Goal: Task Accomplishment & Management: Manage account settings

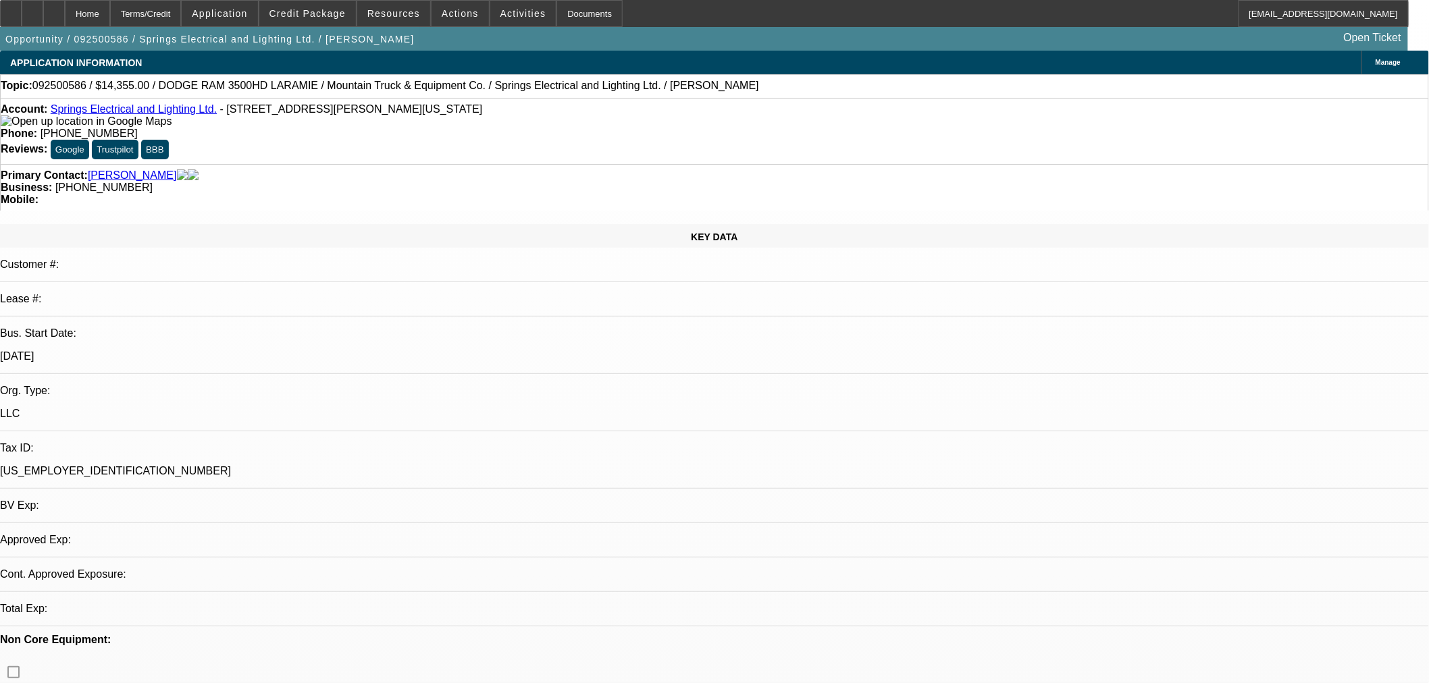
select select "0.1"
select select "2"
select select "0"
select select "6"
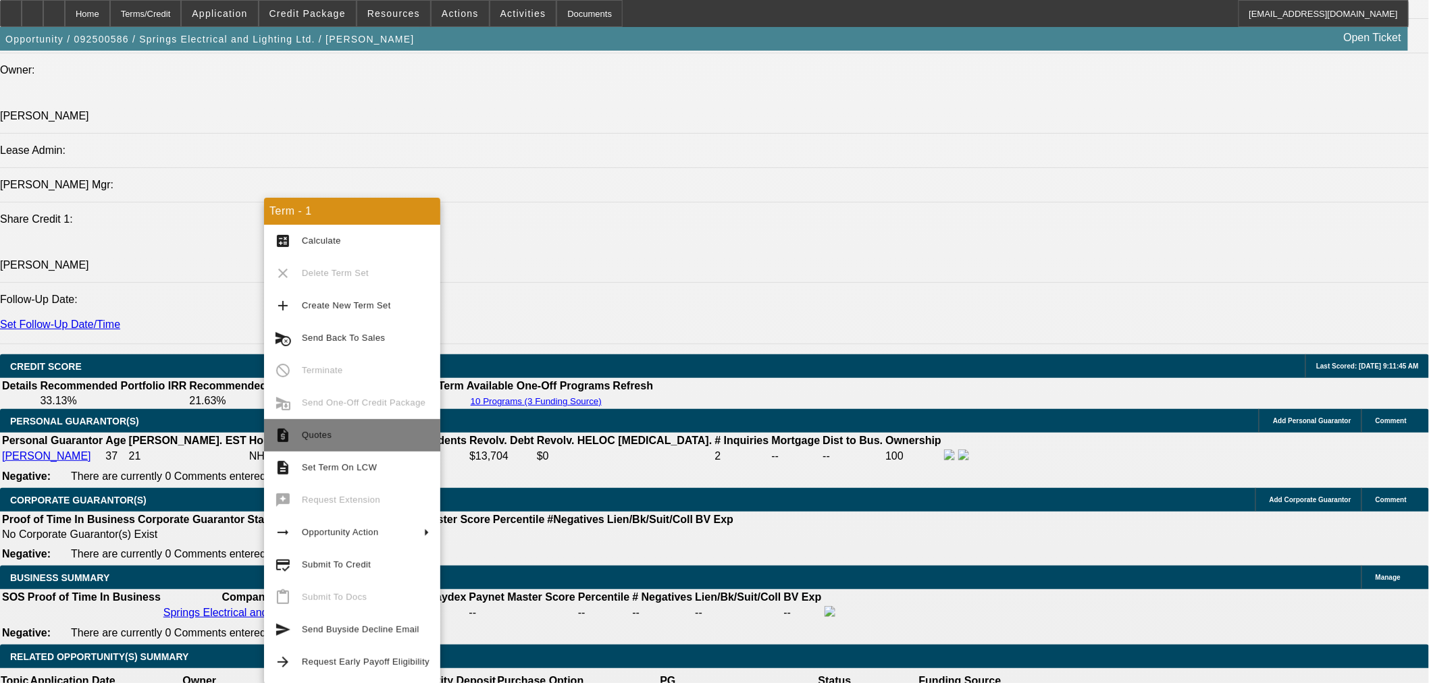
scroll to position [1704, 0]
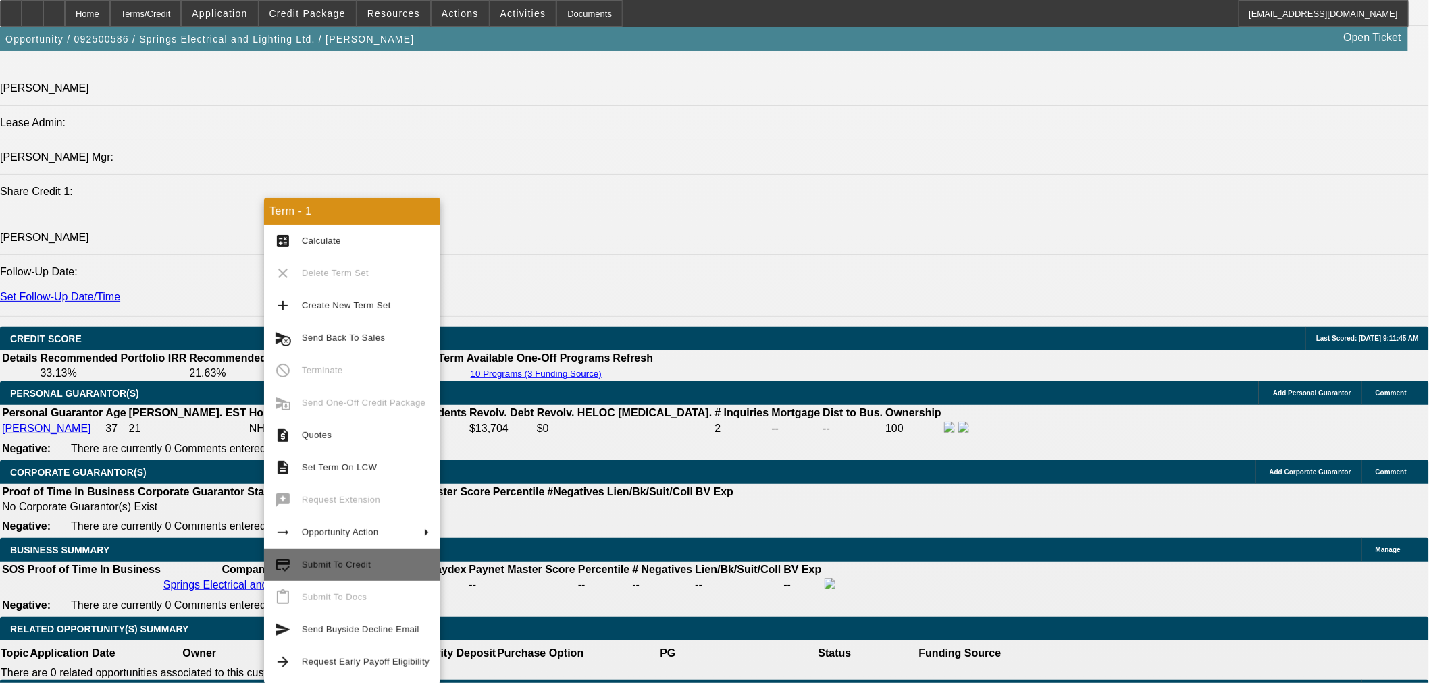
click at [394, 563] on span "Submit To Credit" at bounding box center [366, 565] width 128 height 16
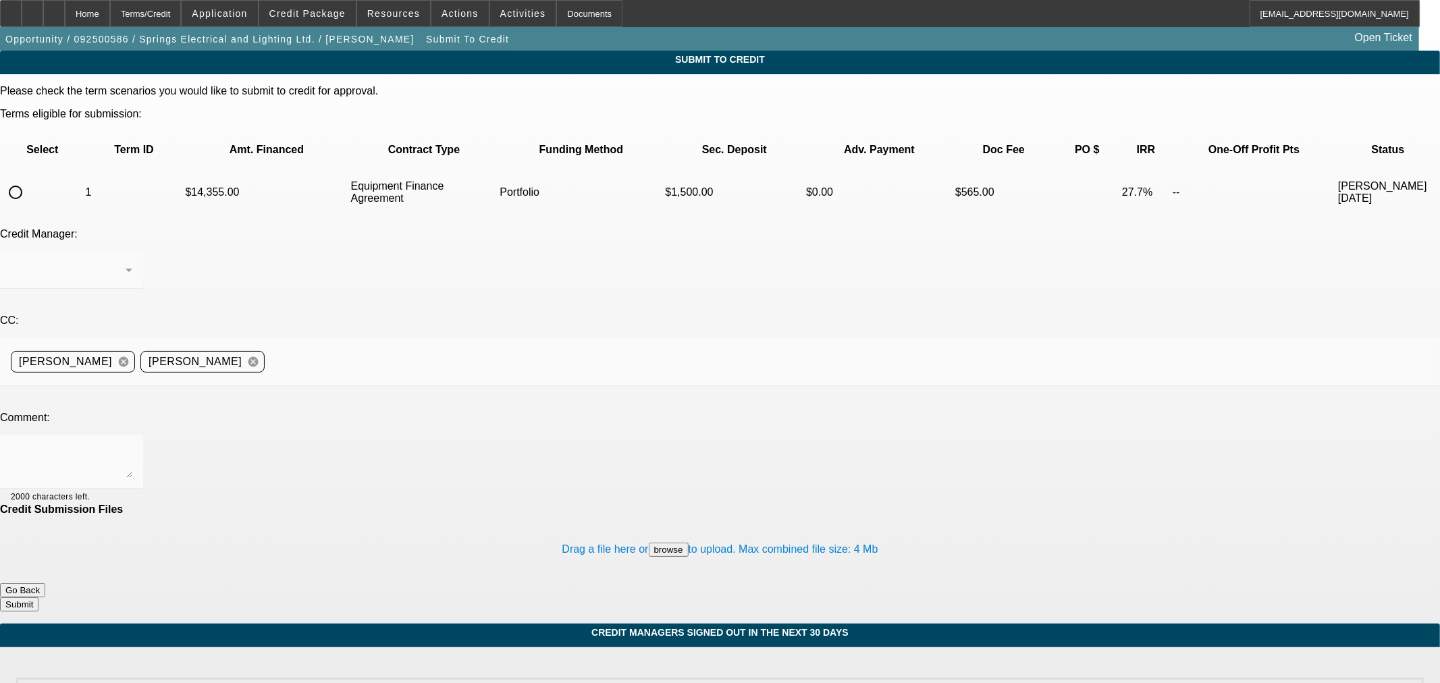
click at [45, 583] on button "Go Back" at bounding box center [22, 590] width 45 height 14
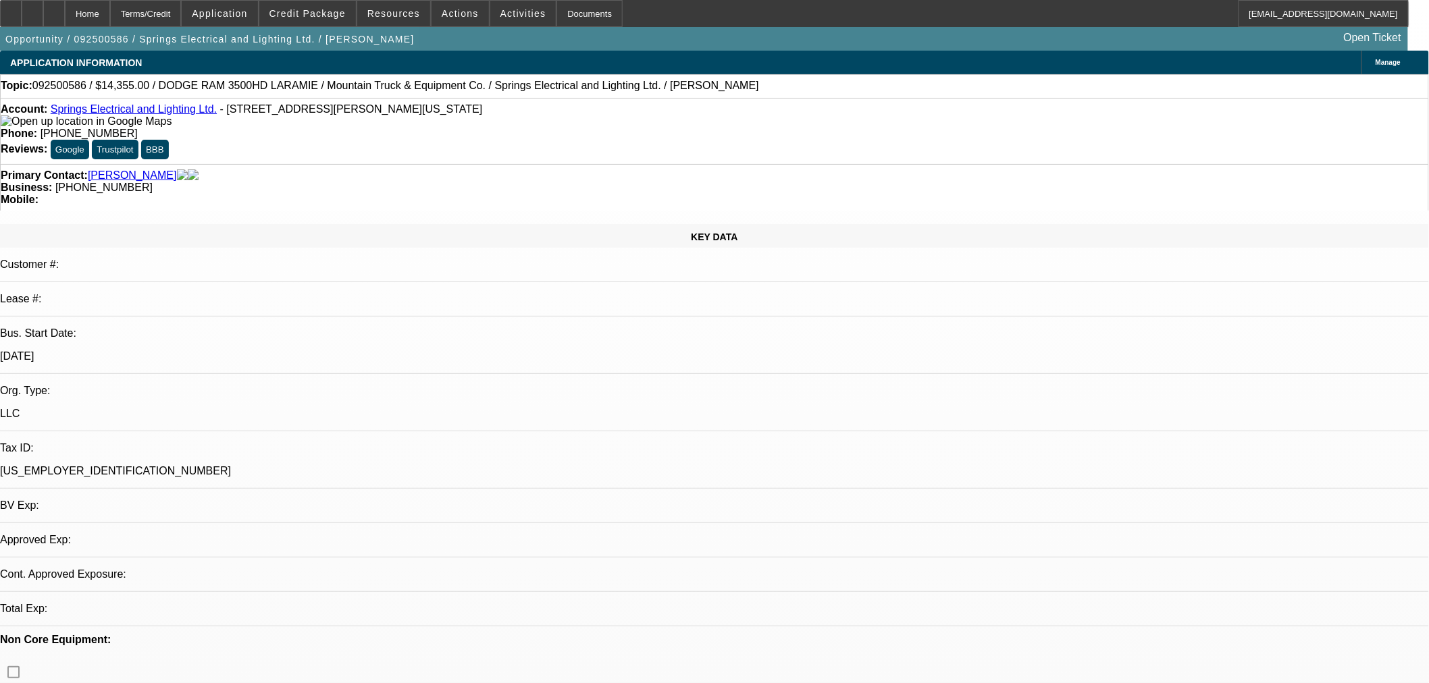
select select "0.1"
select select "2"
select select "0"
select select "6"
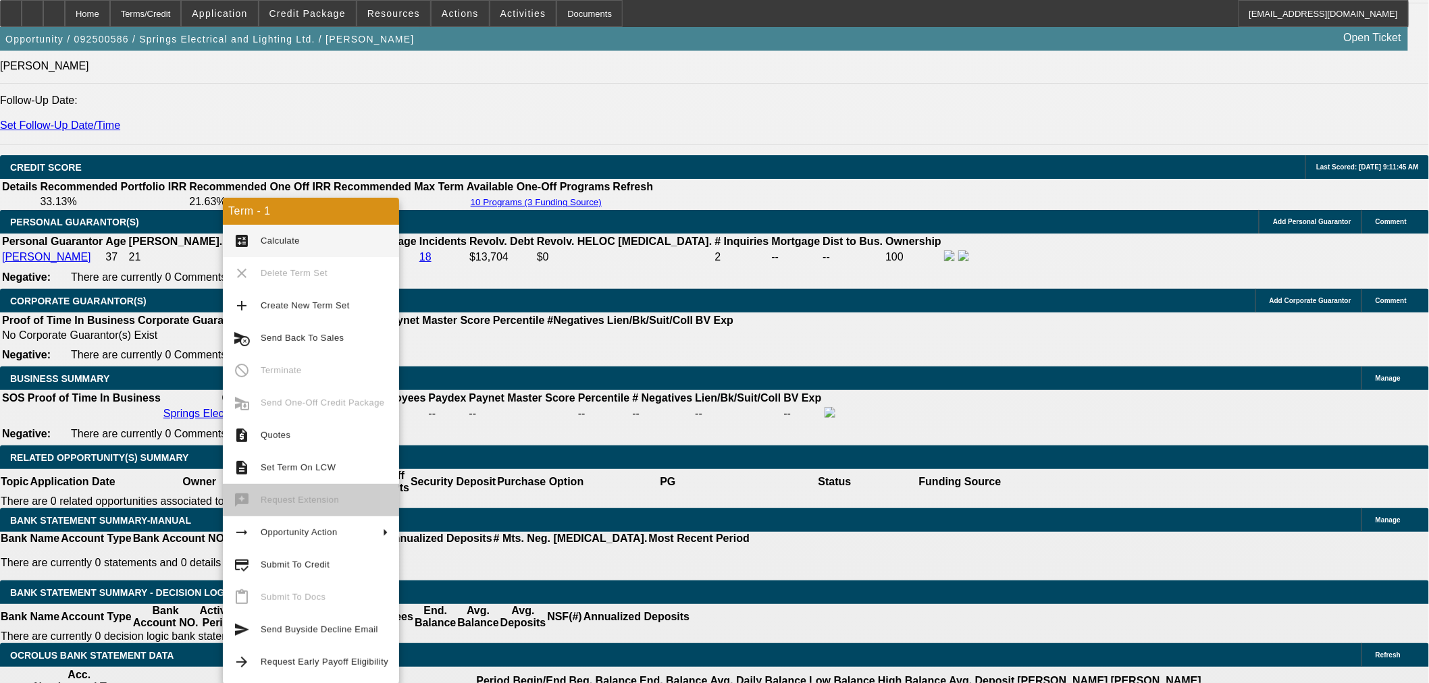
scroll to position [1953, 0]
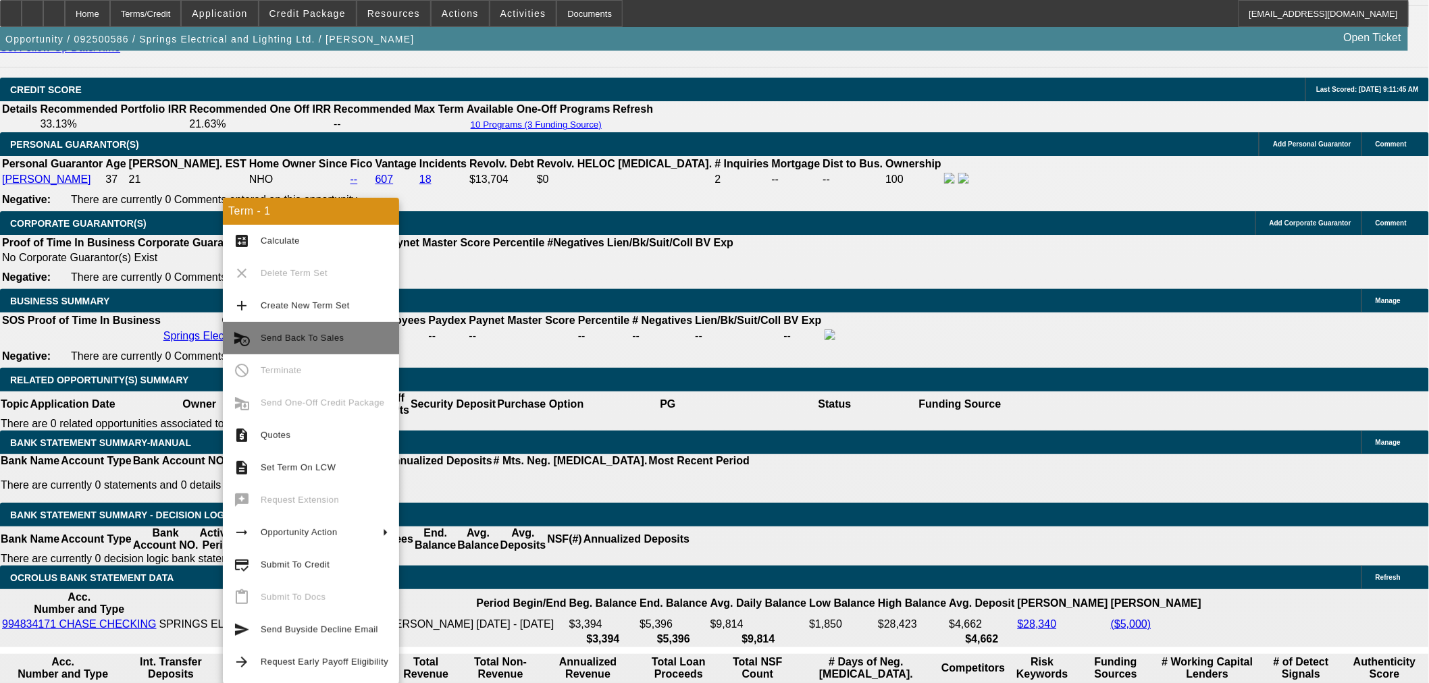
click at [335, 325] on button "cancel_schedule_send Send Back To Sales" at bounding box center [311, 338] width 176 height 32
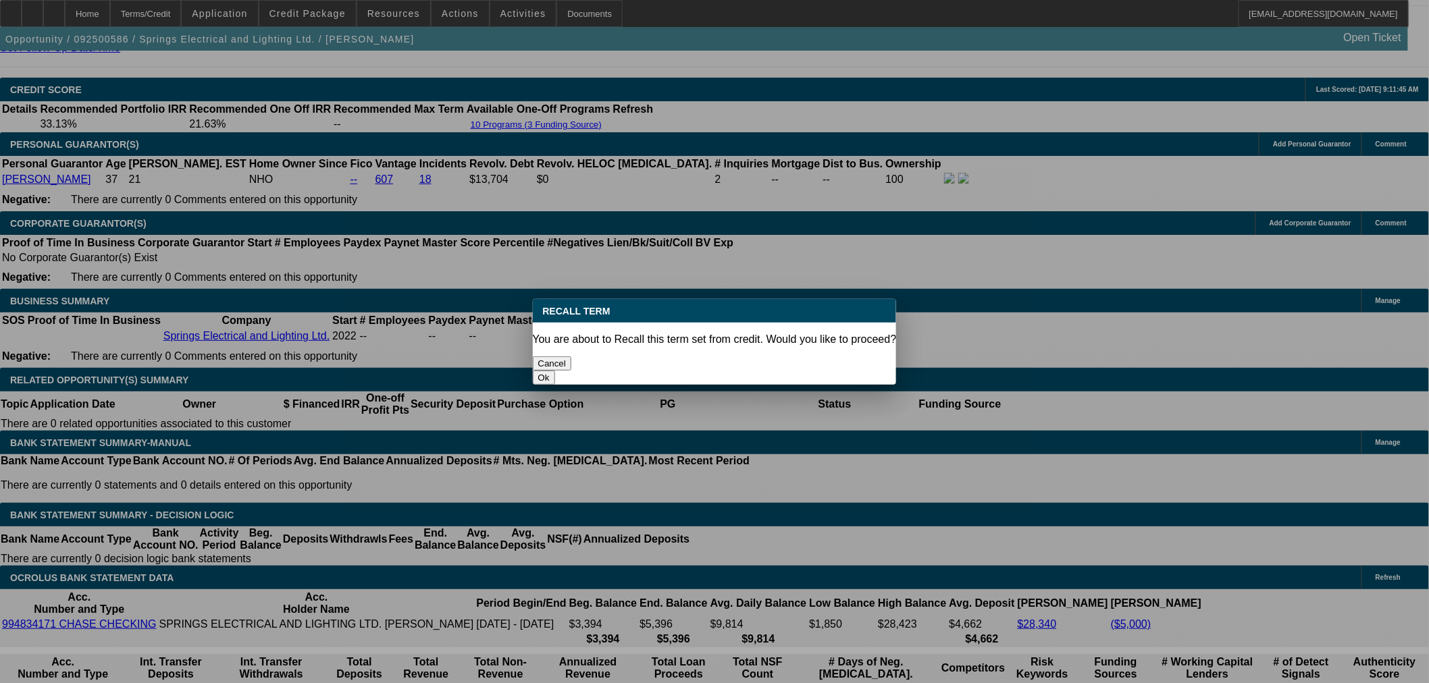
scroll to position [0, 0]
click at [555, 371] on button "Ok" at bounding box center [544, 378] width 22 height 14
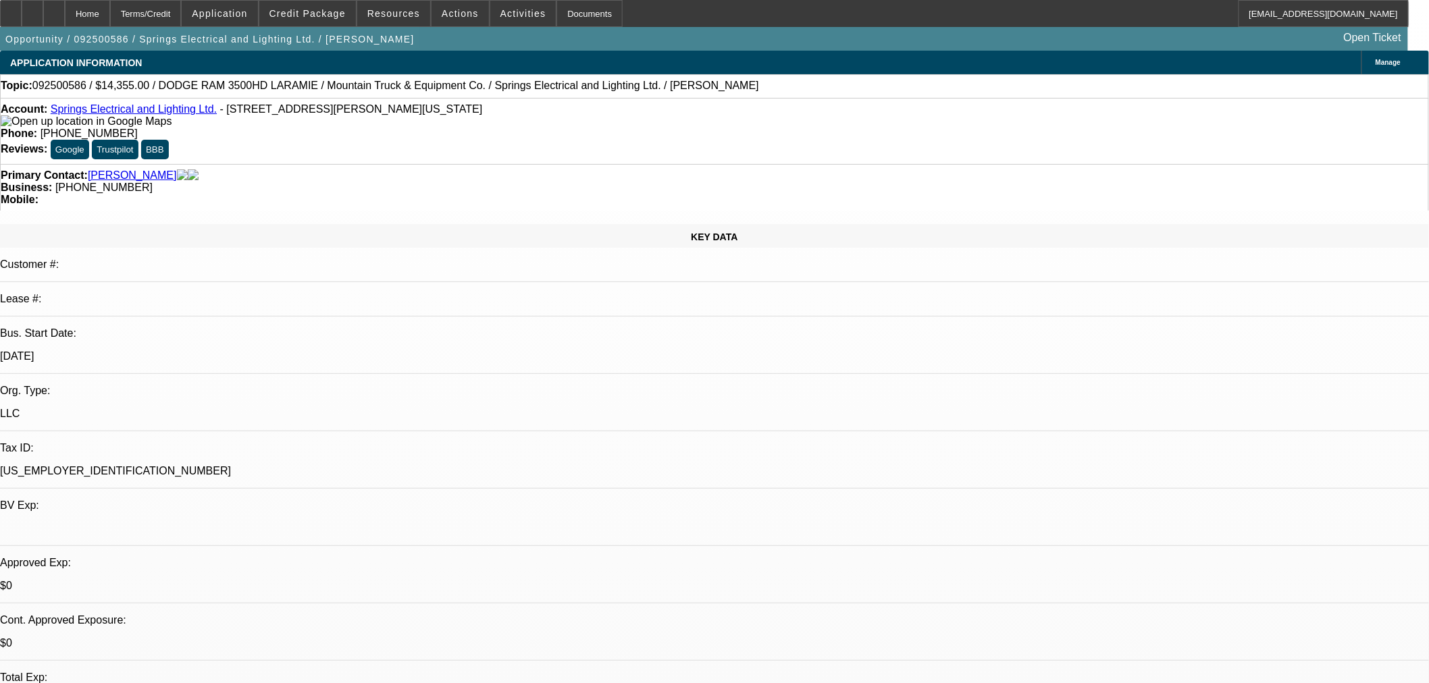
type textarea "Need to fix something on the structure."
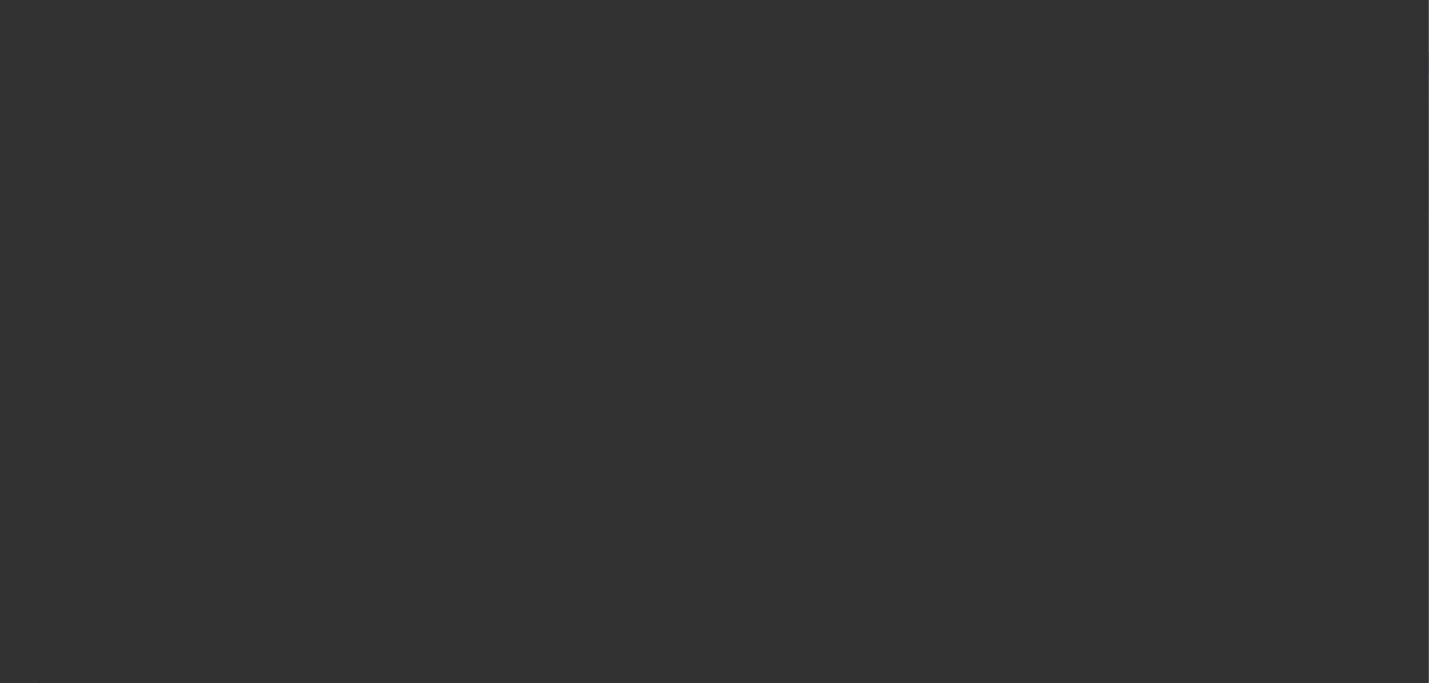
select select "0.1"
select select "2"
select select "0"
select select "6"
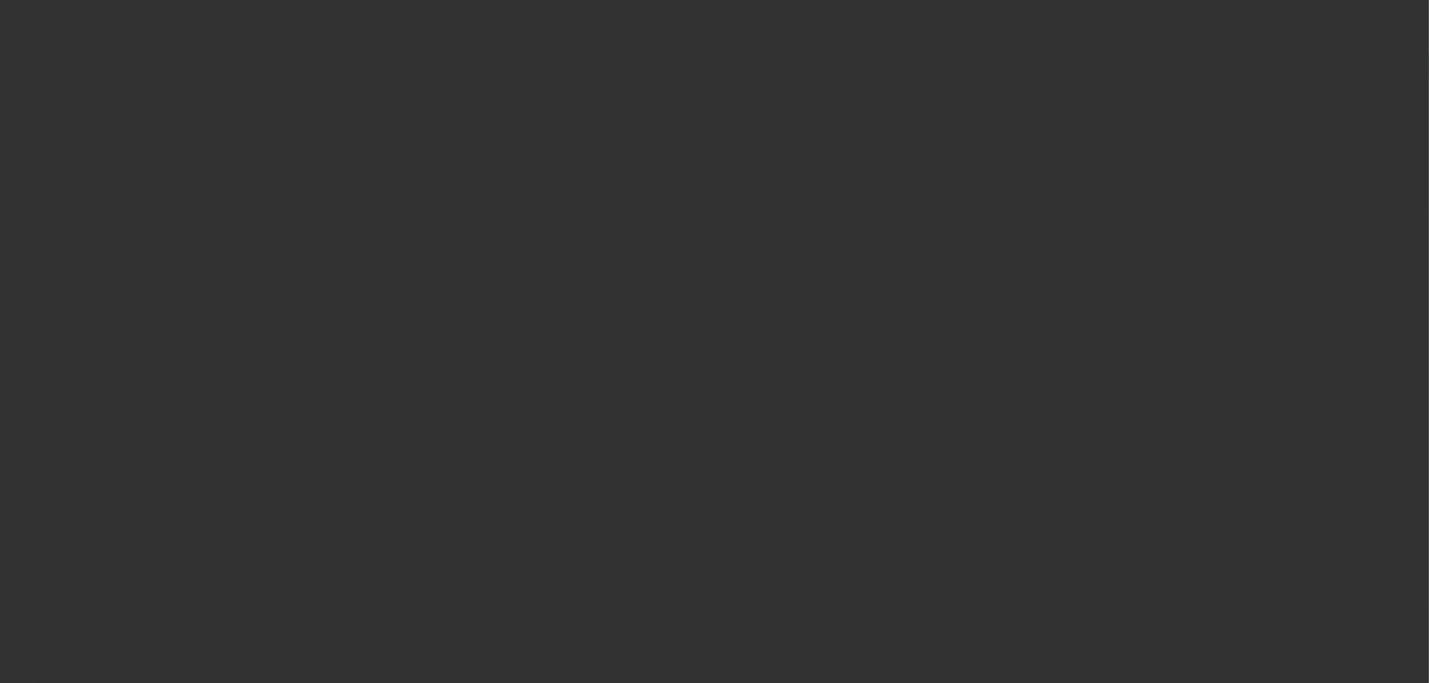
select select "0.1"
select select "2"
select select "0"
select select "6"
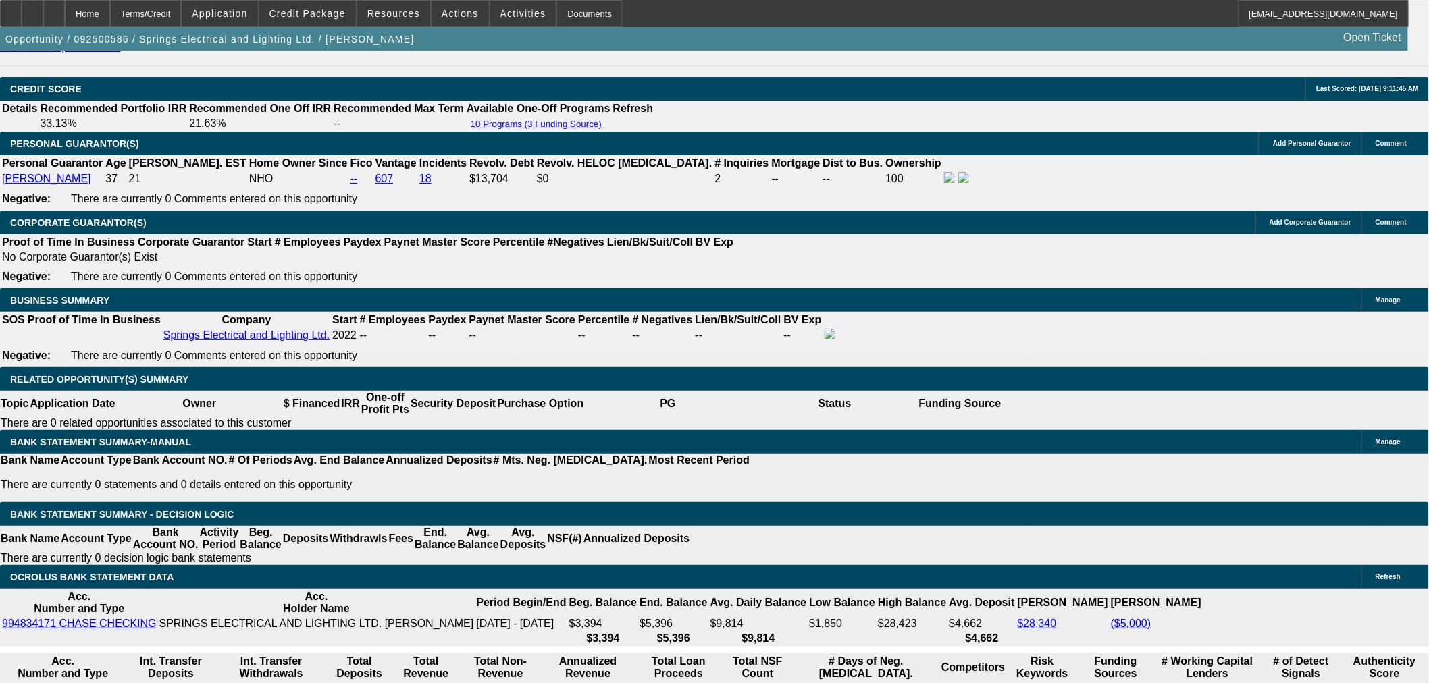
scroll to position [2001, 0]
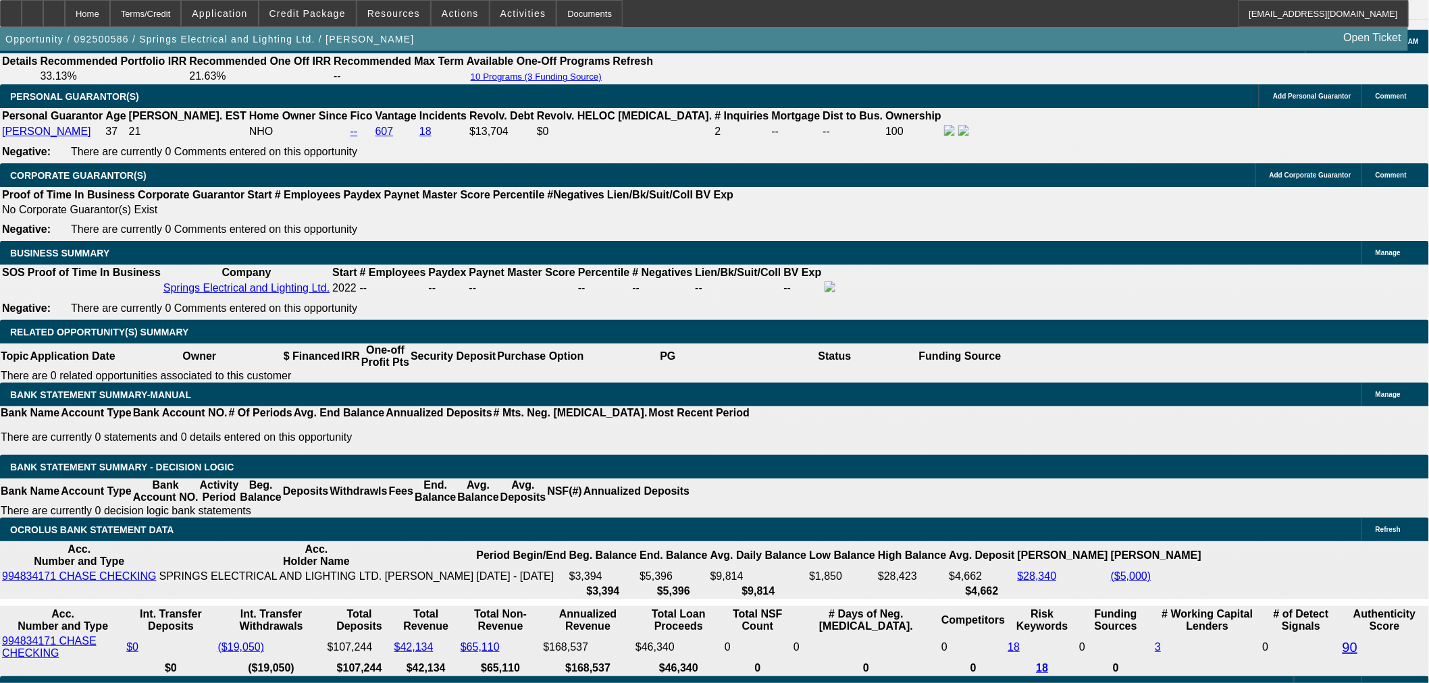
scroll to position [1875, 0]
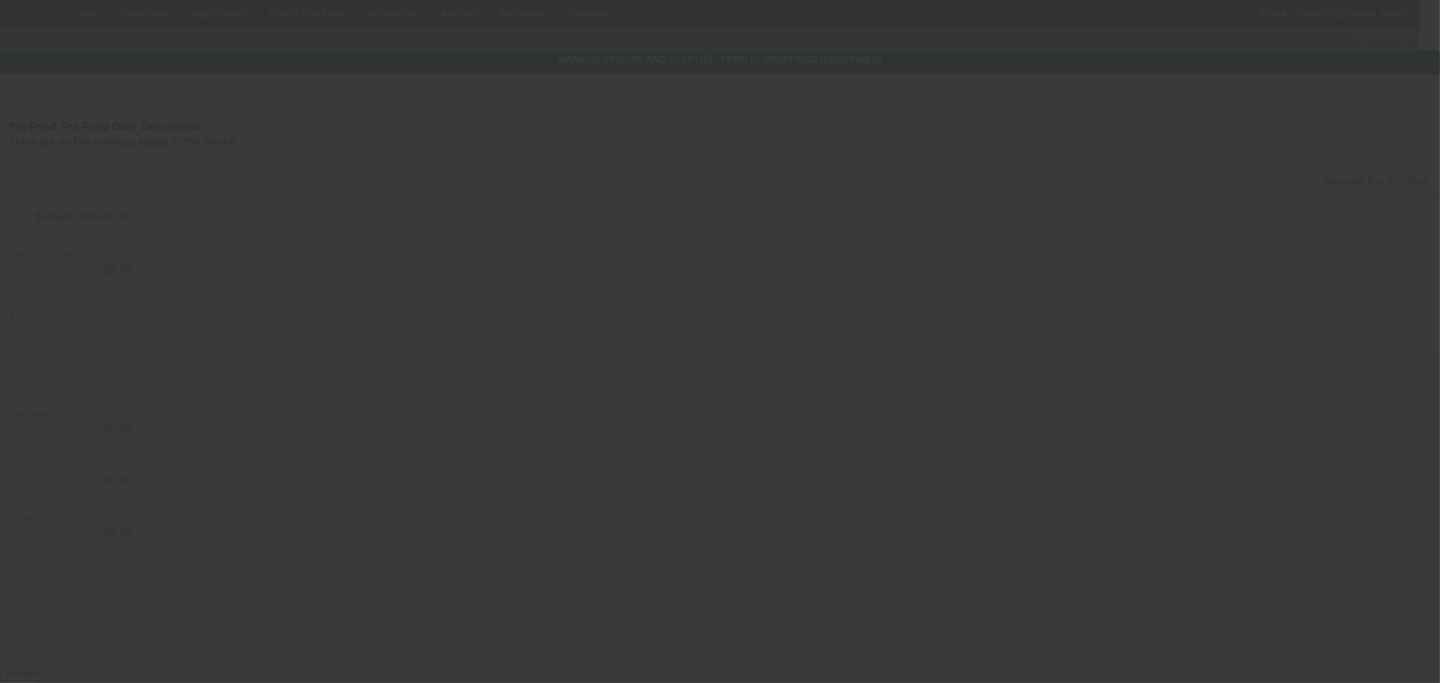
type input "$16,950.00"
type input "$1,000.00"
type input "$15,950.00"
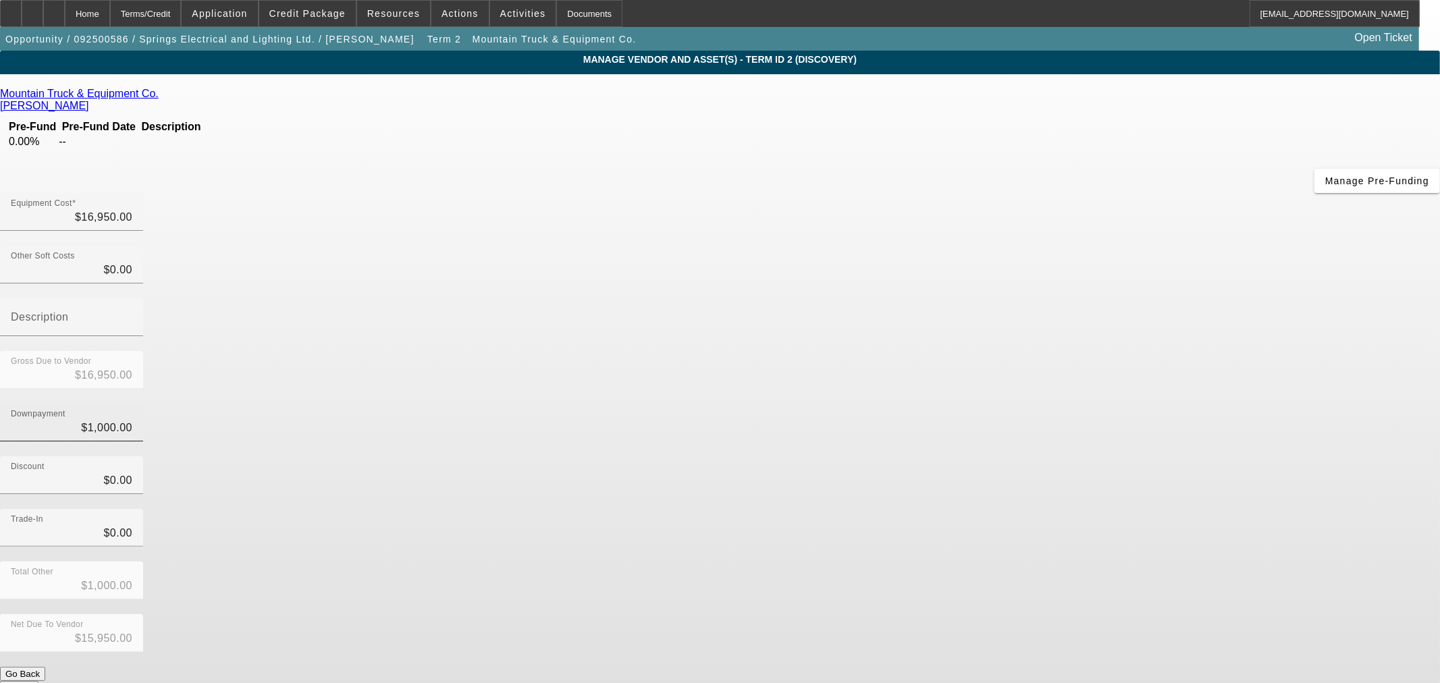
type input "1000"
click at [132, 420] on input "1000" at bounding box center [72, 428] width 122 height 16
type input "$0.00"
type input "$16,950.00"
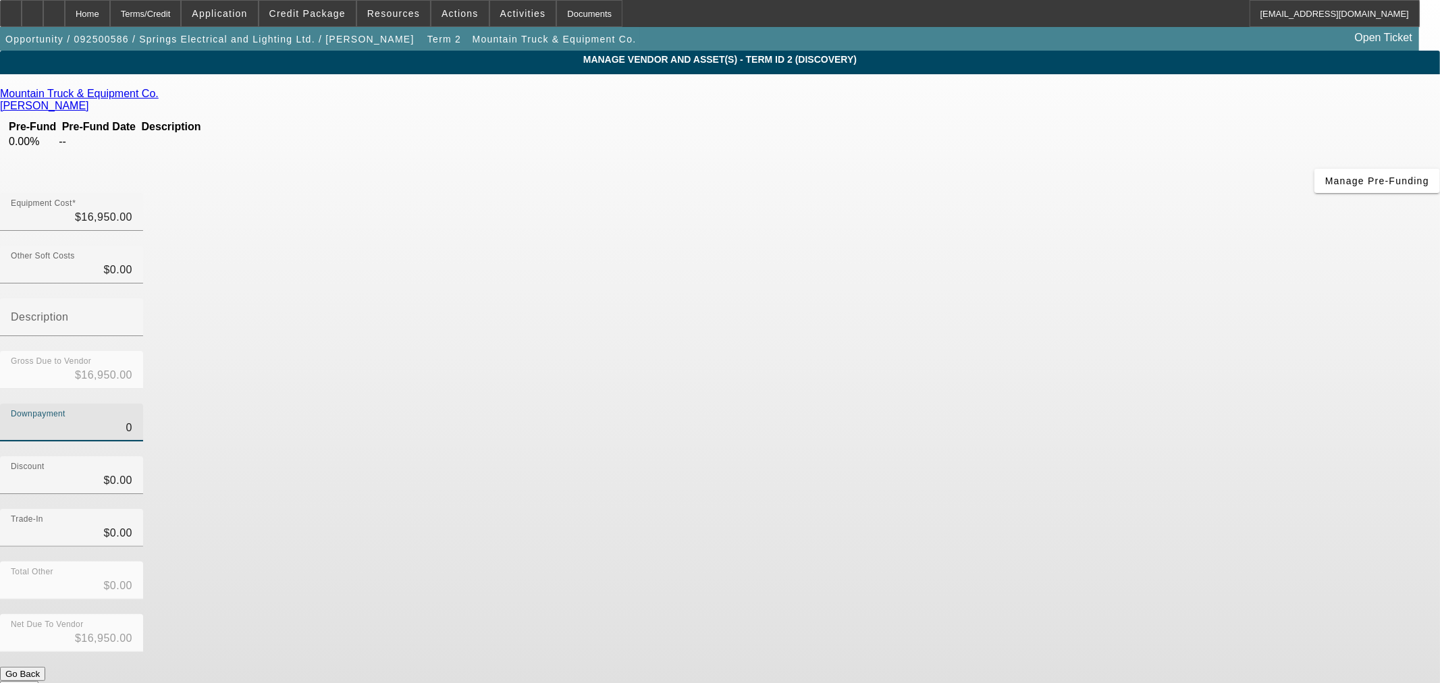
type input "$0.00"
click at [38, 681] on button "Submit" at bounding box center [19, 688] width 38 height 14
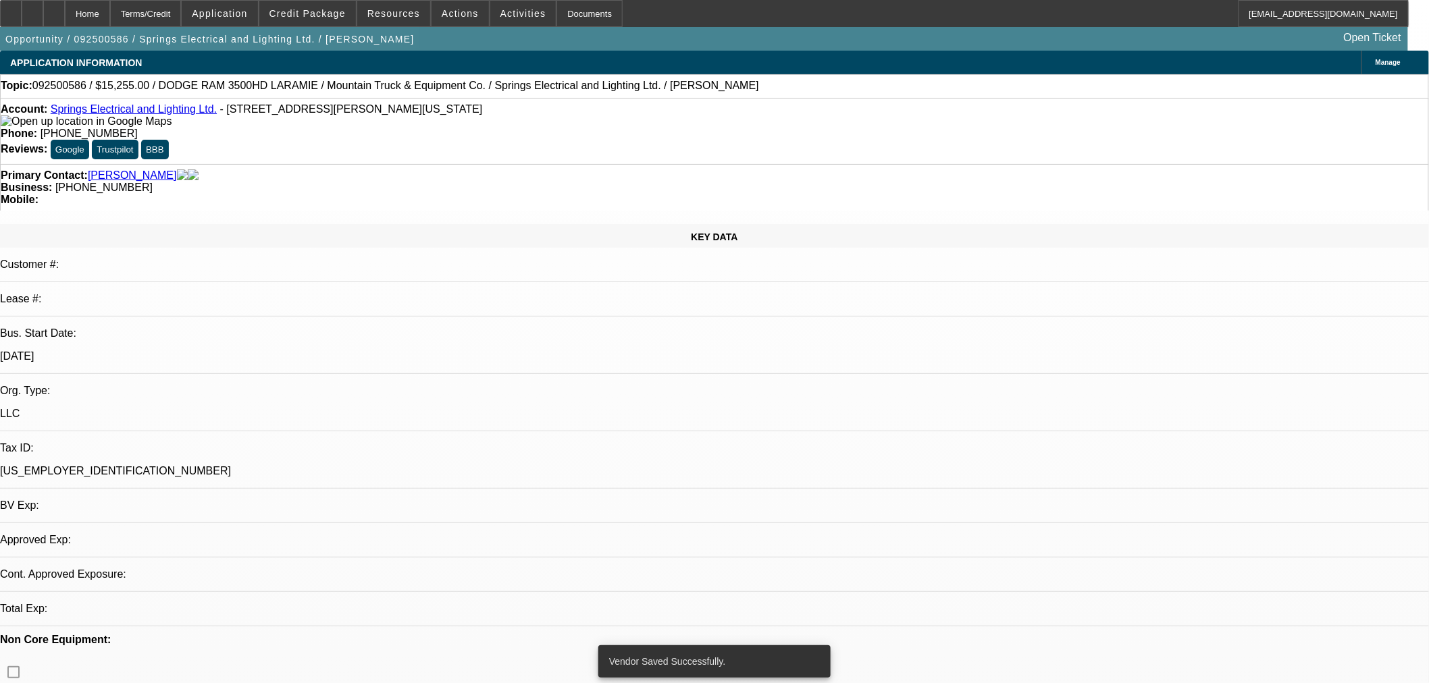
select select "0.1"
select select "2"
select select "0"
select select "6"
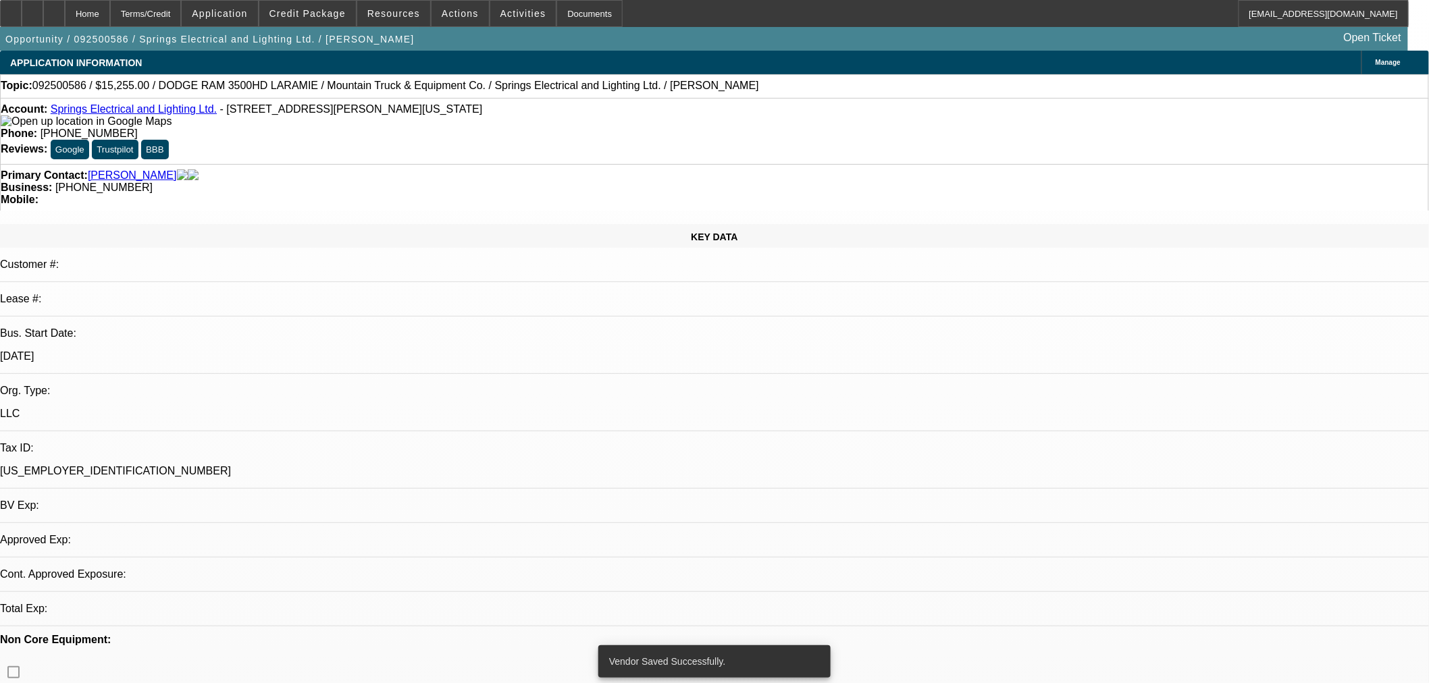
select select "0.1"
select select "2"
select select "0"
select select "6"
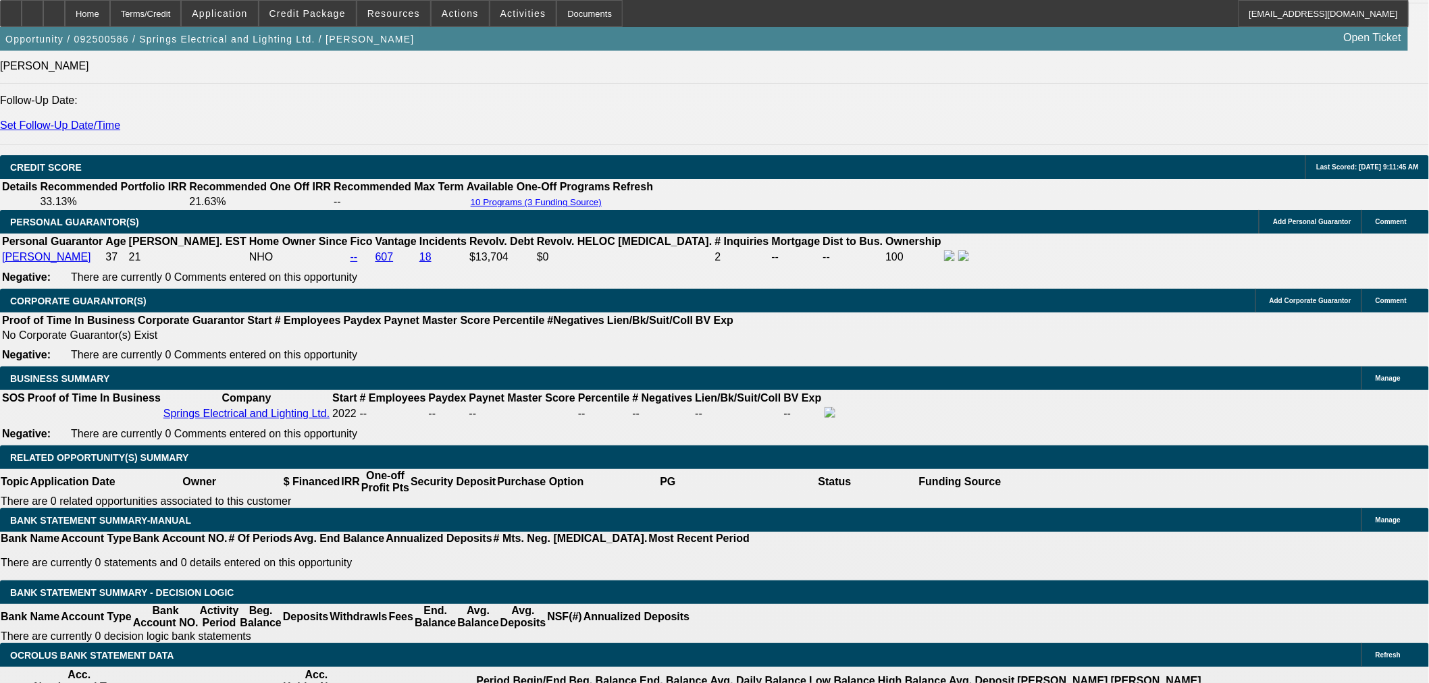
scroll to position [1953, 0]
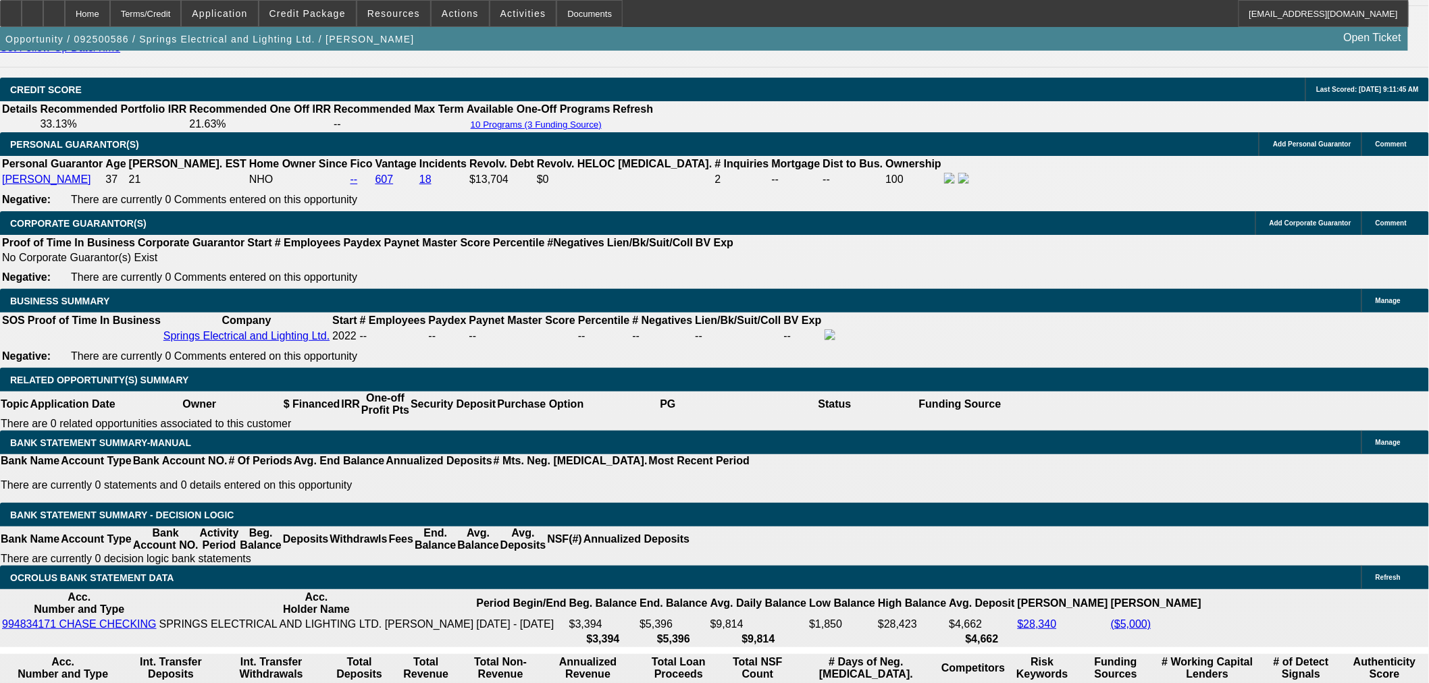
drag, startPoint x: 231, startPoint y: 388, endPoint x: 366, endPoint y: 395, distance: 135.2
type input "$800.00"
type input "23.1"
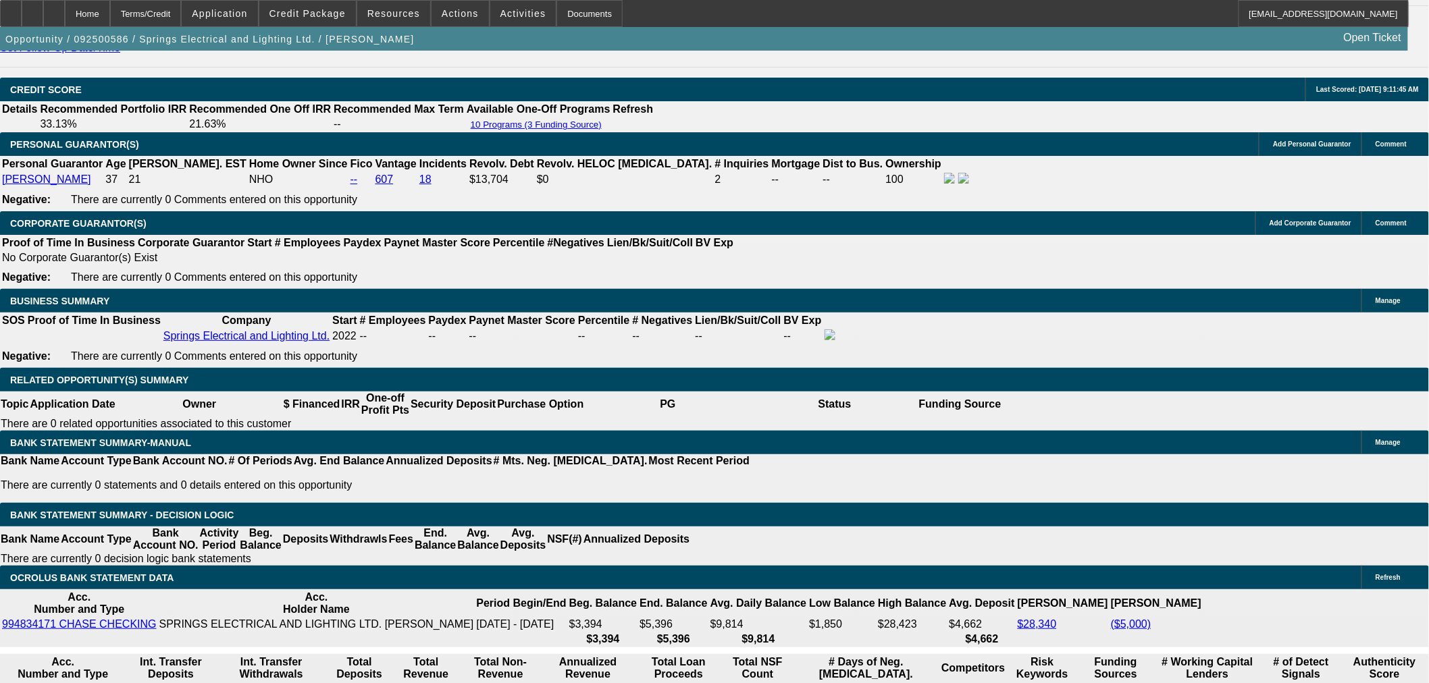
type input "$1,600.00"
type input "UNKNOWN"
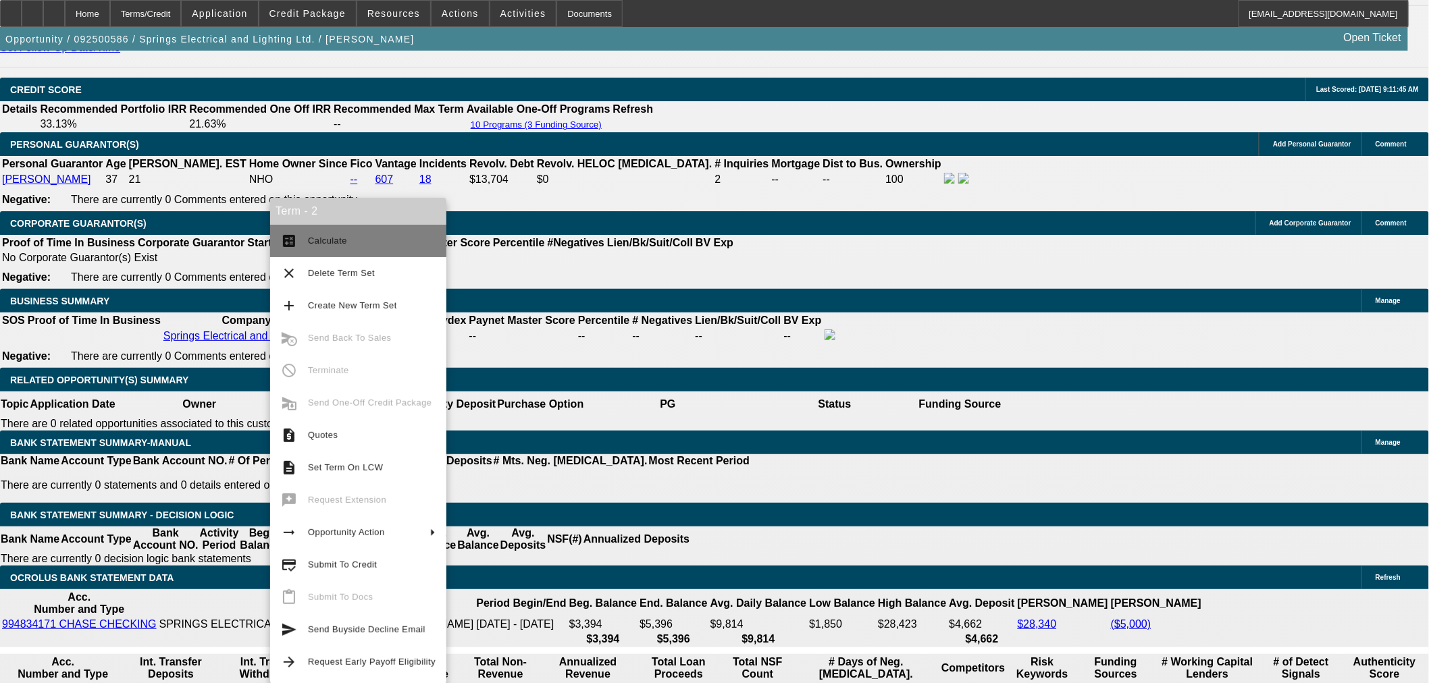
click at [302, 246] on button "calculate Calculate" at bounding box center [358, 241] width 176 height 32
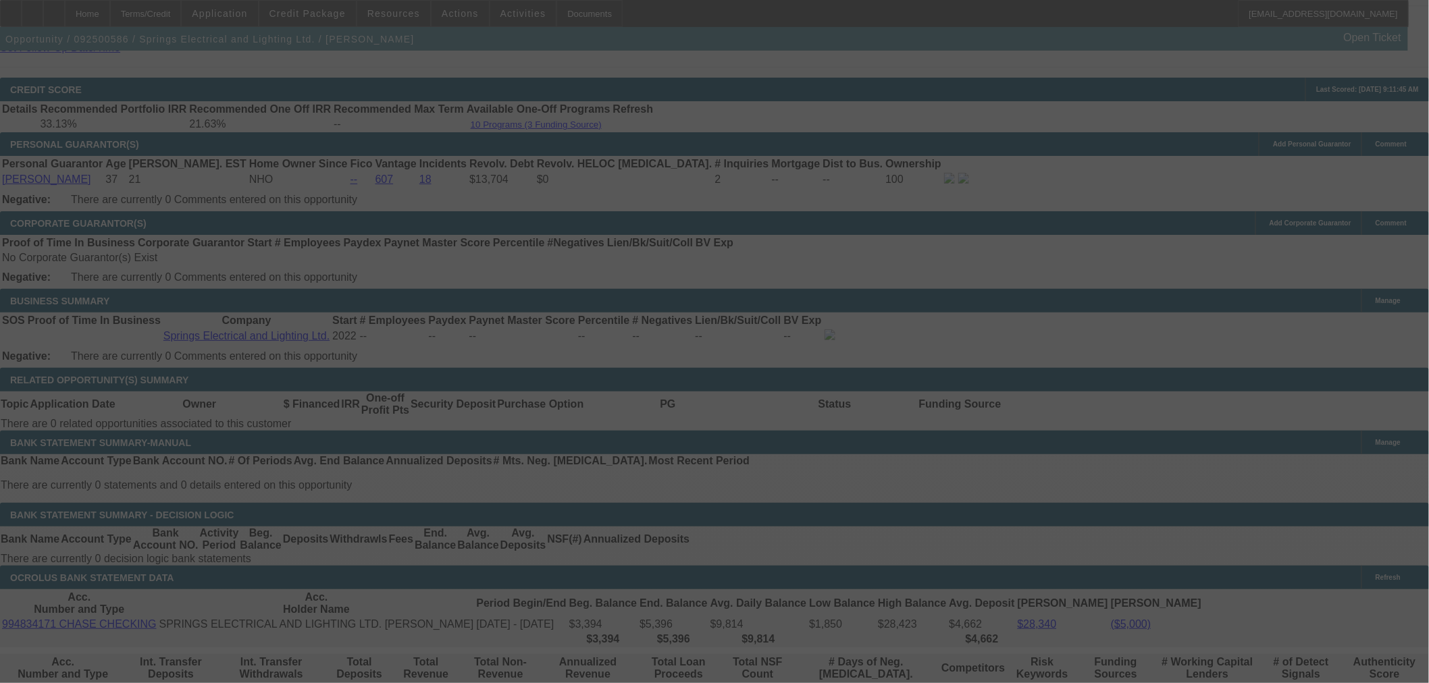
select select "0.1"
select select "2"
select select "0"
select select "6"
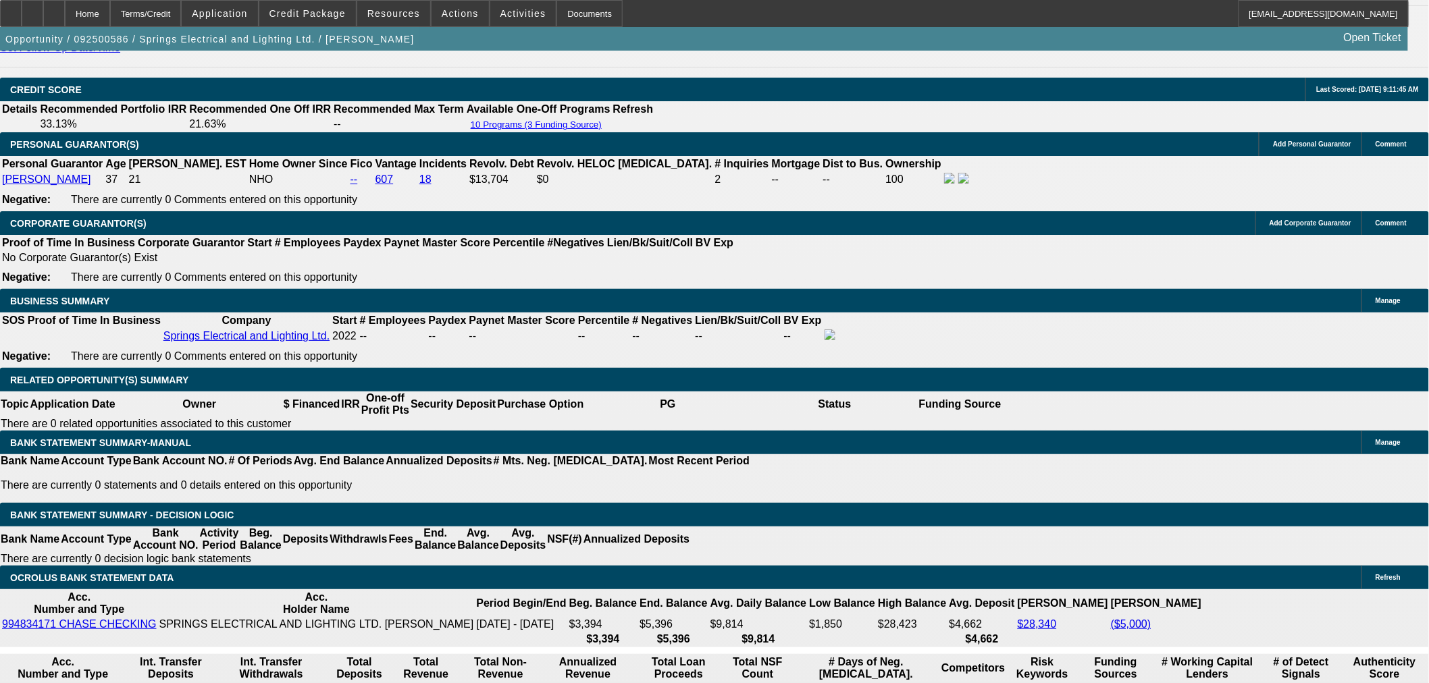
drag, startPoint x: 1121, startPoint y: 620, endPoint x: 1051, endPoint y: 560, distance: 92.0
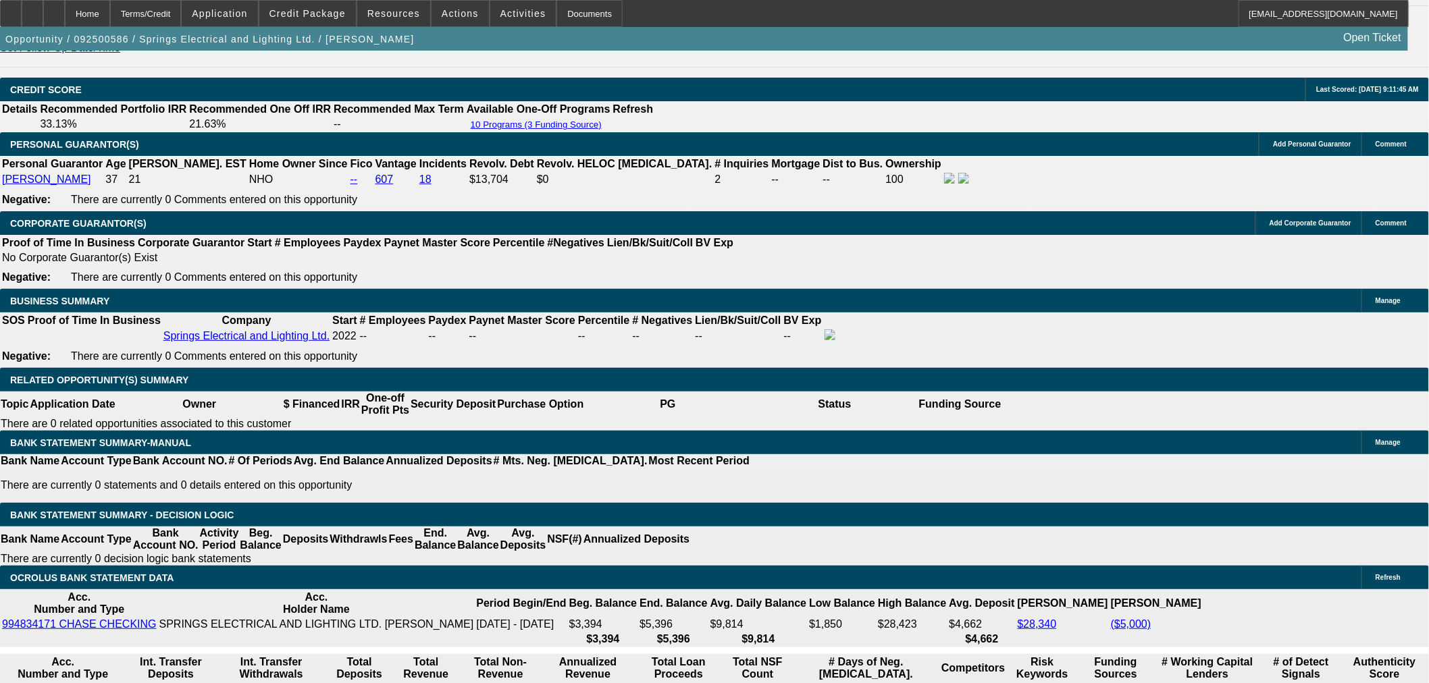
copy tr "BUYSIDE SUBMISSION CURRENCY - George, please review this truck purchase for ele…"
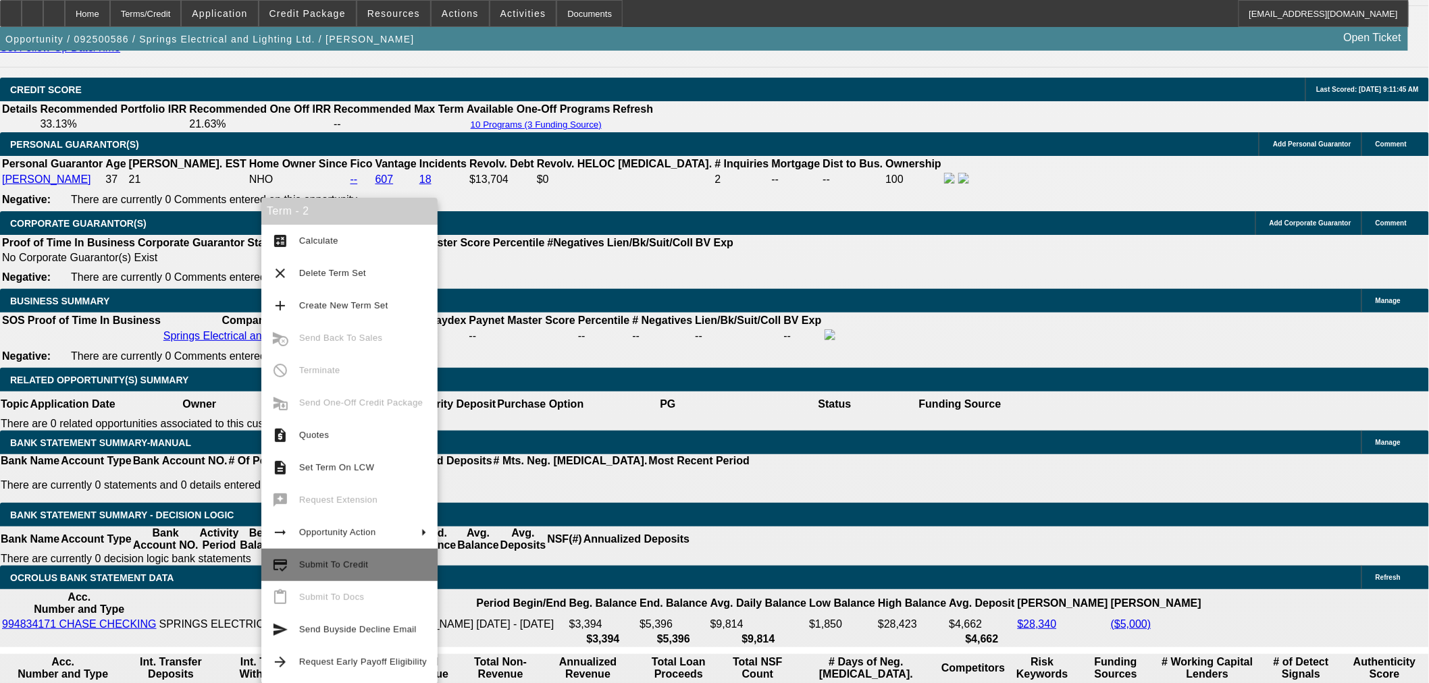
click at [365, 571] on span "Submit To Credit" at bounding box center [363, 565] width 128 height 16
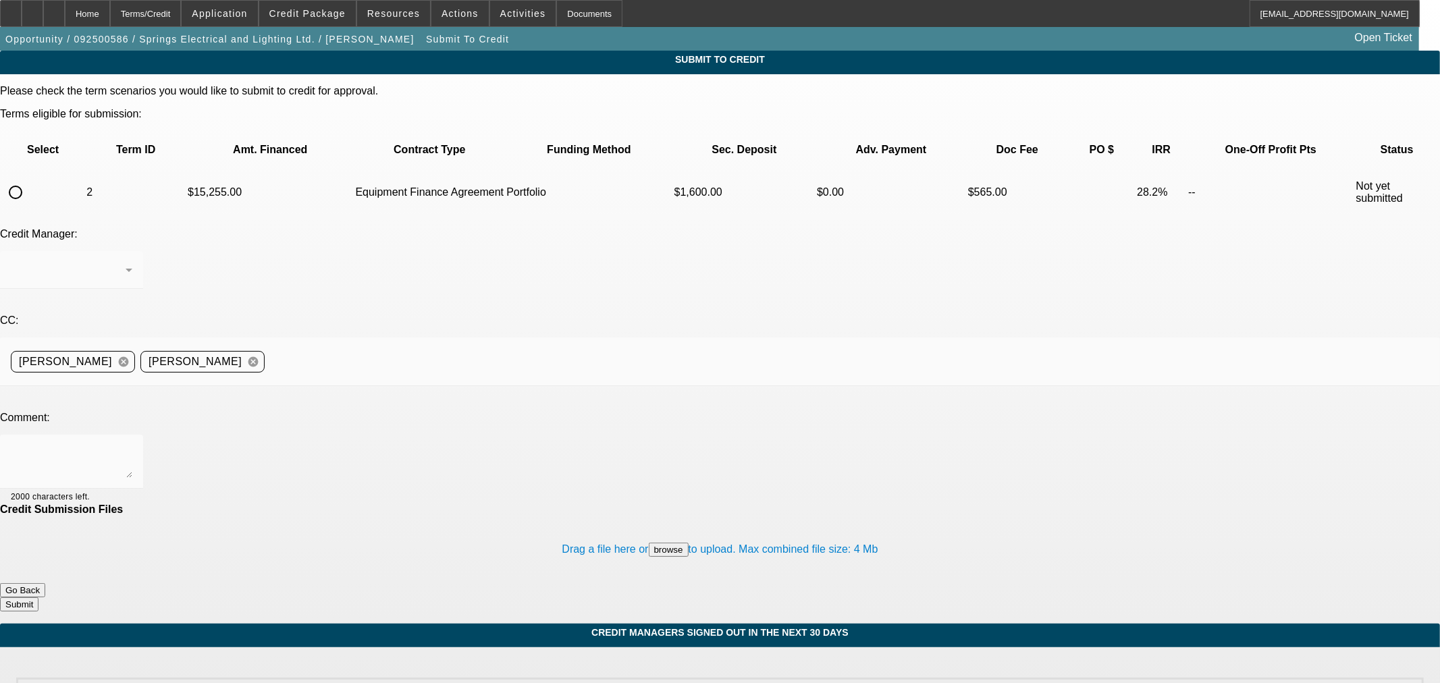
click at [29, 179] on input "radio" at bounding box center [15, 192] width 27 height 27
radio input "true"
click at [132, 446] on textarea at bounding box center [72, 462] width 122 height 32
paste textarea "BUYSIDE SUBMISSION CURRENCY - George, please review this truck purchase for ele…"
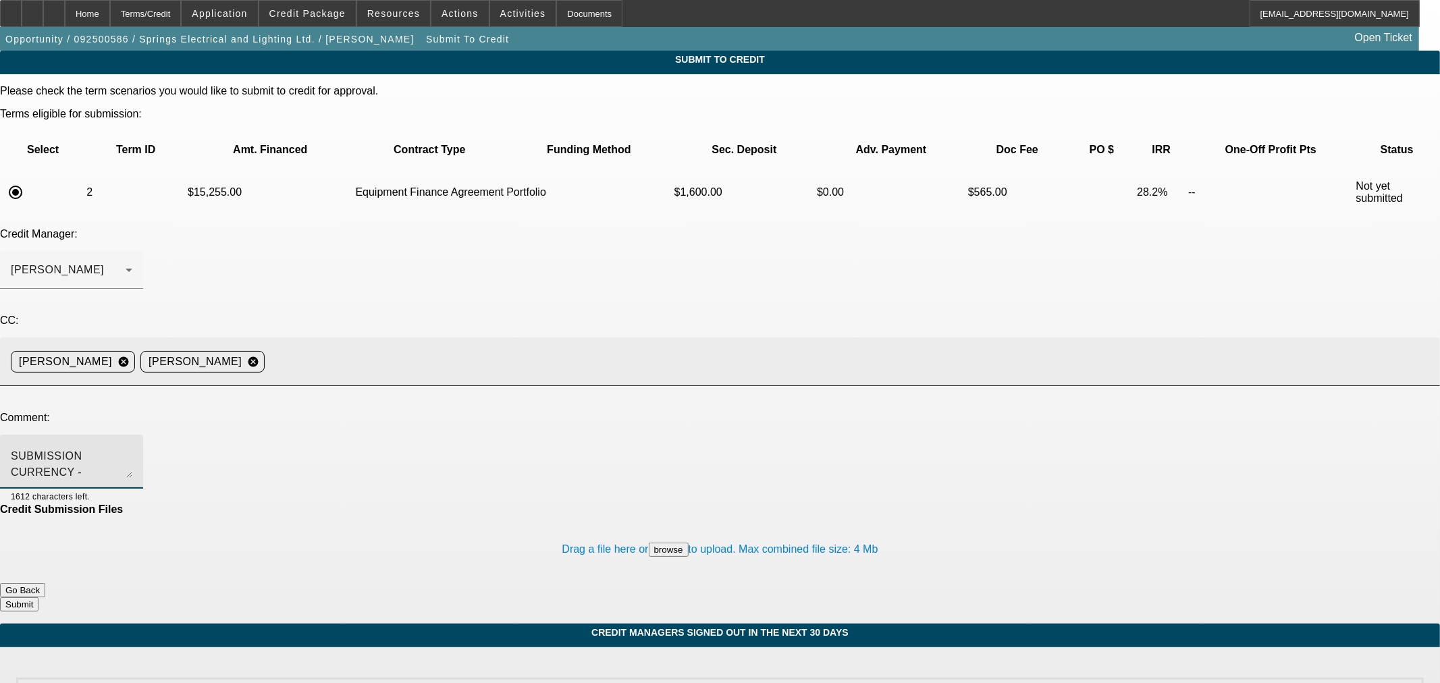
type textarea "BUYSIDE SUBMISSION CURRENCY - George, please review this truck purchase for ele…"
drag, startPoint x: 533, startPoint y: 271, endPoint x: 538, endPoint y: 263, distance: 8.8
click at [533, 338] on div "Aaron Rustebakke cancel Stephanie Richards cancel" at bounding box center [720, 362] width 1419 height 49
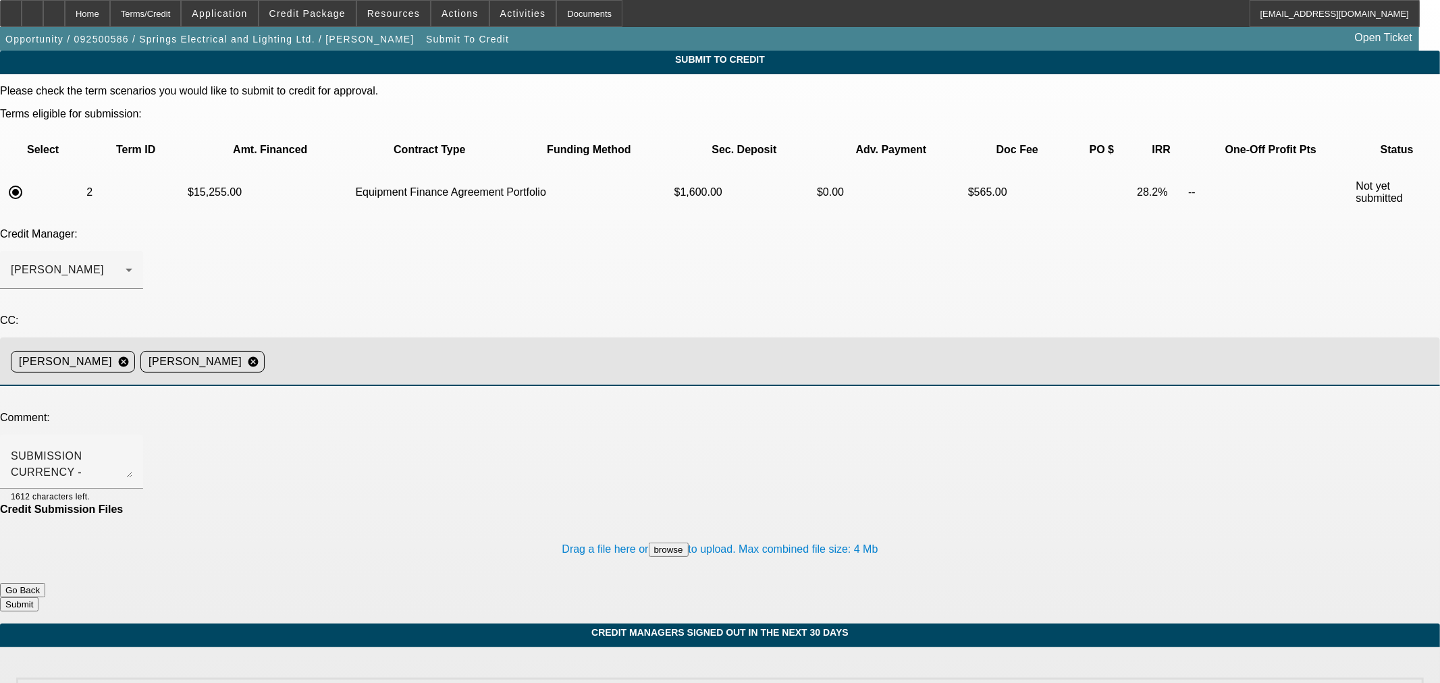
click at [542, 348] on input at bounding box center [847, 361] width 1154 height 27
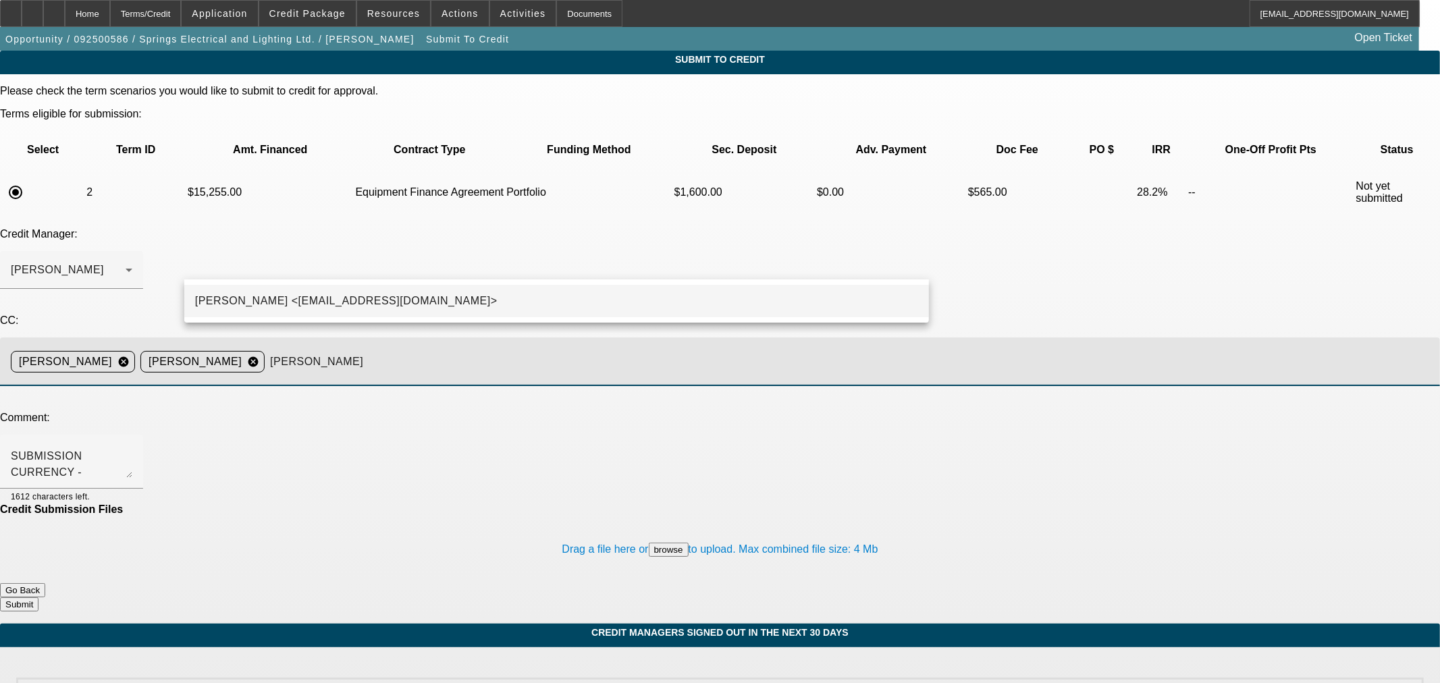
type input "Kevin"
click at [554, 295] on mat-option "Kevin O'Connor <koconnor@beaconfunding.com>" at bounding box center [556, 301] width 745 height 32
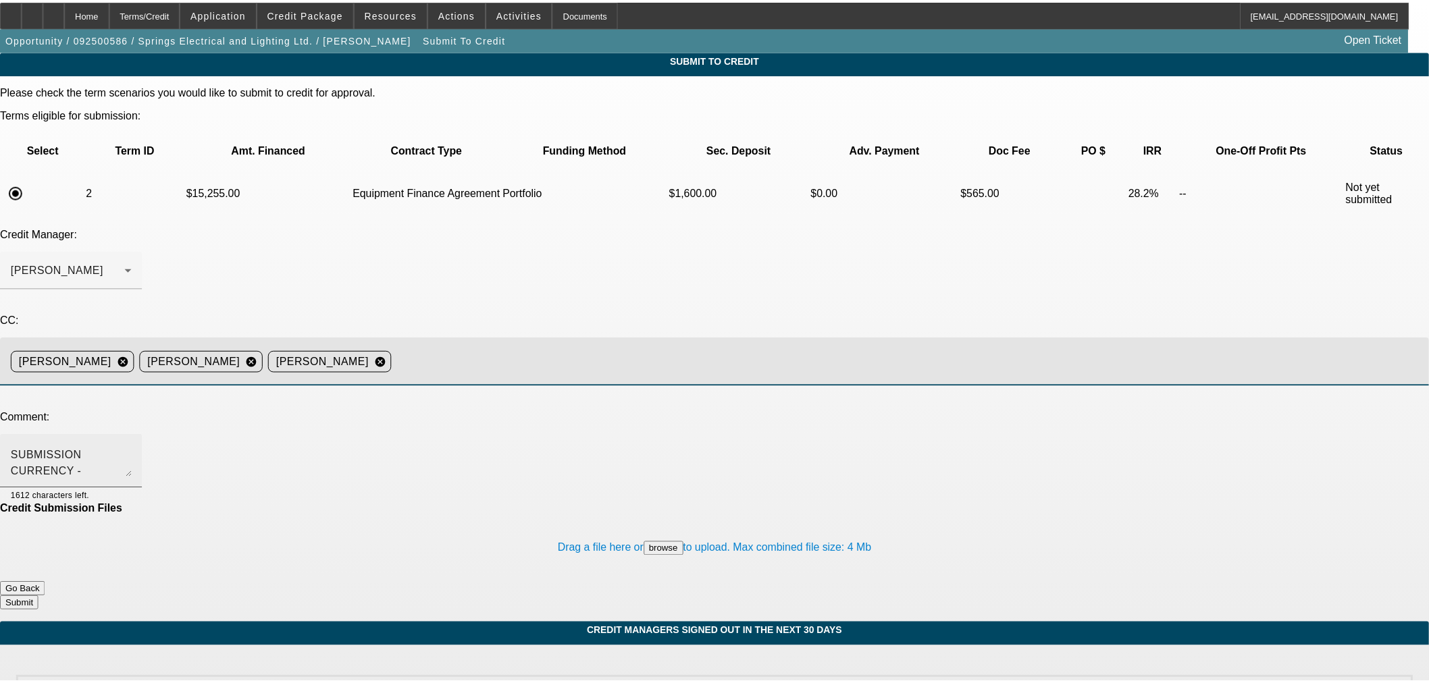
scroll to position [0, 0]
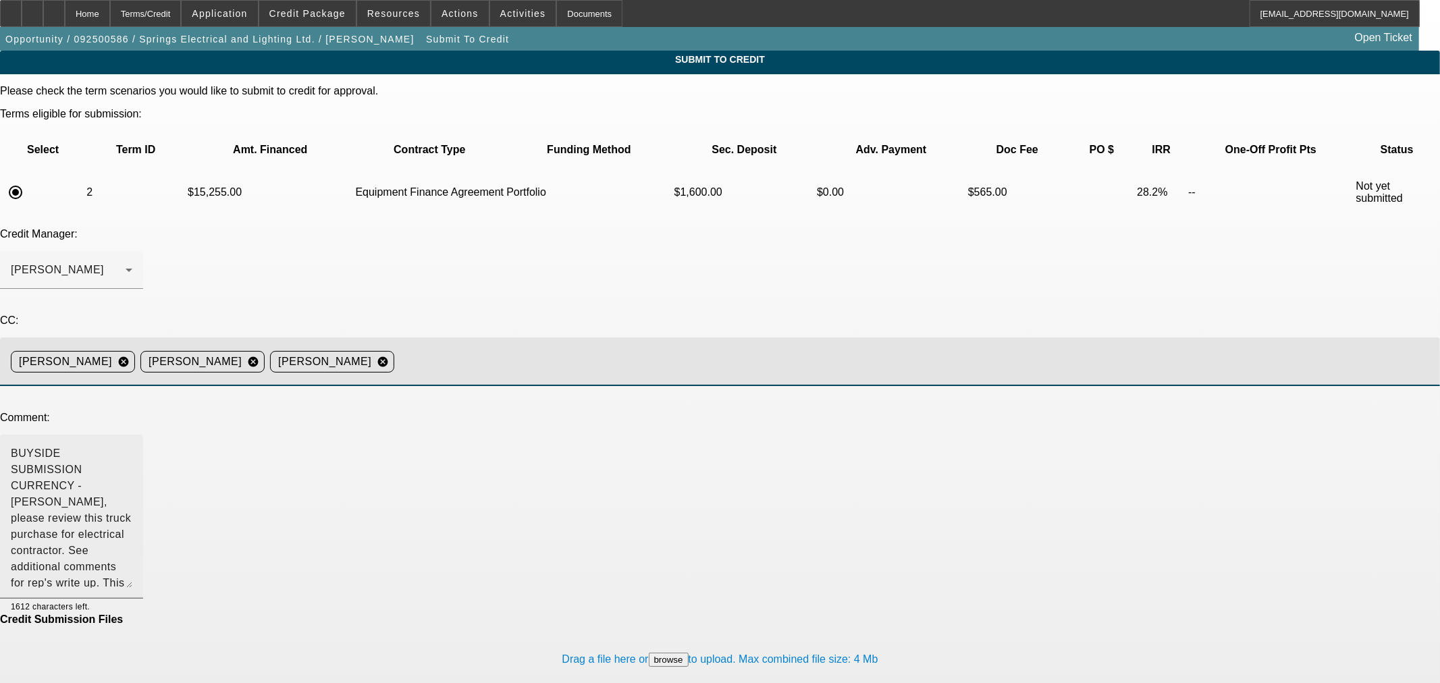
drag, startPoint x: 910, startPoint y: 330, endPoint x: 922, endPoint y: 454, distance: 125.5
click at [143, 454] on div "BUYSIDE SUBMISSION CURRENCY - George, please review this truck purchase for ele…" at bounding box center [71, 517] width 143 height 164
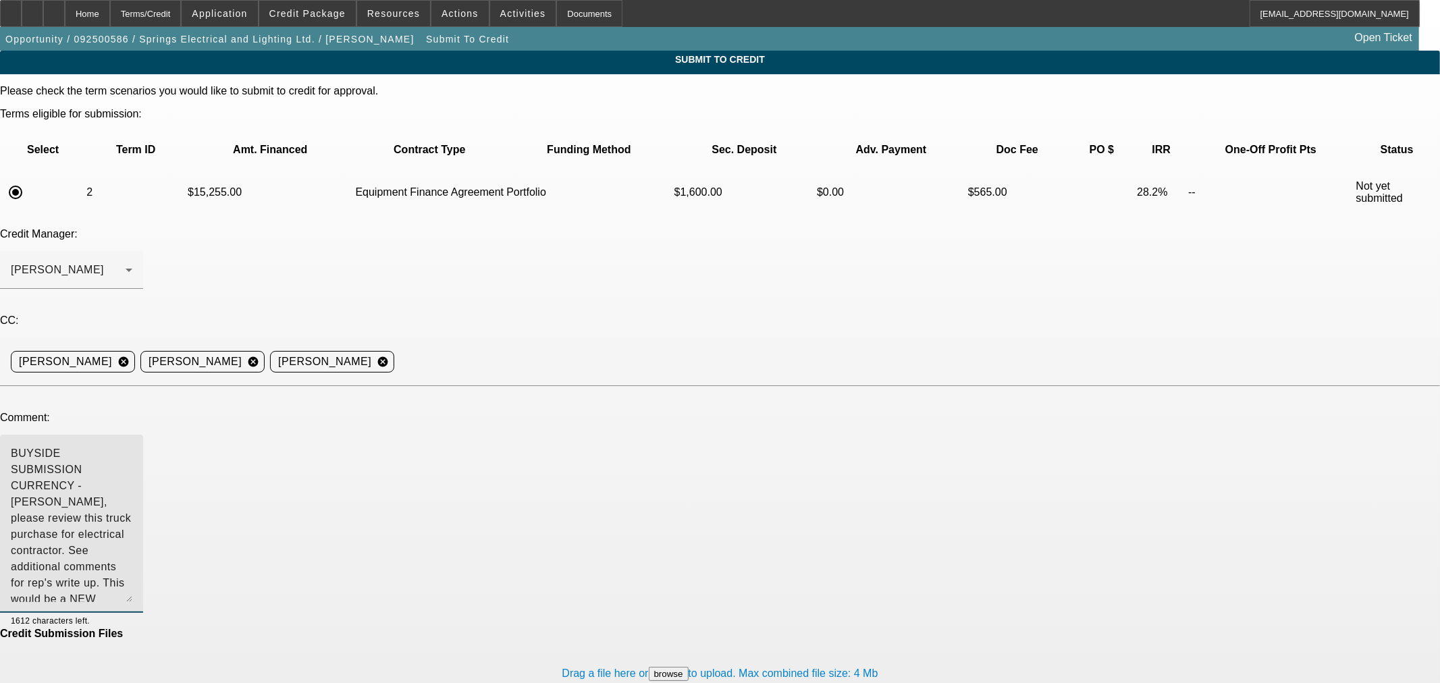
drag, startPoint x: 213, startPoint y: 309, endPoint x: 174, endPoint y: 309, distance: 39.2
click at [174, 435] on div "BUYSIDE SUBMISSION CURRENCY - George, please review this truck purchase for ele…" at bounding box center [720, 531] width 1440 height 193
type textarea "BUYSIDE SUBMISSION CURRENCY - George, please review this truck purchase for ele…"
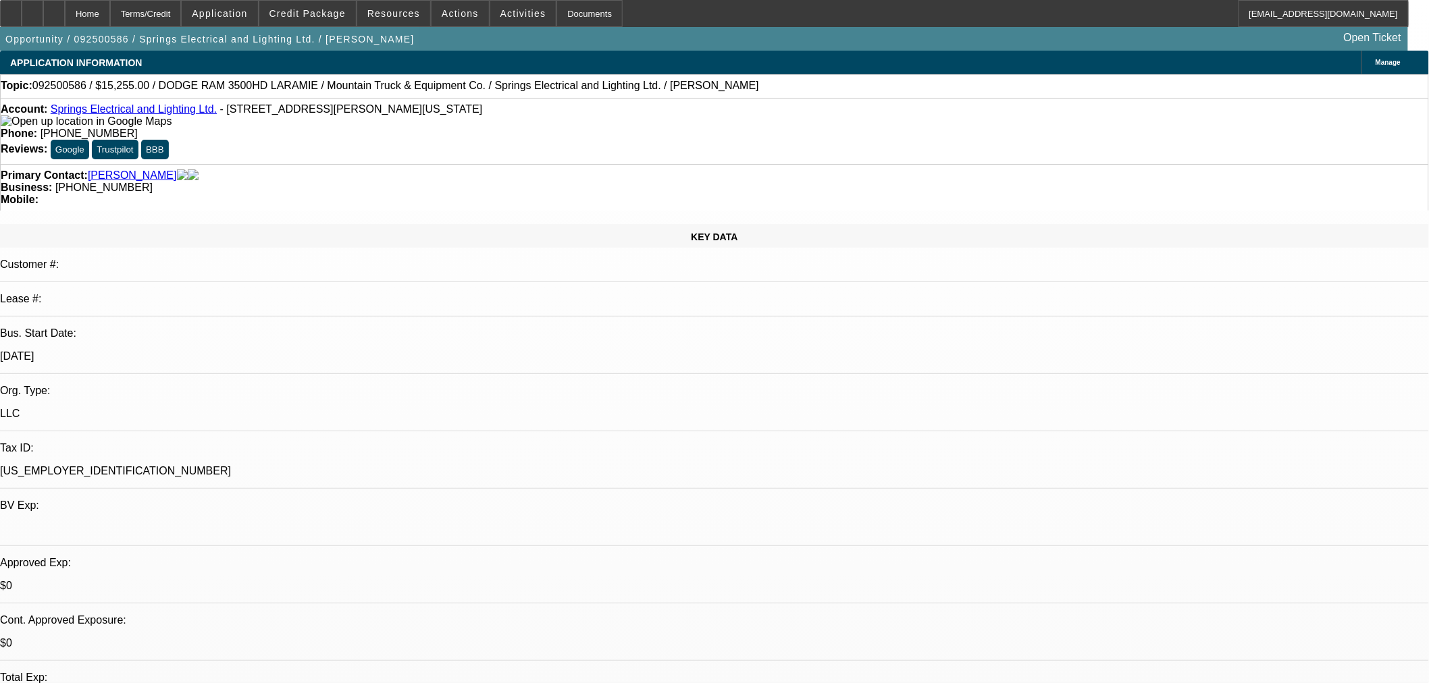
select select "0.1"
select select "2"
select select "0"
select select "6"
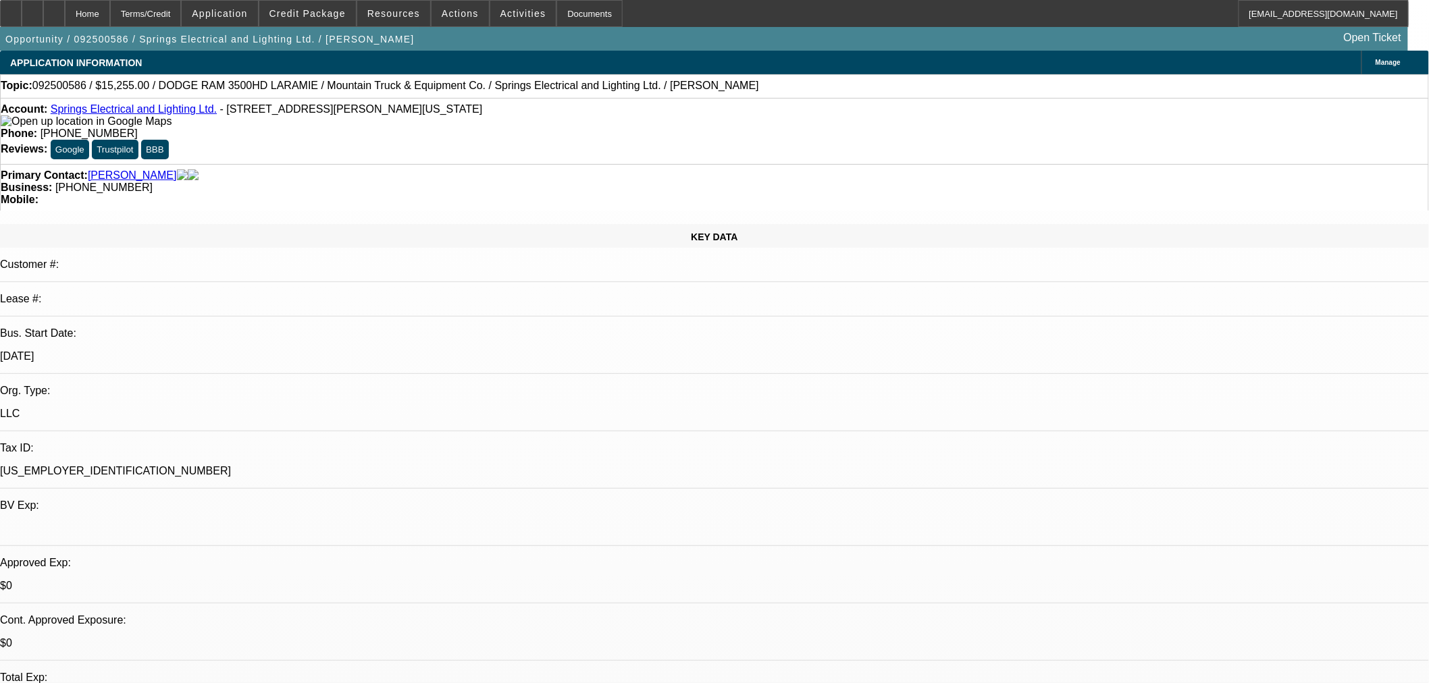
select select "0.1"
select select "2"
select select "0"
select select "6"
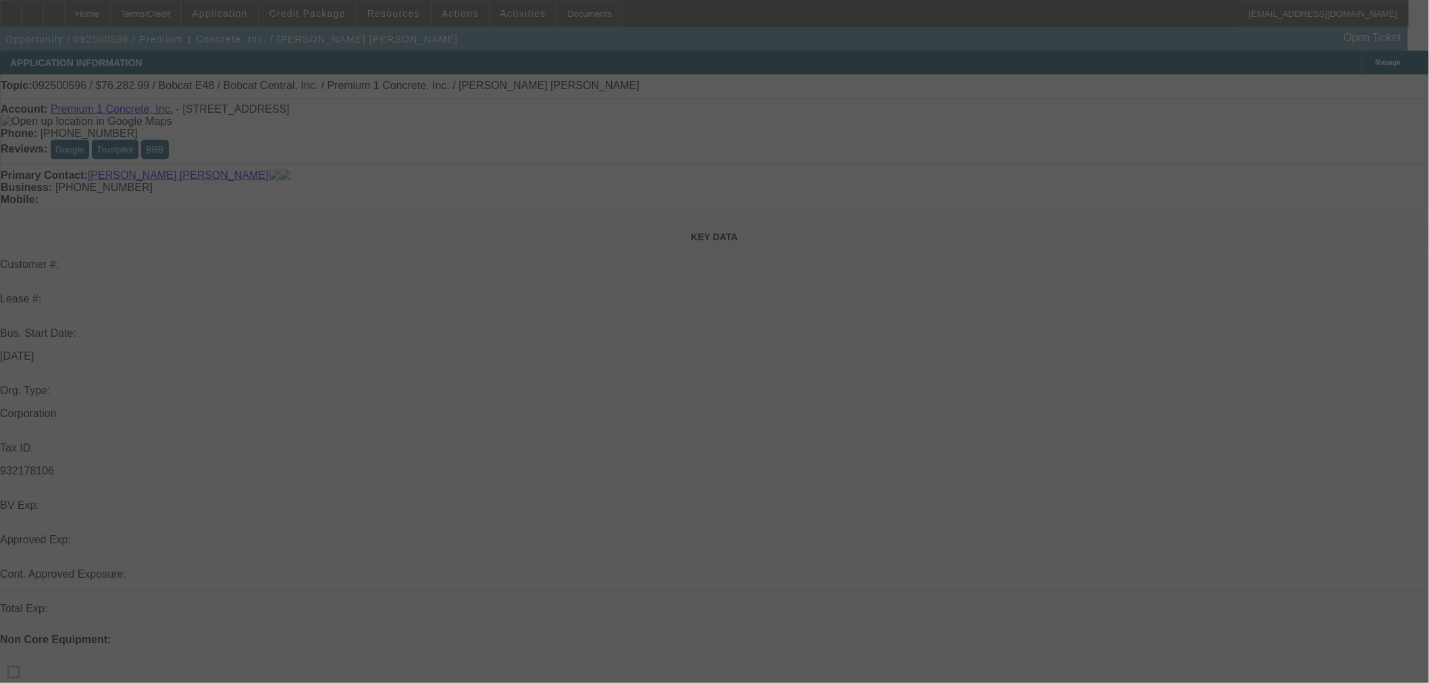
select select "0"
select select "2"
select select "0.1"
select select "4"
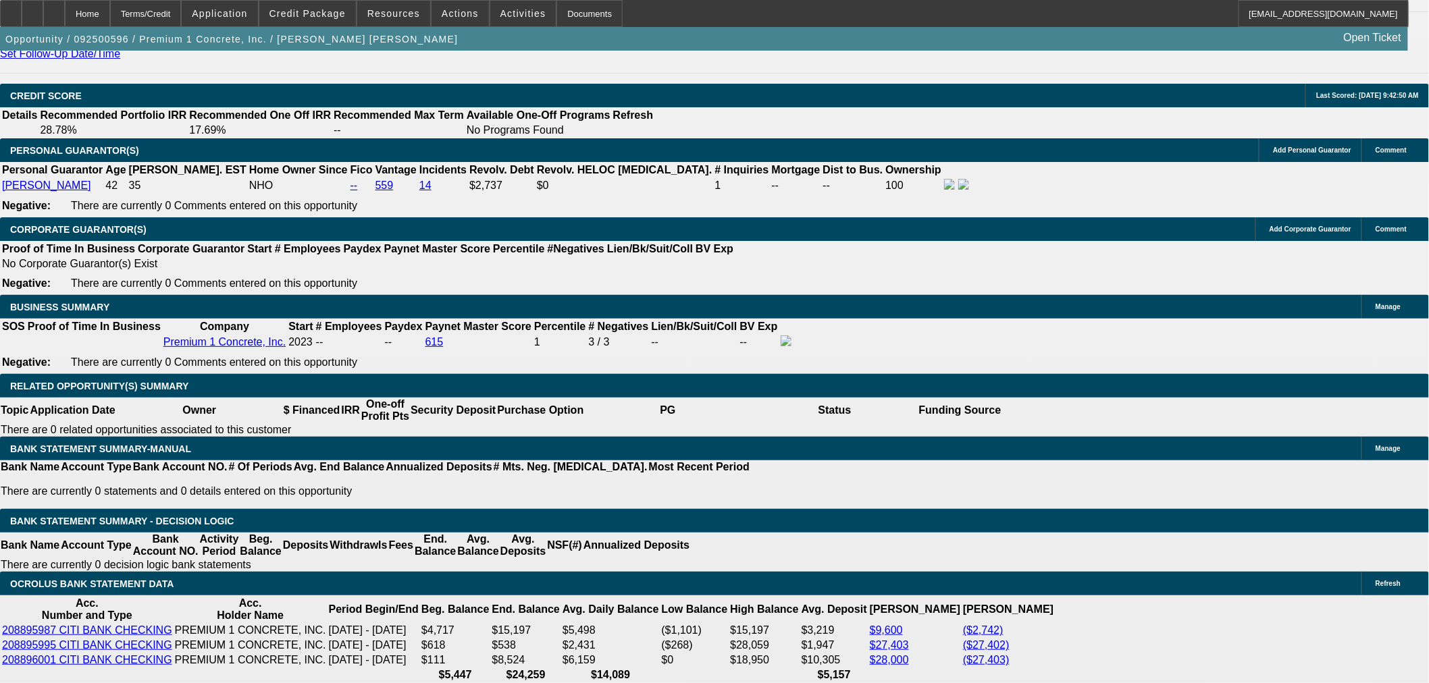
scroll to position [1875, 0]
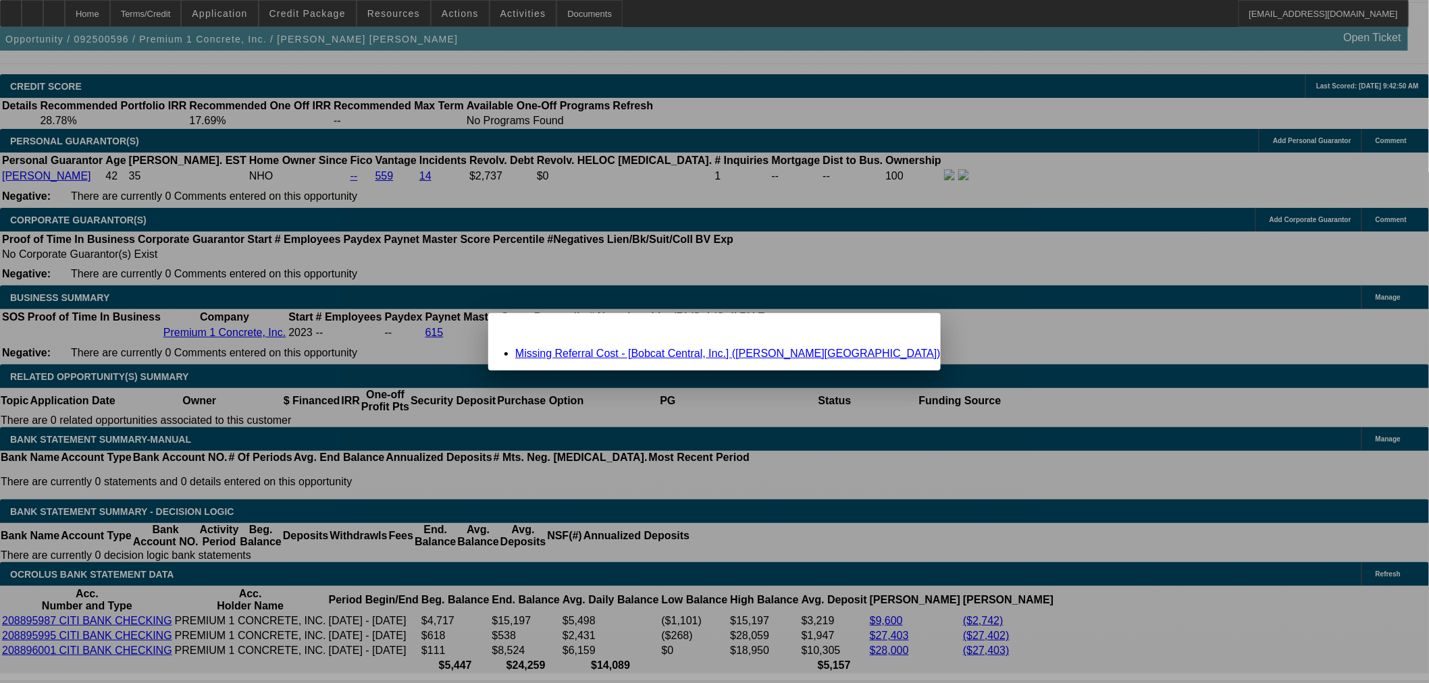
click at [706, 355] on link "Missing Referral Cost - [Bobcat Central, Inc.] (Salazar, Diego)" at bounding box center [727, 353] width 425 height 11
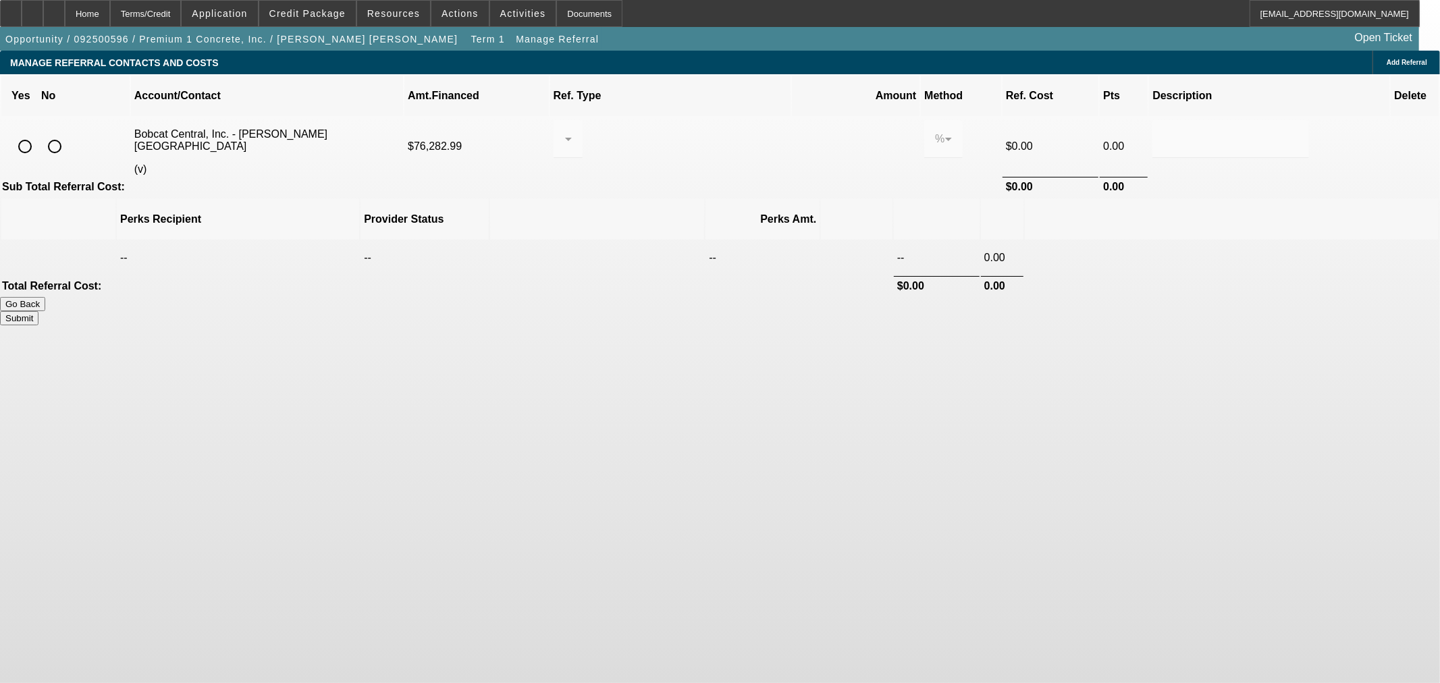
click at [68, 133] on input "radio" at bounding box center [54, 146] width 27 height 27
radio input "true"
click at [38, 311] on button "Submit" at bounding box center [19, 318] width 38 height 14
type input "0.000"
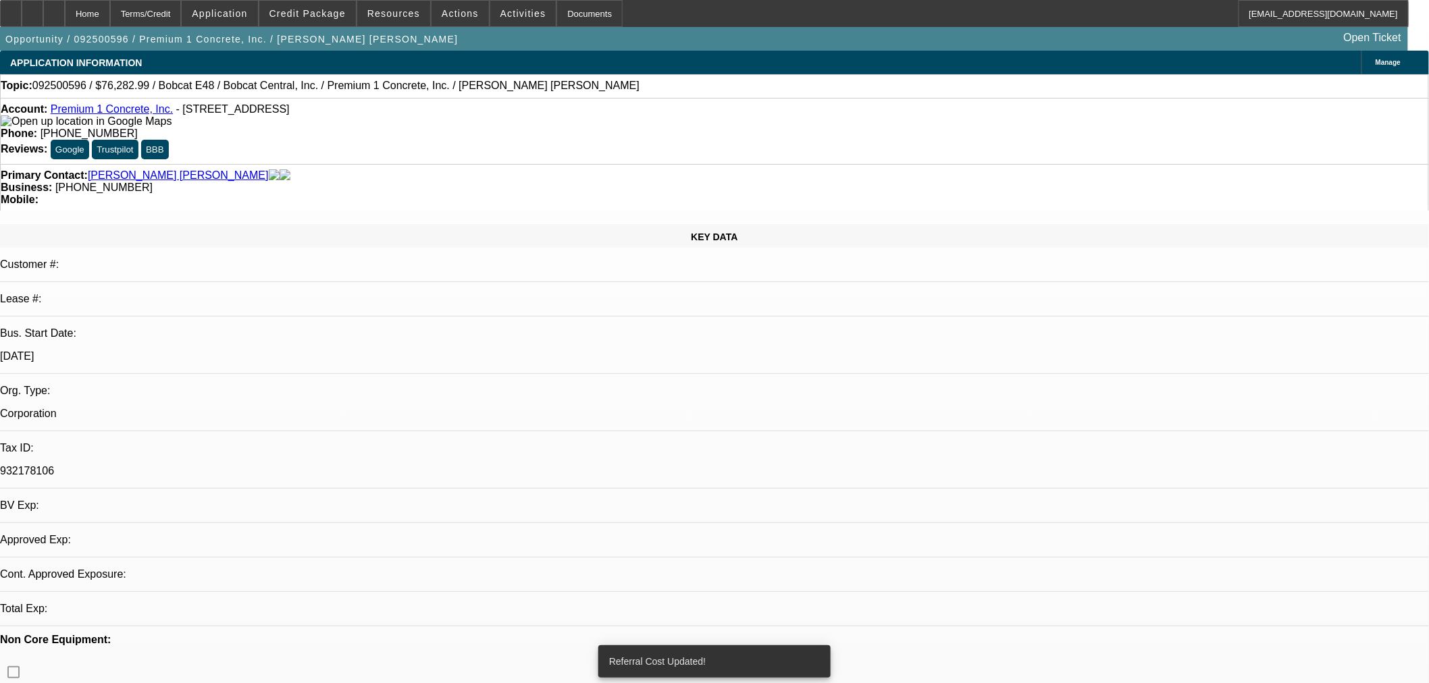
select select "0"
select select "2"
select select "0.1"
select select "4"
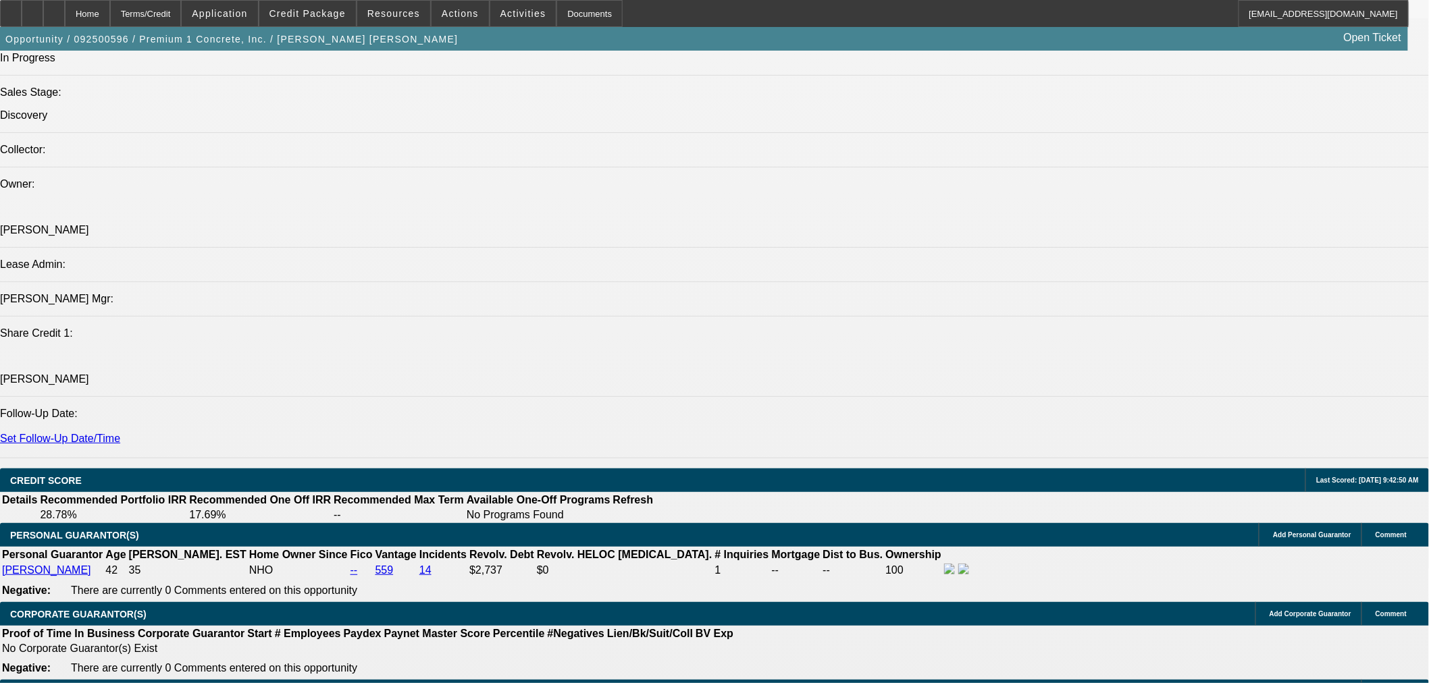
scroll to position [1500, 0]
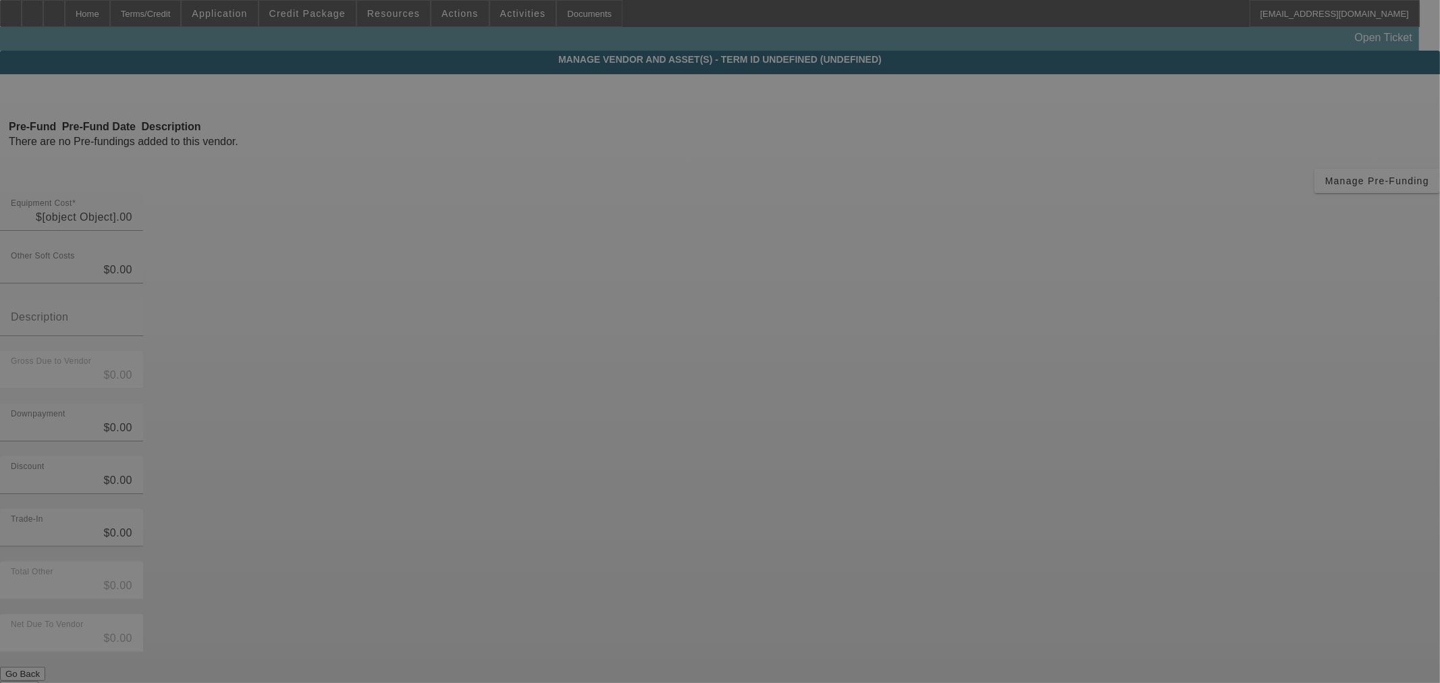
type input "$81,545.00"
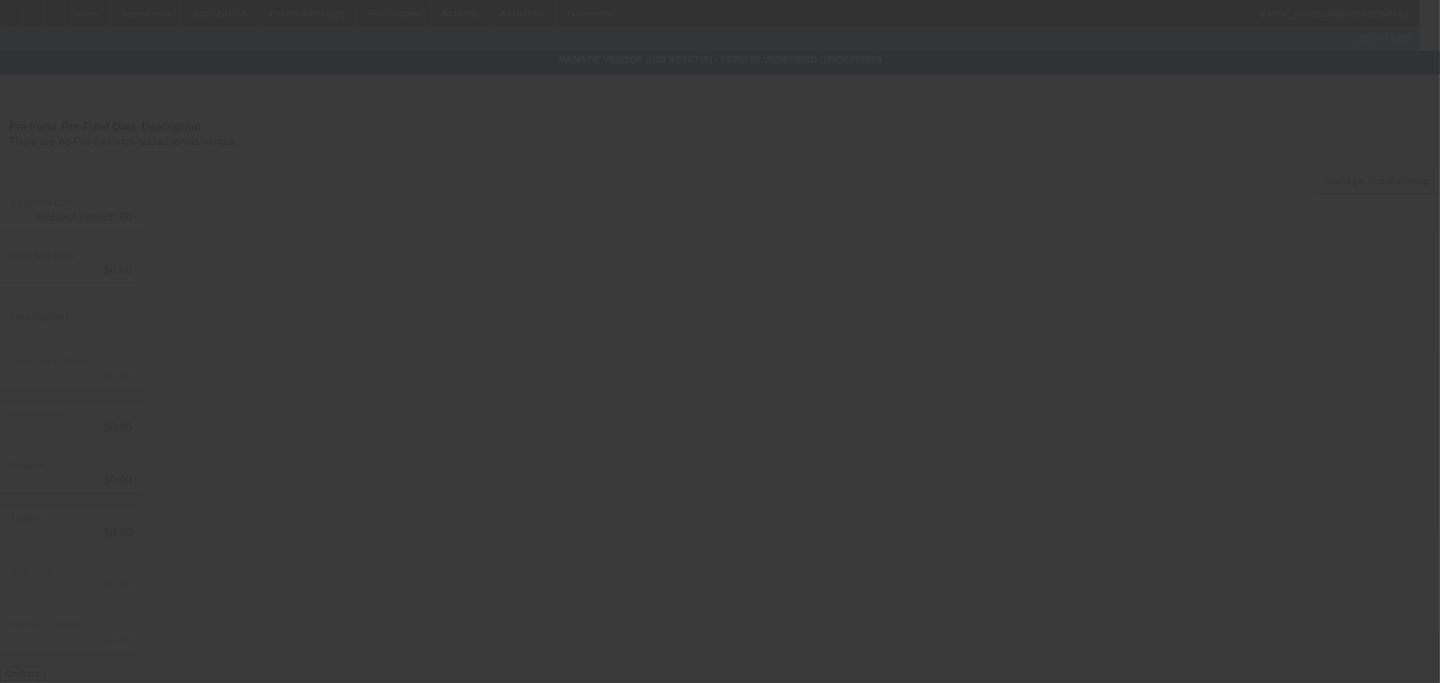
type input "$6,737.99"
type input "7.75% Sales tax and dealer fee"
type input "$88,282.99"
type input "$12,000.00"
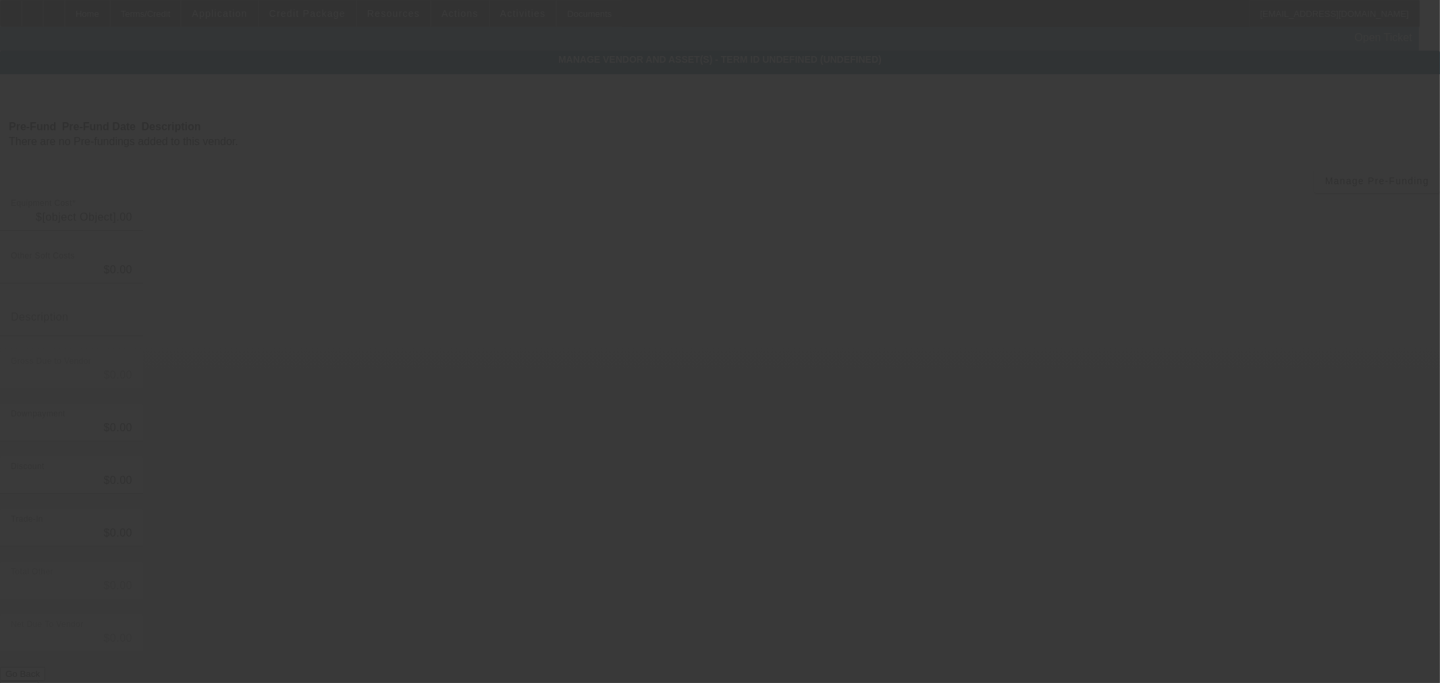
type input "$76,282.99"
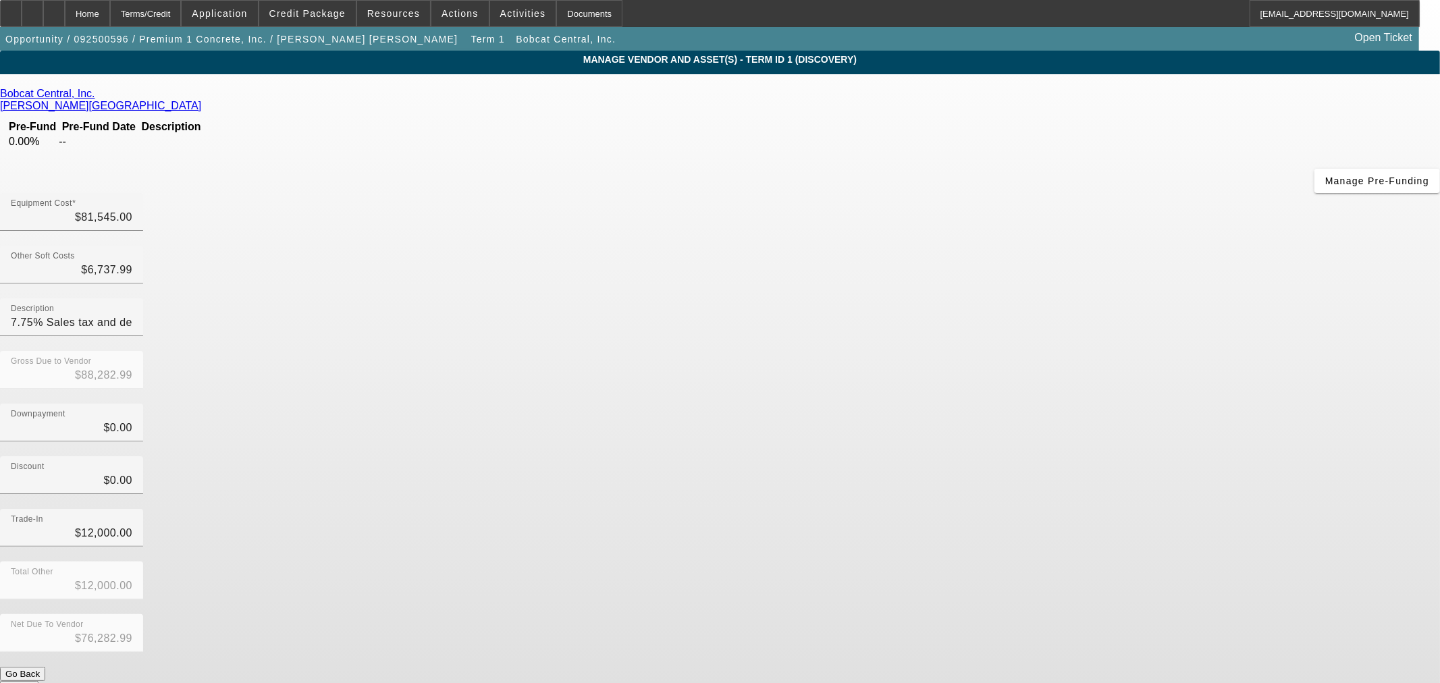
click at [95, 100] on link "Bobcat Central, Inc." at bounding box center [47, 94] width 95 height 12
click at [323, 17] on span "Credit Package" at bounding box center [307, 13] width 76 height 11
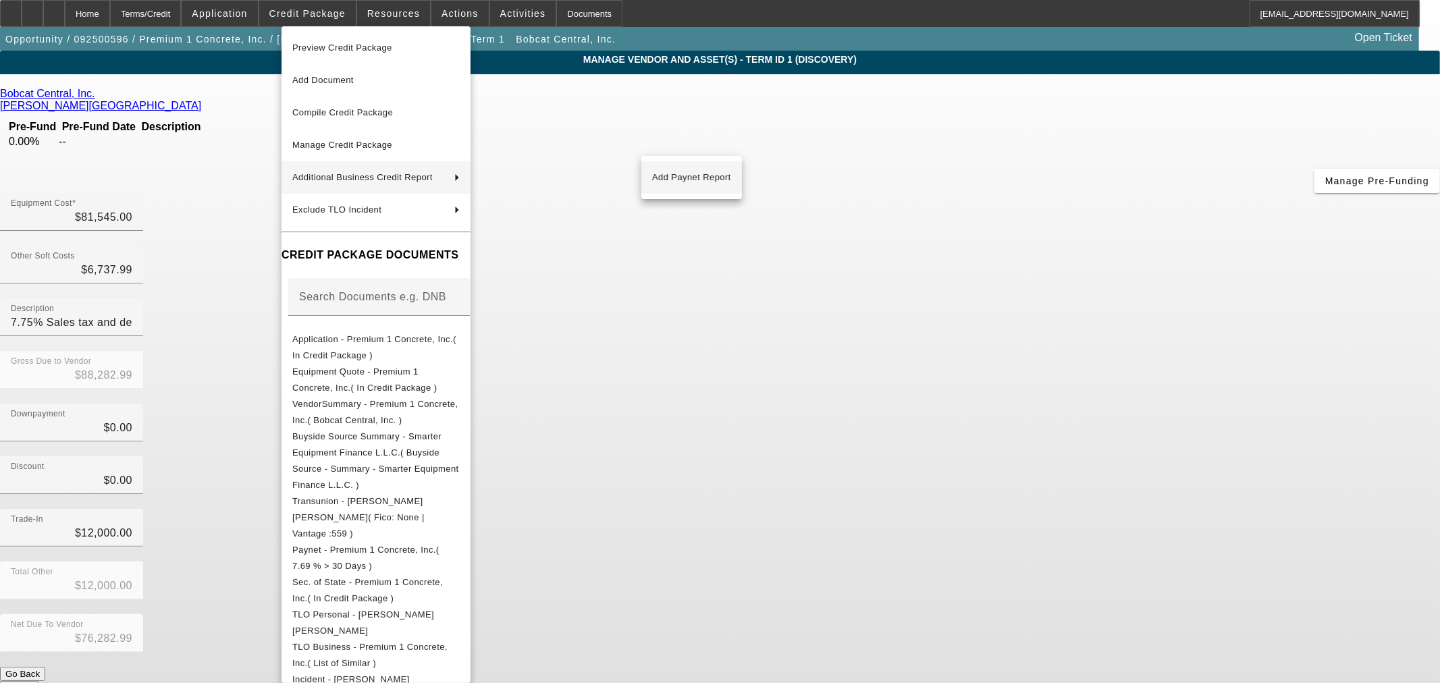
click at [678, 176] on span "Add Paynet Report" at bounding box center [691, 177] width 79 height 16
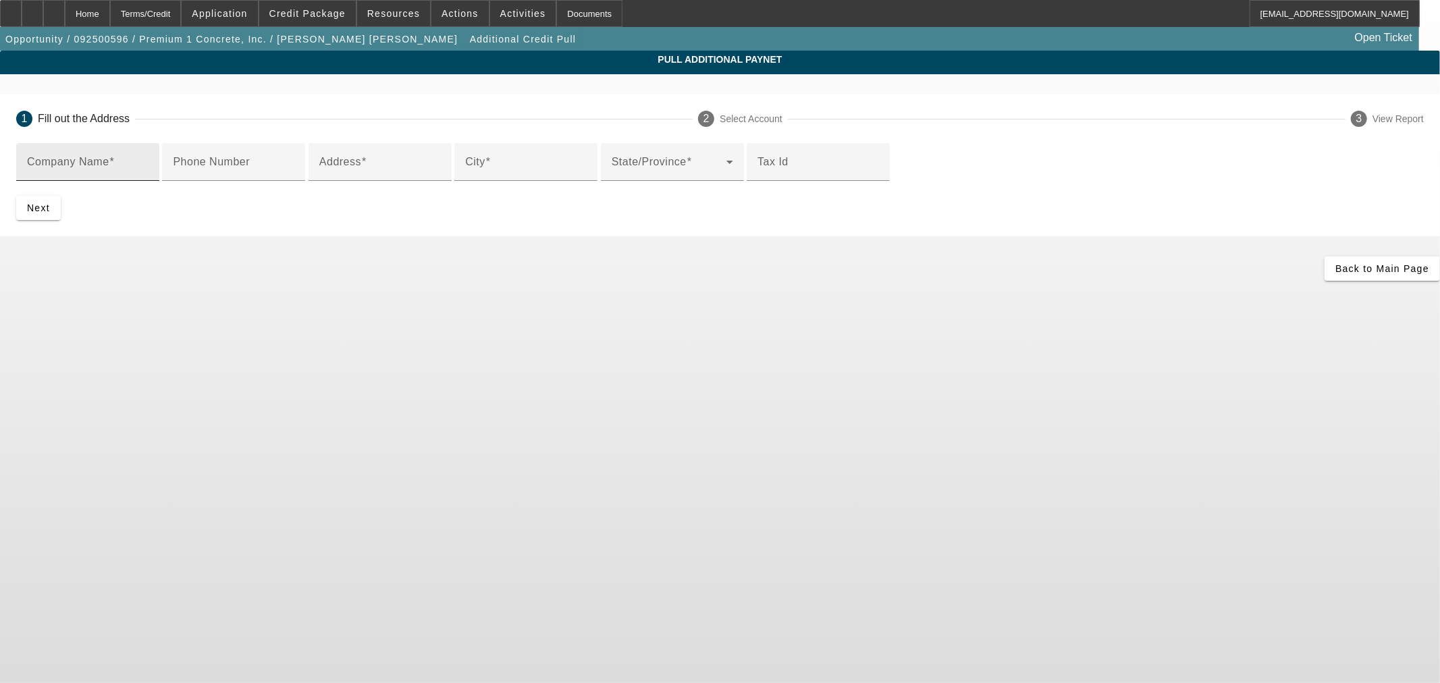
click at [149, 164] on input "Company Name" at bounding box center [88, 167] width 122 height 16
click at [149, 161] on input "Company Name" at bounding box center [88, 167] width 122 height 16
paste input "Bobcat Central, Inc."
type input "Bobcat Central, Inc."
click at [440, 176] on input "Address" at bounding box center [380, 167] width 122 height 16
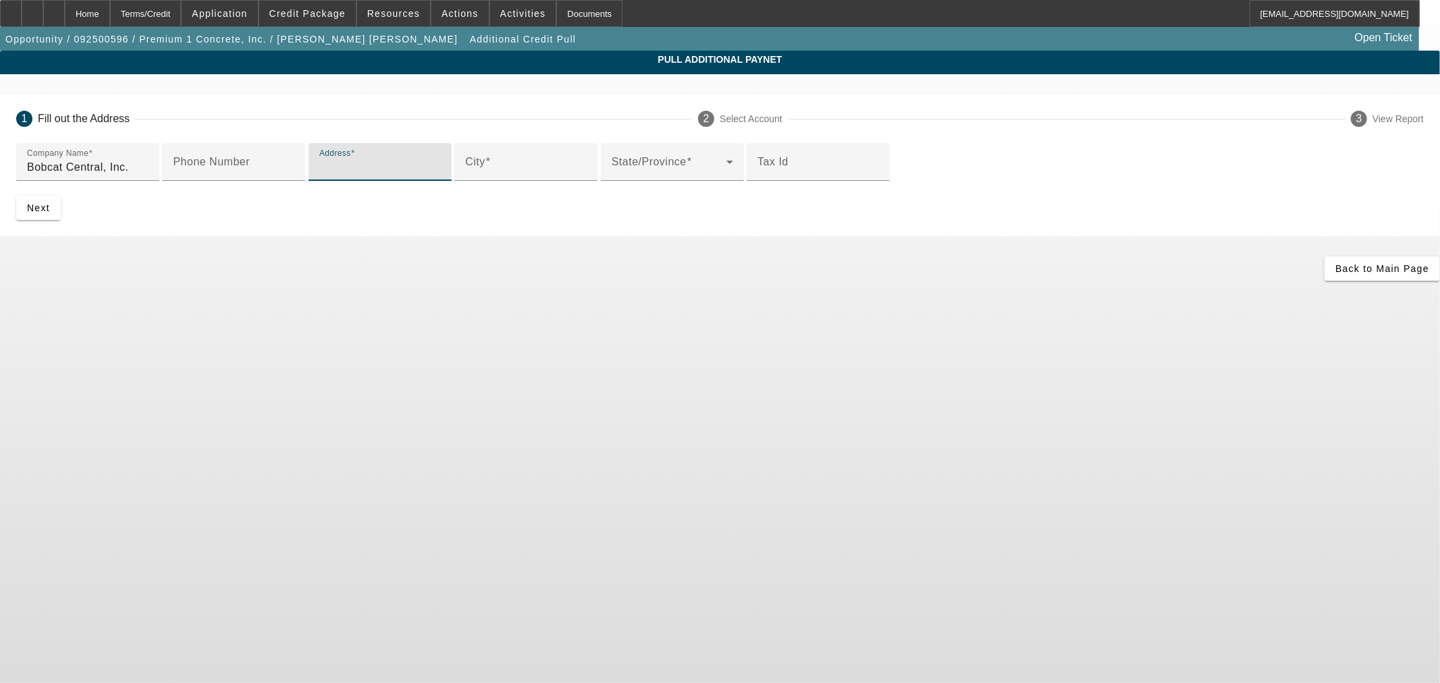
paste input "3516 Newton Rd"
type input "3516 Newton Rd"
click at [465, 176] on input "City" at bounding box center [526, 167] width 122 height 16
paste input "Stockton"
type input "Stockton"
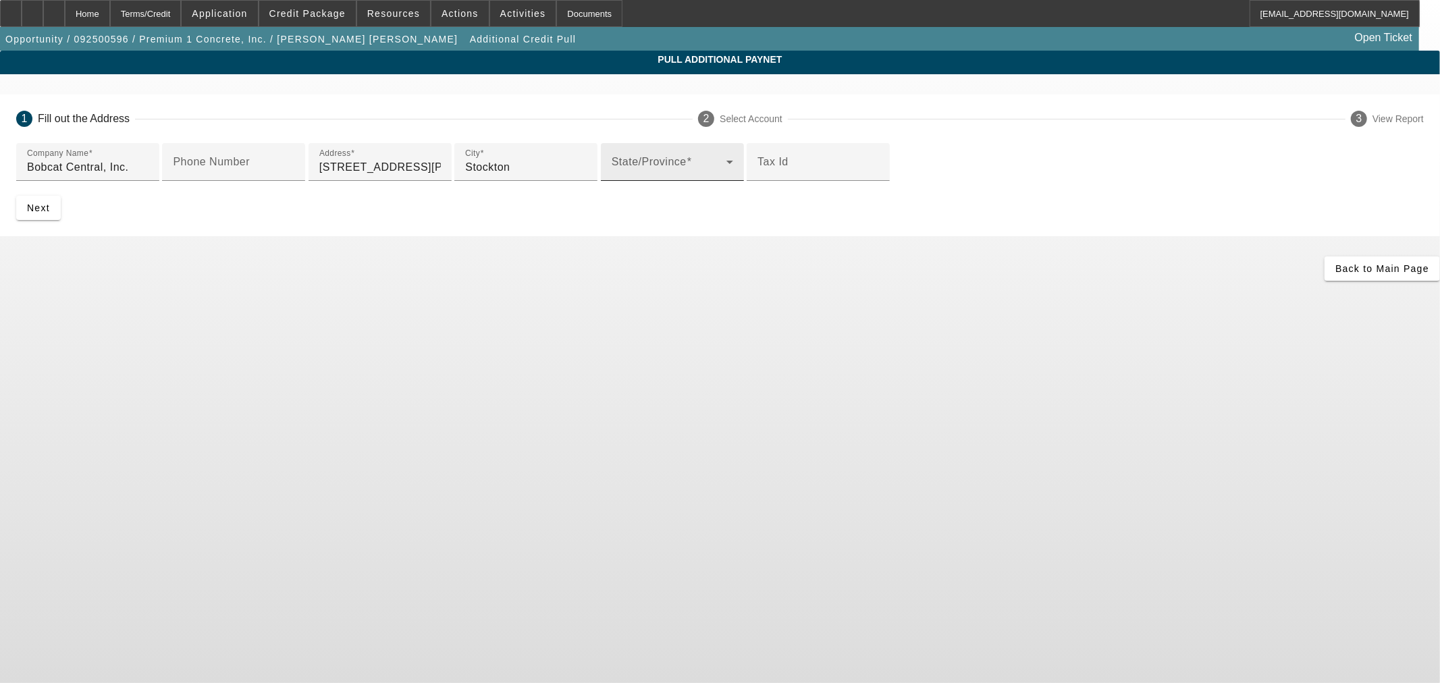
click at [612, 181] on div "State/Province" at bounding box center [673, 162] width 122 height 38
click at [612, 181] on div "State/Province AL" at bounding box center [673, 162] width 122 height 38
click at [61, 224] on span "submit" at bounding box center [38, 208] width 45 height 32
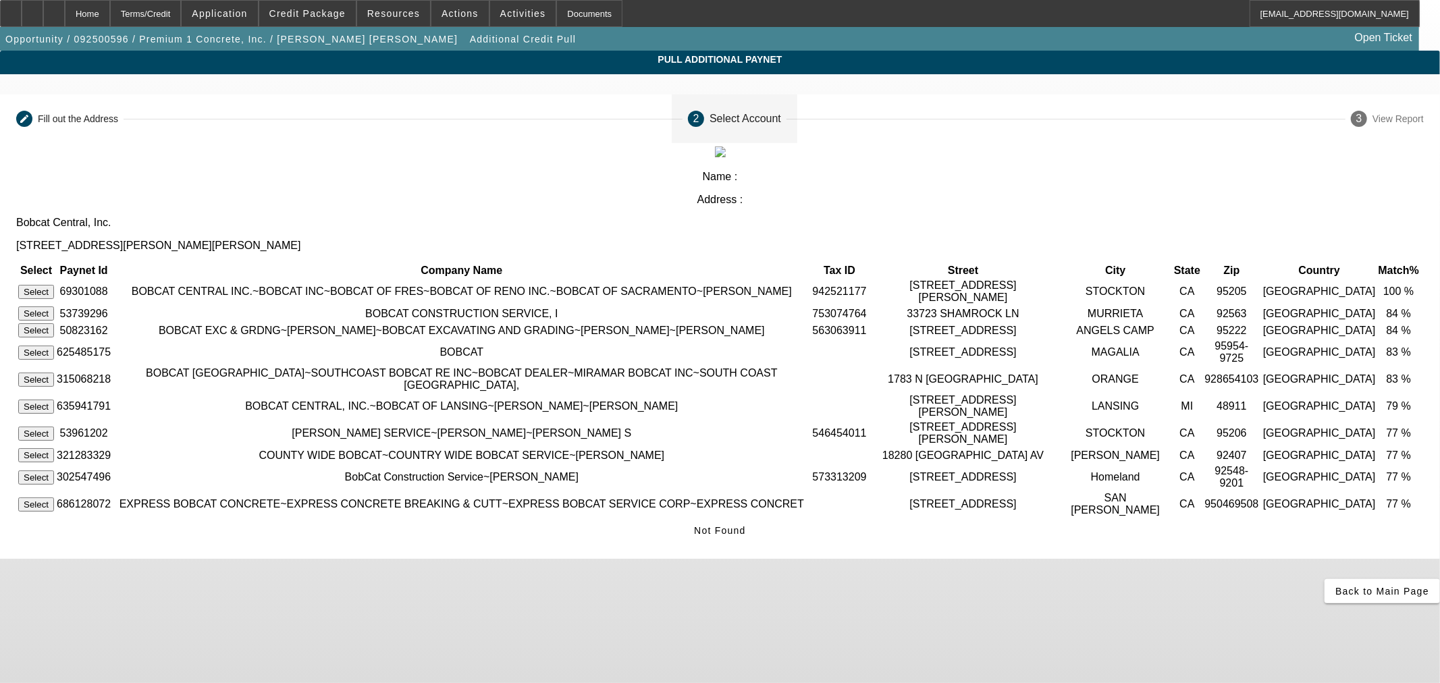
click at [54, 285] on button "Select" at bounding box center [36, 292] width 36 height 14
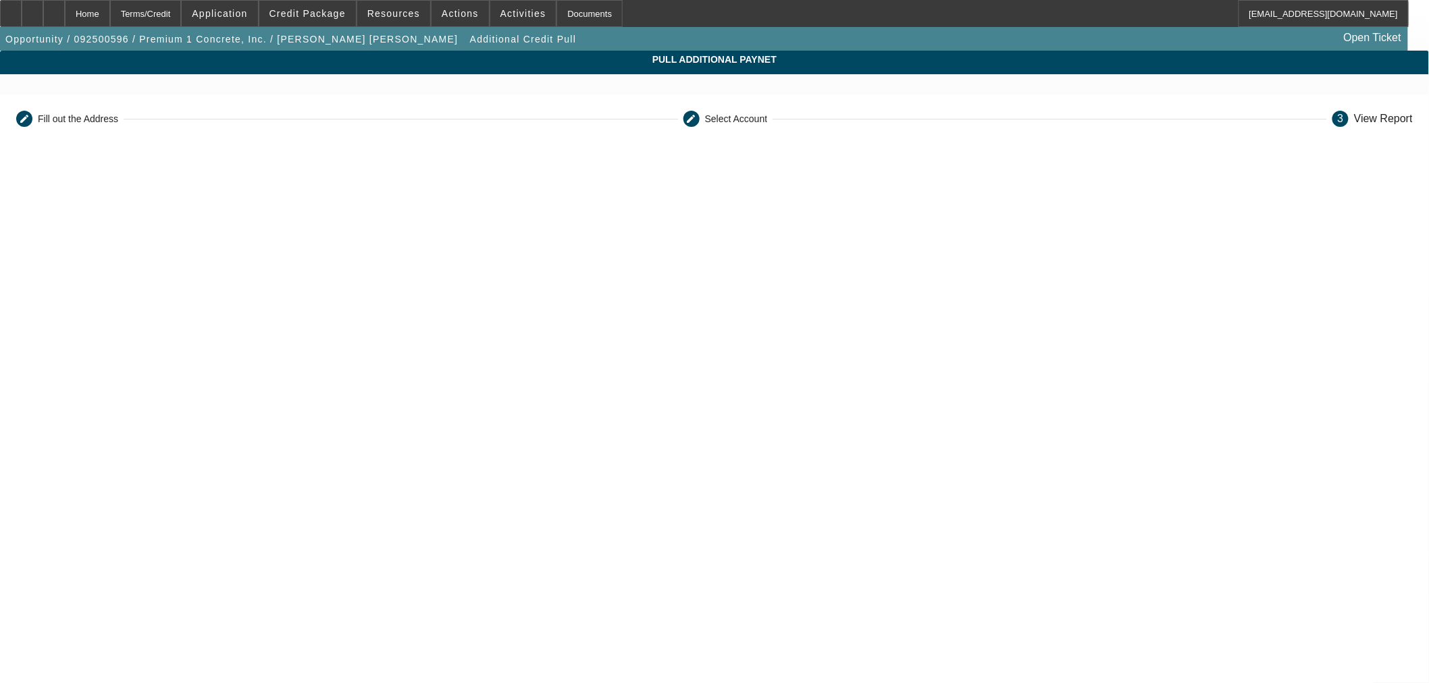
scroll to position [233, 0]
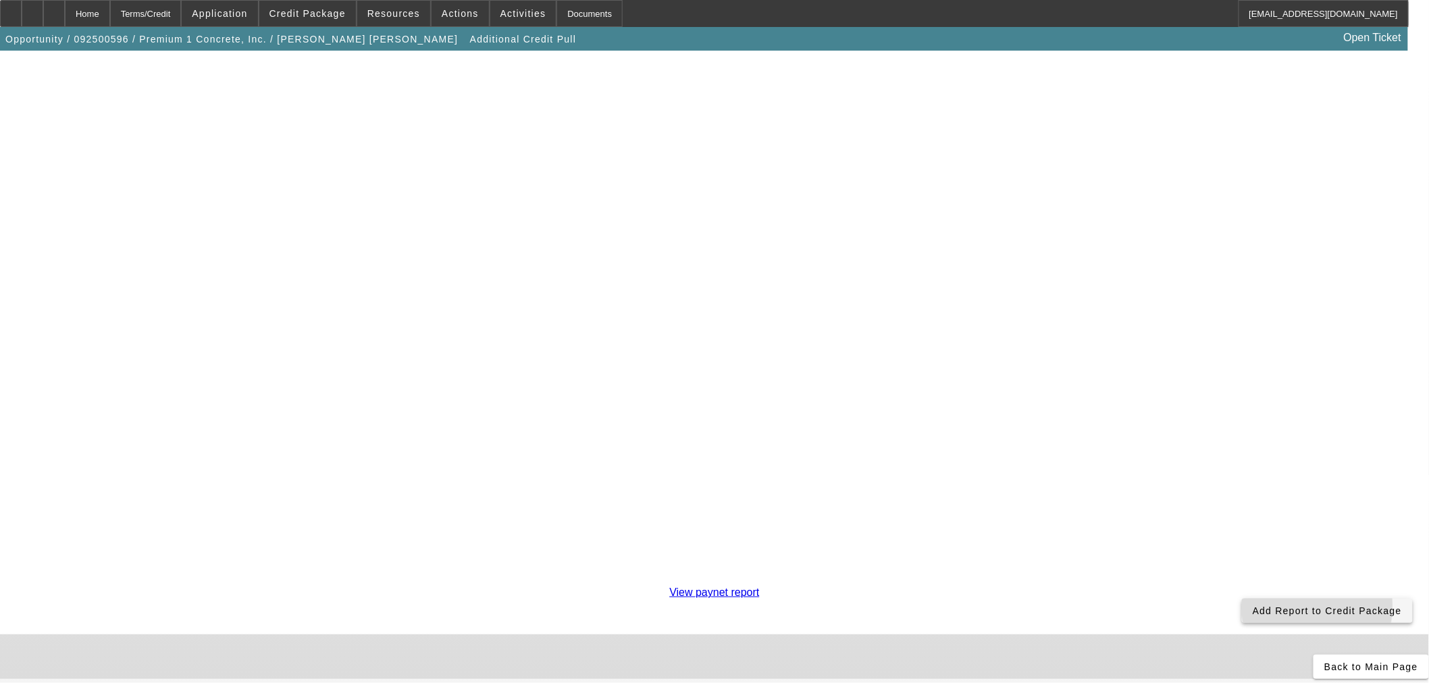
click at [1253, 606] on span "Add Report to Credit Package" at bounding box center [1327, 611] width 149 height 11
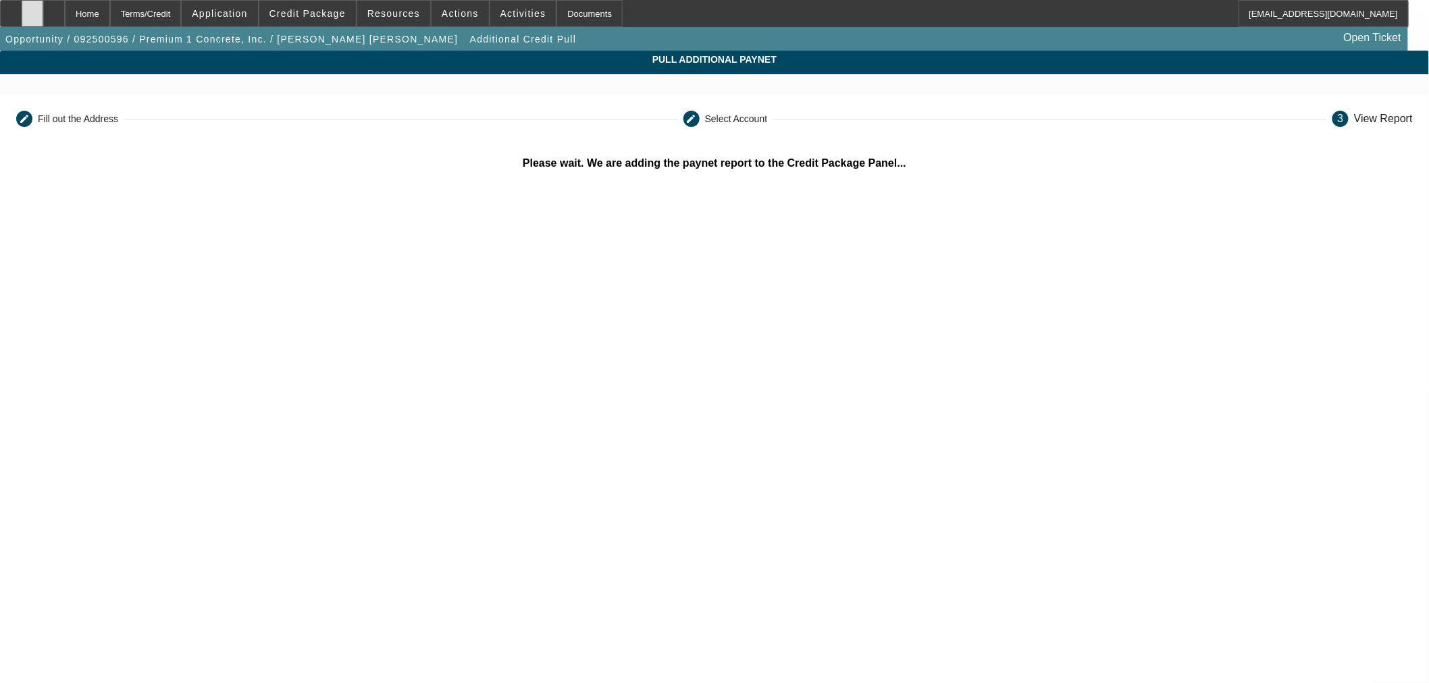
click at [43, 12] on div at bounding box center [33, 13] width 22 height 27
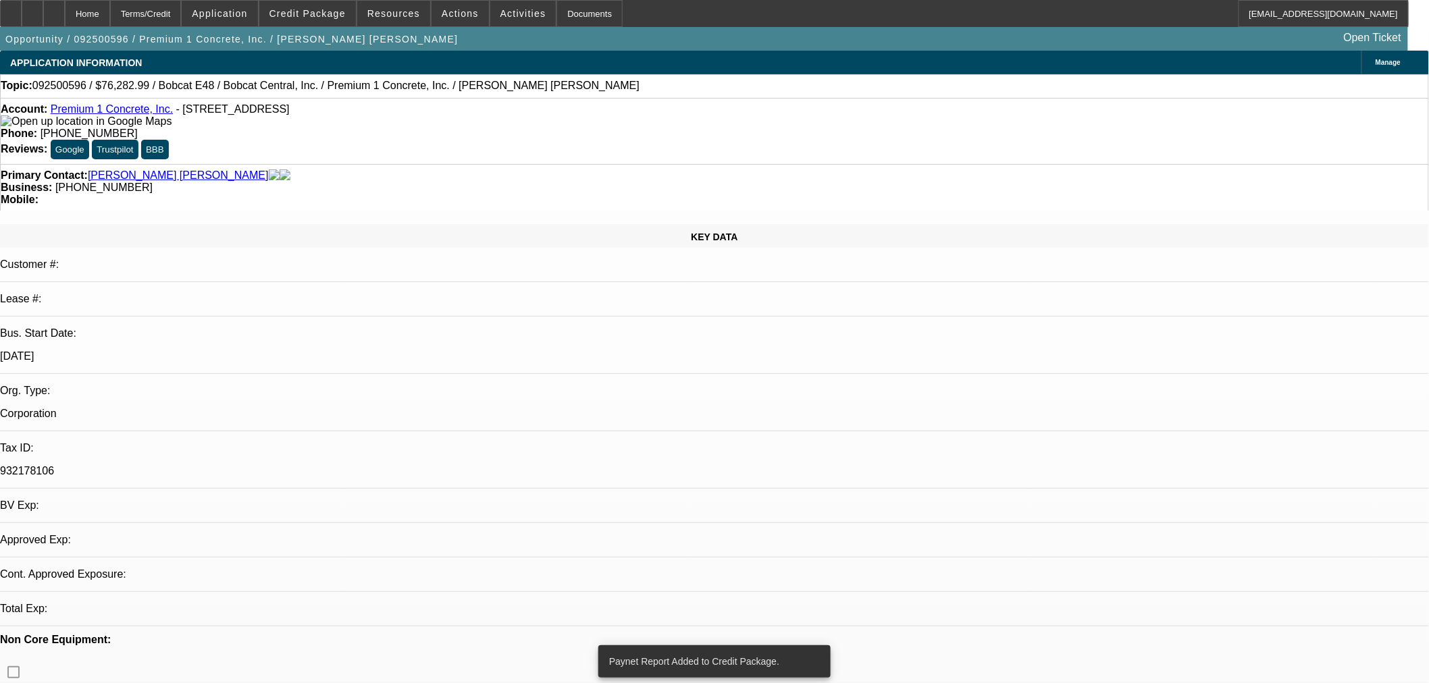
select select "0"
select select "2"
select select "0.1"
select select "4"
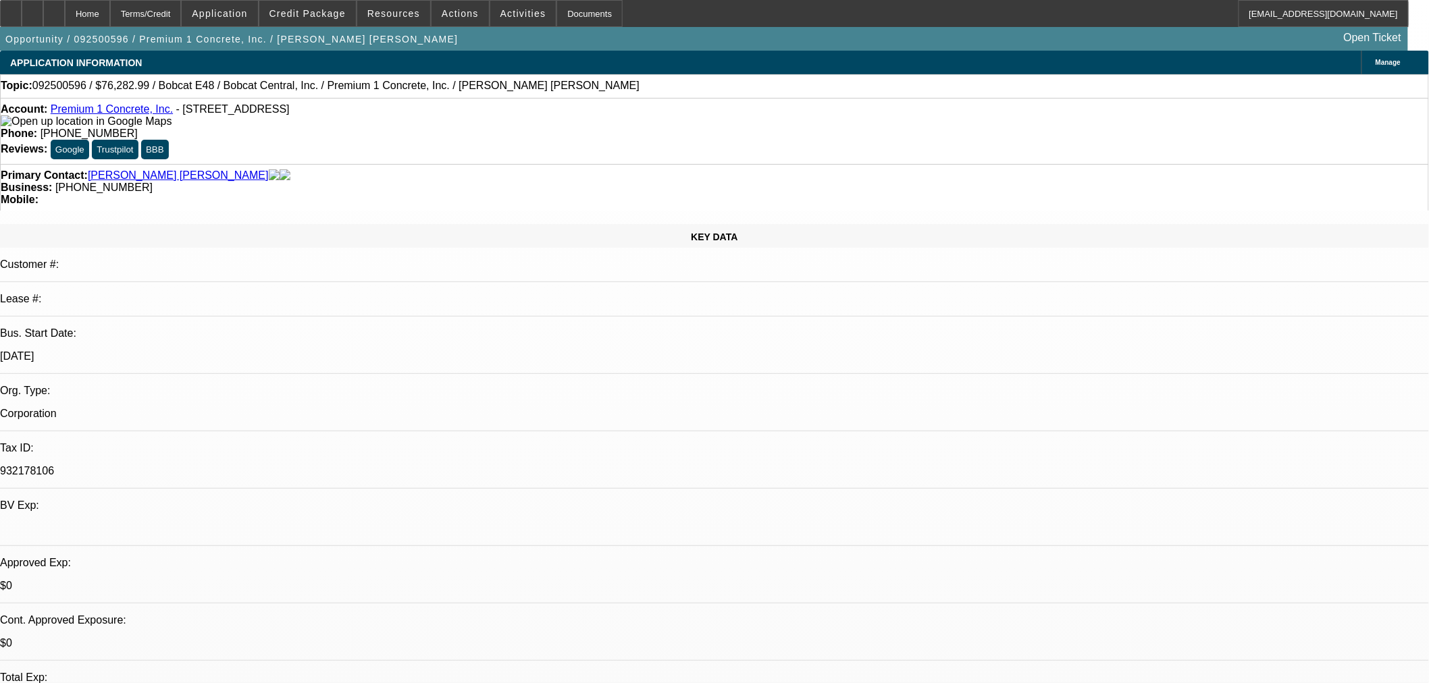
radio input "true"
type textarea "Vendor SoS and Paynet added to file."
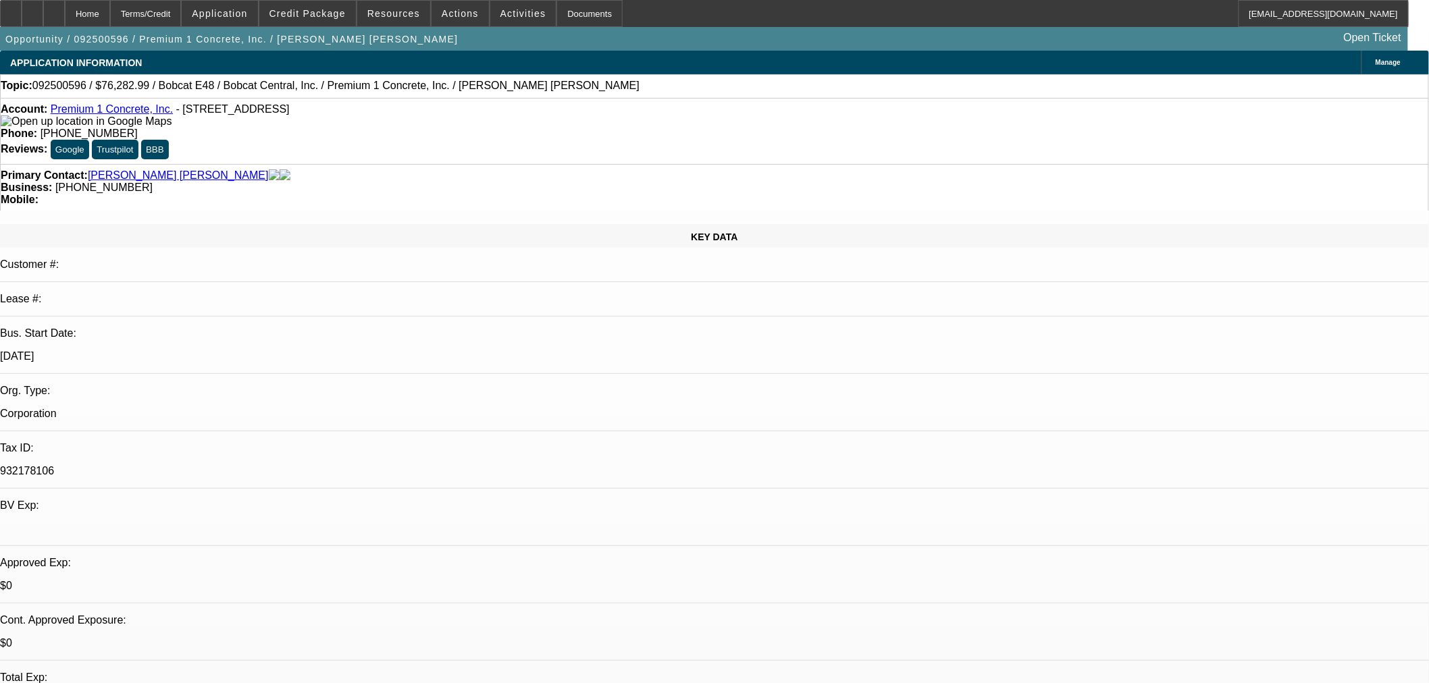
radio input "true"
click at [295, 17] on span "Credit Package" at bounding box center [307, 13] width 76 height 11
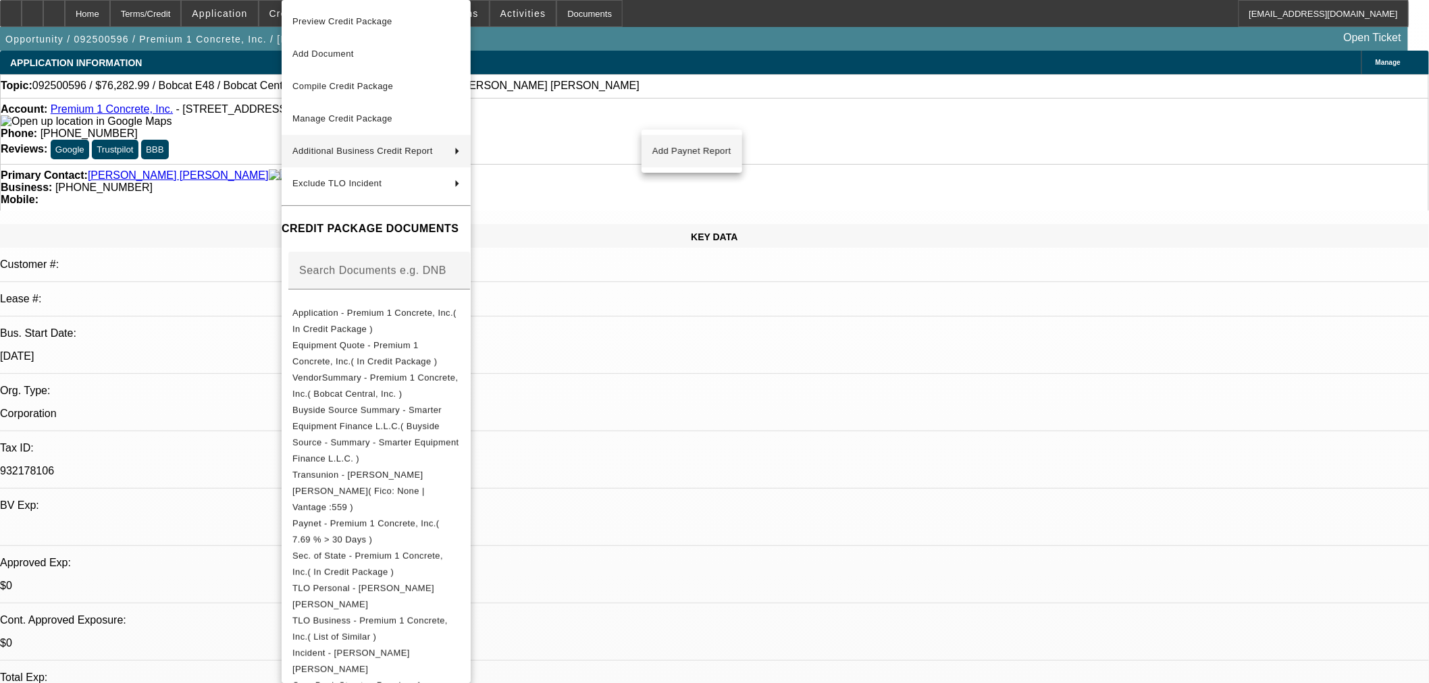
click at [691, 147] on span "Add Paynet Report" at bounding box center [691, 151] width 79 height 16
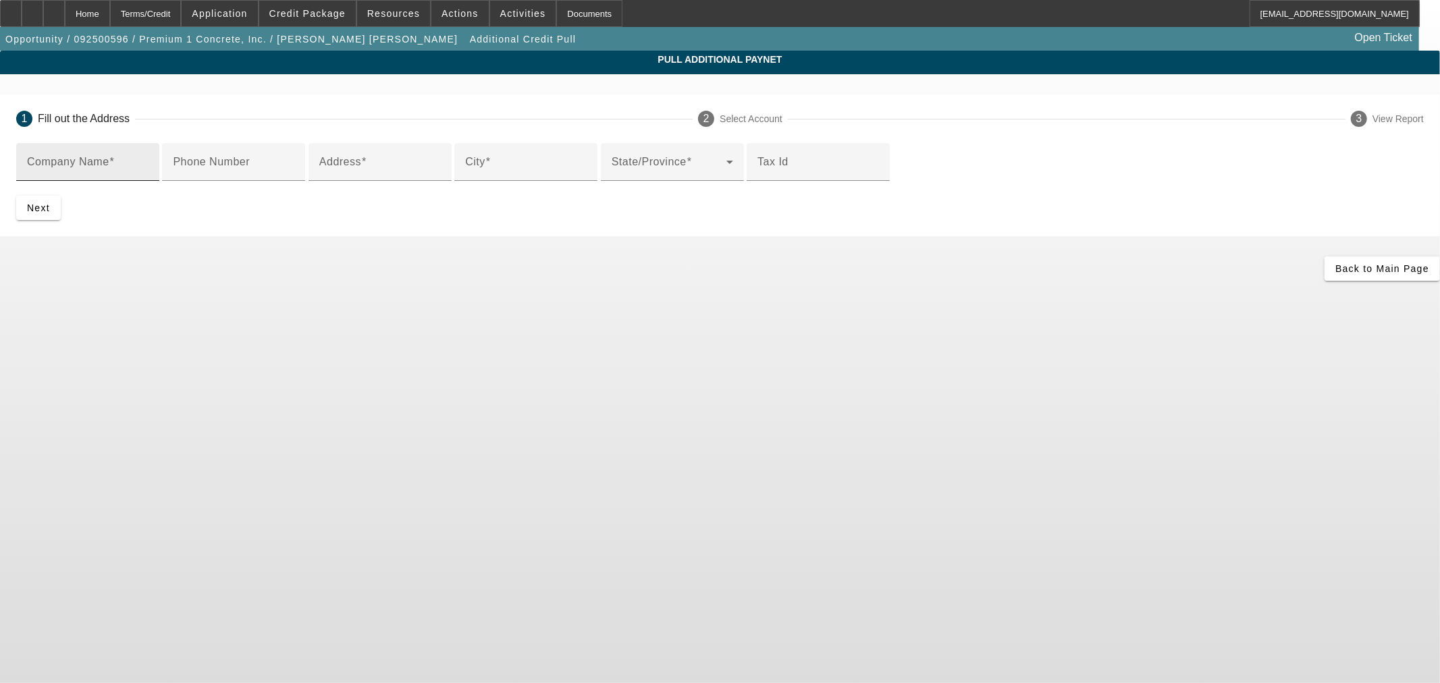
click at [149, 167] on input "Company Name" at bounding box center [88, 167] width 122 height 16
type input "Bobcat Central, Inc"
click at [361, 167] on mat-label "Address" at bounding box center [340, 161] width 42 height 11
click at [392, 176] on input "Address" at bounding box center [380, 167] width 122 height 16
paste input "1890 E Gerard Ave."
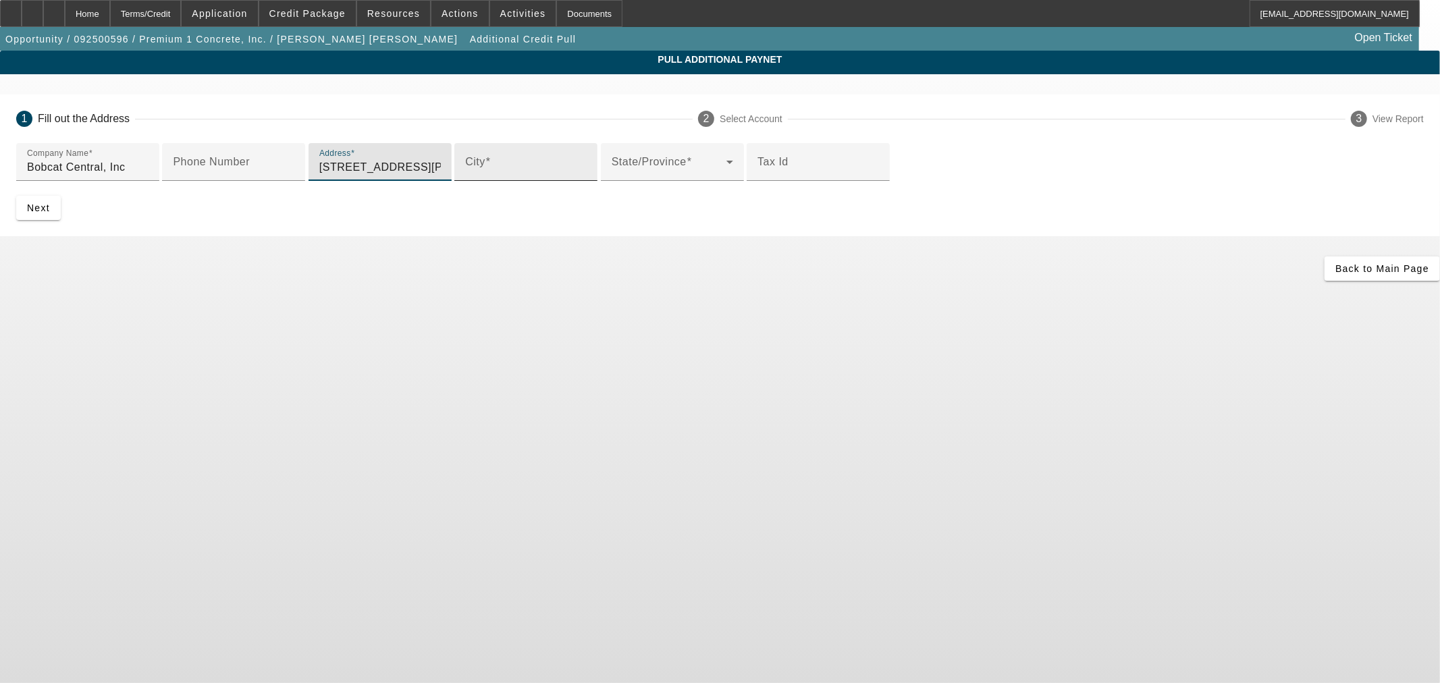
type input "1890 E Gerard Ave."
click at [465, 176] on input "City" at bounding box center [526, 167] width 122 height 16
type input "Merced"
click at [61, 224] on span "submit" at bounding box center [38, 208] width 45 height 32
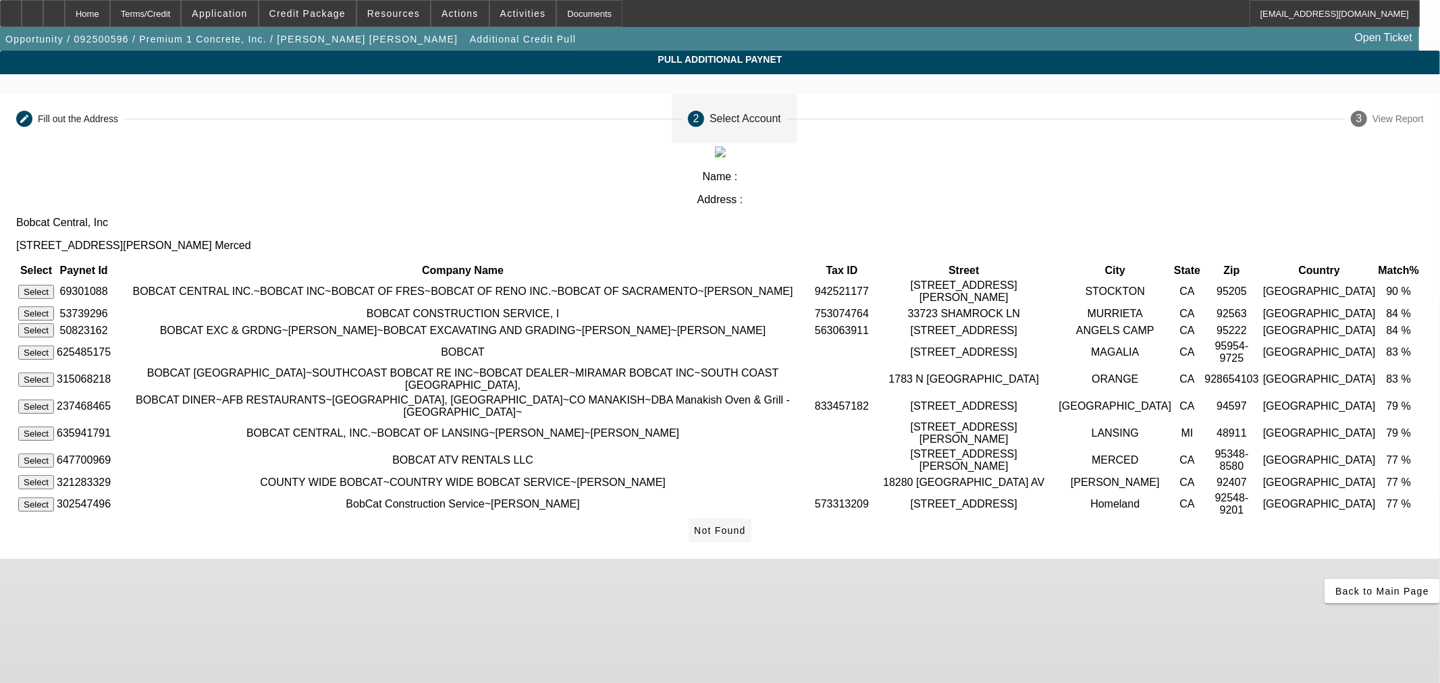
click at [746, 536] on span "Not Found" at bounding box center [720, 530] width 52 height 11
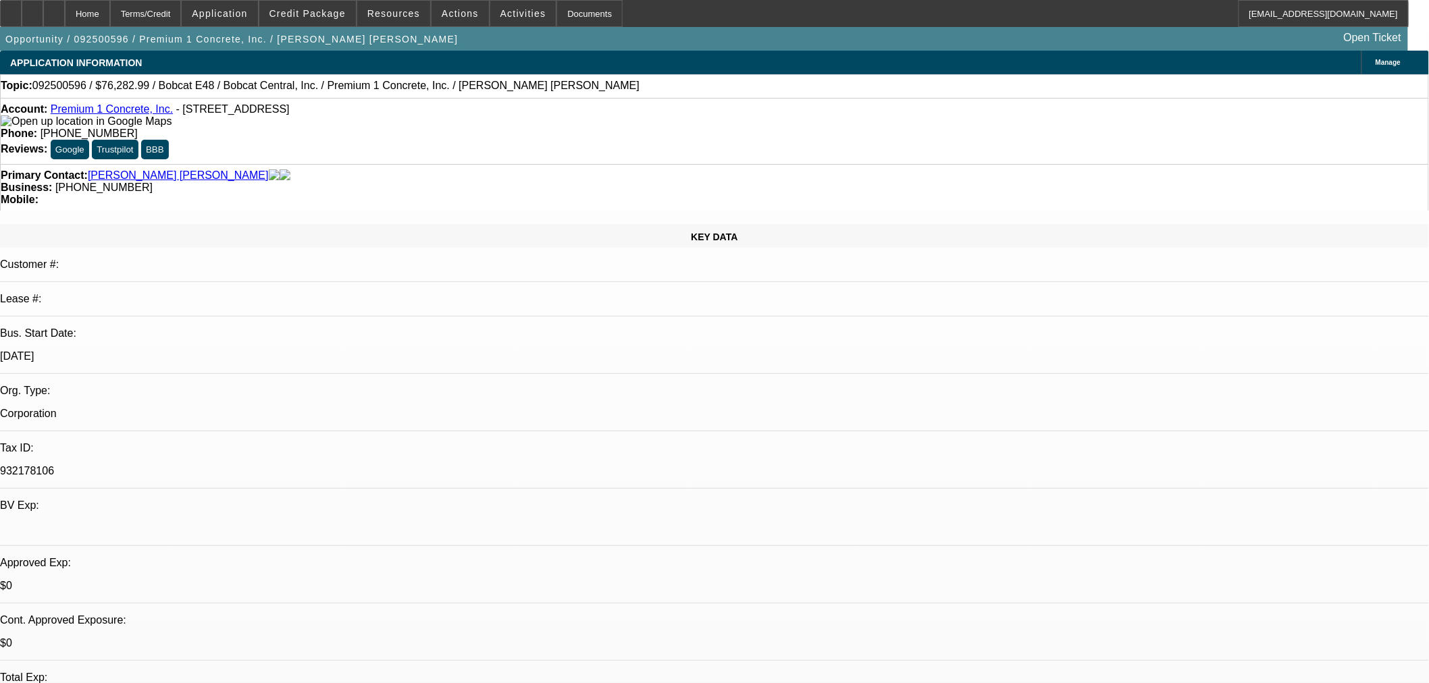
select select "0"
select select "2"
select select "0.1"
select select "4"
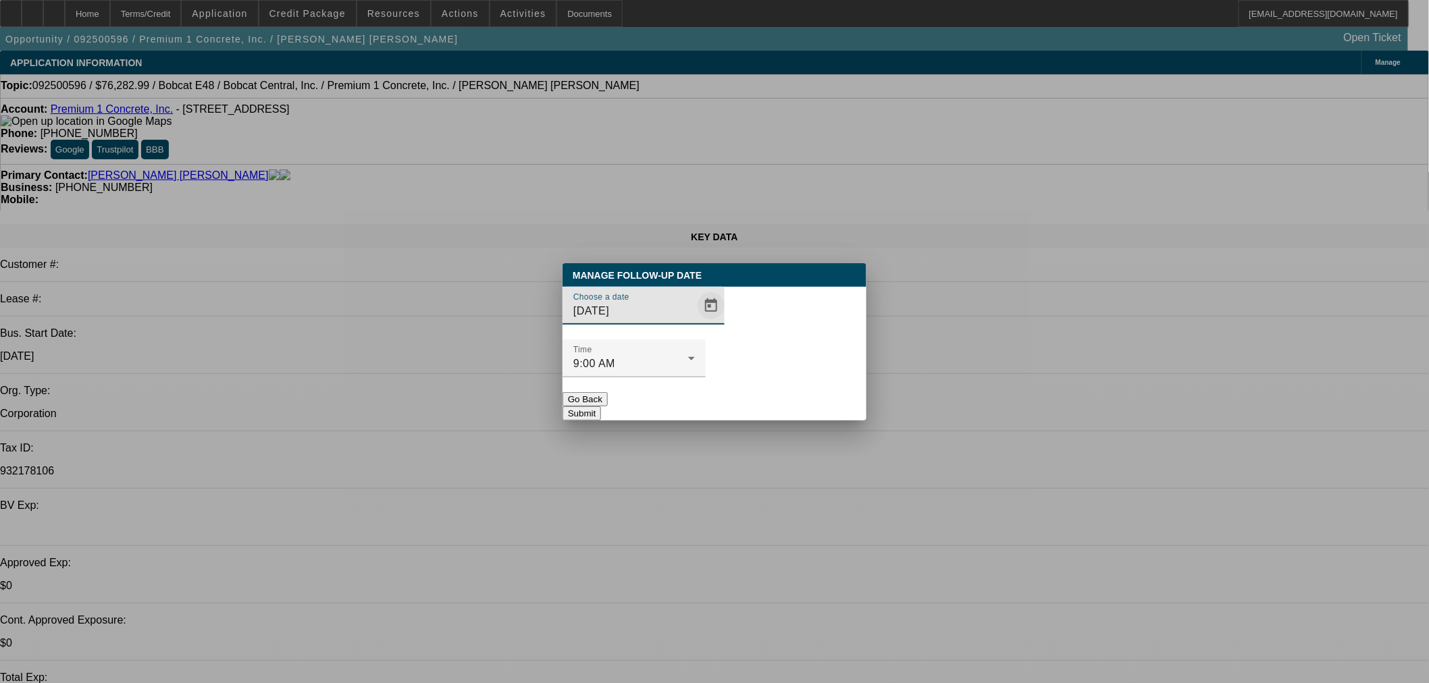
click at [695, 322] on span "Open calendar" at bounding box center [711, 306] width 32 height 32
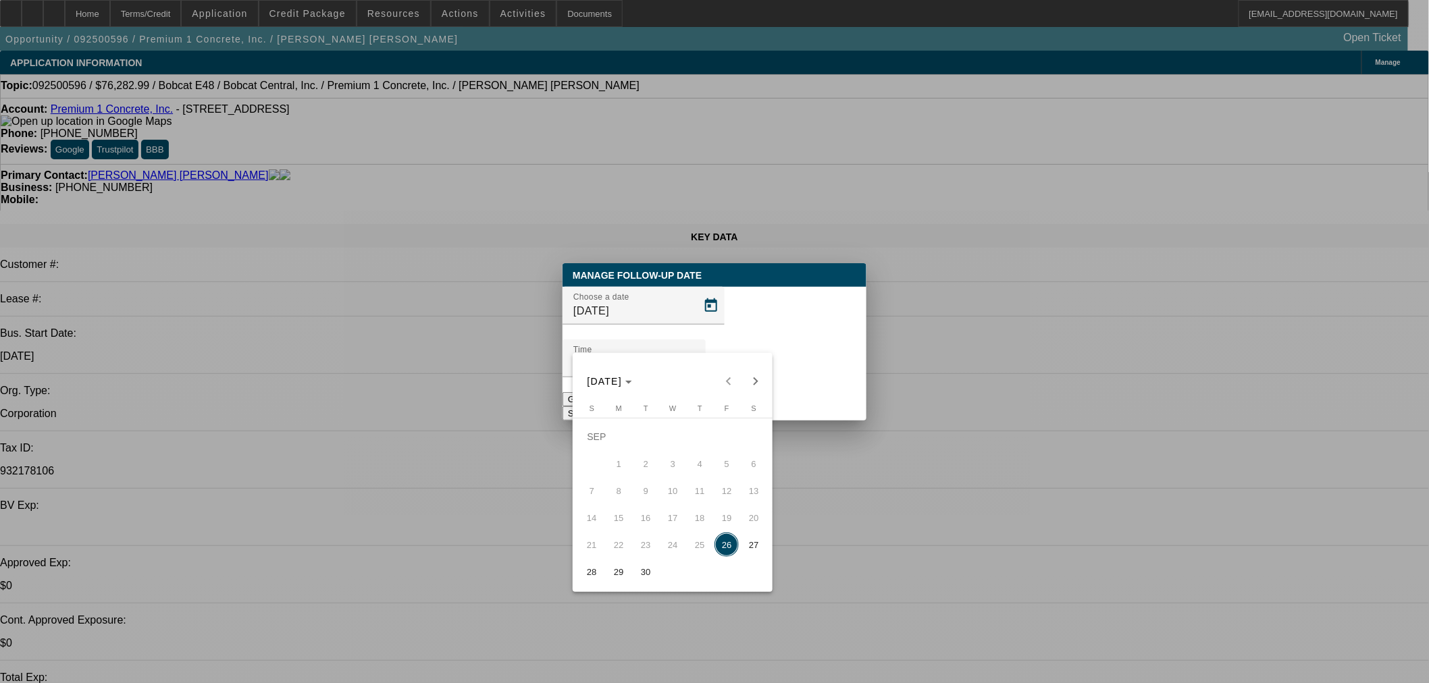
click at [617, 571] on span "29" at bounding box center [618, 572] width 24 height 24
type input "9/29/2025"
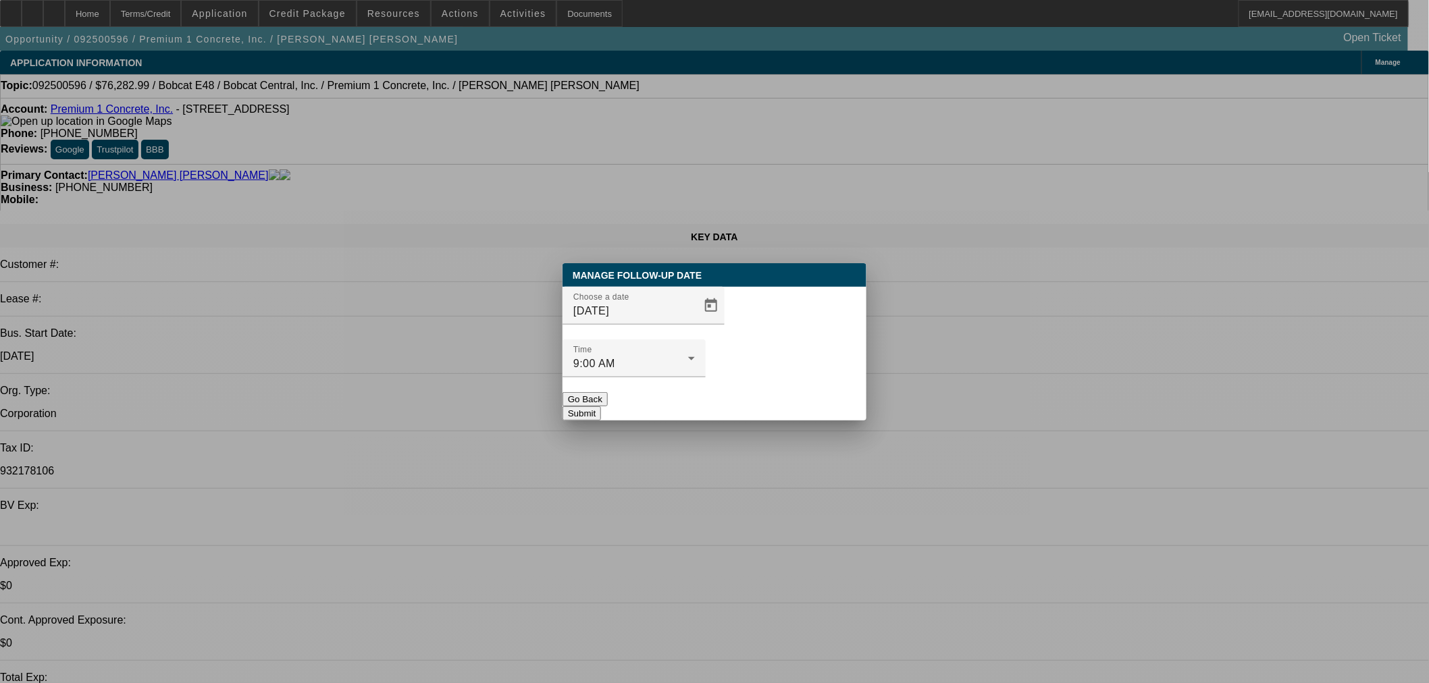
click at [601, 407] on button "Submit" at bounding box center [582, 414] width 38 height 14
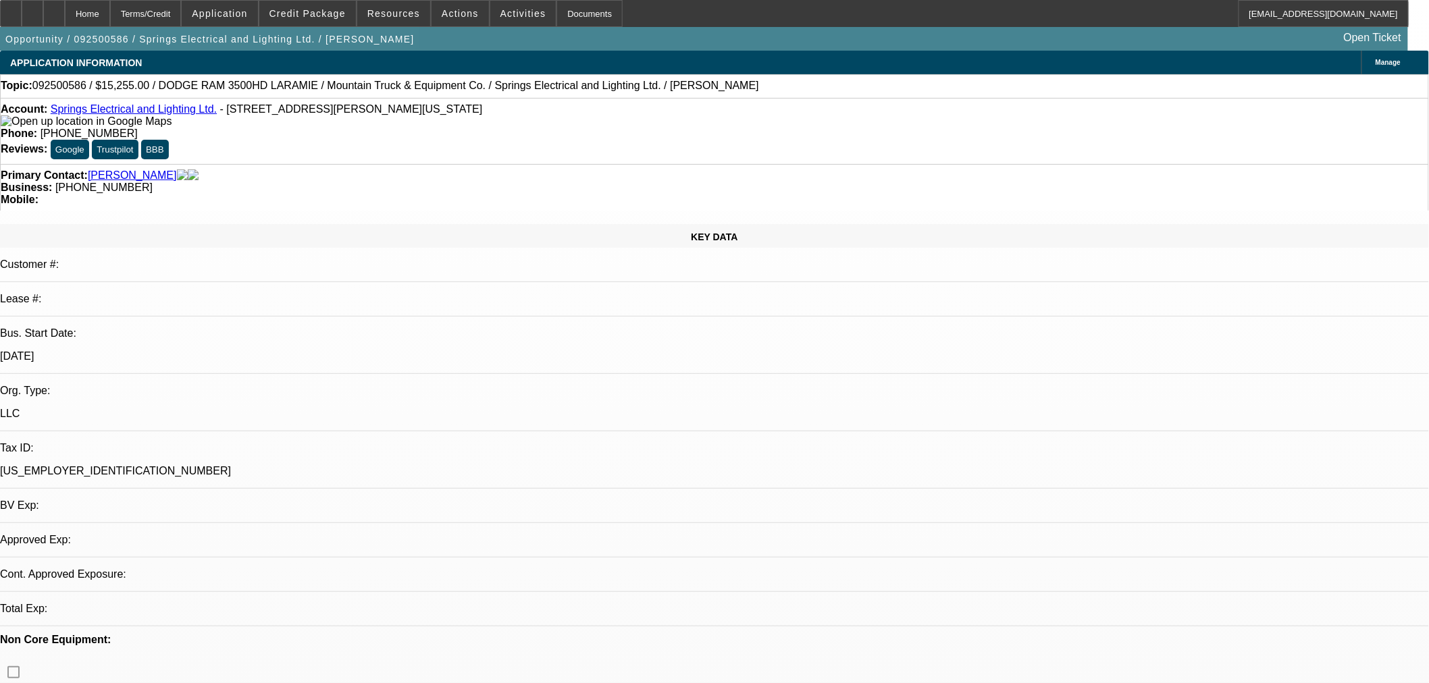
select select "0.1"
select select "2"
select select "0"
select select "0.1"
select select "2"
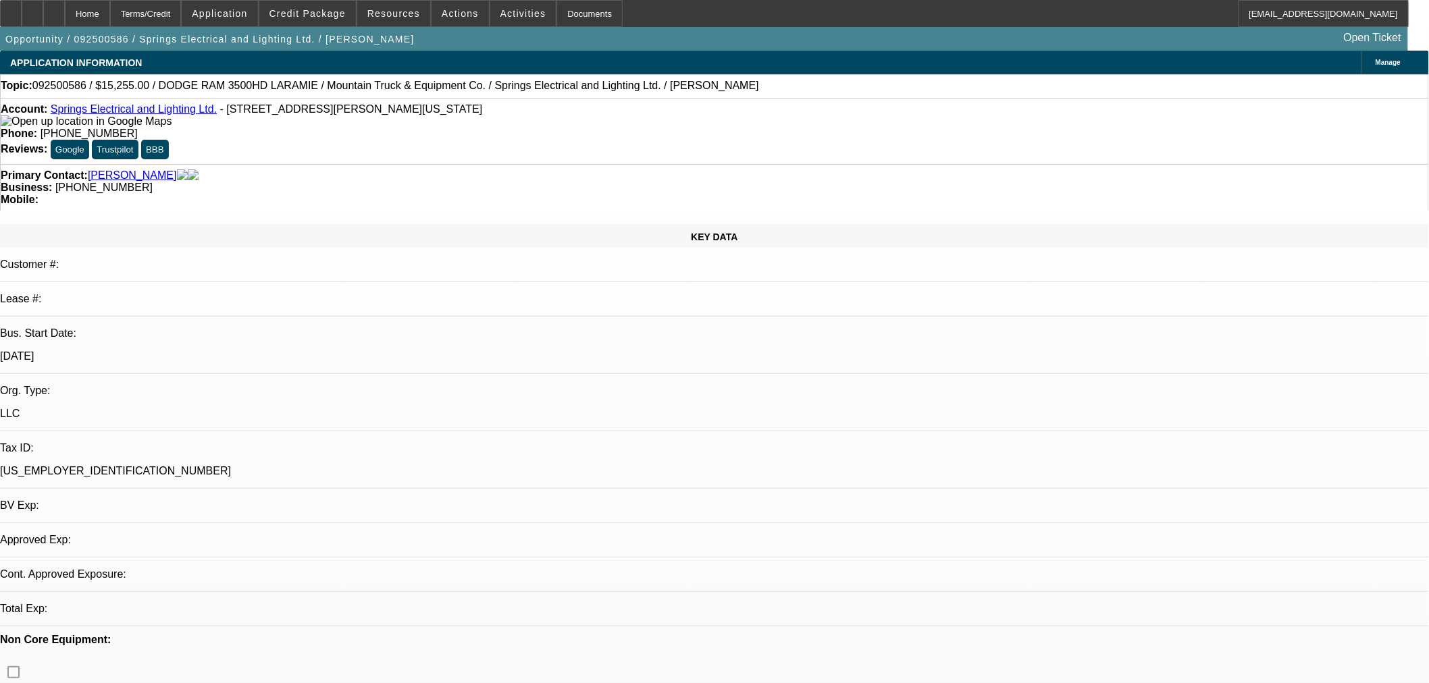
select select "0"
select select "1"
select select "2"
select select "6"
select select "1"
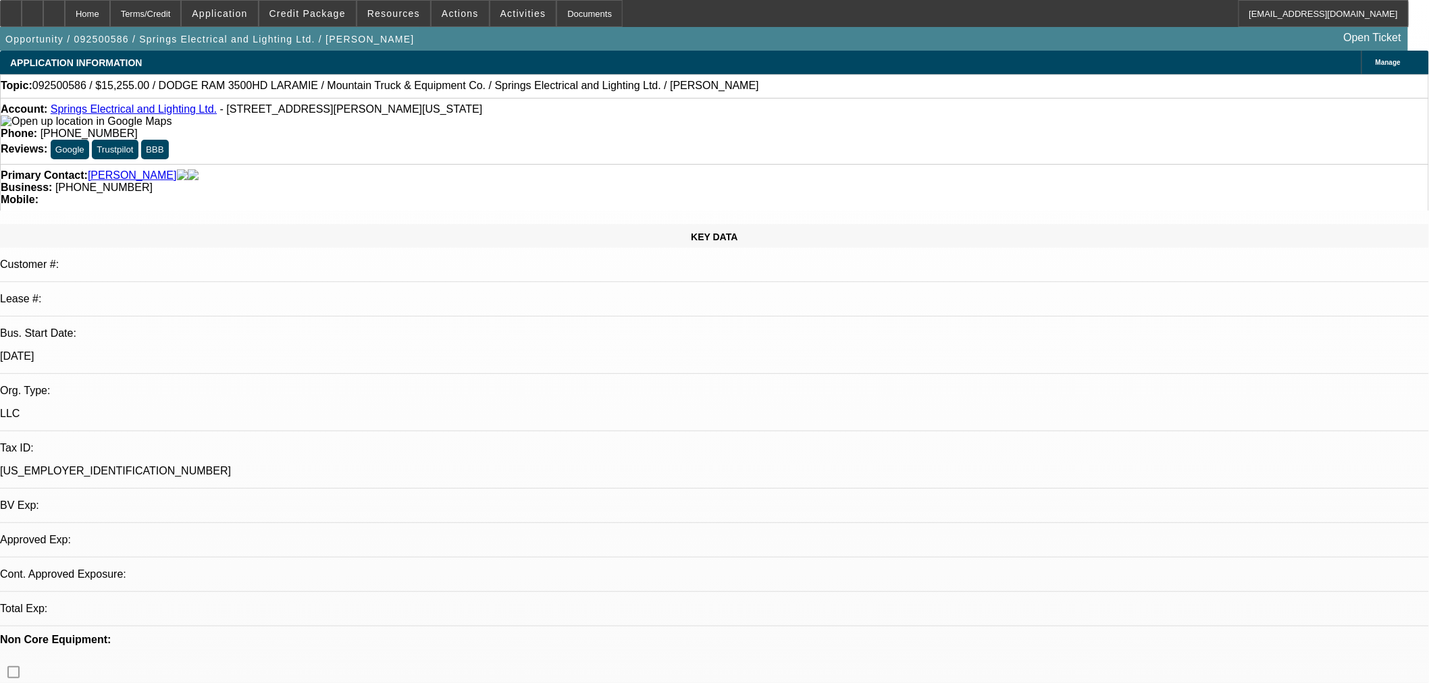
select select "2"
select select "6"
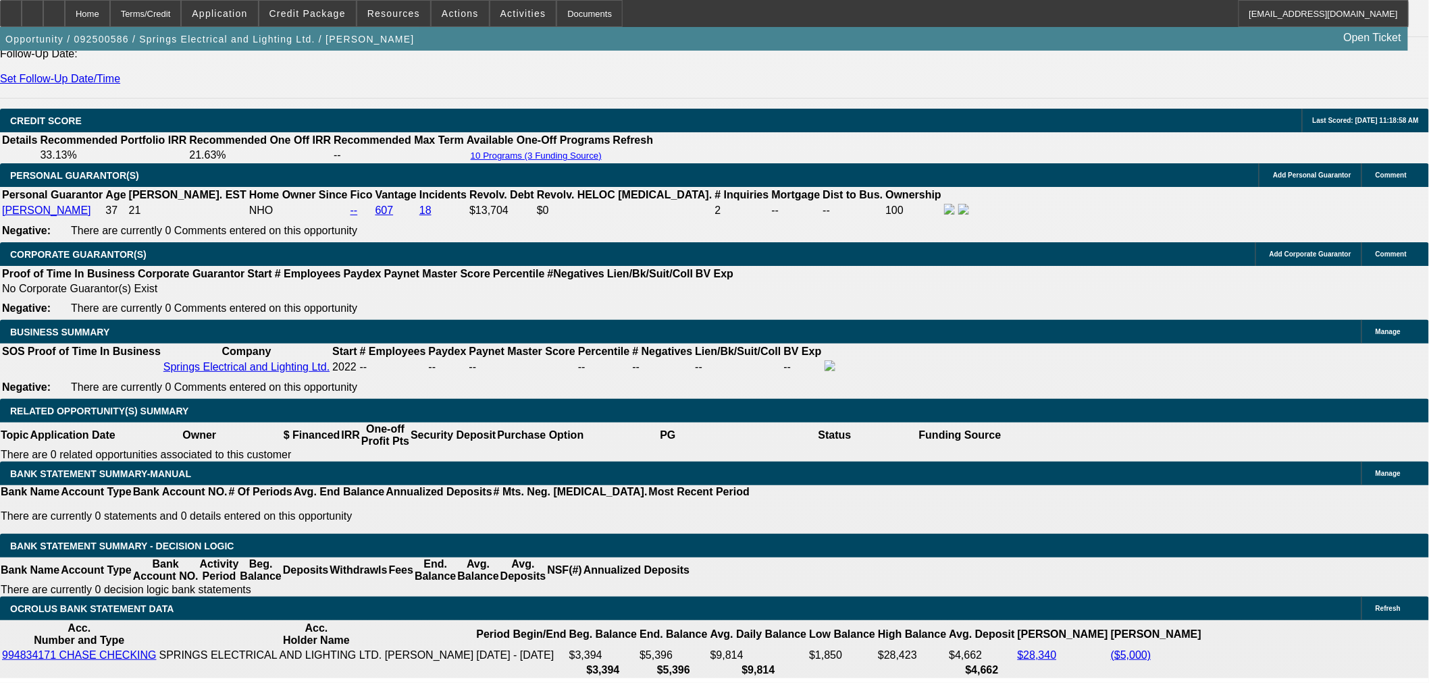
scroll to position [1875, 0]
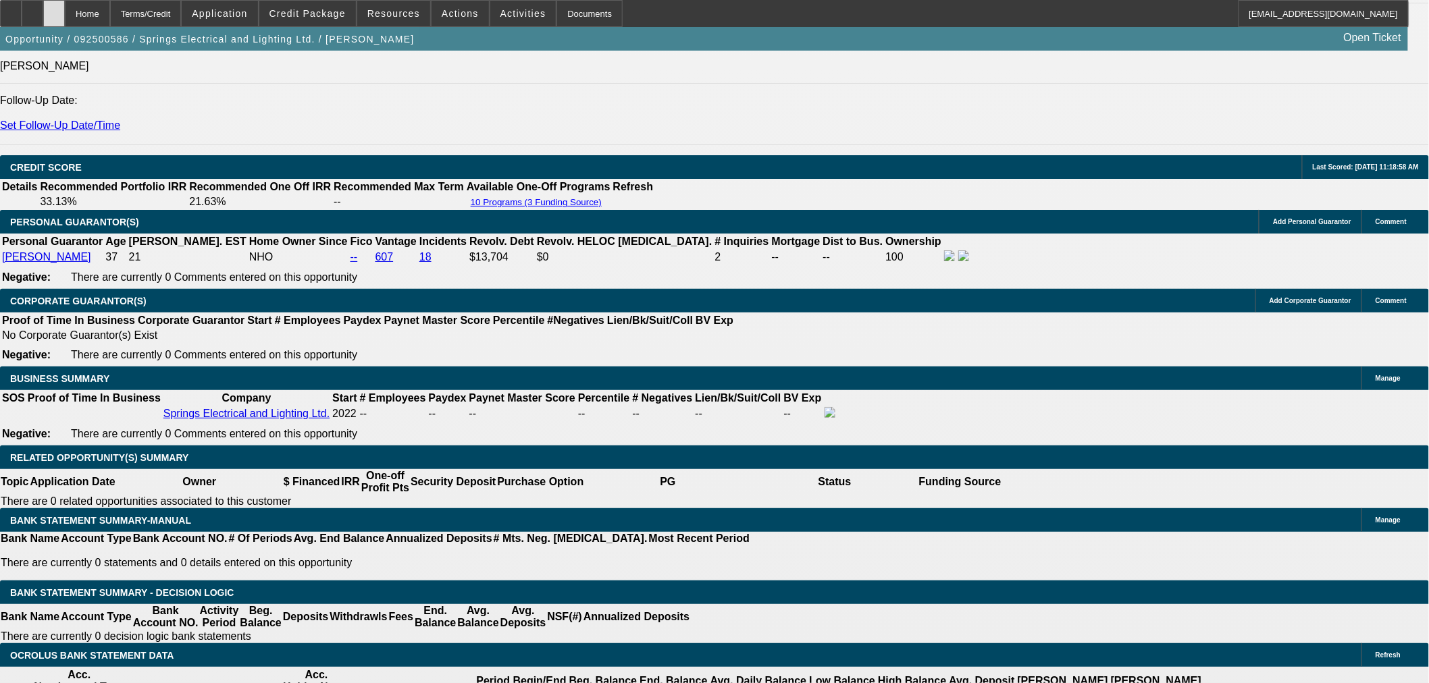
click at [54, 9] on icon at bounding box center [54, 9] width 0 height 0
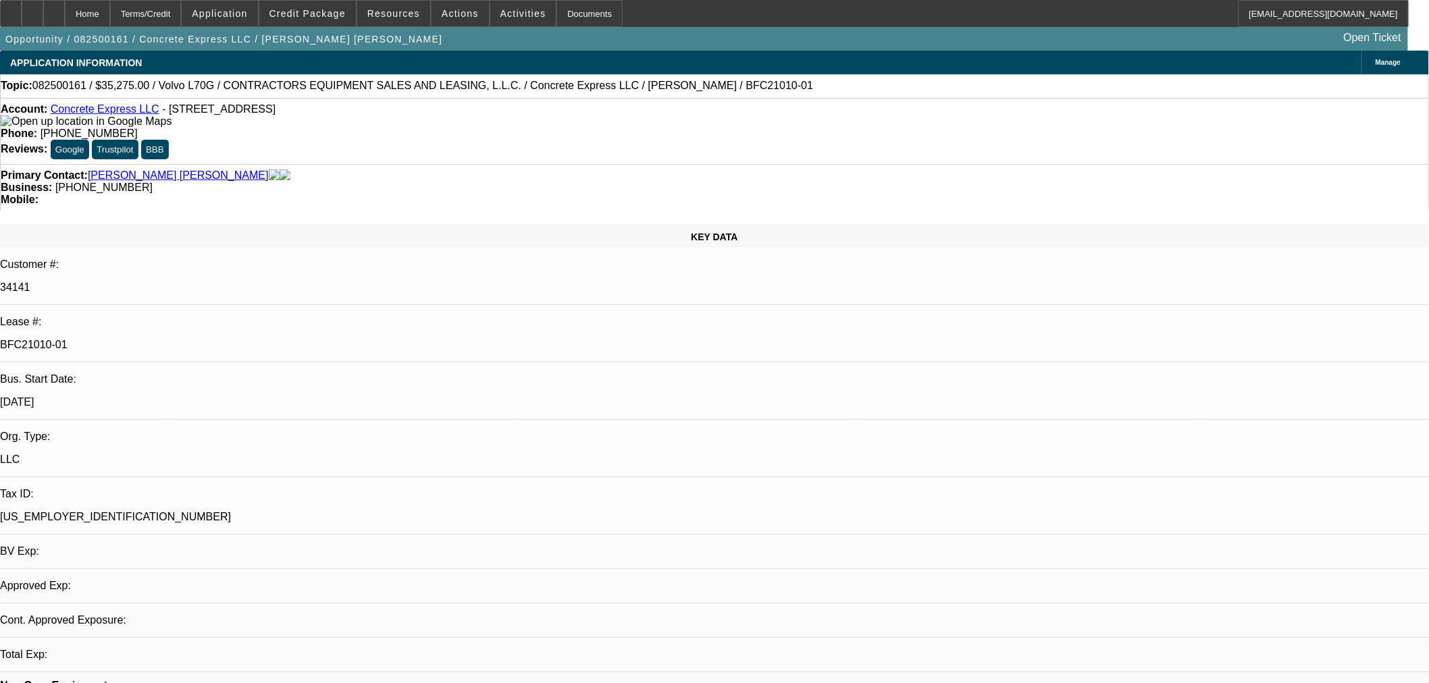
select select "0.15"
select select "2"
select select "0"
select select "0.15"
select select "2"
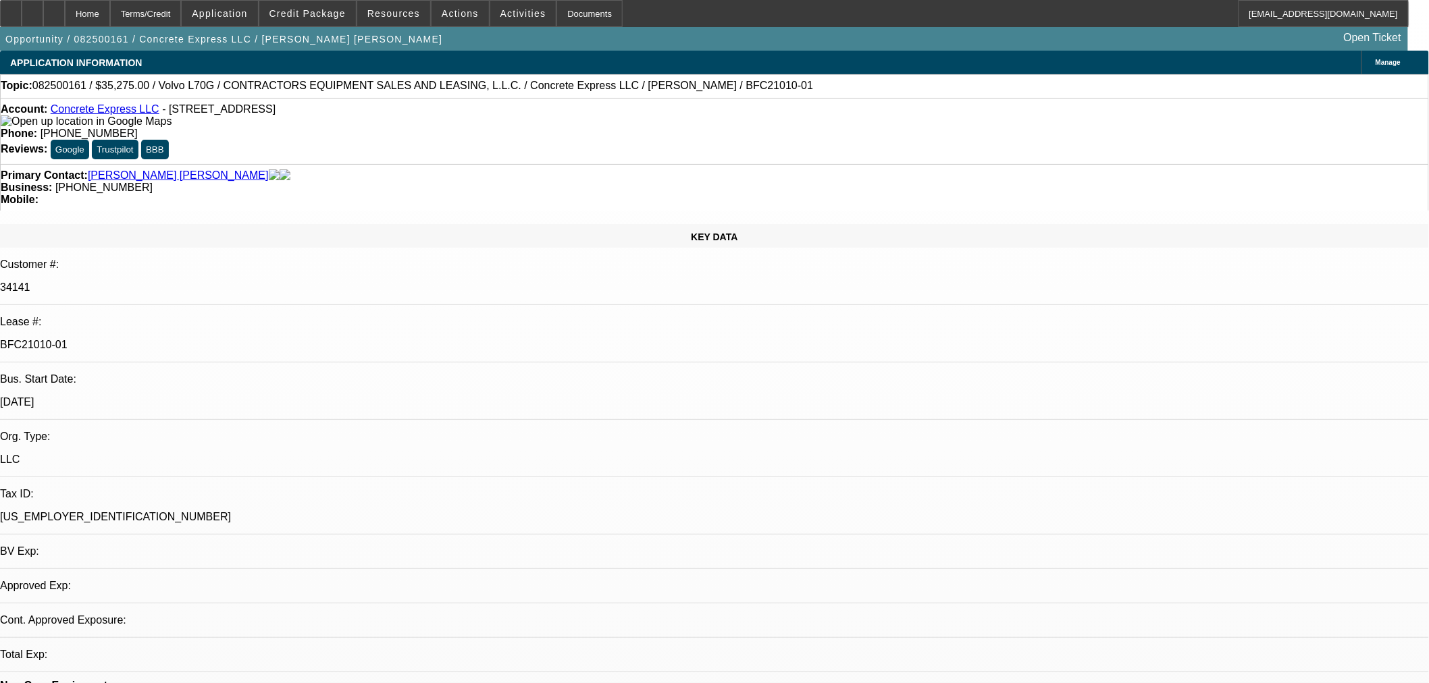
select select "0"
select select "0.2"
select select "2"
select select "0"
select select "1"
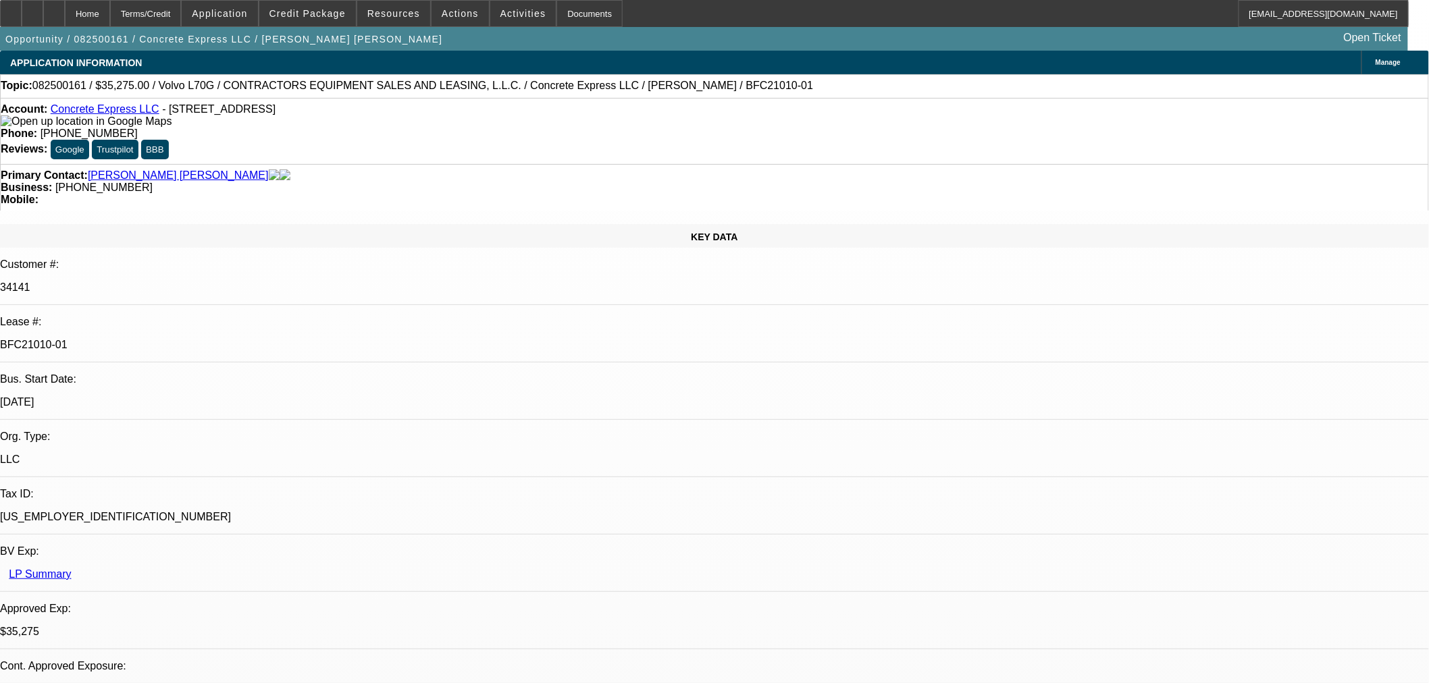
select select "2"
select select "6"
select select "1"
select select "2"
select select "6"
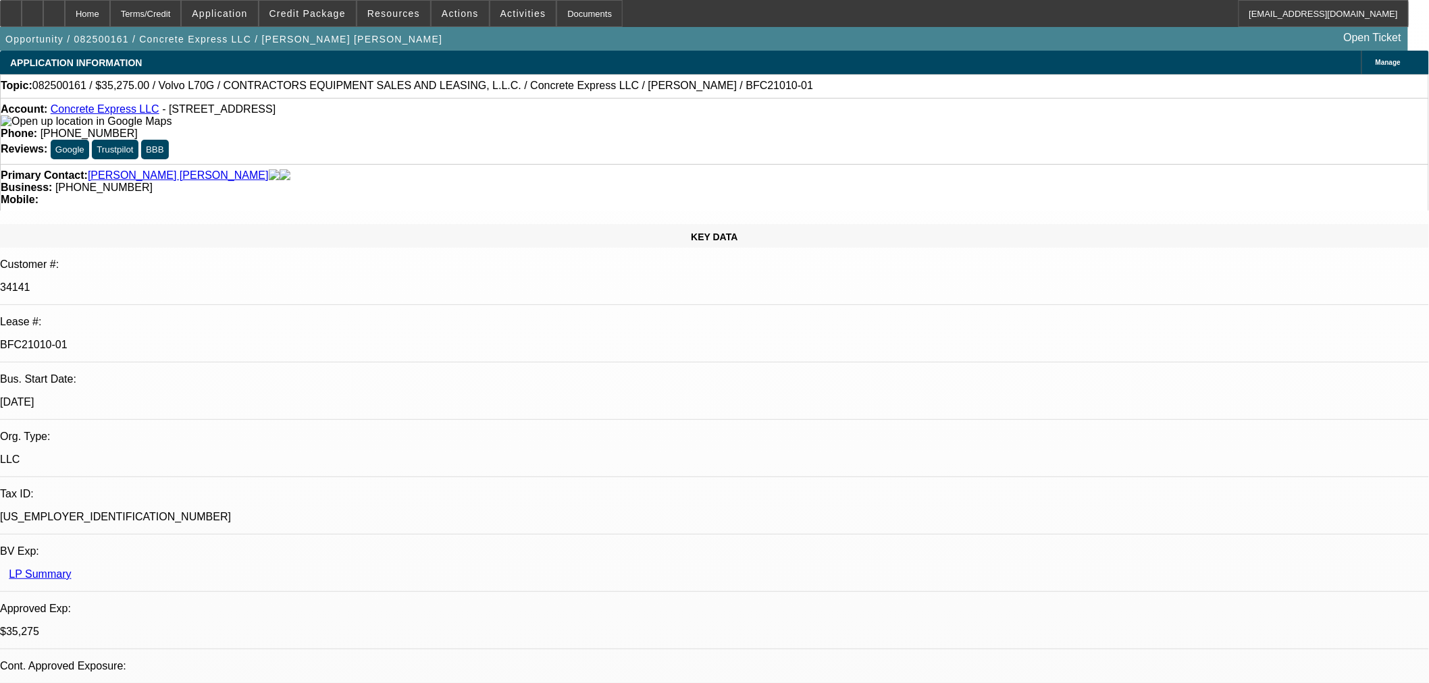
select select "1"
select select "2"
select select "6"
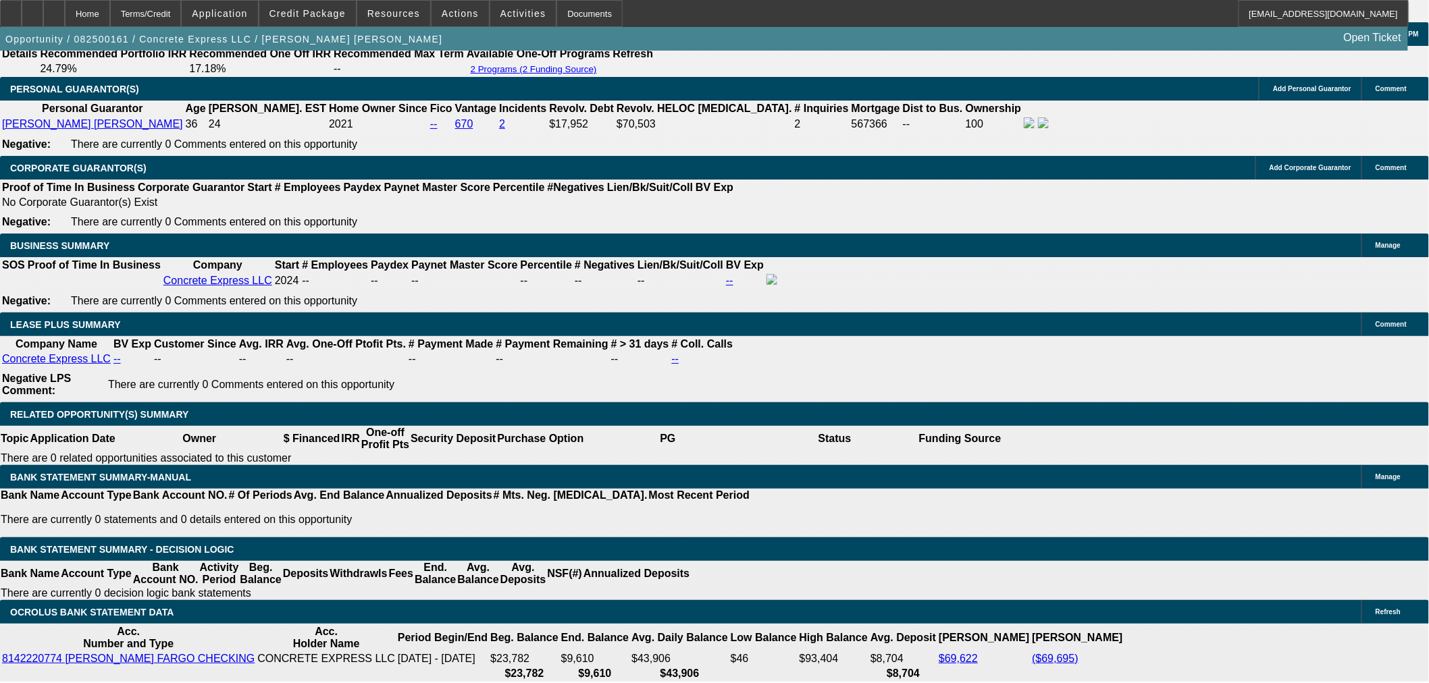
scroll to position [375, 0]
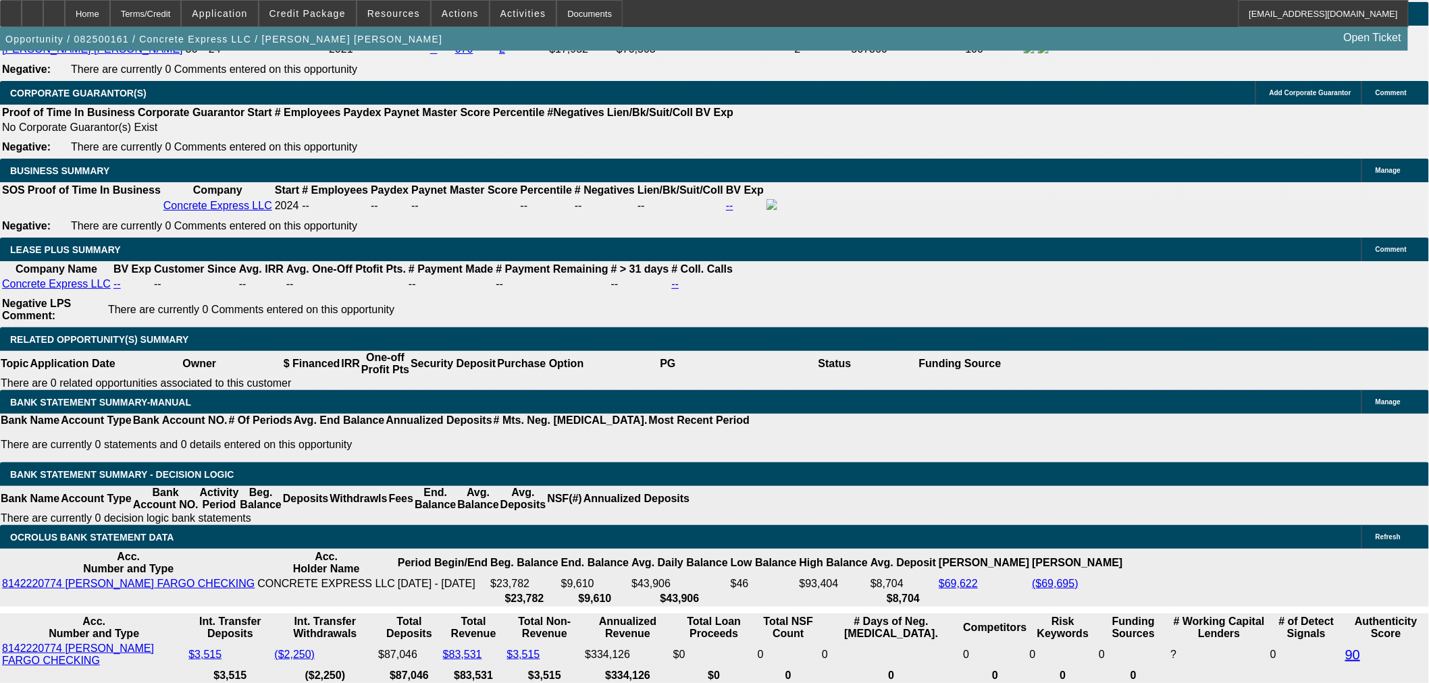
scroll to position [2251, 0]
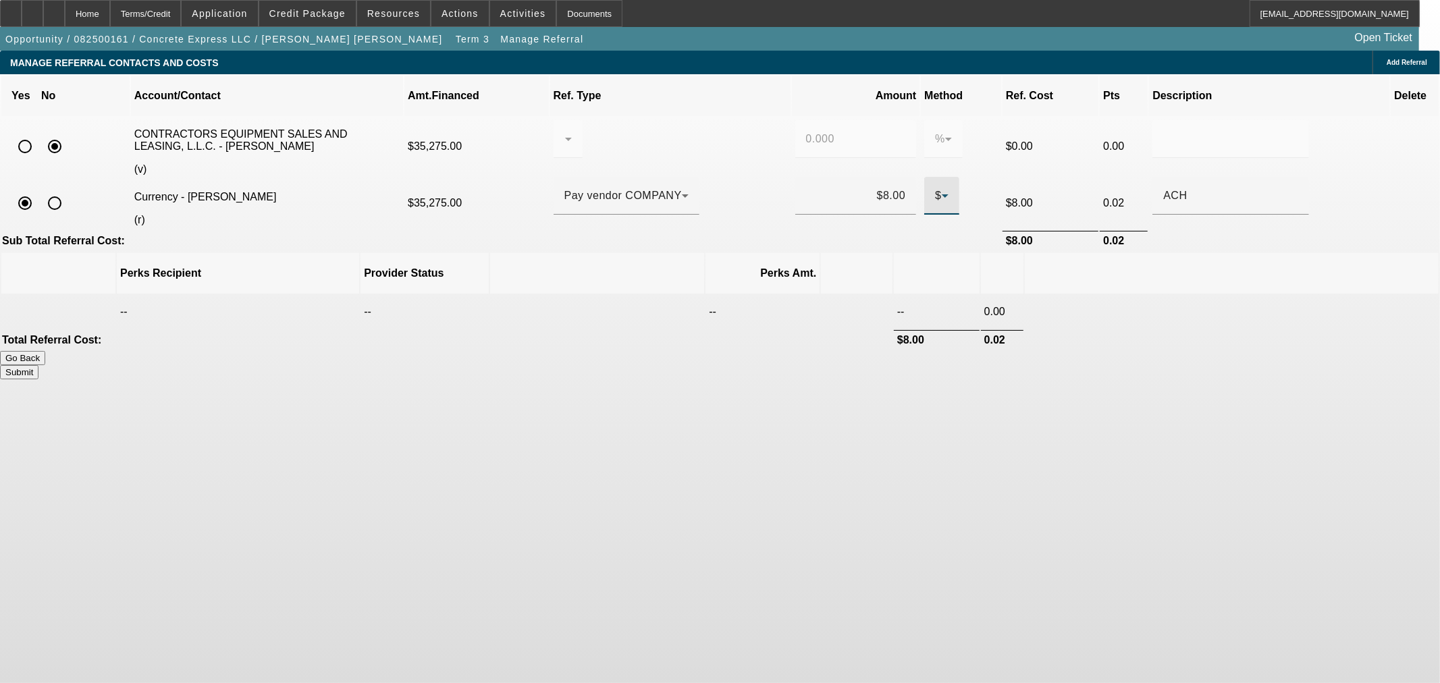
click at [937, 188] on icon at bounding box center [945, 196] width 16 height 16
click at [875, 209] on mat-option "%" at bounding box center [872, 210] width 45 height 32
click at [820, 188] on input "0.000" at bounding box center [856, 196] width 100 height 16
click at [819, 188] on input "0.000" at bounding box center [856, 196] width 100 height 16
type input "8"
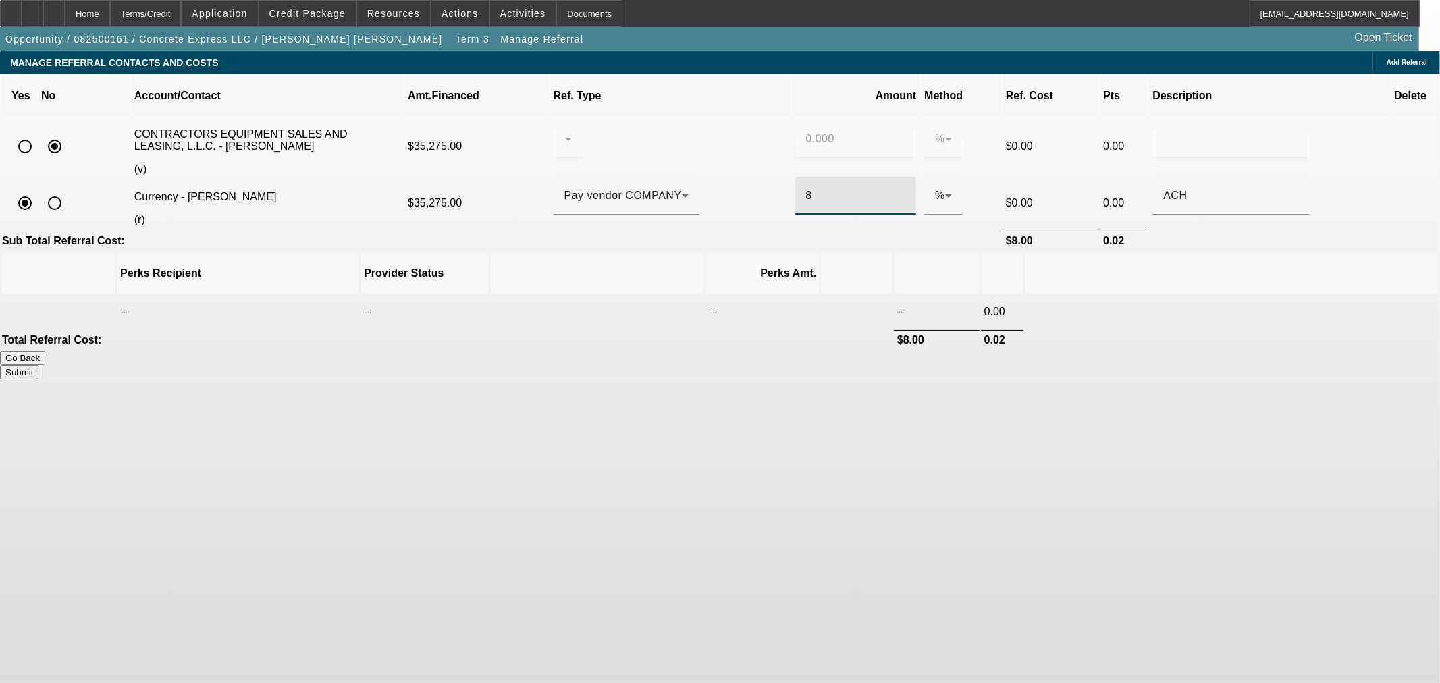
click at [38, 365] on button "Submit" at bounding box center [19, 372] width 38 height 14
type input "0.000"
type input "8.000"
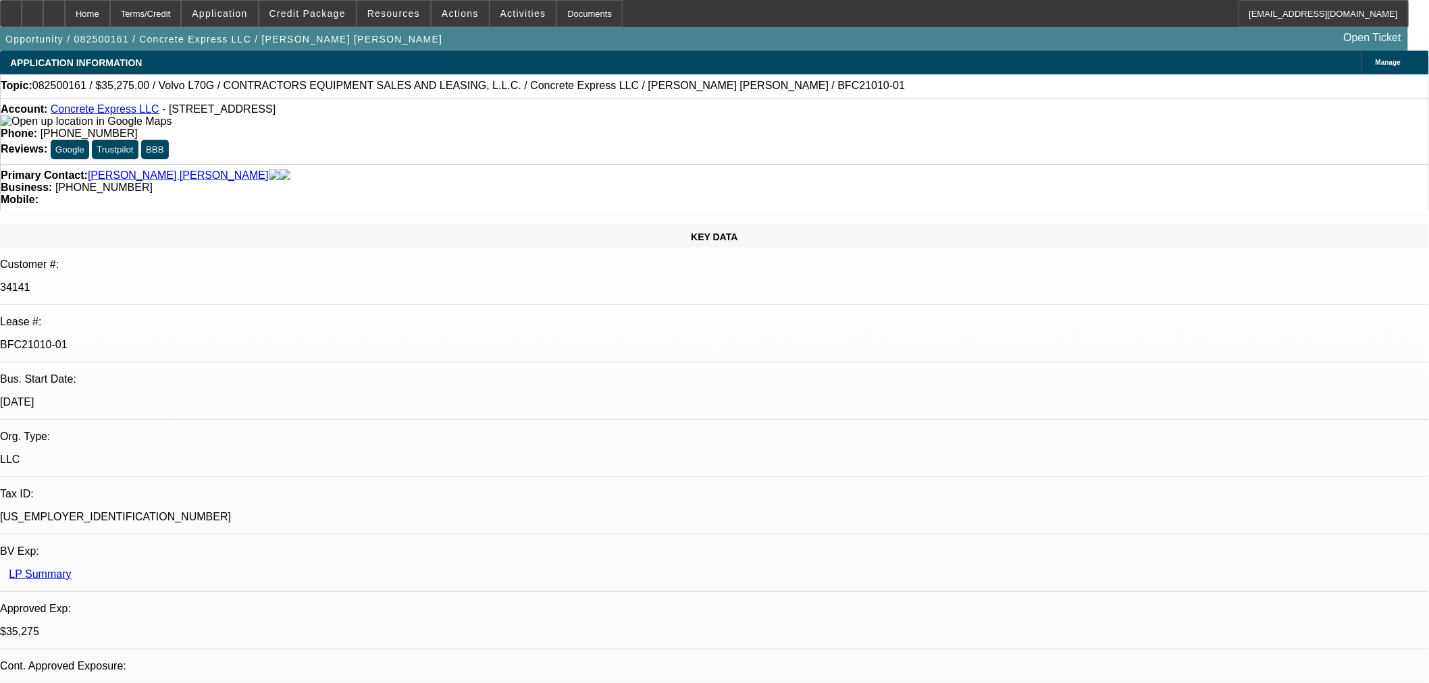
select select "0.15"
select select "2"
select select "0"
select select "6"
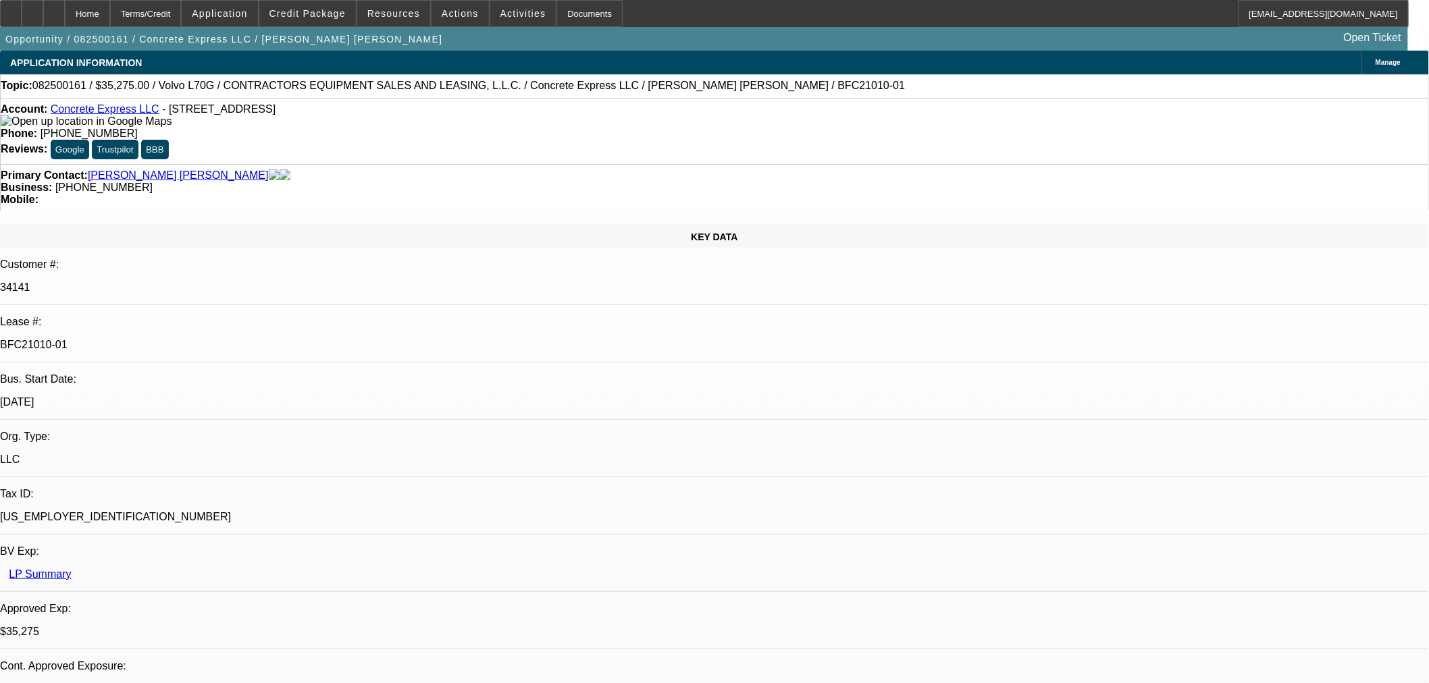
select select "0.15"
select select "2"
select select "0"
select select "6"
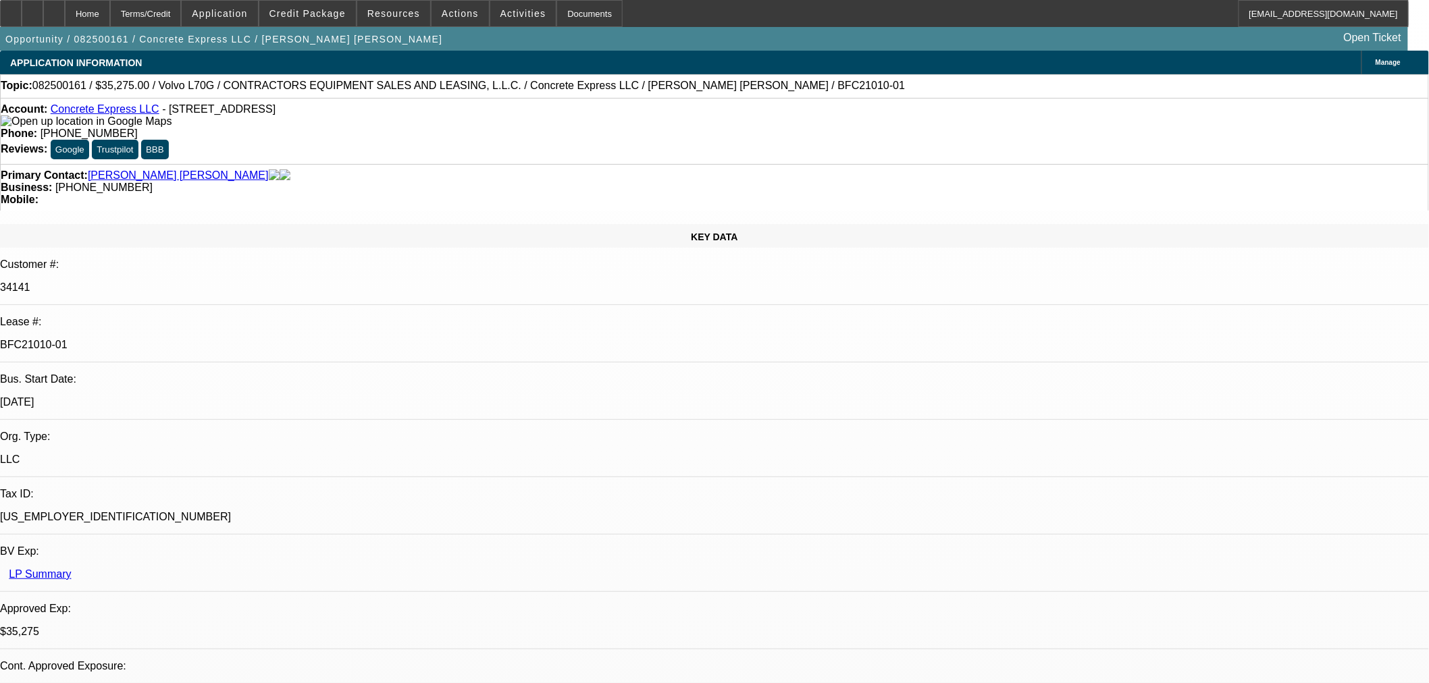
select select "0.2"
select select "2"
select select "0"
select select "6"
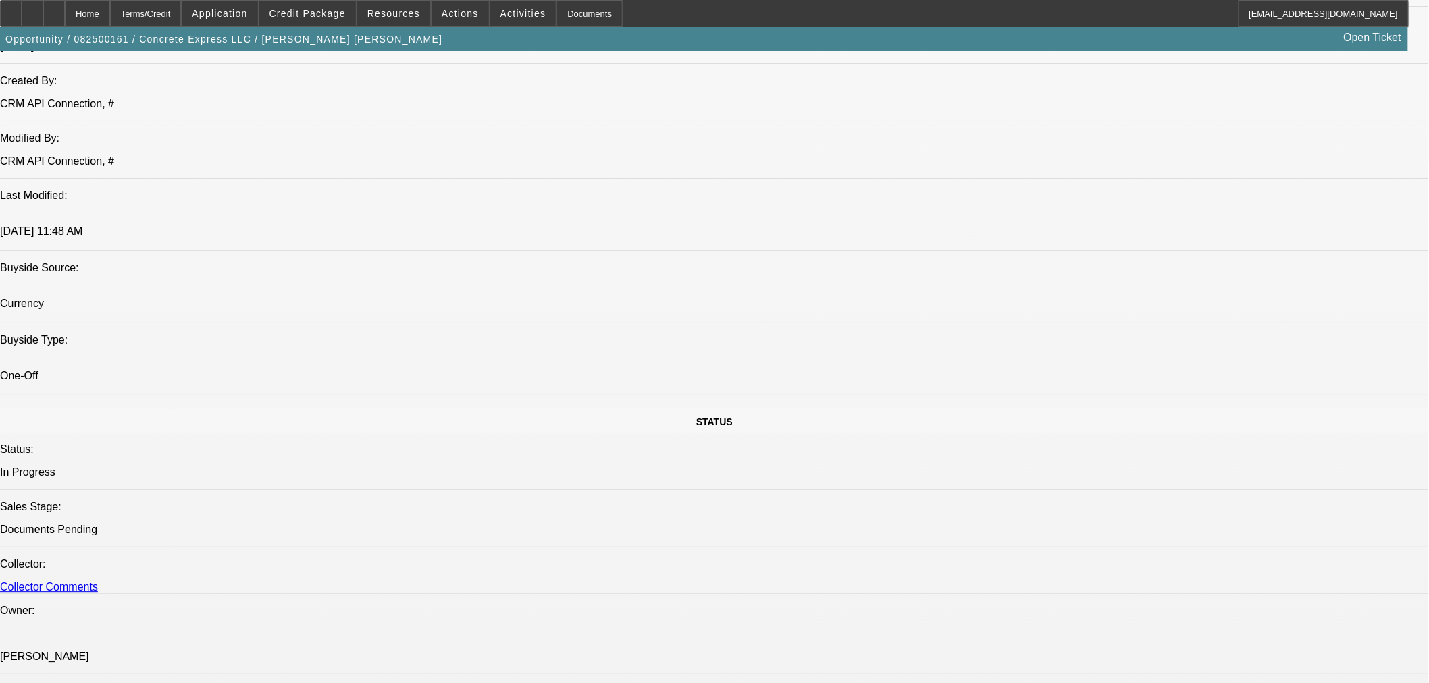
scroll to position [1089, 0]
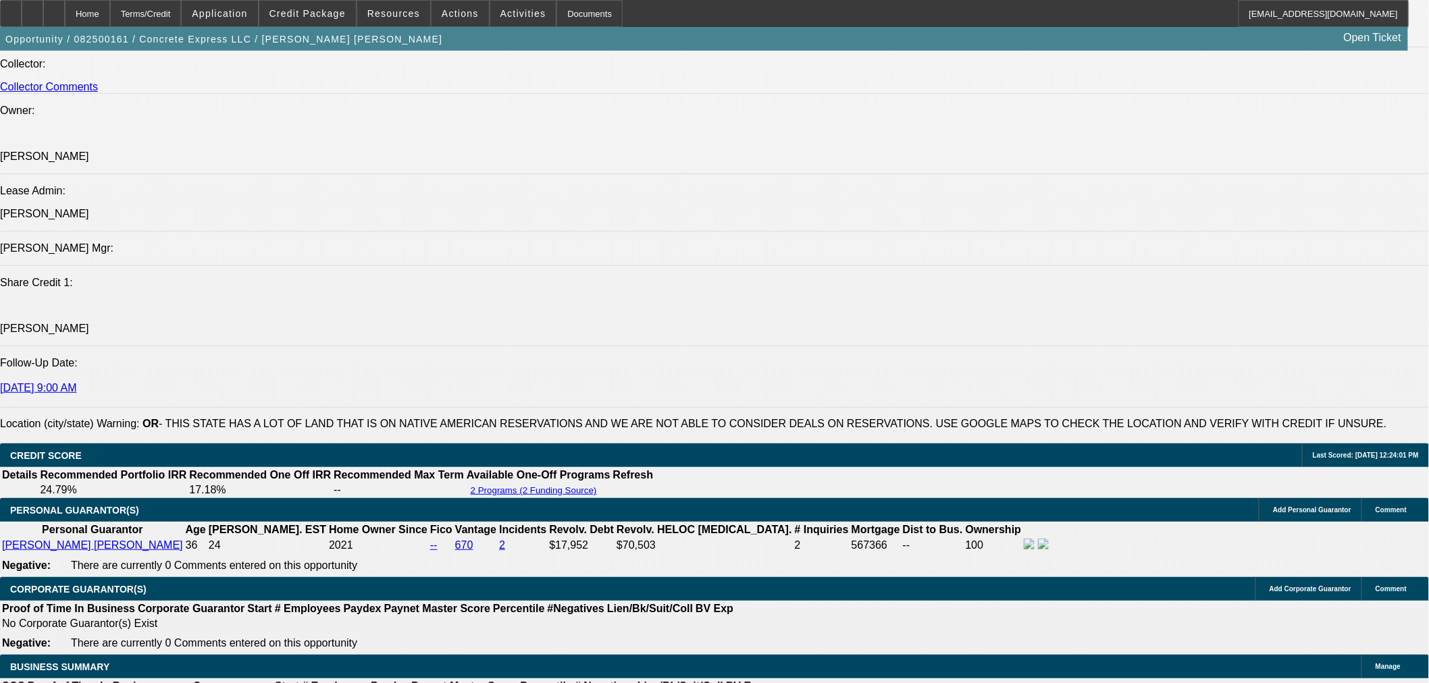
scroll to position [38, 0]
drag, startPoint x: 1155, startPoint y: 579, endPoint x: 1077, endPoint y: 581, distance: 77.7
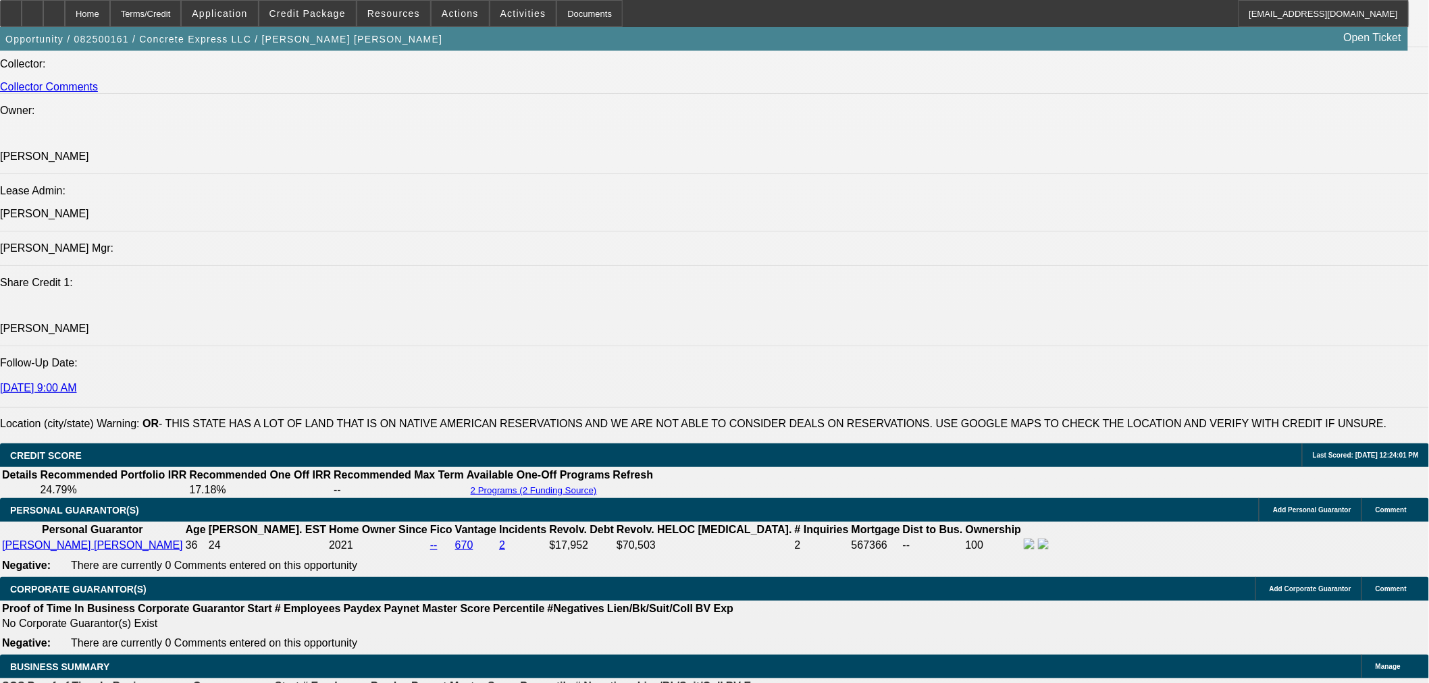
copy tr "(480) 586-2517"
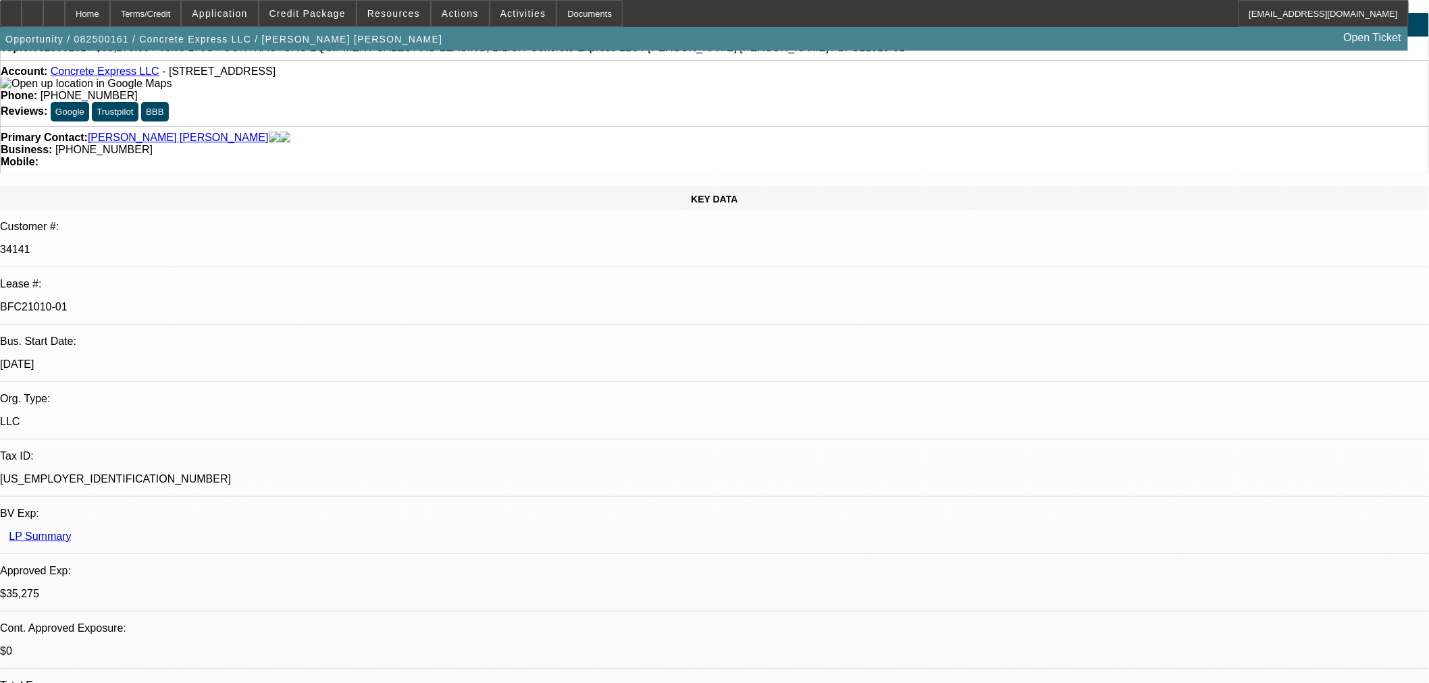
scroll to position [0, 0]
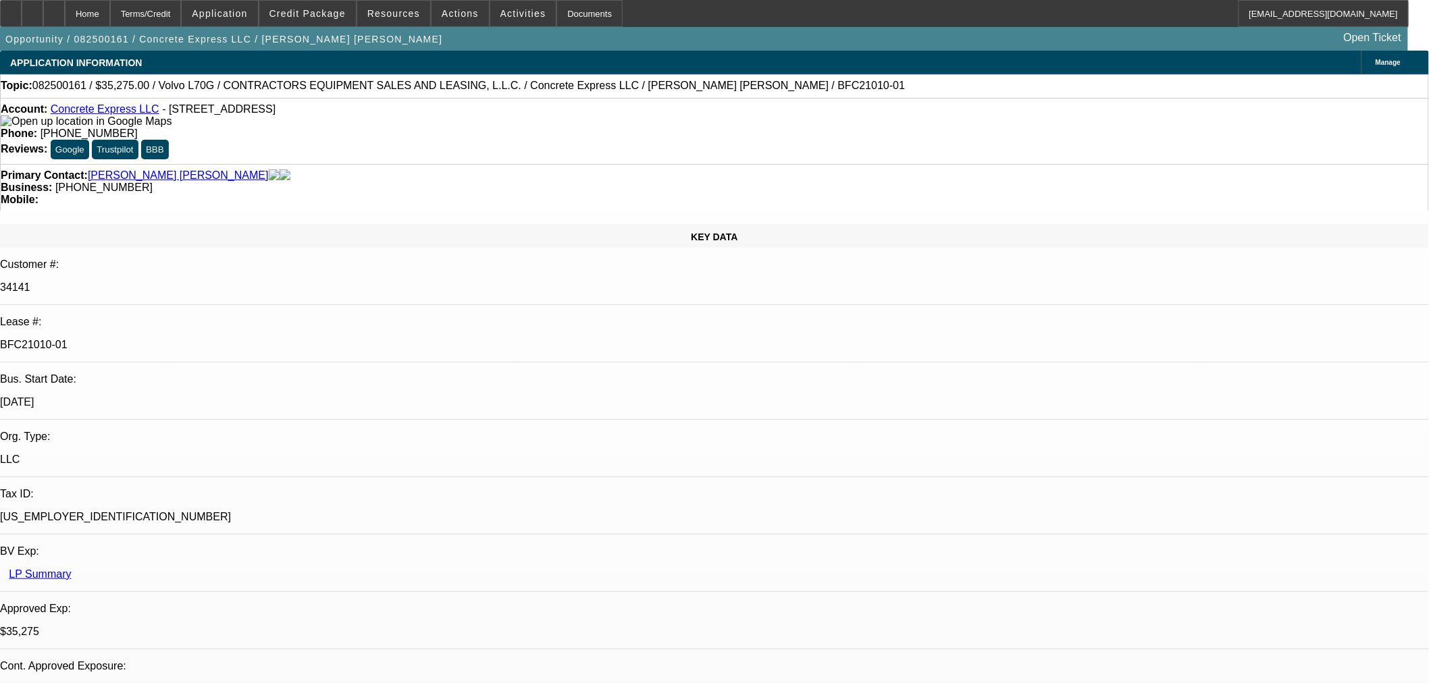
drag, startPoint x: 1250, startPoint y: 565, endPoint x: 1070, endPoint y: 568, distance: 180.3
copy tr "ethan-hacker@gocurrency.com"
drag, startPoint x: 644, startPoint y: 88, endPoint x: 453, endPoint y: 90, distance: 191.1
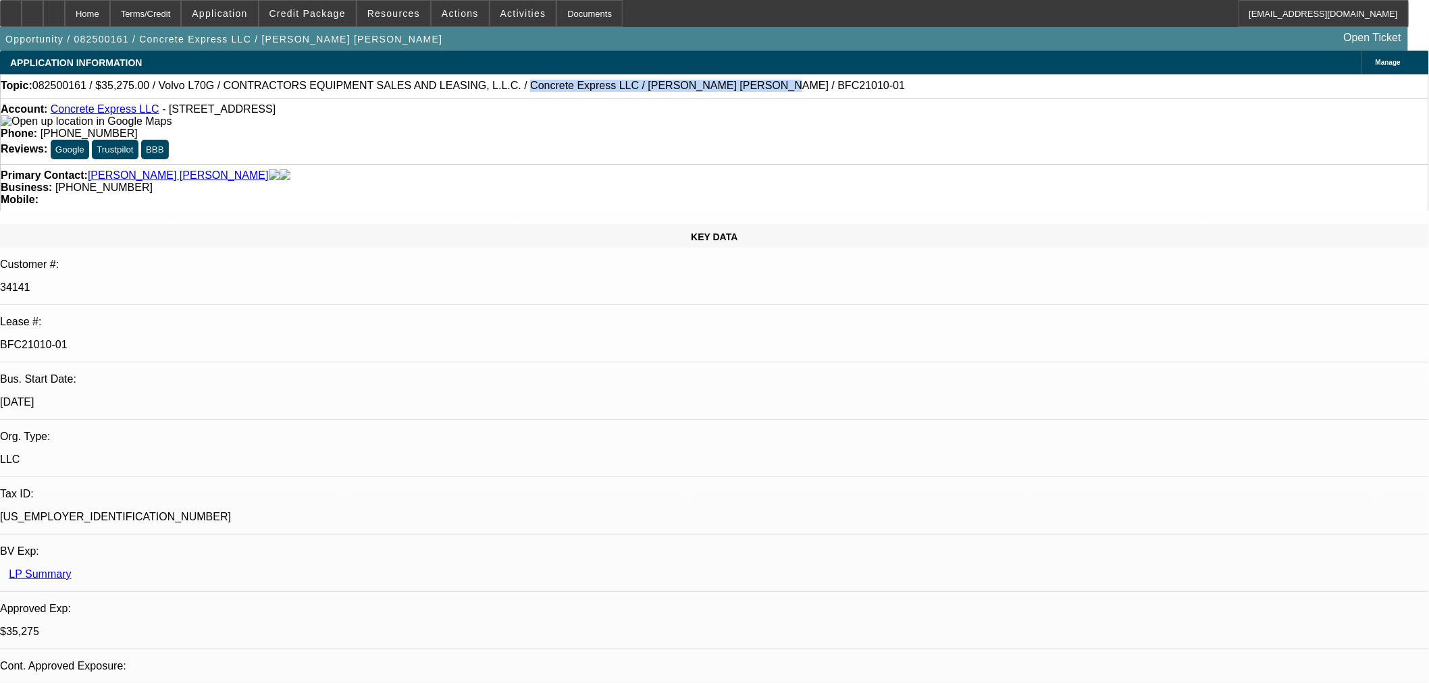
click at [453, 90] on span "082500161 / $35,275.00 / Volvo L70G / CONTRACTORS EQUIPMENT SALES AND LEASING, …" at bounding box center [468, 86] width 872 height 12
copy span "Concrete Express LLC / Ramirez Enriquez, Jorge"
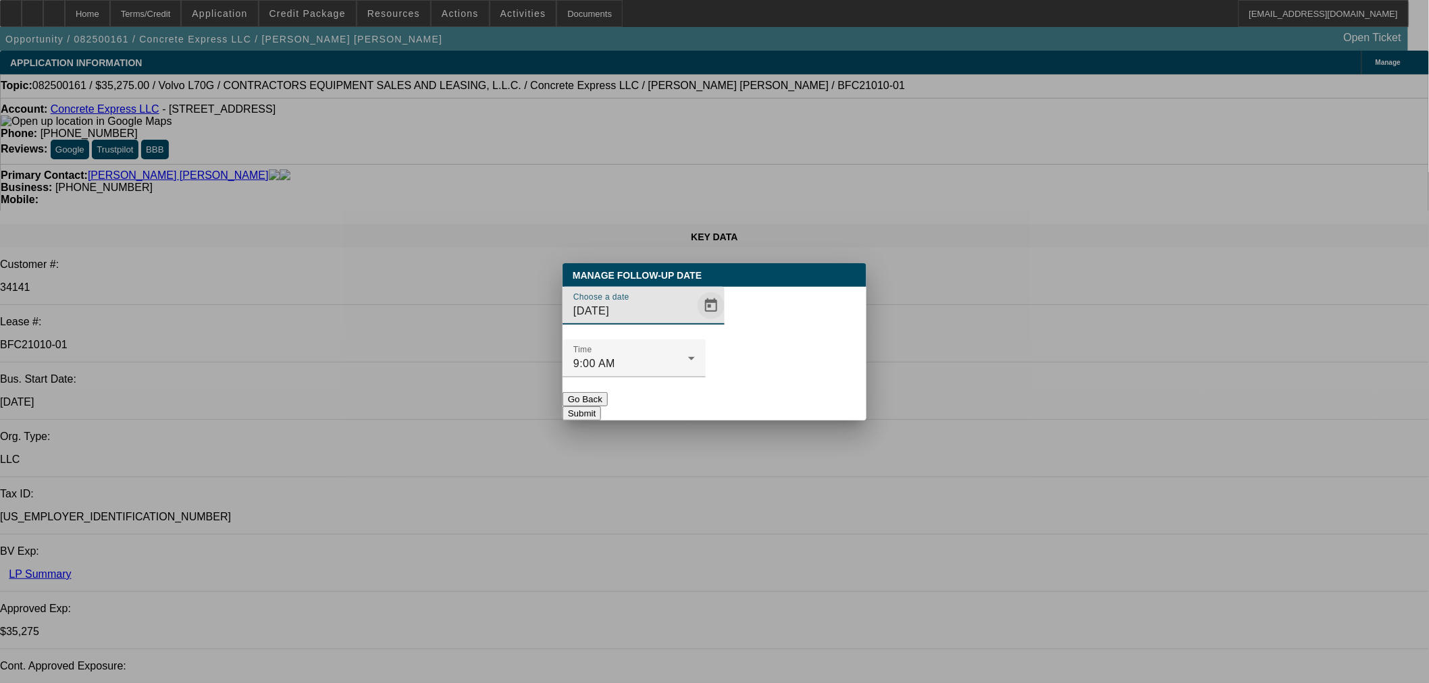
click at [695, 322] on span "Open calendar" at bounding box center [711, 306] width 32 height 32
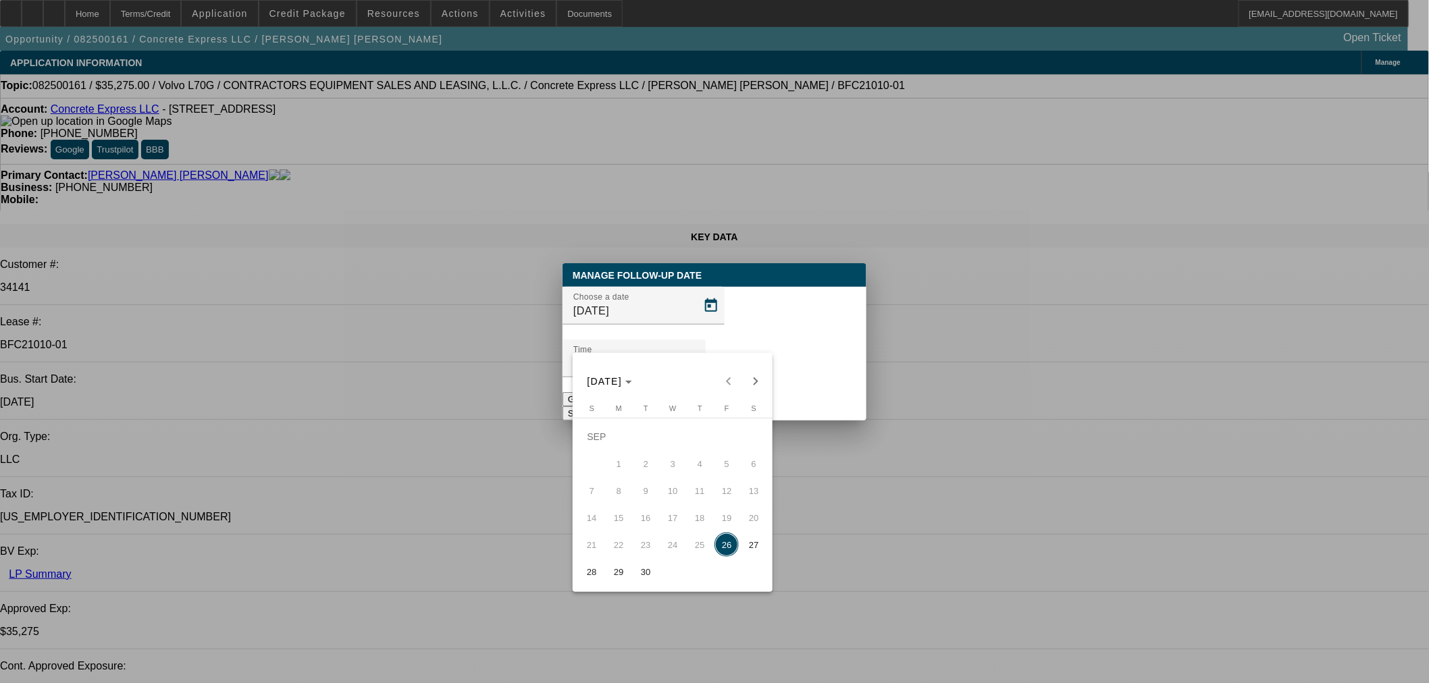
click at [612, 576] on span "29" at bounding box center [618, 572] width 24 height 24
type input "[DATE]"
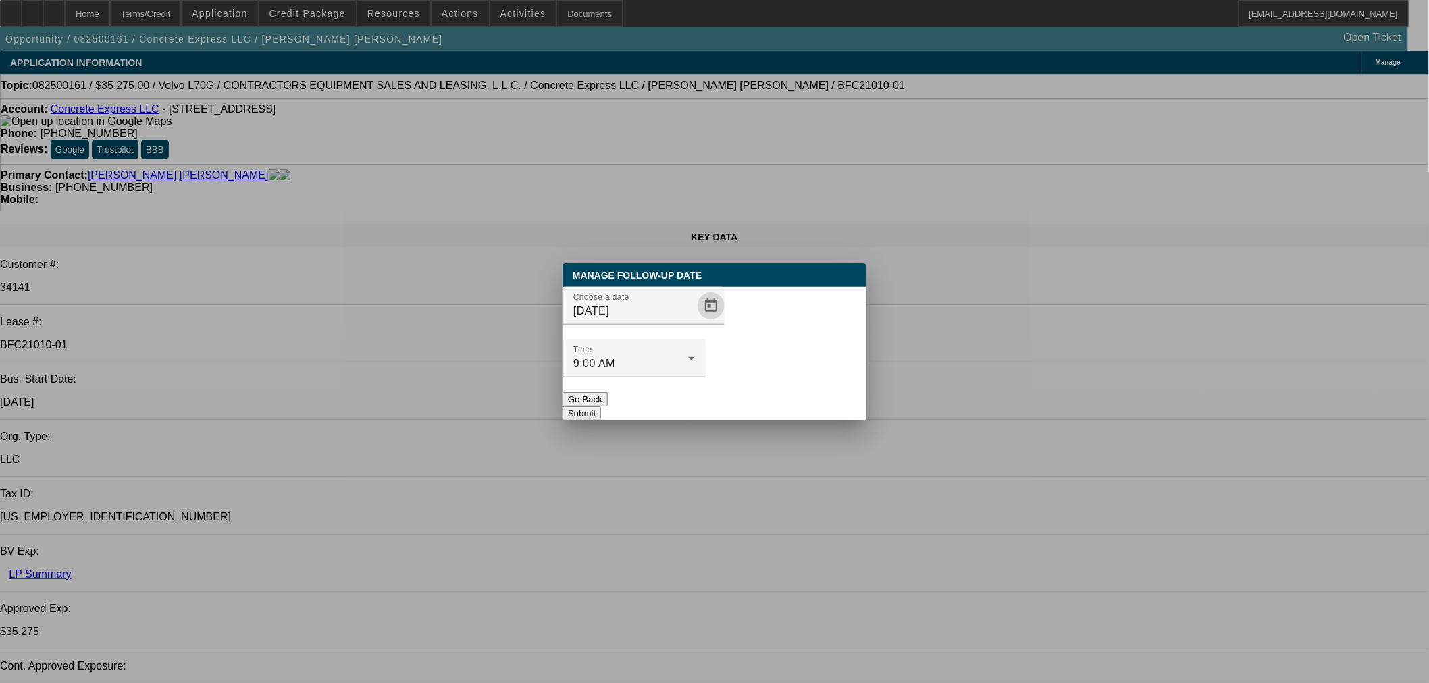
click at [601, 407] on button "Submit" at bounding box center [582, 414] width 38 height 14
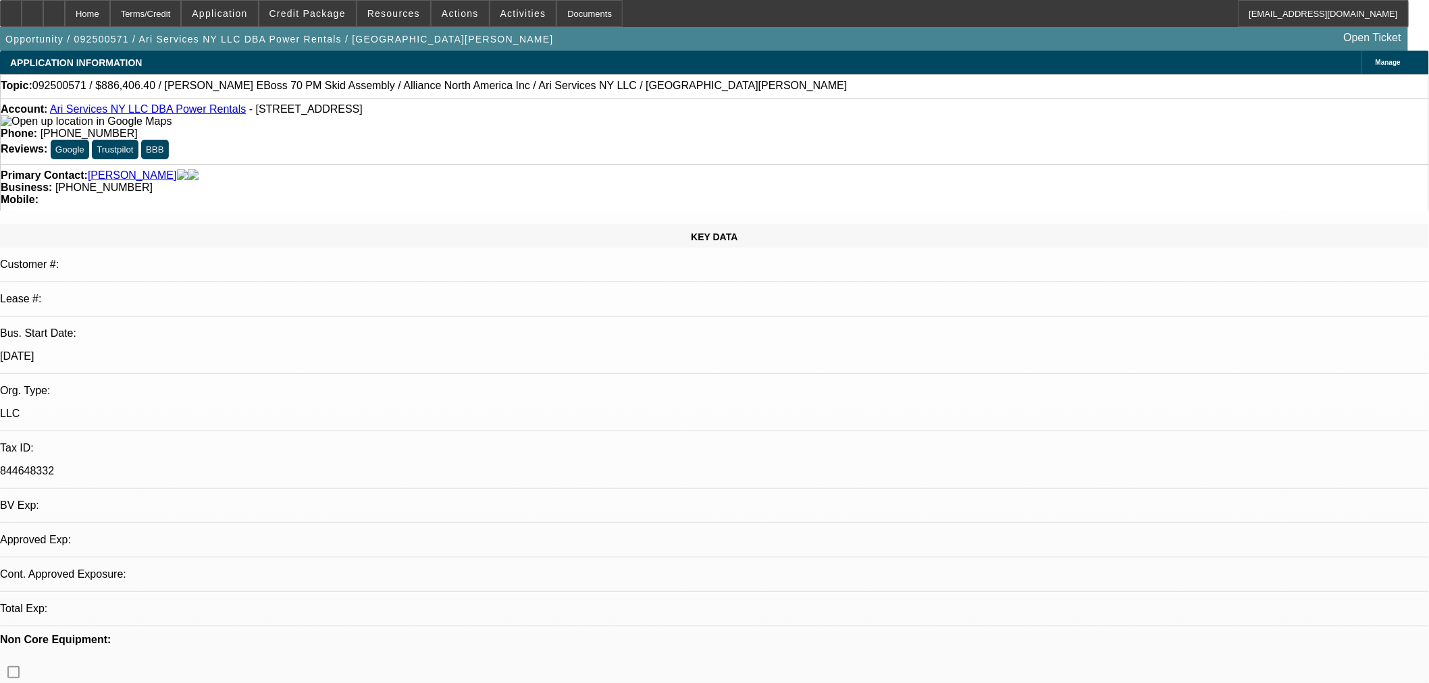
select select "0.1"
select select "2"
select select "0"
select select "6"
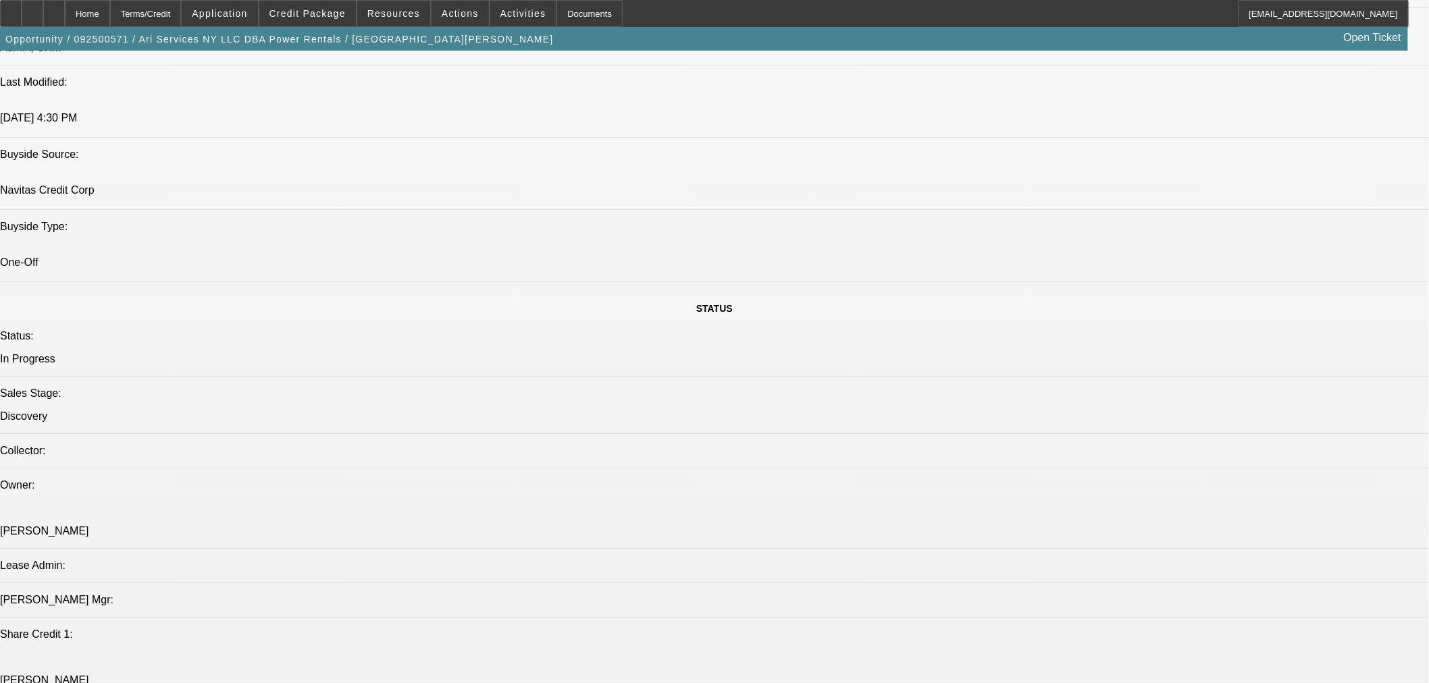
scroll to position [1251, 0]
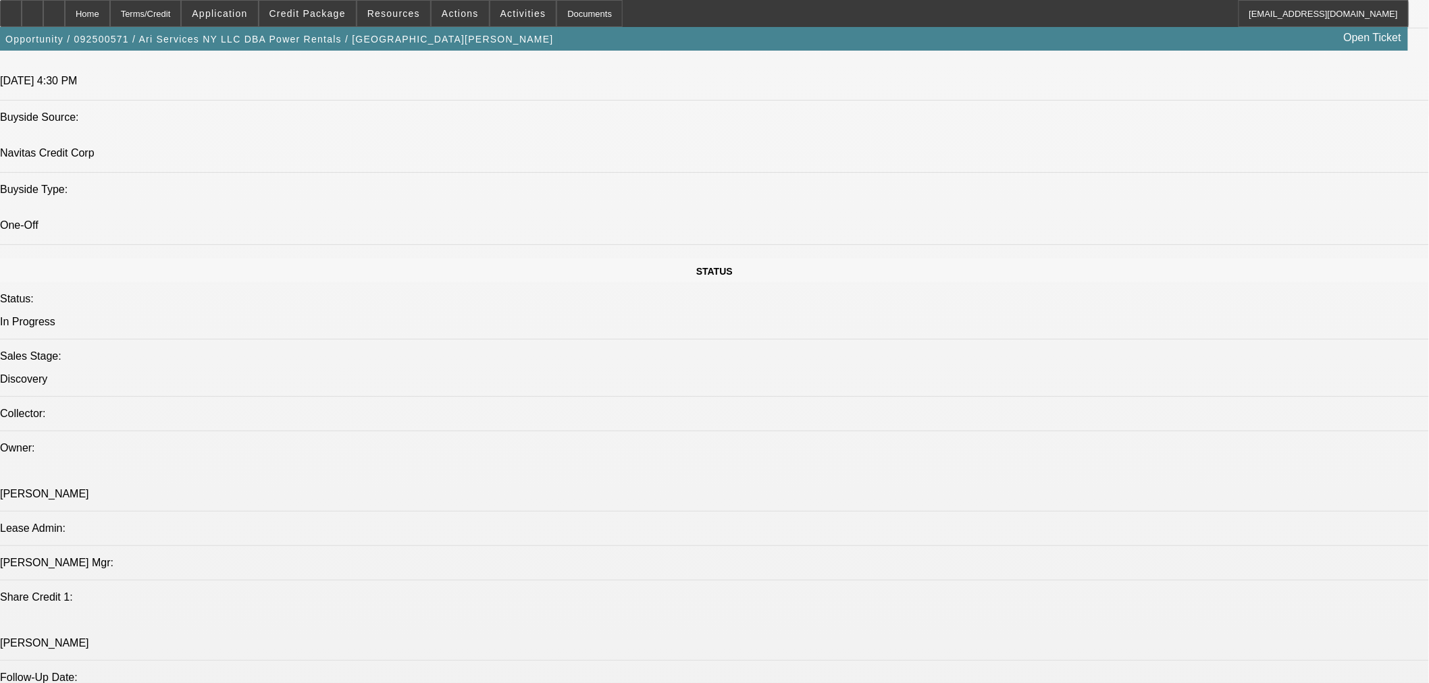
drag, startPoint x: 595, startPoint y: 604, endPoint x: 605, endPoint y: 596, distance: 13.0
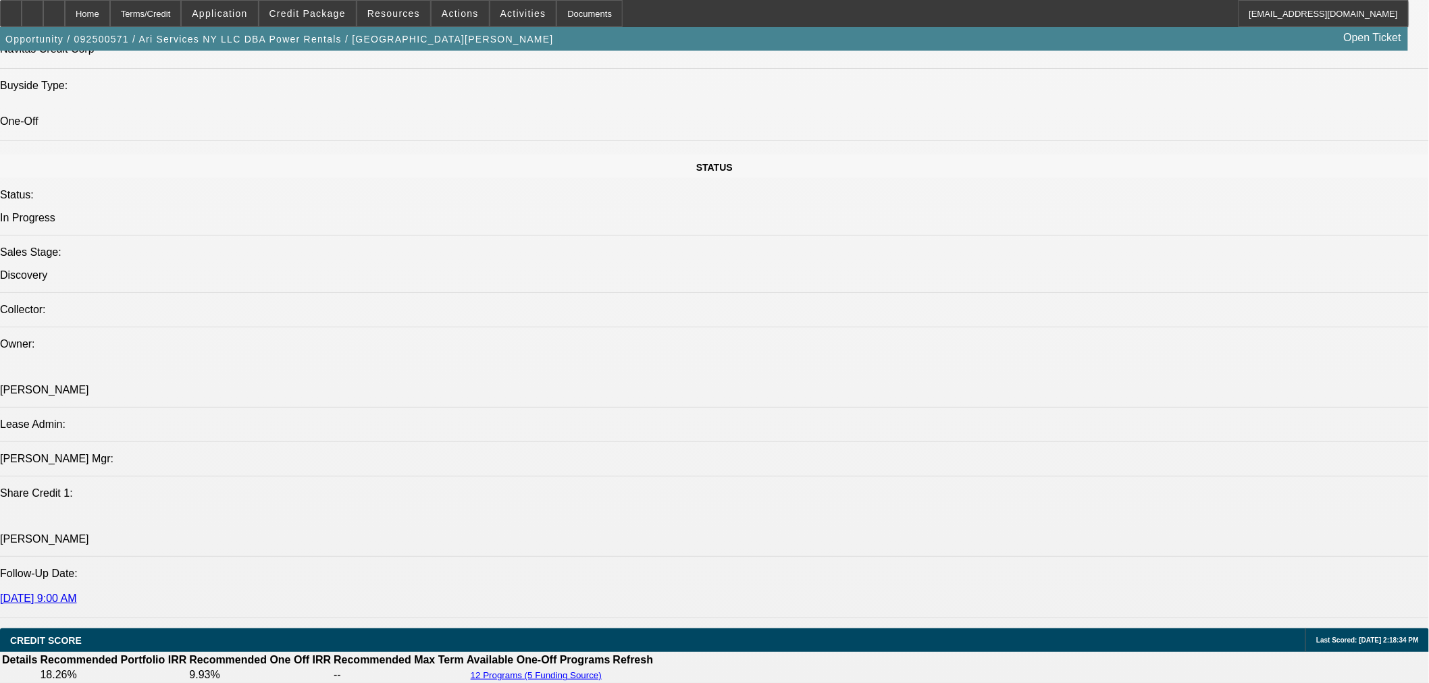
scroll to position [1625, 0]
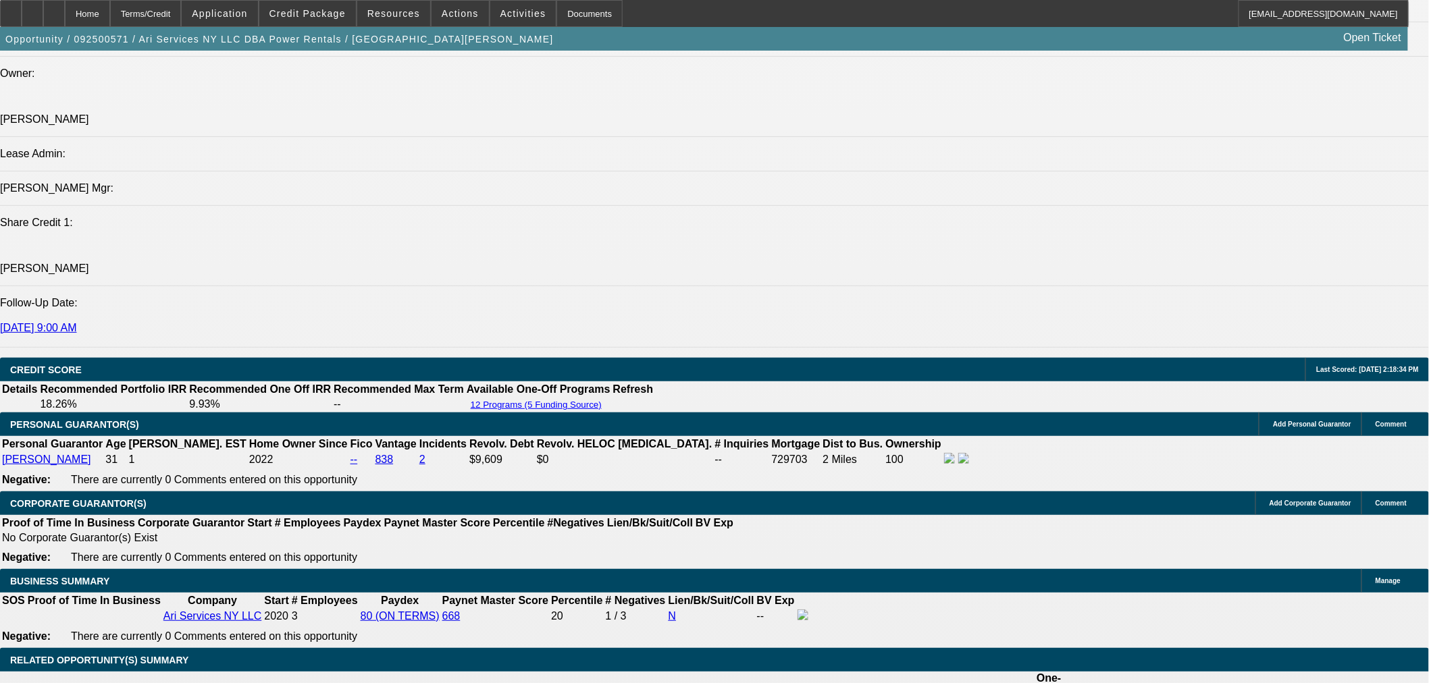
drag, startPoint x: 1327, startPoint y: 399, endPoint x: 961, endPoint y: 321, distance: 374.2
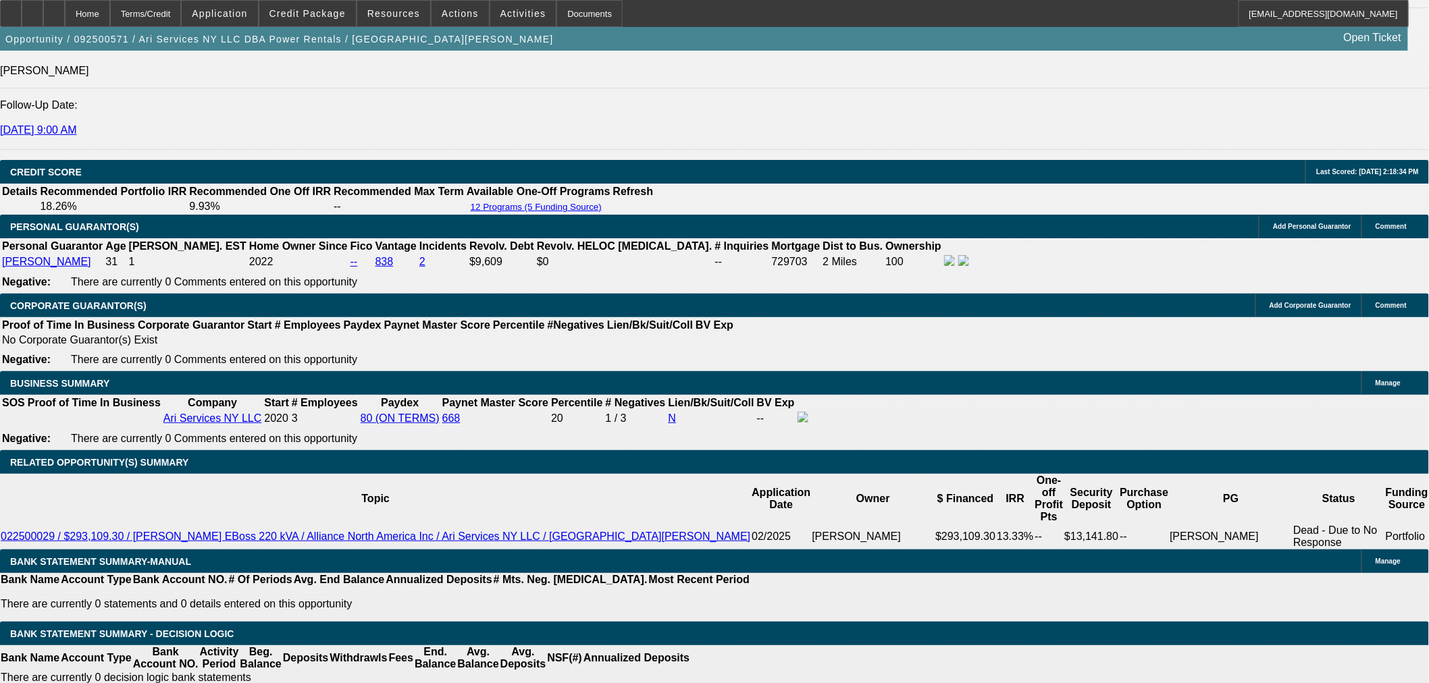
scroll to position [1875, 0]
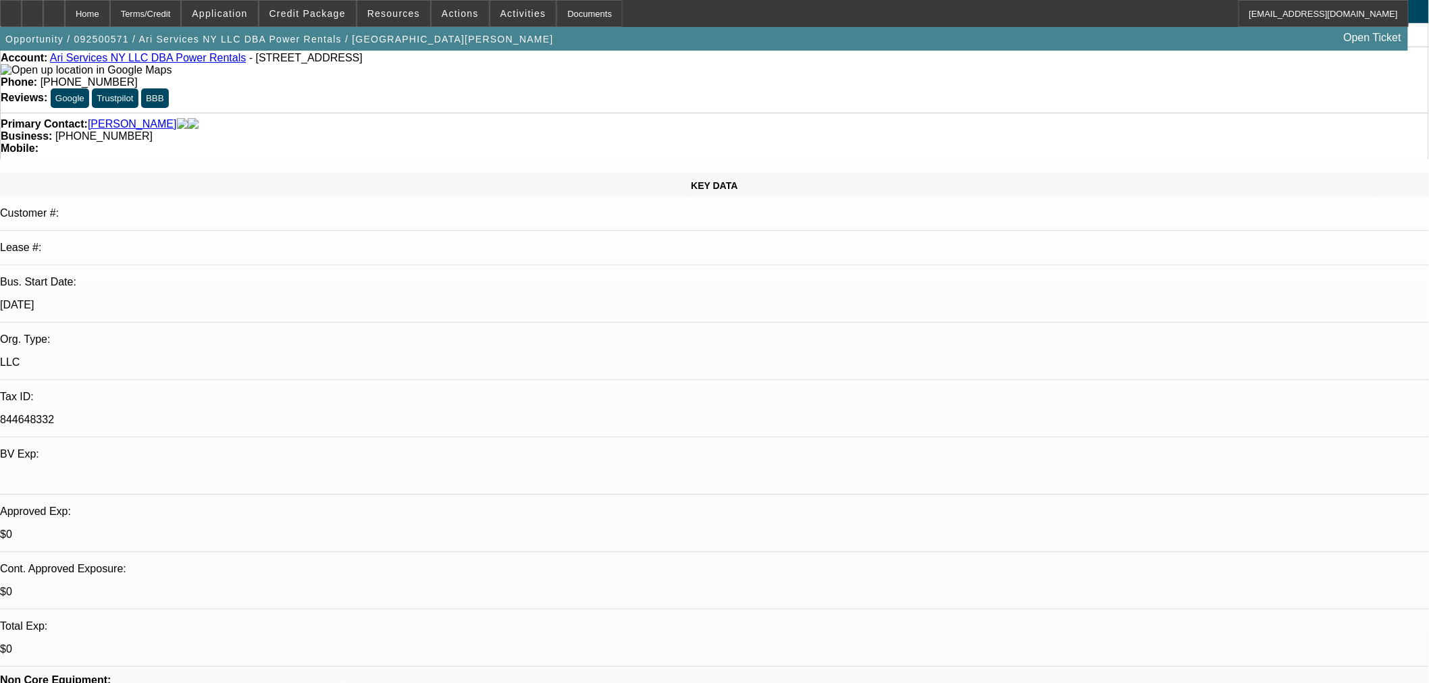
scroll to position [0, 0]
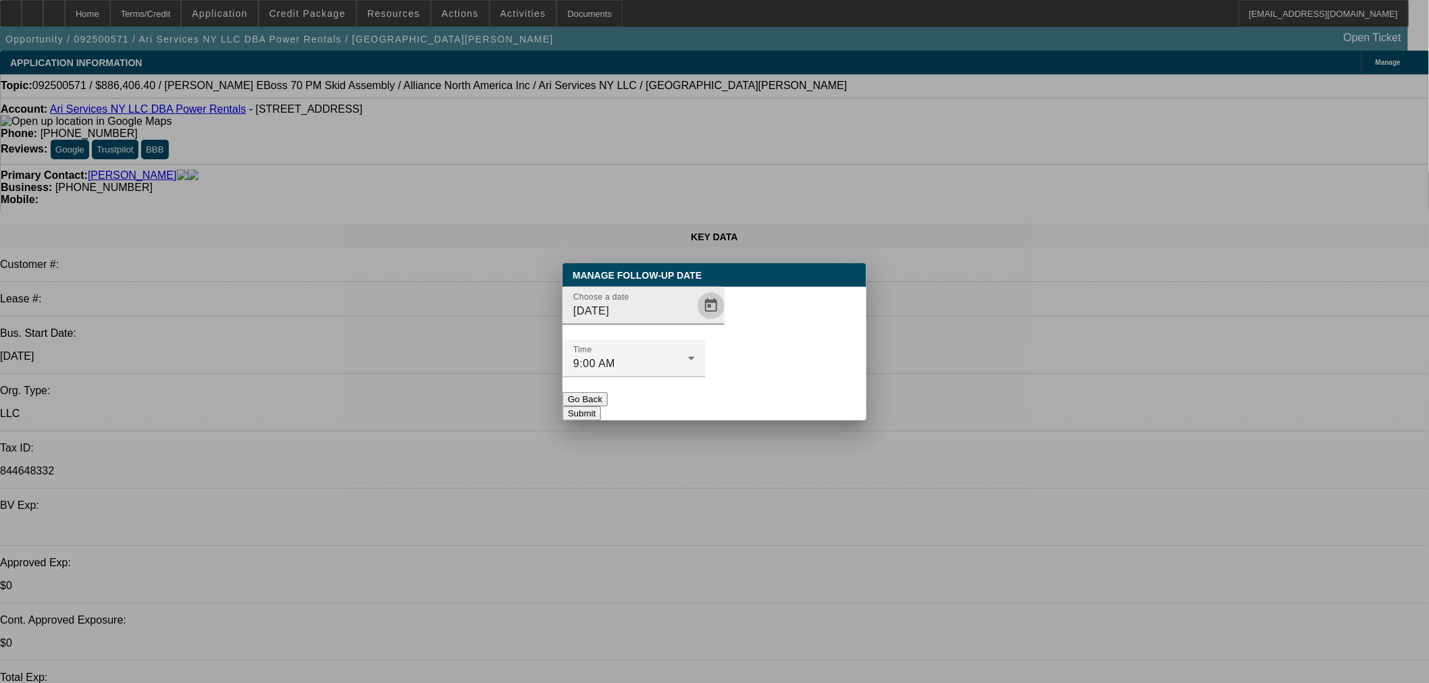
click at [695, 322] on span "Open calendar" at bounding box center [711, 306] width 32 height 32
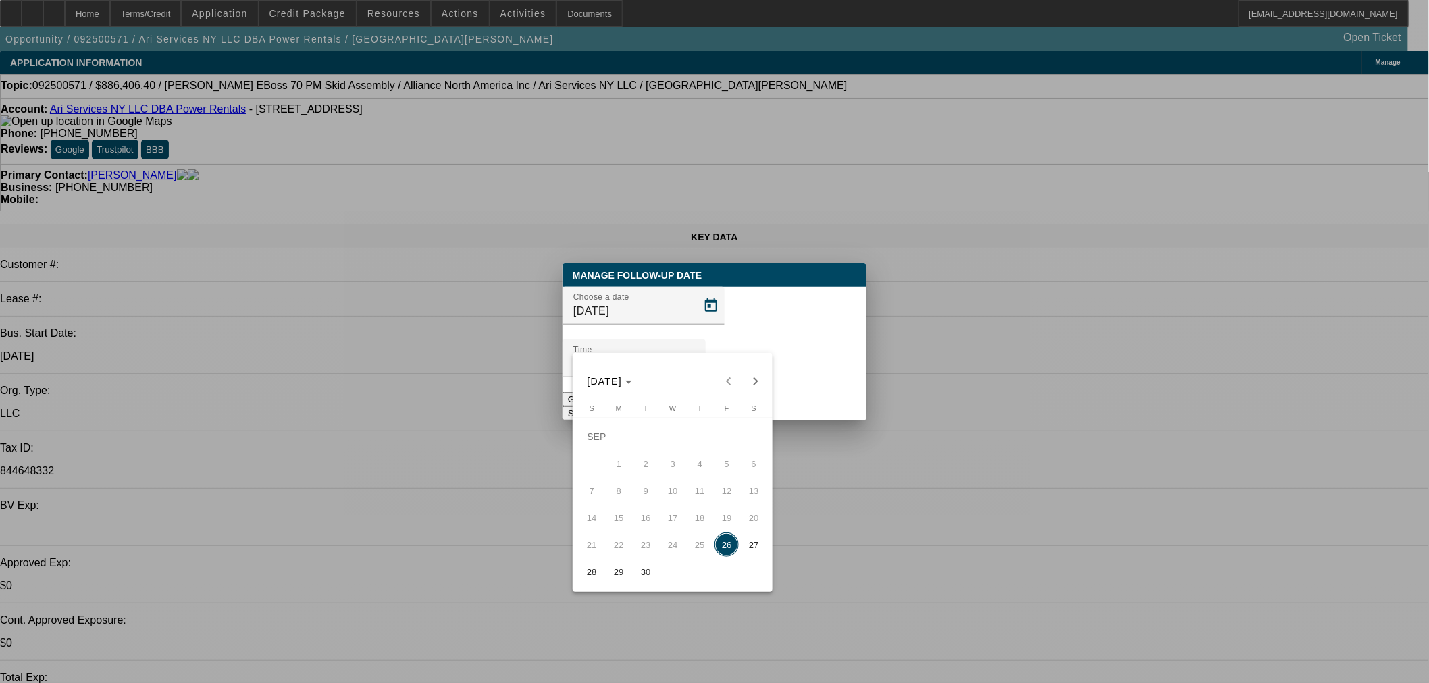
click at [622, 581] on span "29" at bounding box center [618, 572] width 24 height 24
type input "9/29/2025"
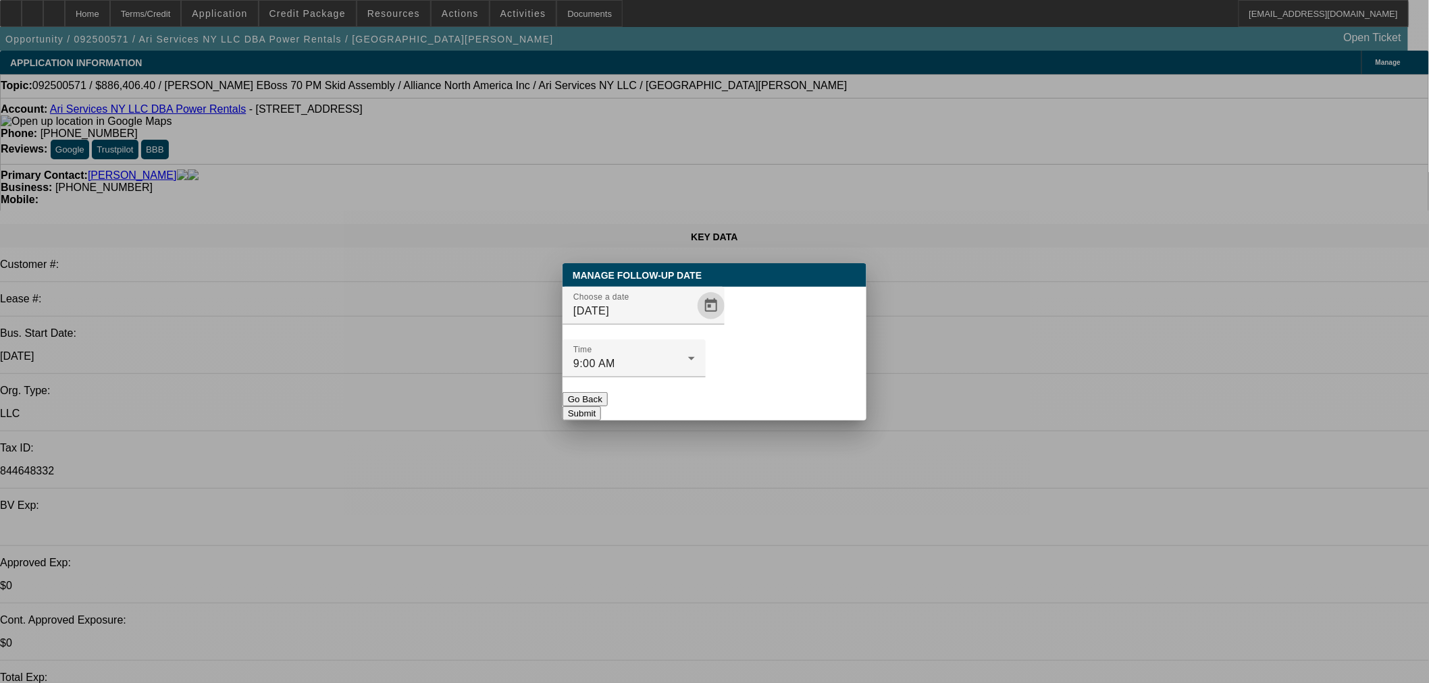
click at [601, 407] on button "Submit" at bounding box center [582, 414] width 38 height 14
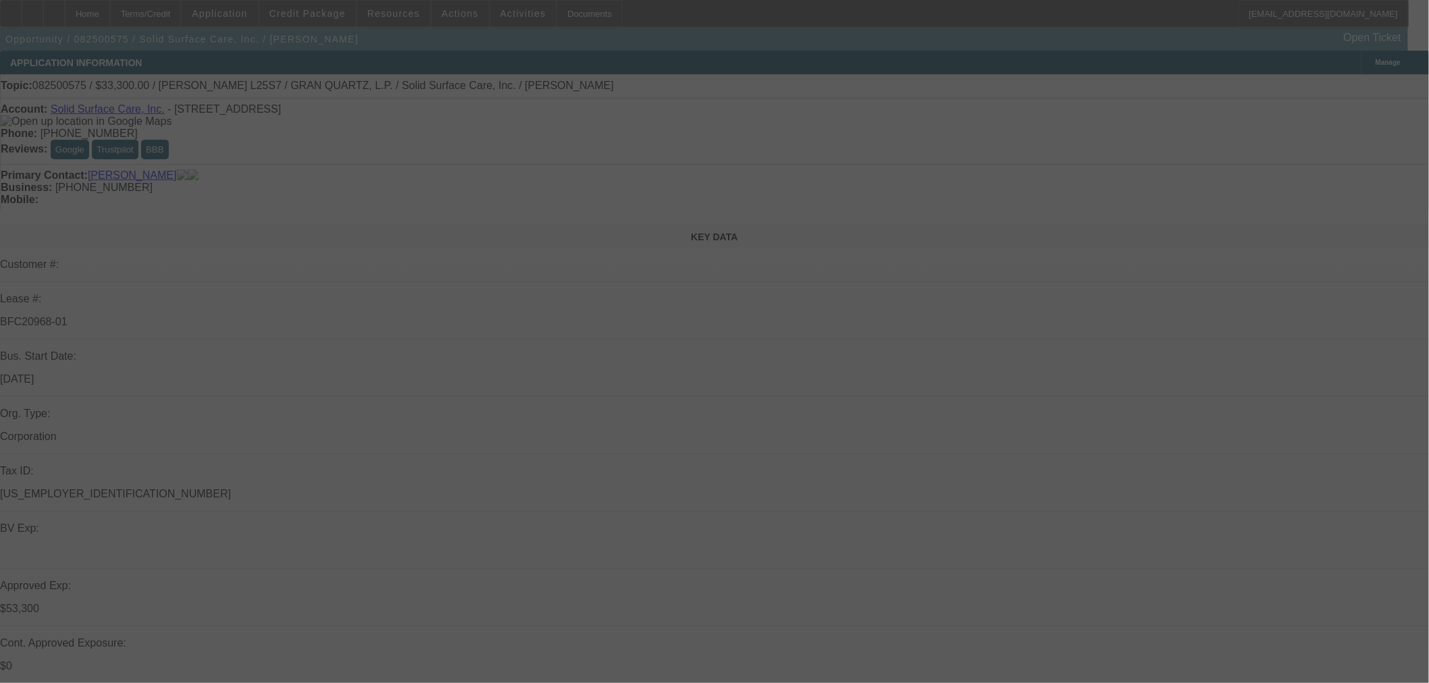
select select "0"
select select "2"
select select "0"
select select "6"
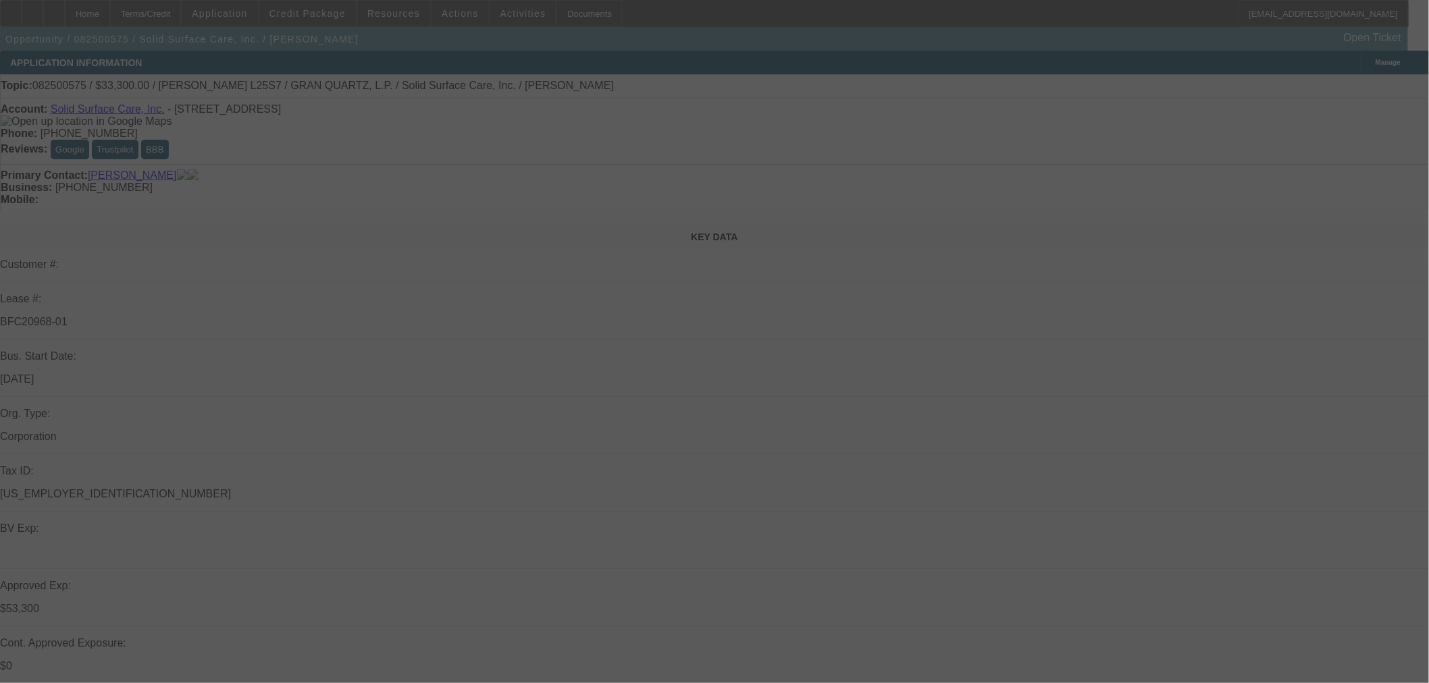
select select "0"
select select "2"
select select "0"
select select "6"
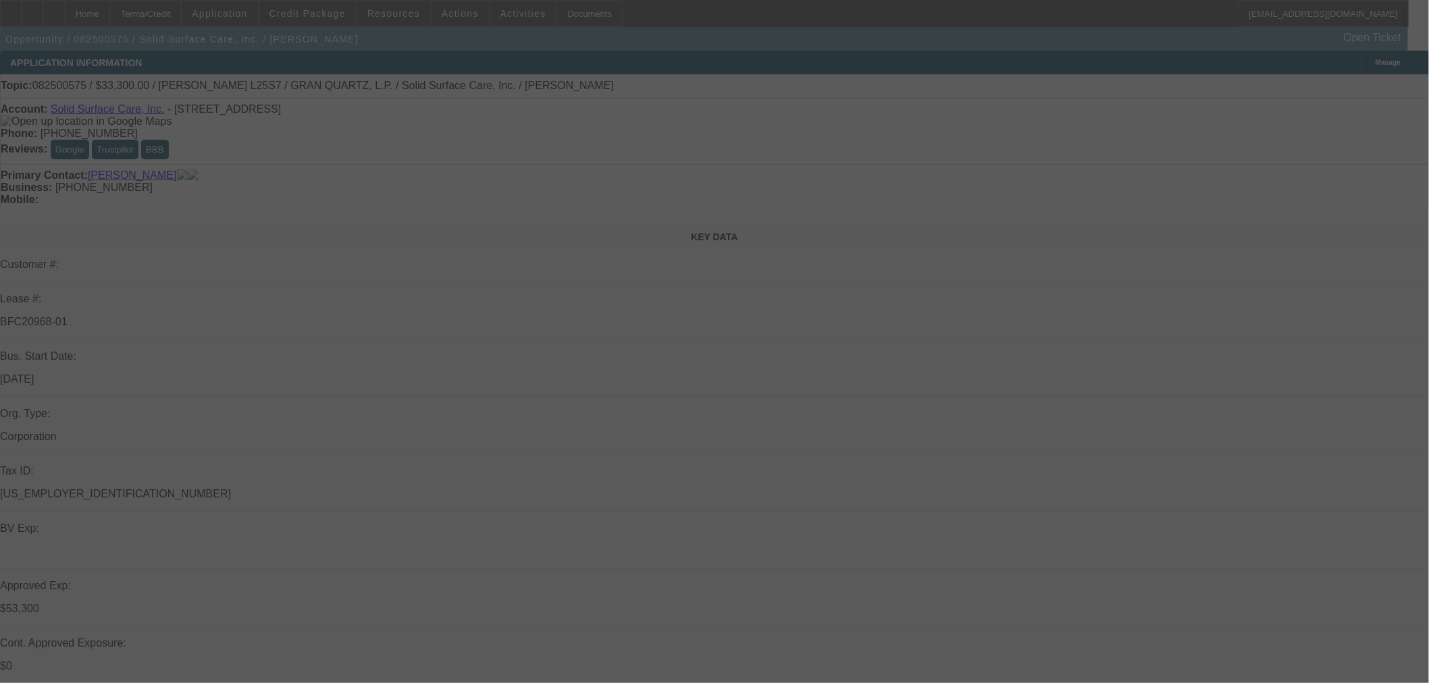
select select "0"
select select "2"
select select "0"
select select "6"
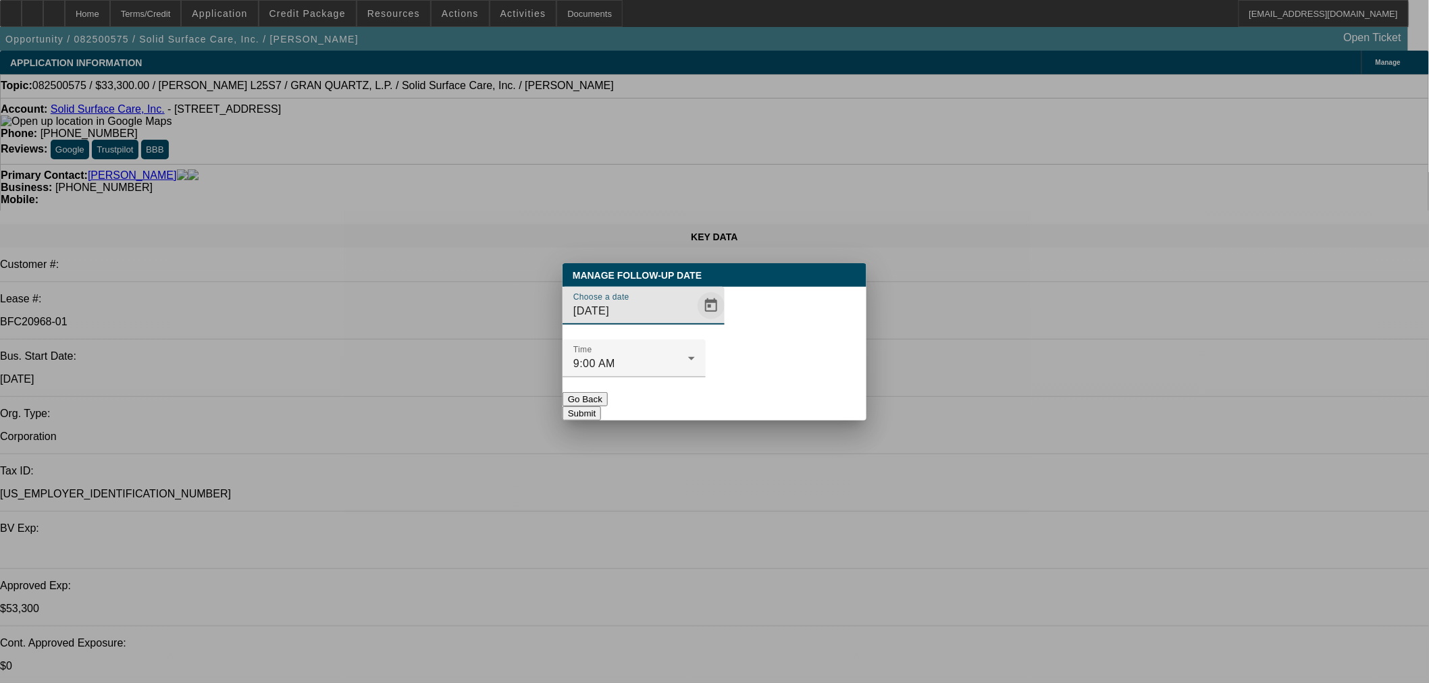
click at [700, 322] on span "Open calendar" at bounding box center [711, 306] width 32 height 32
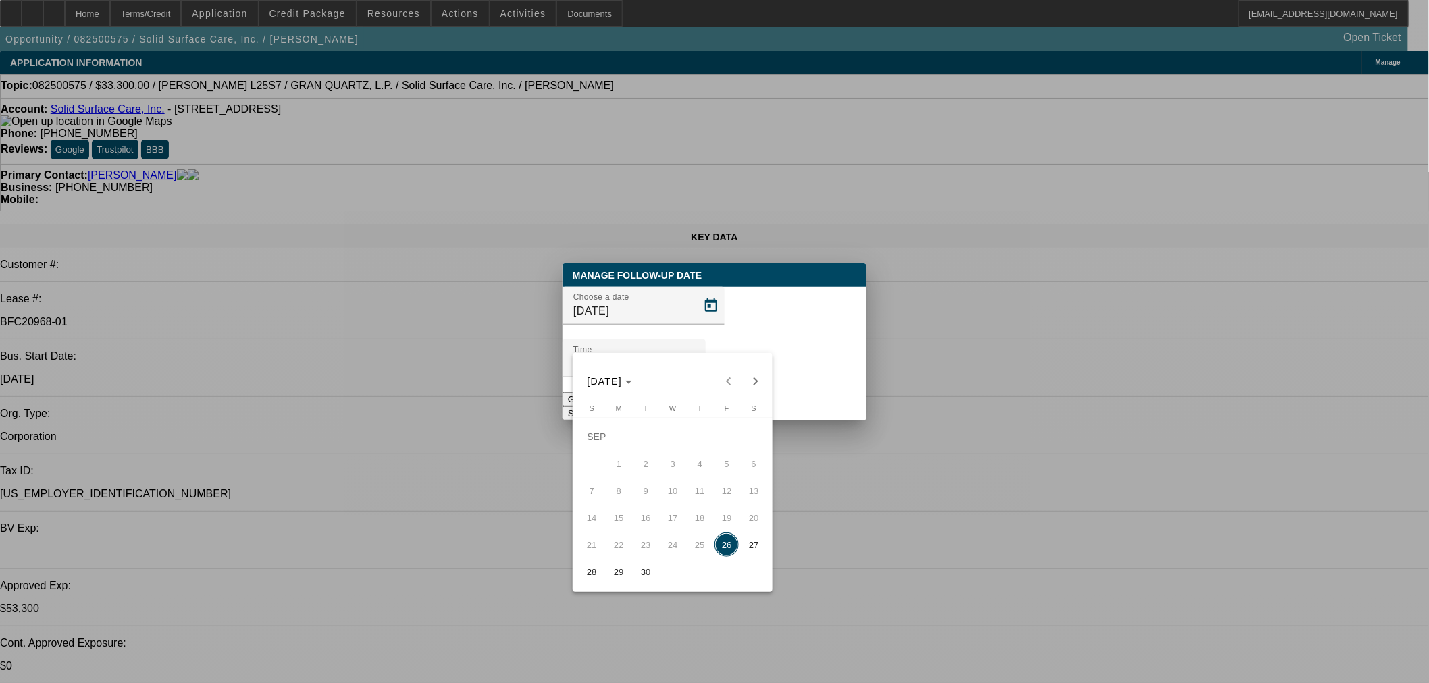
click at [645, 573] on span "30" at bounding box center [645, 572] width 24 height 24
type input "[DATE]"
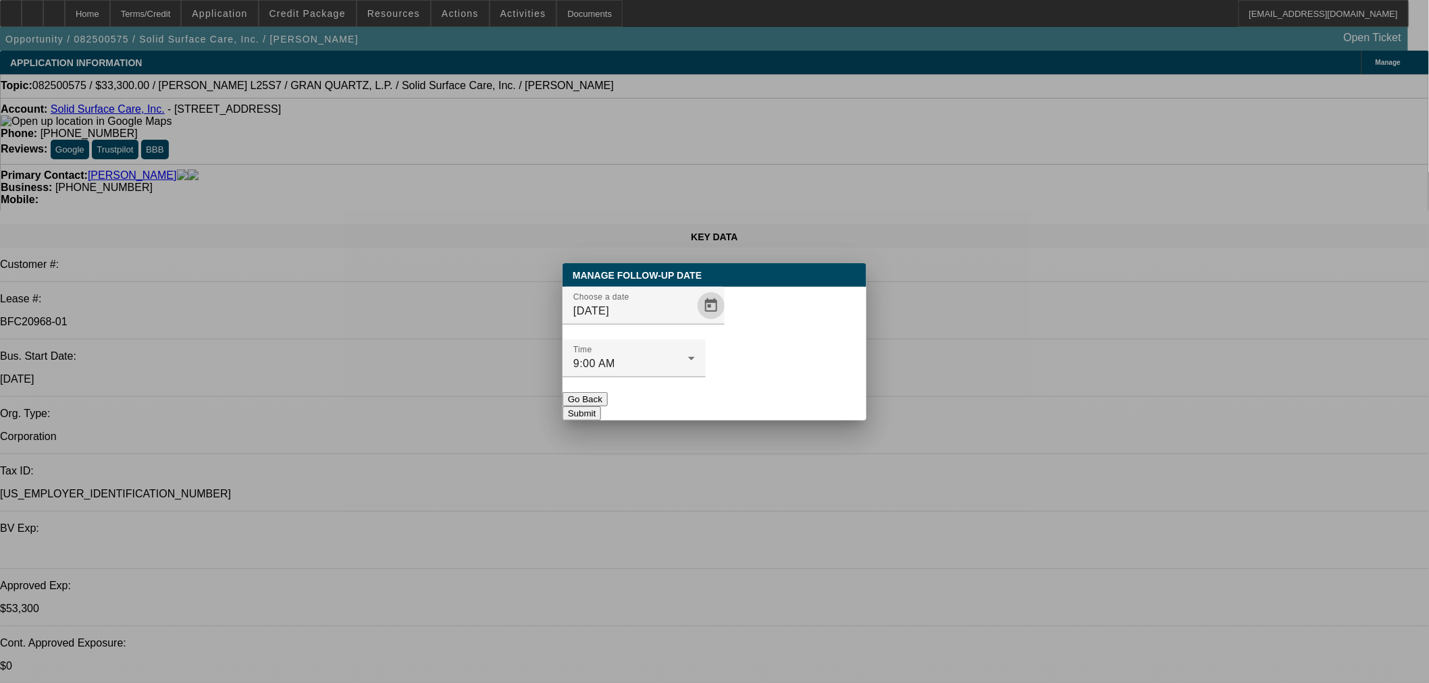
click at [601, 407] on button "Submit" at bounding box center [582, 414] width 38 height 14
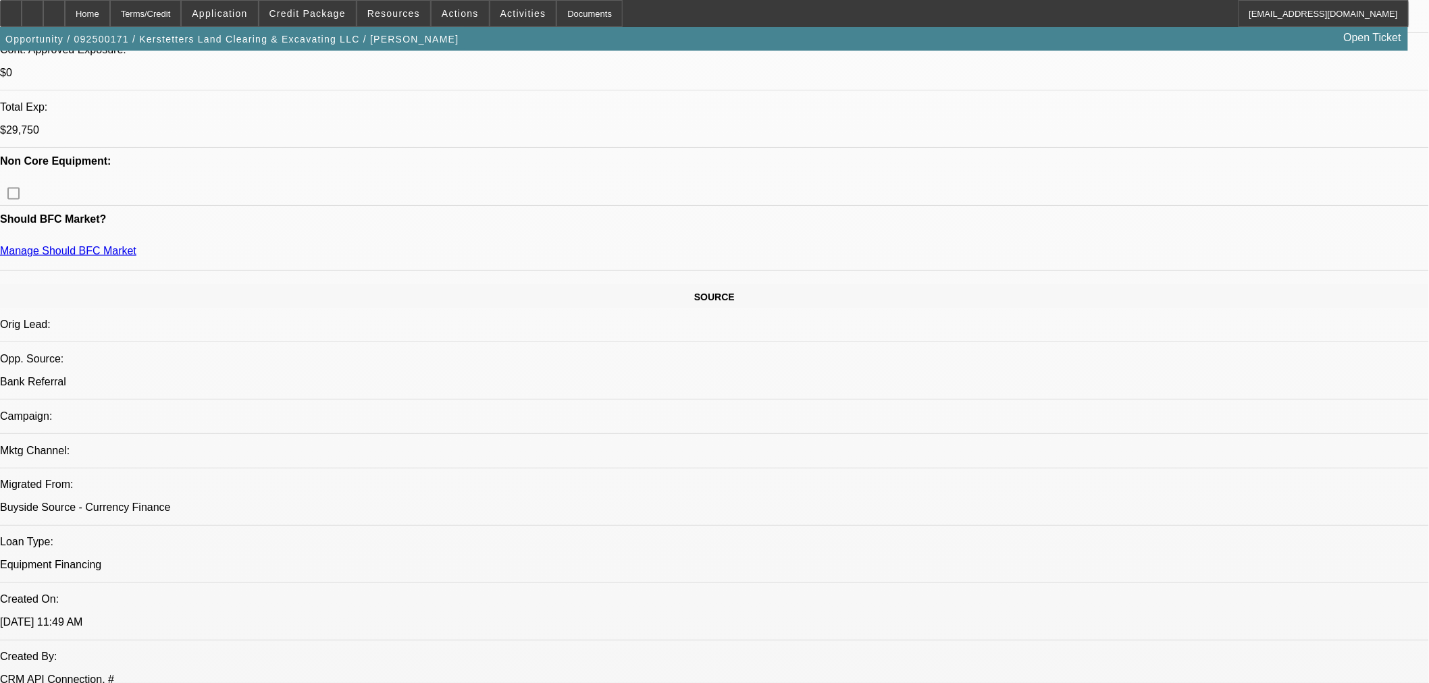
select select "0.15"
select select "2"
select select "0"
select select "6"
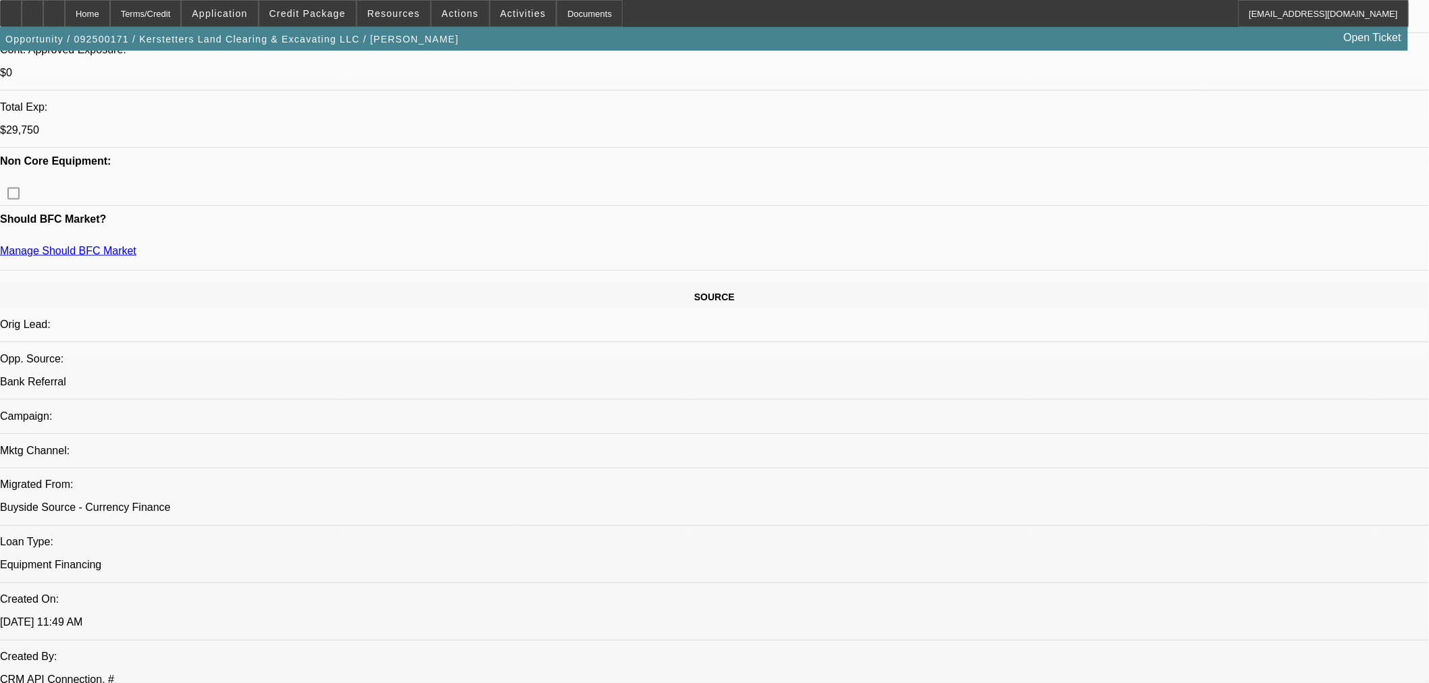
select select "0.15"
select select "2"
select select "0"
select select "6"
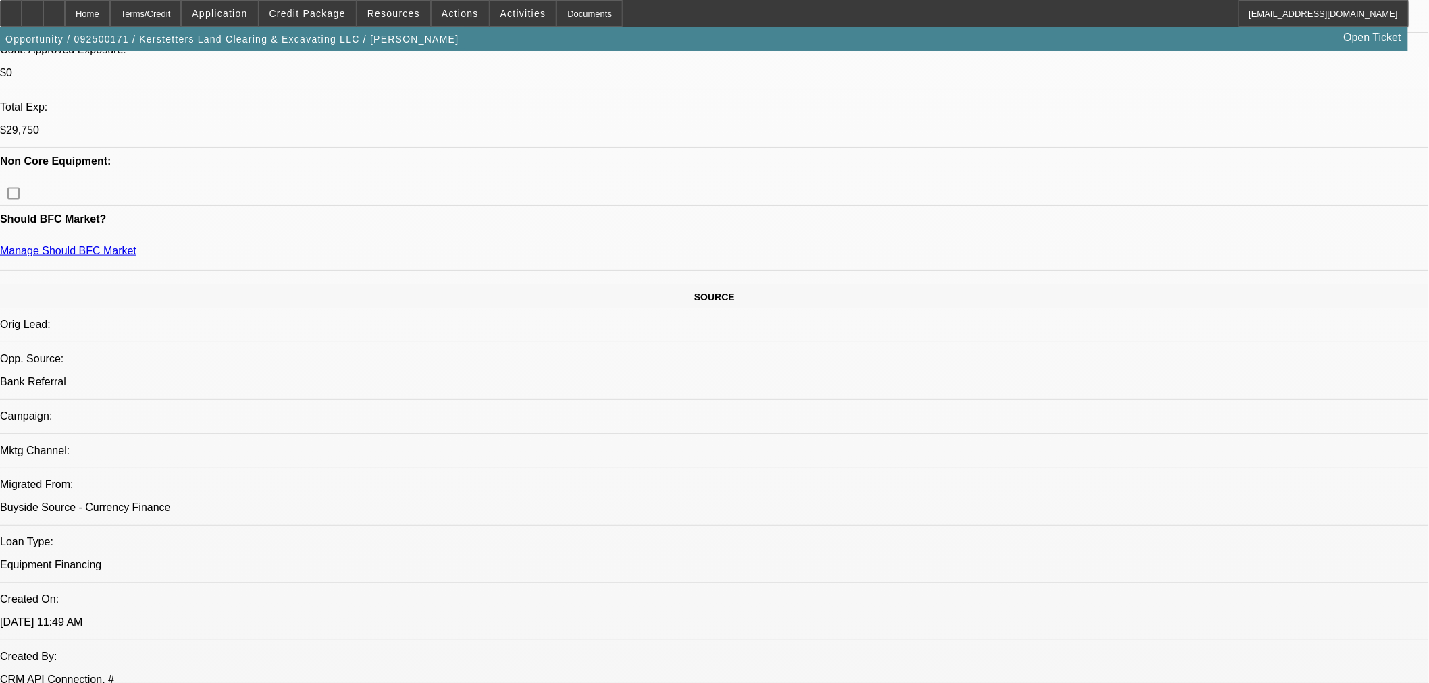
select select "0.15"
select select "2"
select select "0"
select select "6"
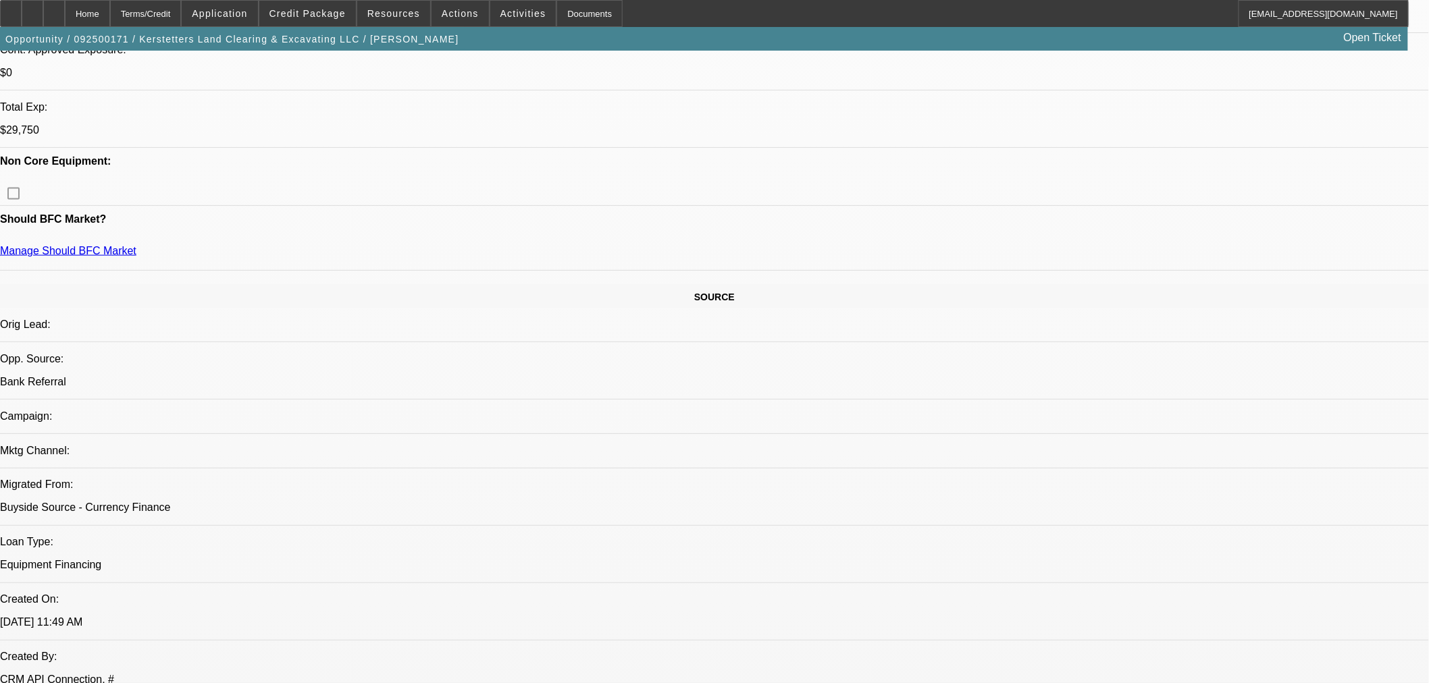
select select "0.15"
select select "2"
select select "0"
select select "6"
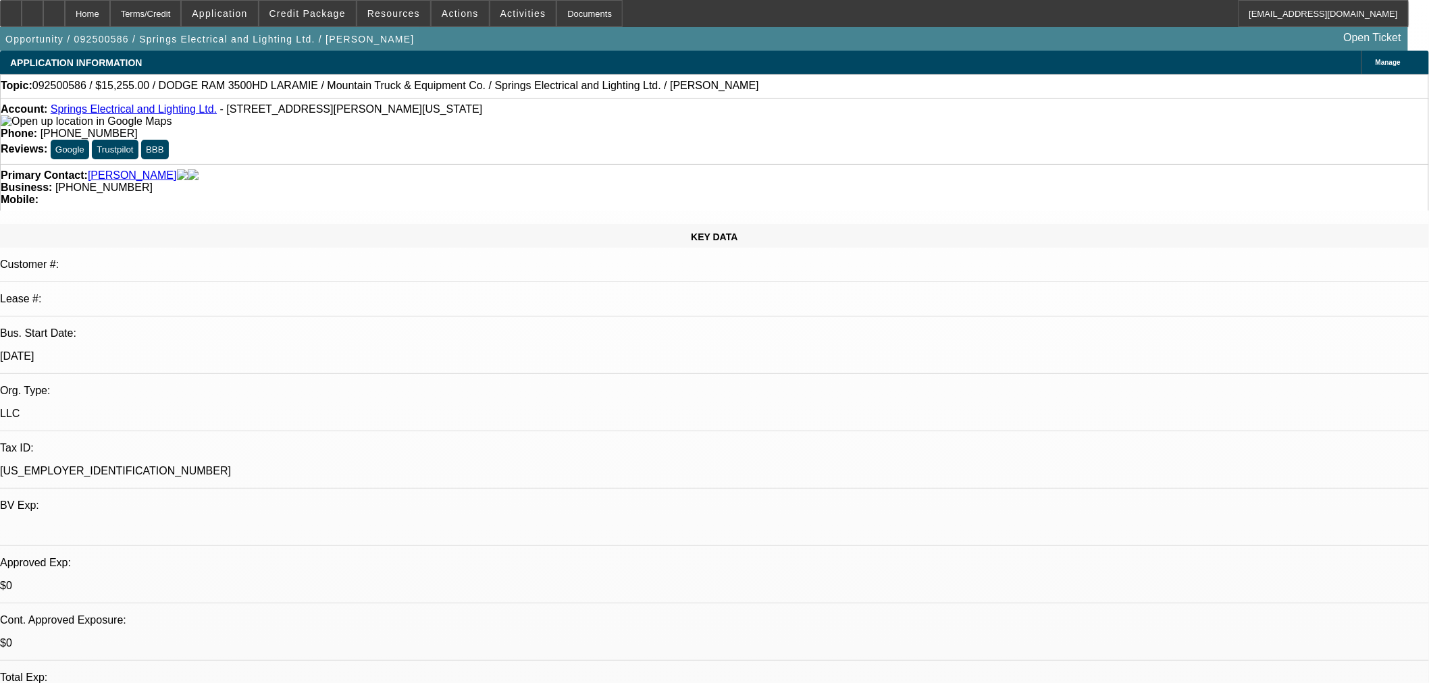
select select "0.1"
select select "2"
select select "0"
select select "6"
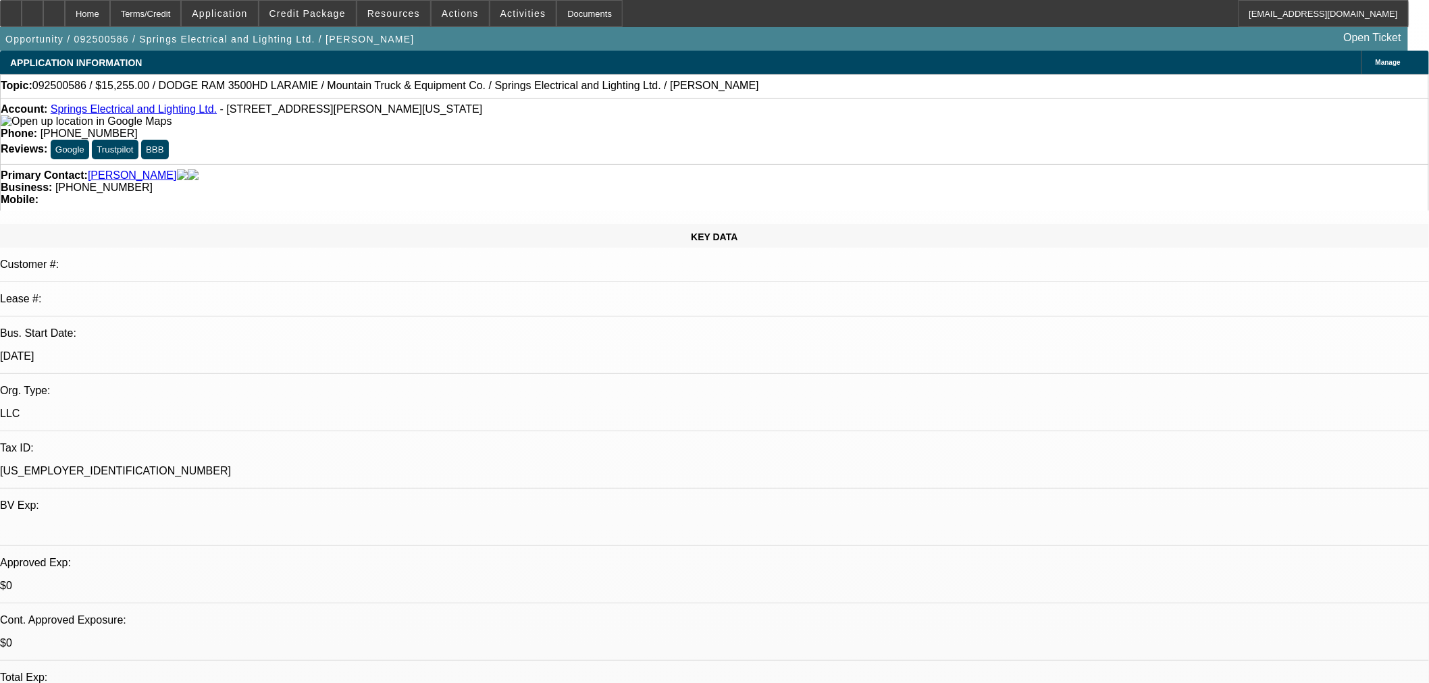
select select "0.1"
select select "2"
select select "0"
select select "6"
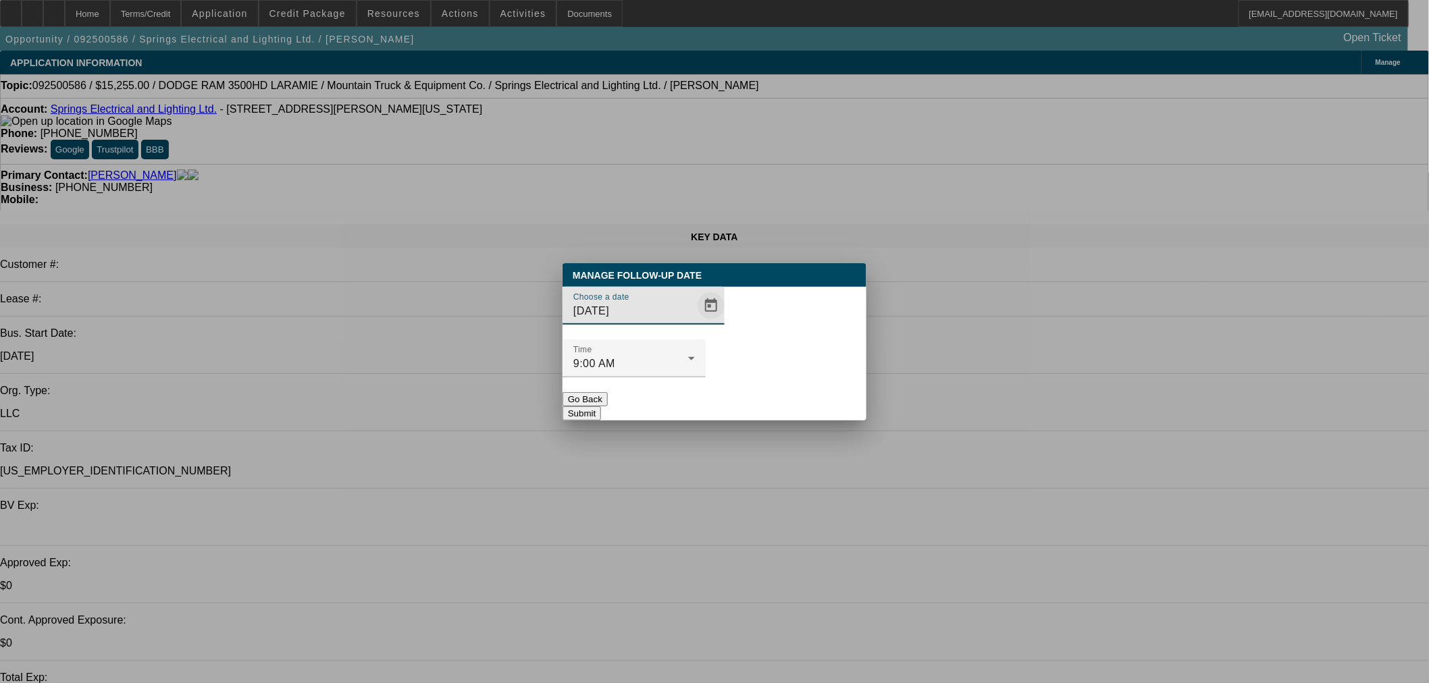
click at [695, 322] on span "Open calendar" at bounding box center [711, 306] width 32 height 32
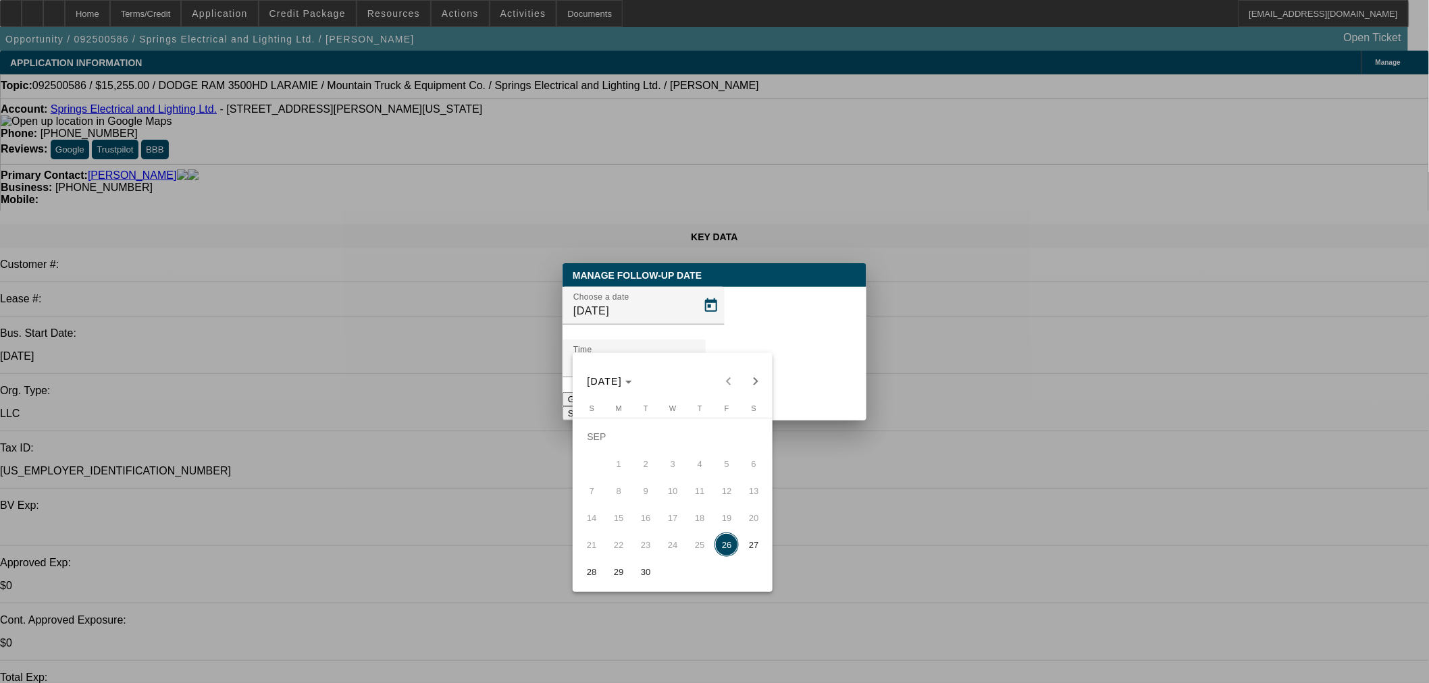
click at [725, 551] on span "26" at bounding box center [726, 545] width 24 height 24
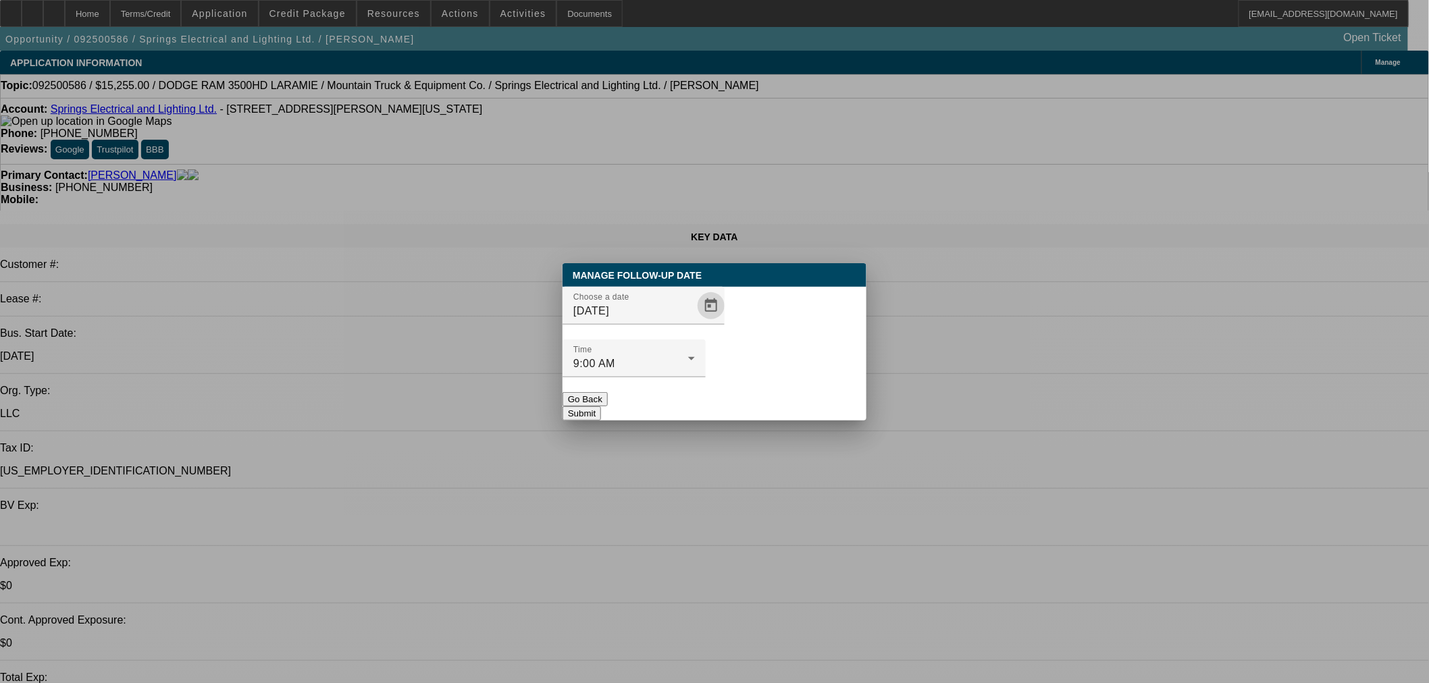
click at [601, 407] on button "Submit" at bounding box center [582, 414] width 38 height 14
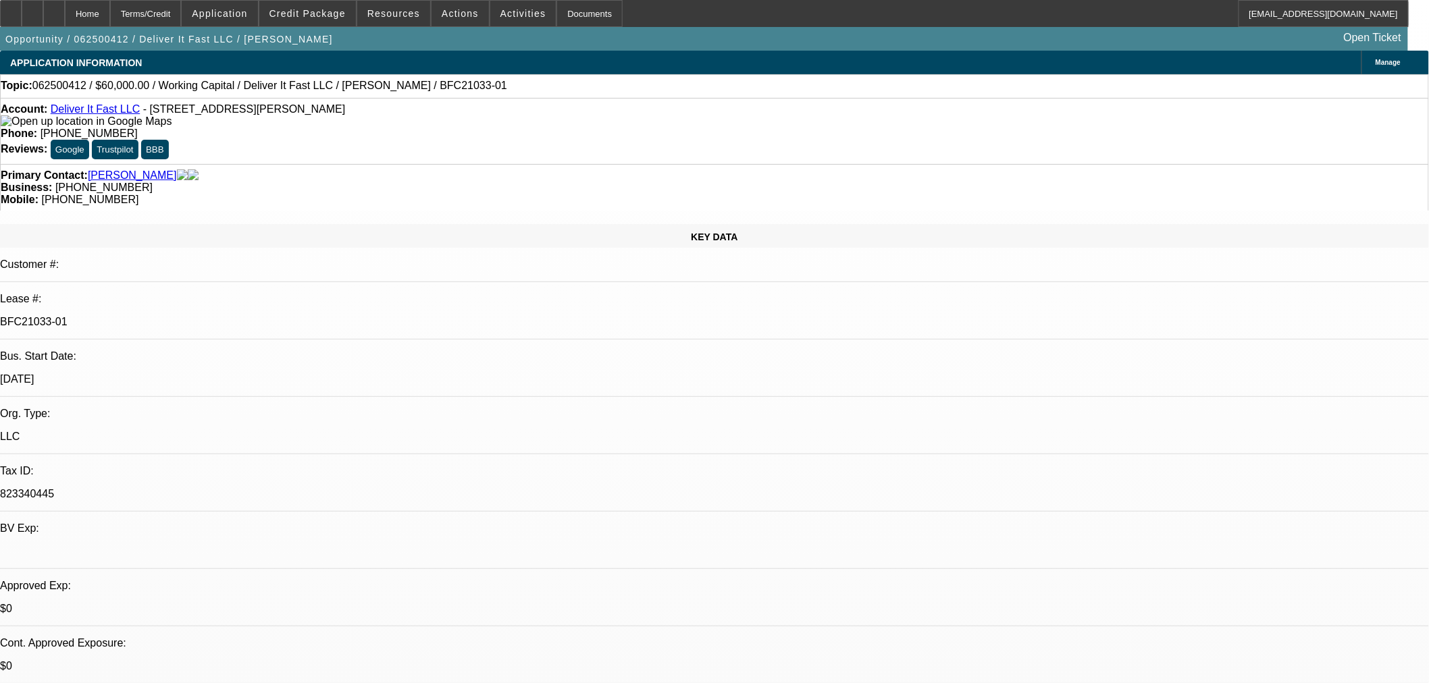
select select "0"
select select "2"
select select "0"
select select "6"
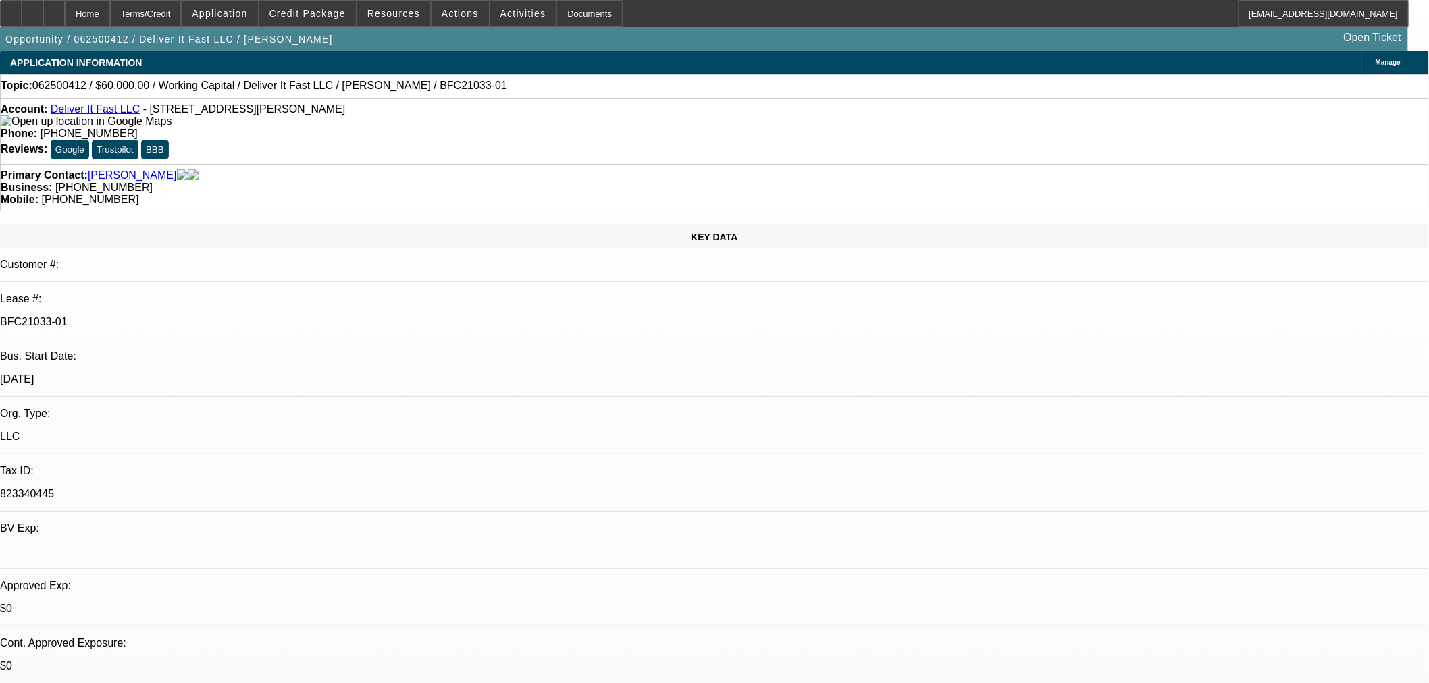
select select "0"
select select "2"
select select "0"
select select "6"
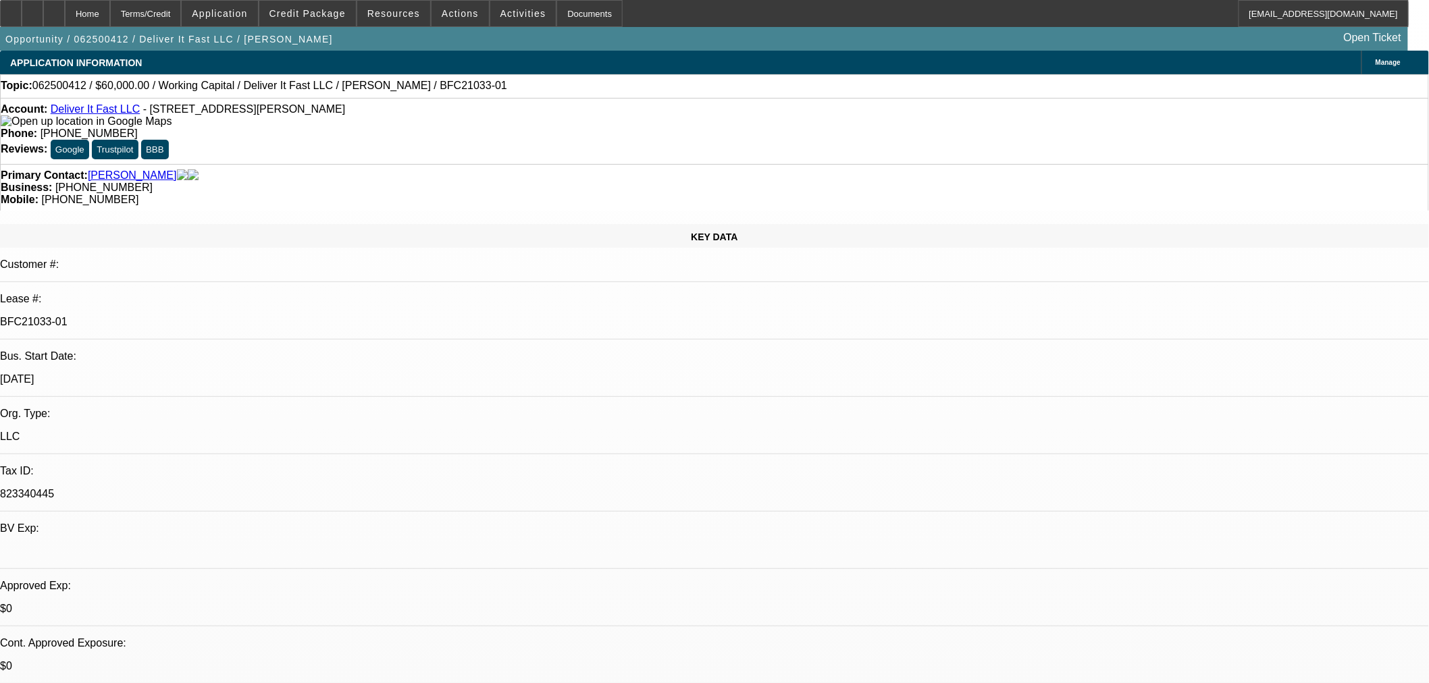
select select "0"
select select "2"
select select "0"
select select "6"
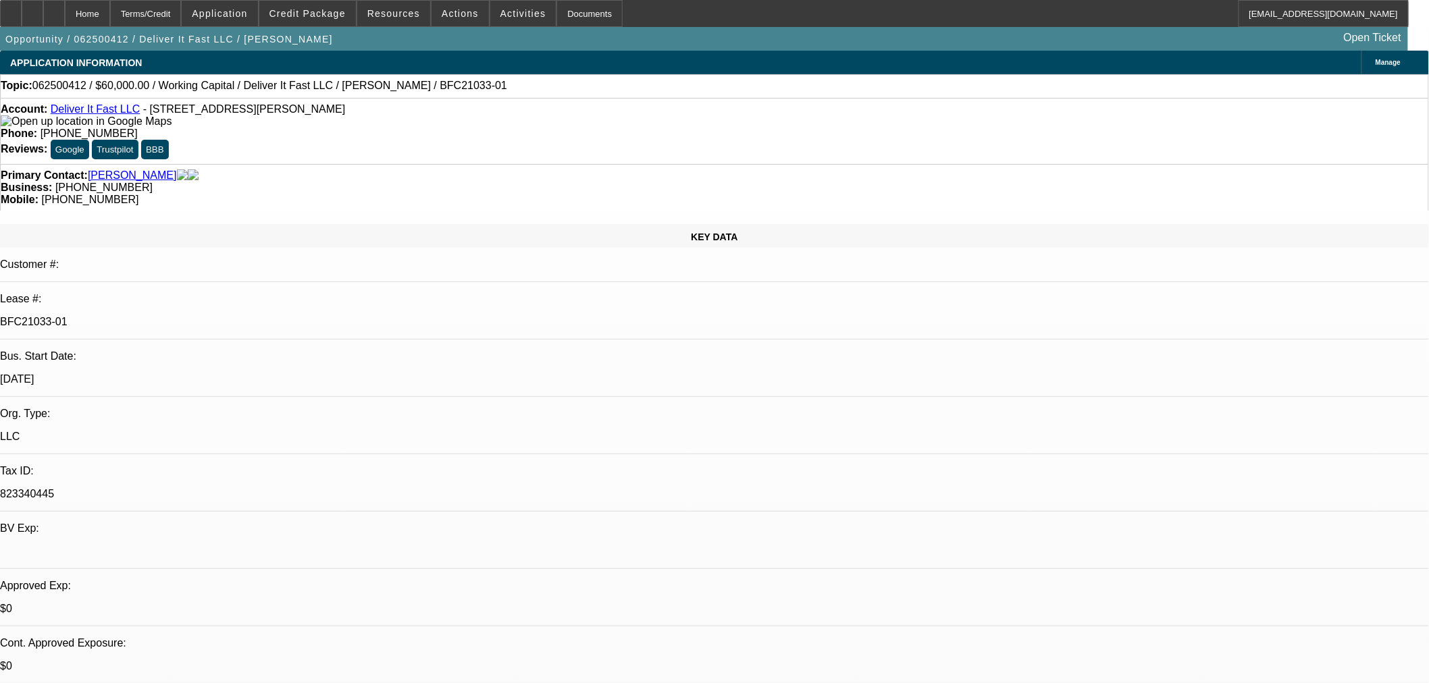
select select "0"
select select "2"
select select "0.1"
select select "4"
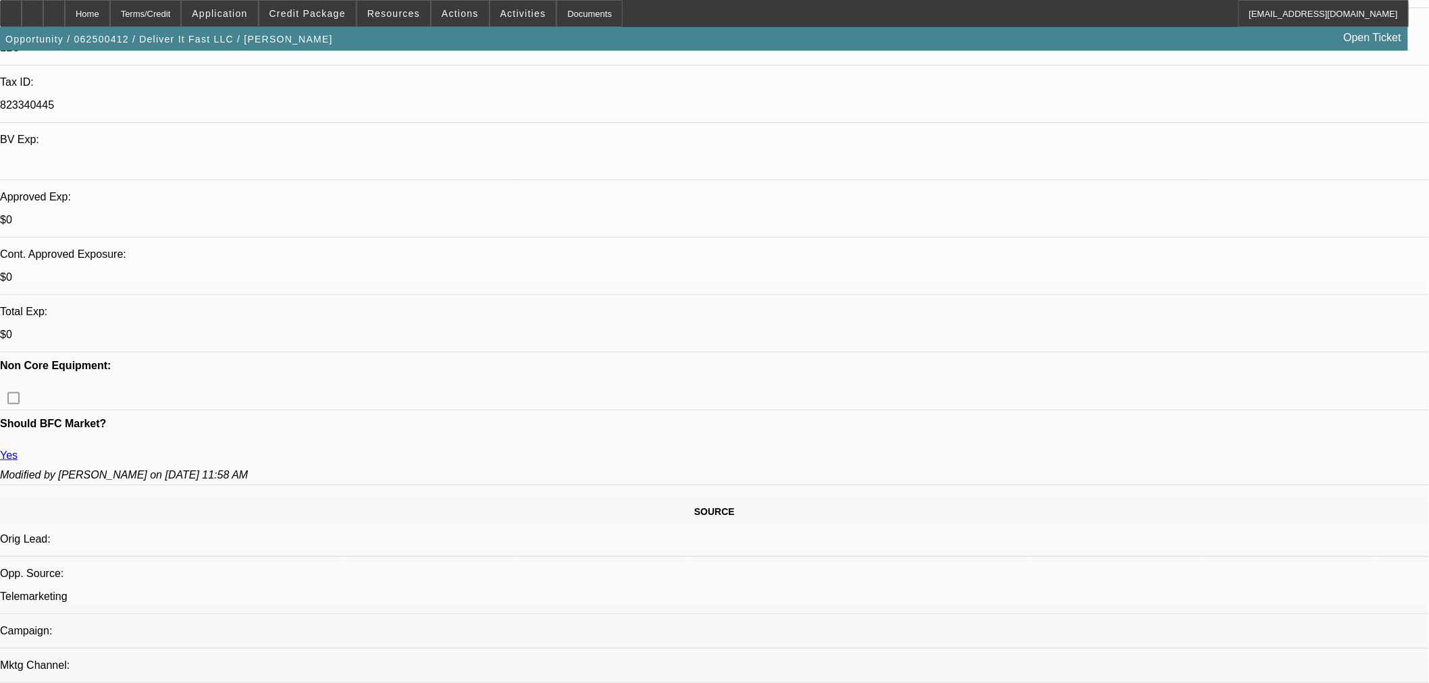
scroll to position [250, 0]
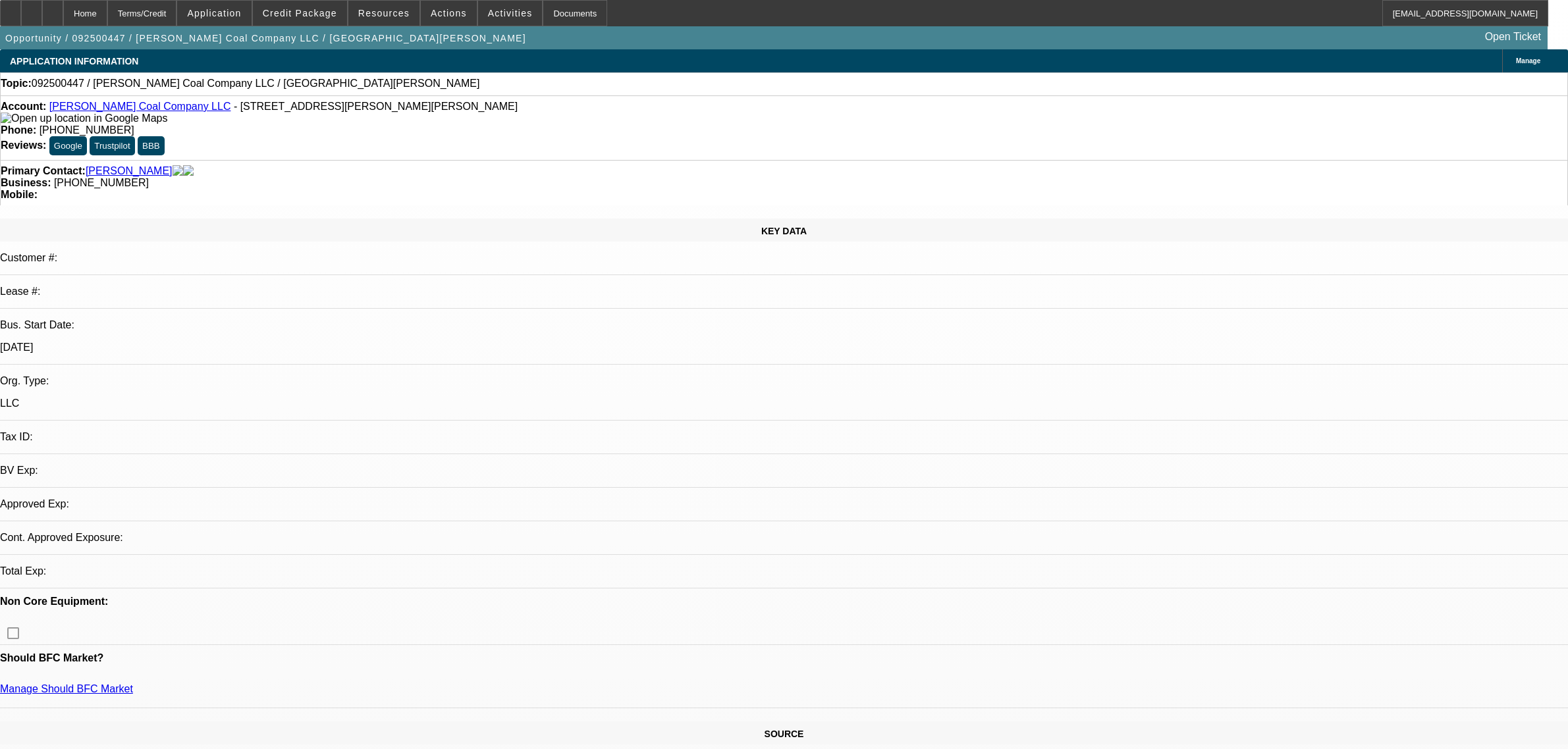
select select "0"
select select "2"
select select "0"
select select "6"
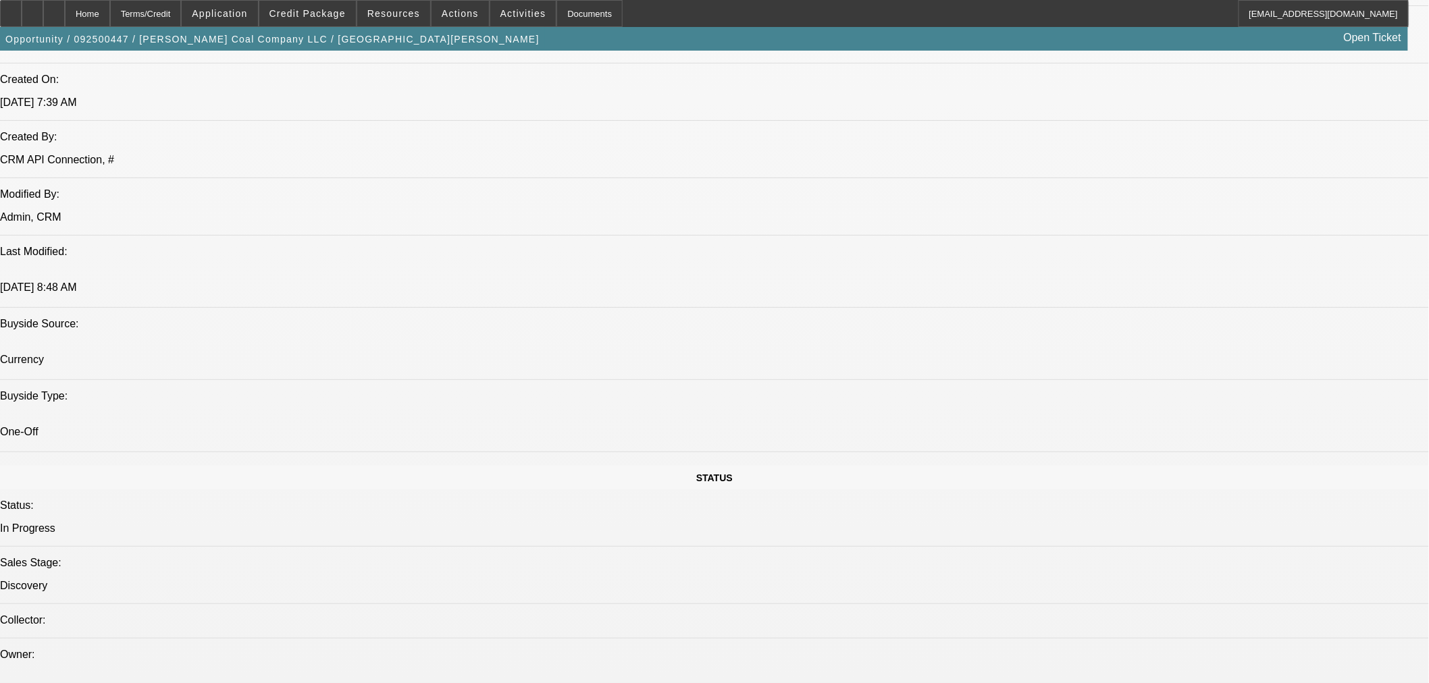
scroll to position [1125, 0]
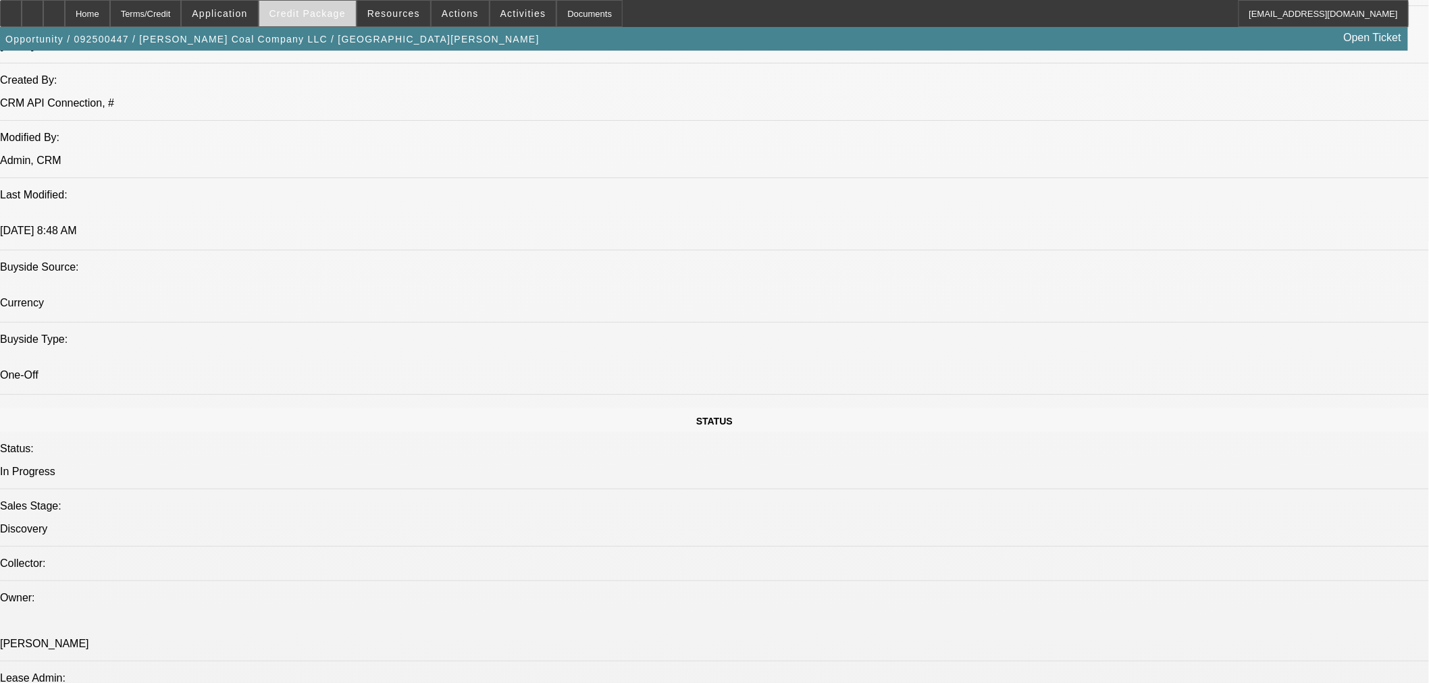
click at [321, 16] on span "Credit Package" at bounding box center [307, 13] width 76 height 11
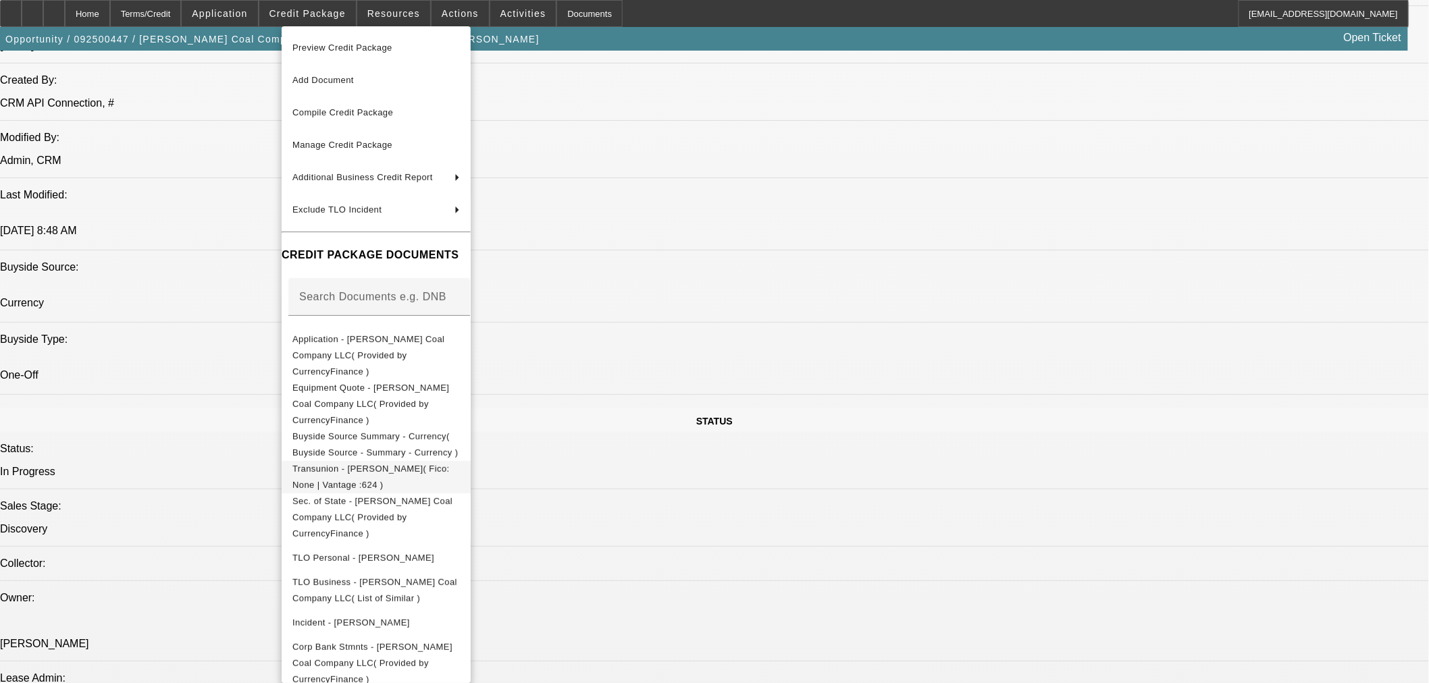
scroll to position [36, 0]
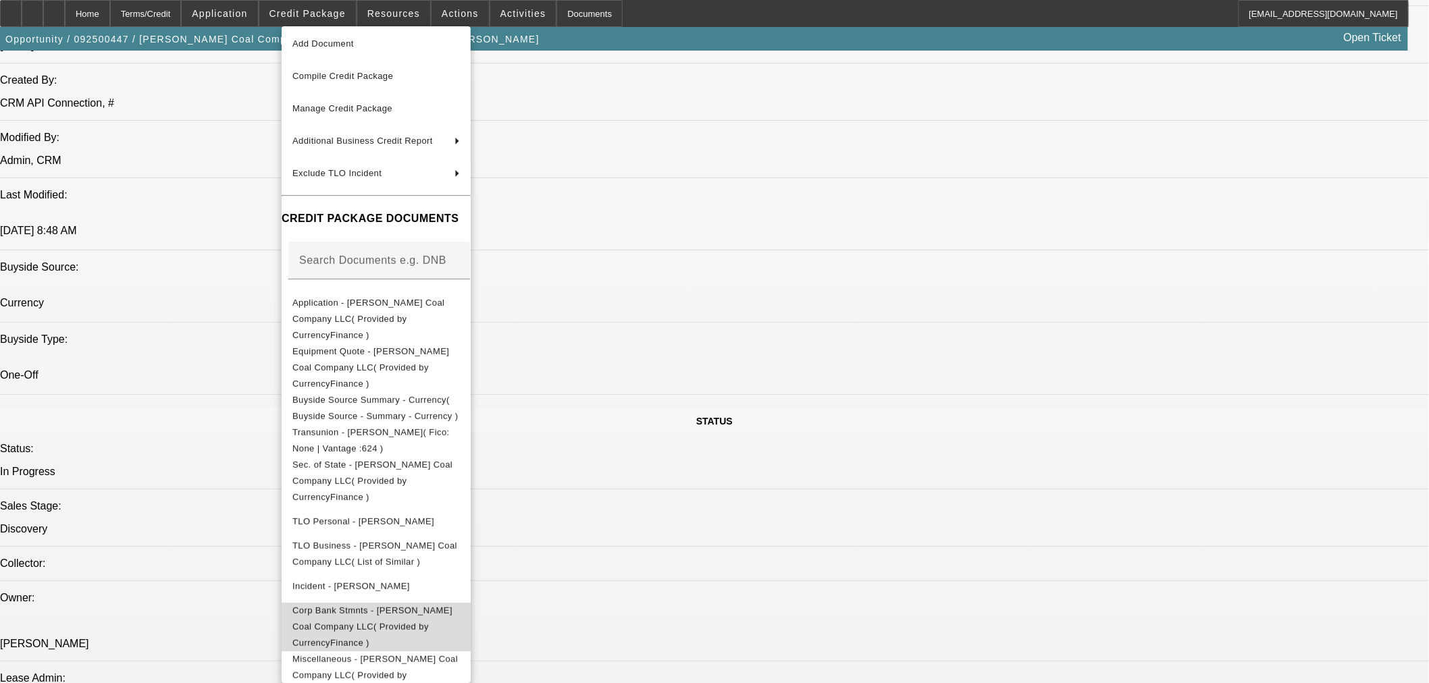
click at [436, 605] on span "Corp Bank Stmnts - Rockhill Coal Company LLC( Provided by CurrencyFinance )" at bounding box center [372, 626] width 160 height 43
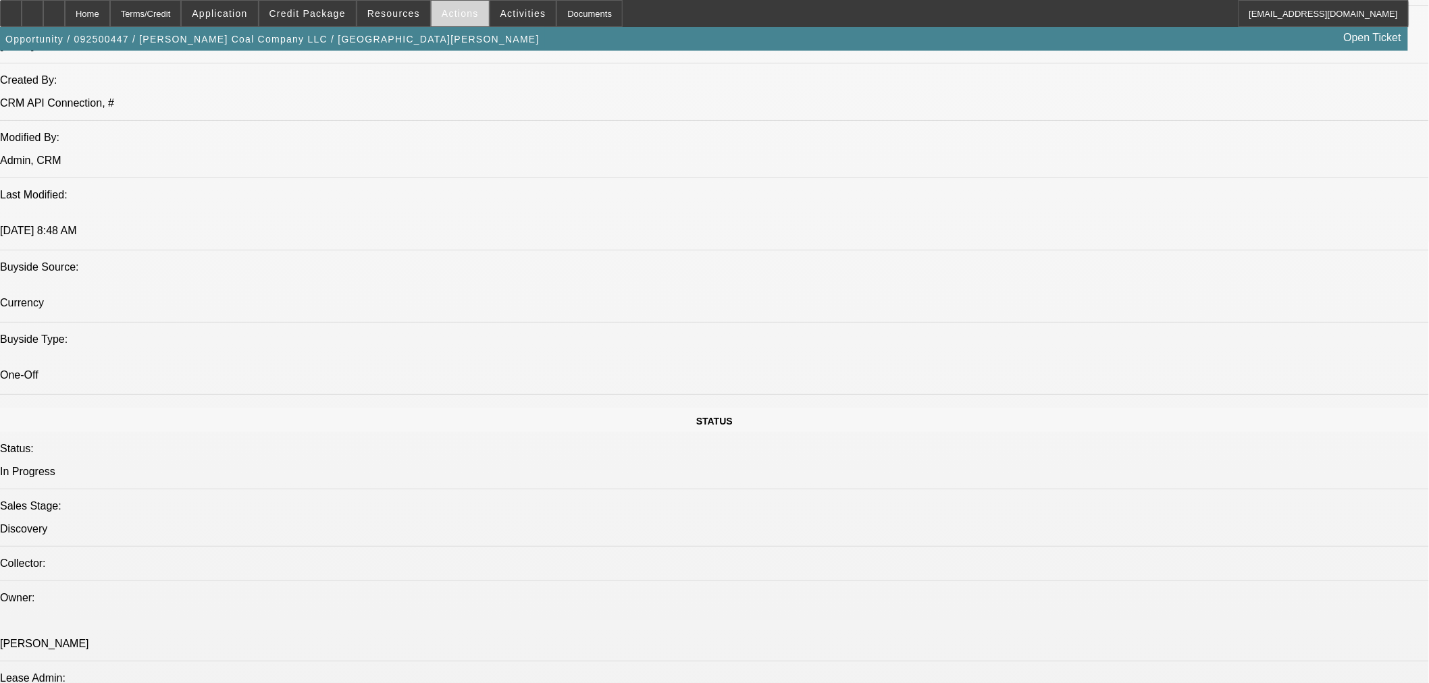
click at [454, 16] on span "Actions" at bounding box center [460, 13] width 37 height 11
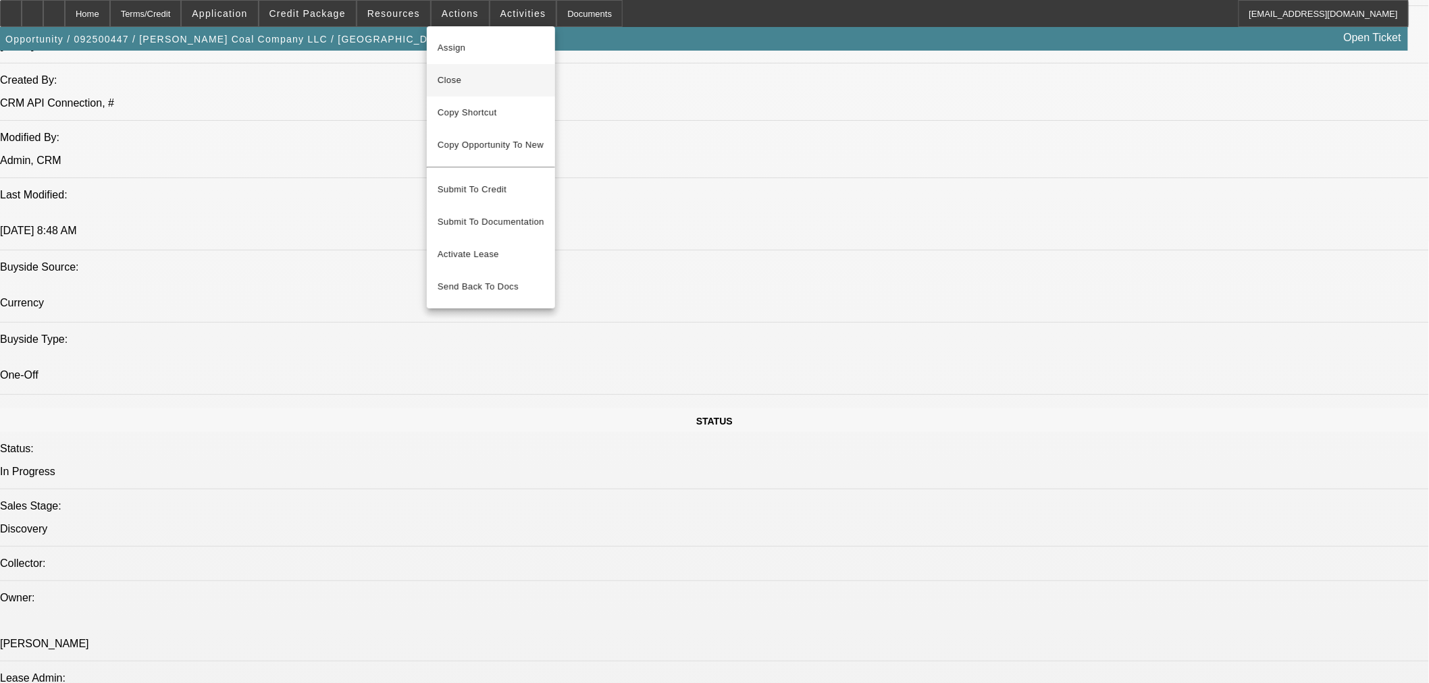
click at [480, 83] on span "Close" at bounding box center [491, 80] width 107 height 16
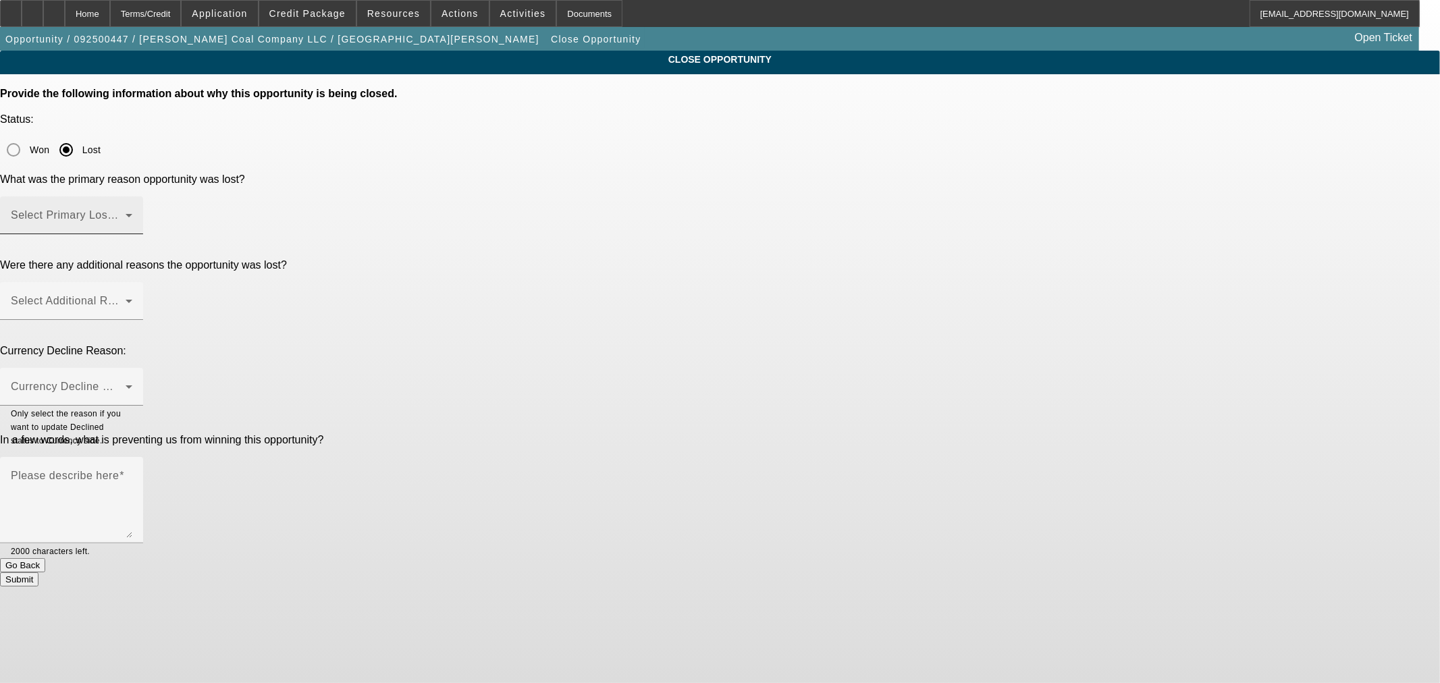
click at [126, 213] on span at bounding box center [68, 221] width 115 height 16
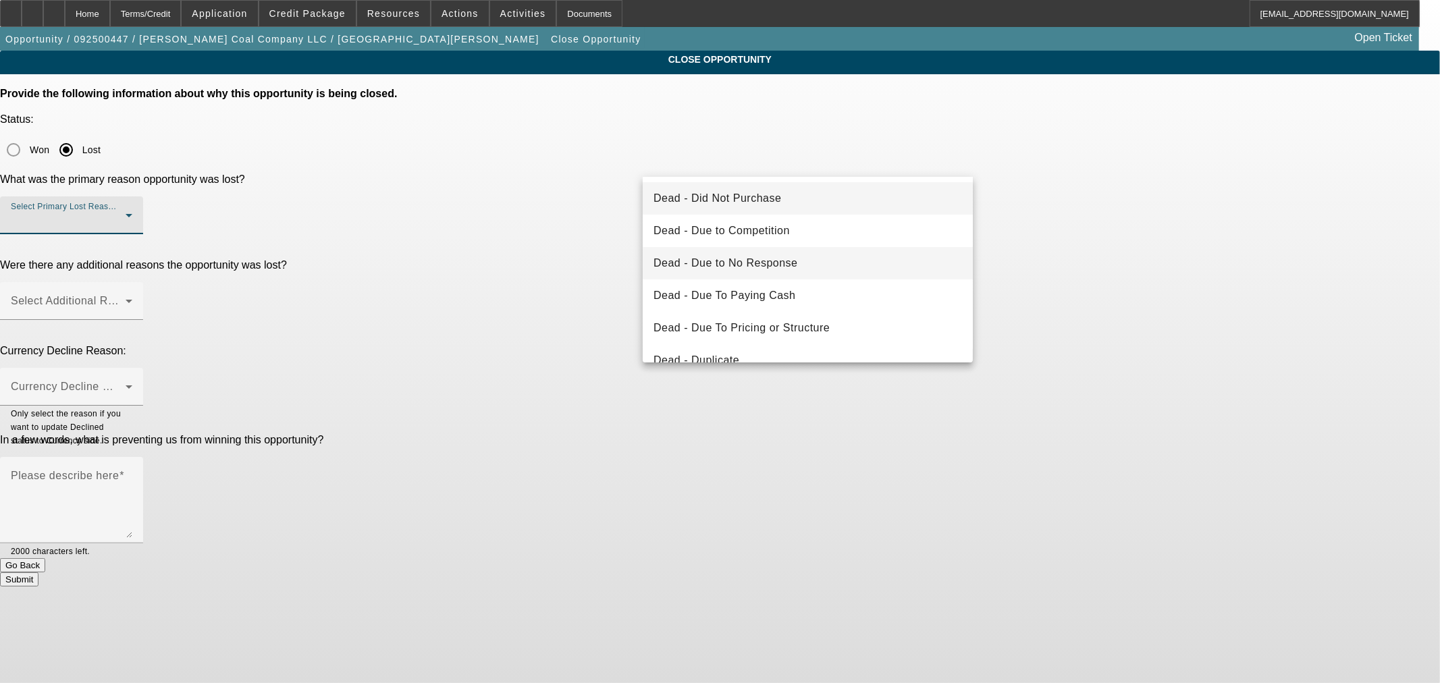
click at [818, 265] on mat-option "Dead - Due to No Response" at bounding box center [808, 263] width 330 height 32
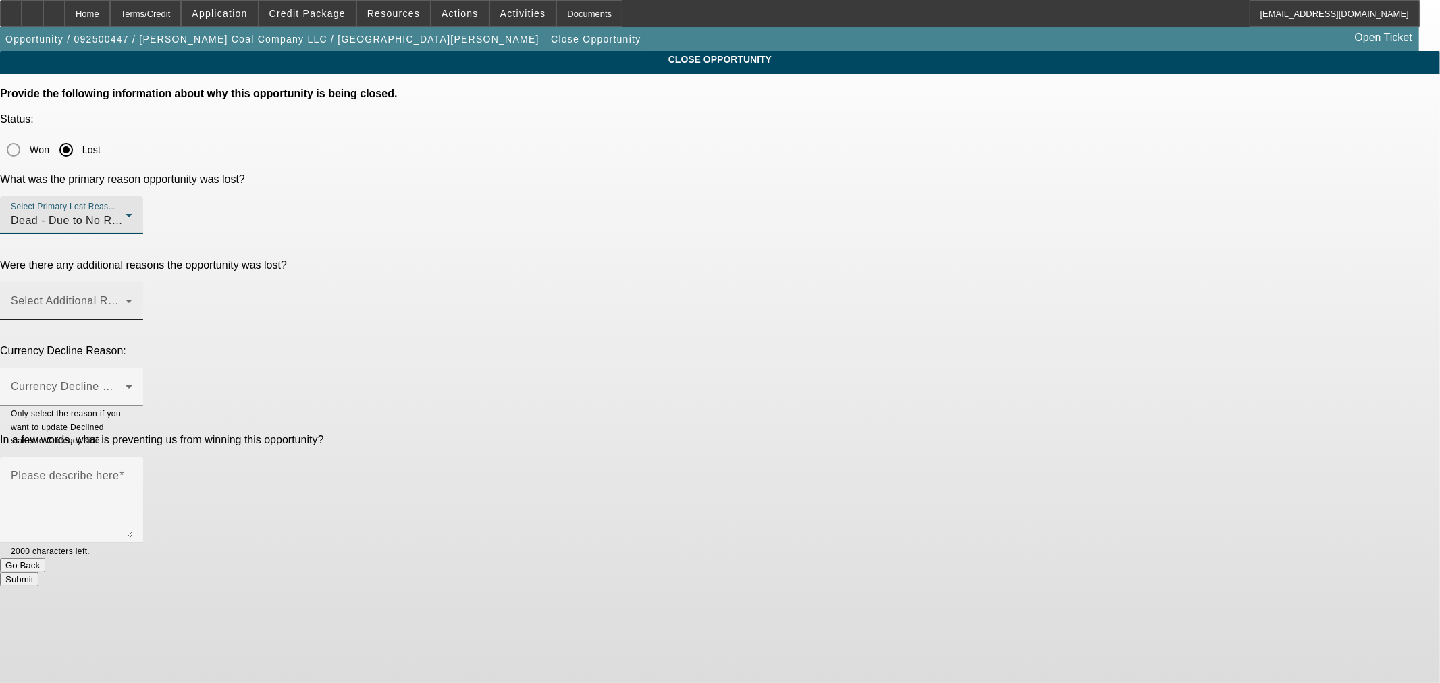
click at [145, 295] on mat-label "Select Additional Reasons" at bounding box center [78, 300] width 134 height 11
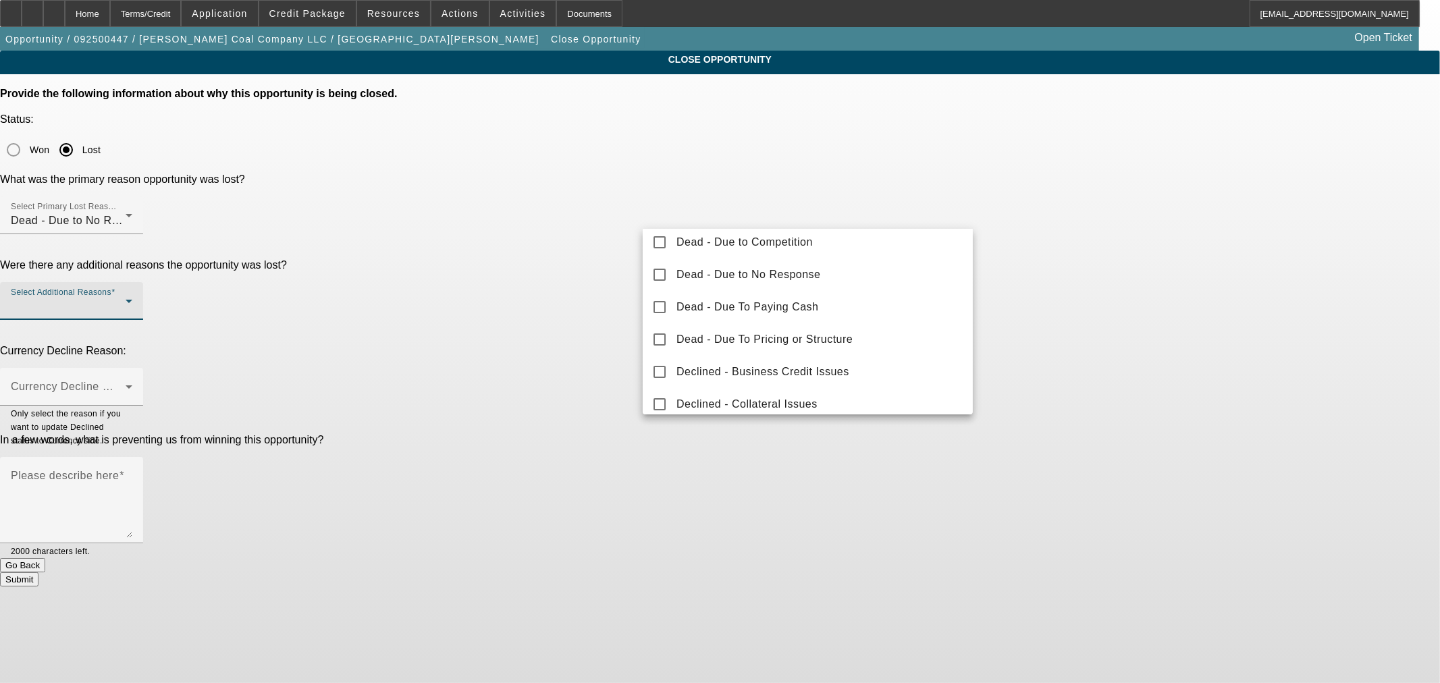
scroll to position [125, 0]
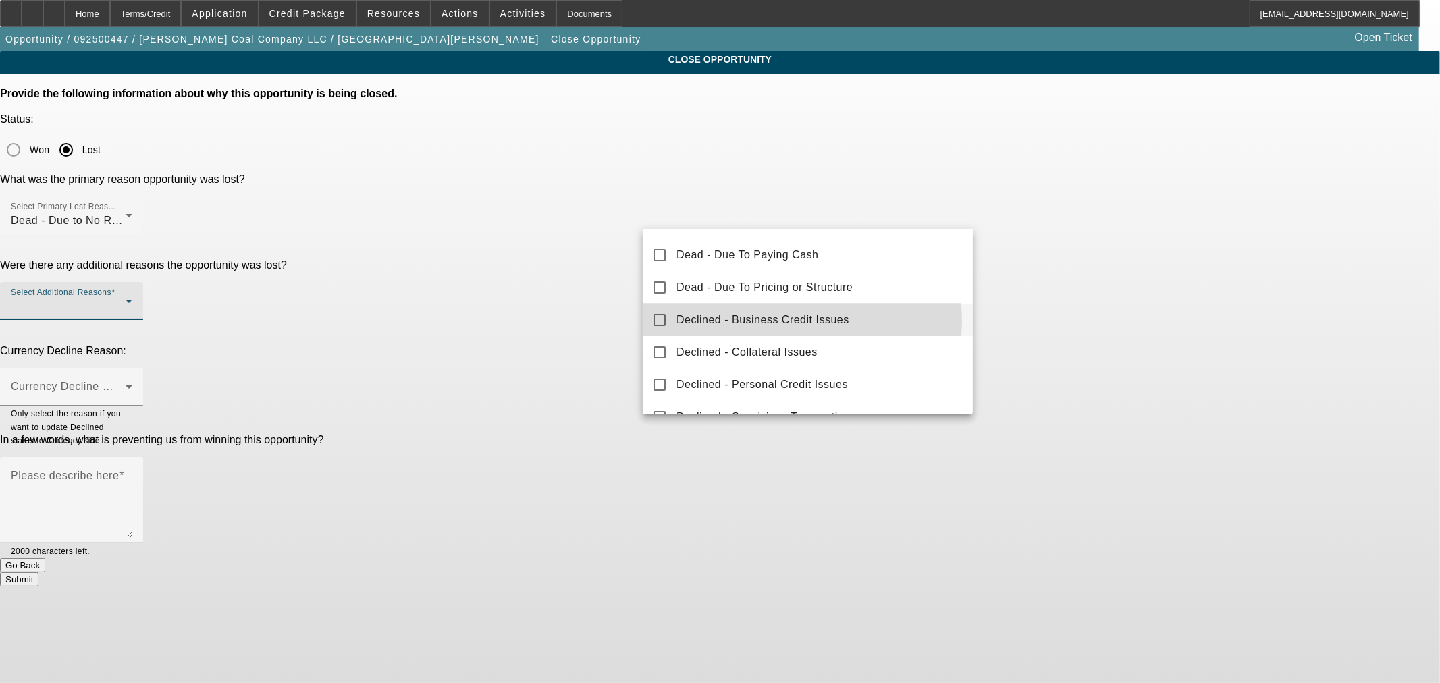
click at [793, 320] on span "Declined - Business Credit Issues" at bounding box center [763, 320] width 173 height 16
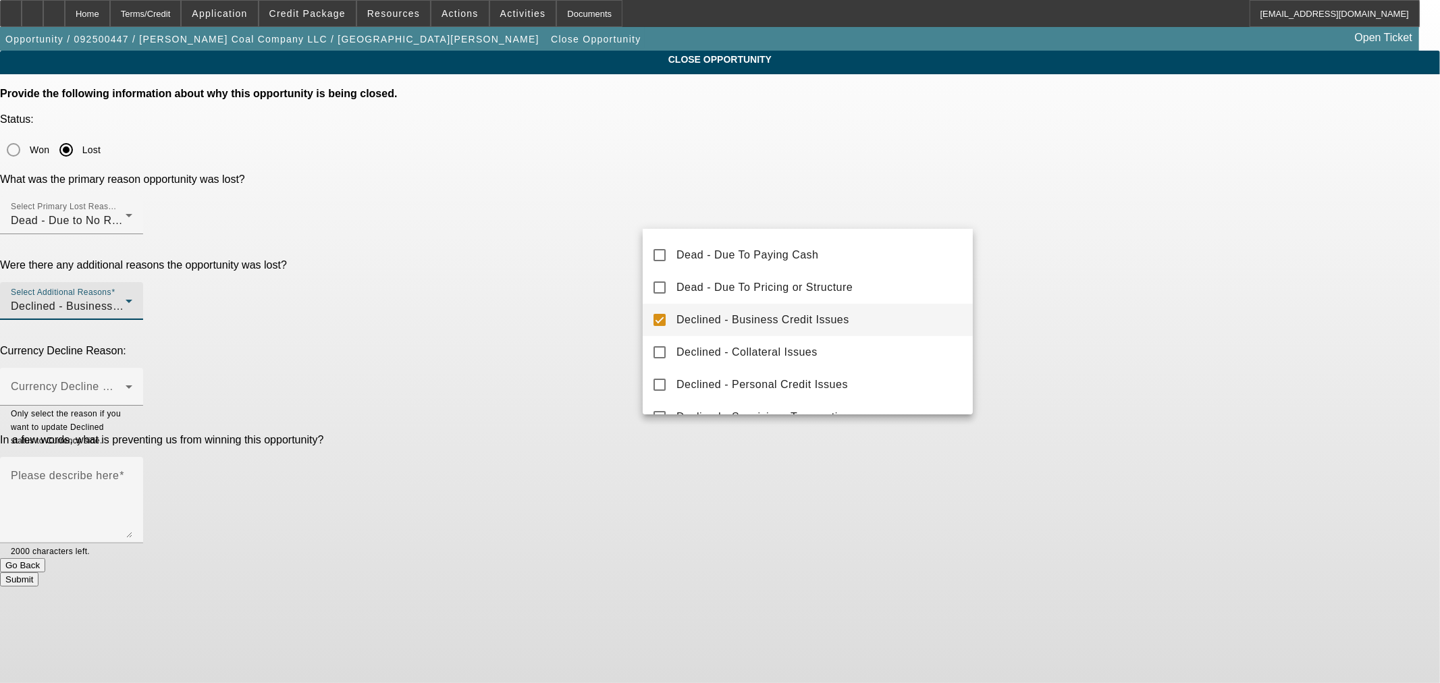
click at [470, 257] on div at bounding box center [720, 341] width 1440 height 683
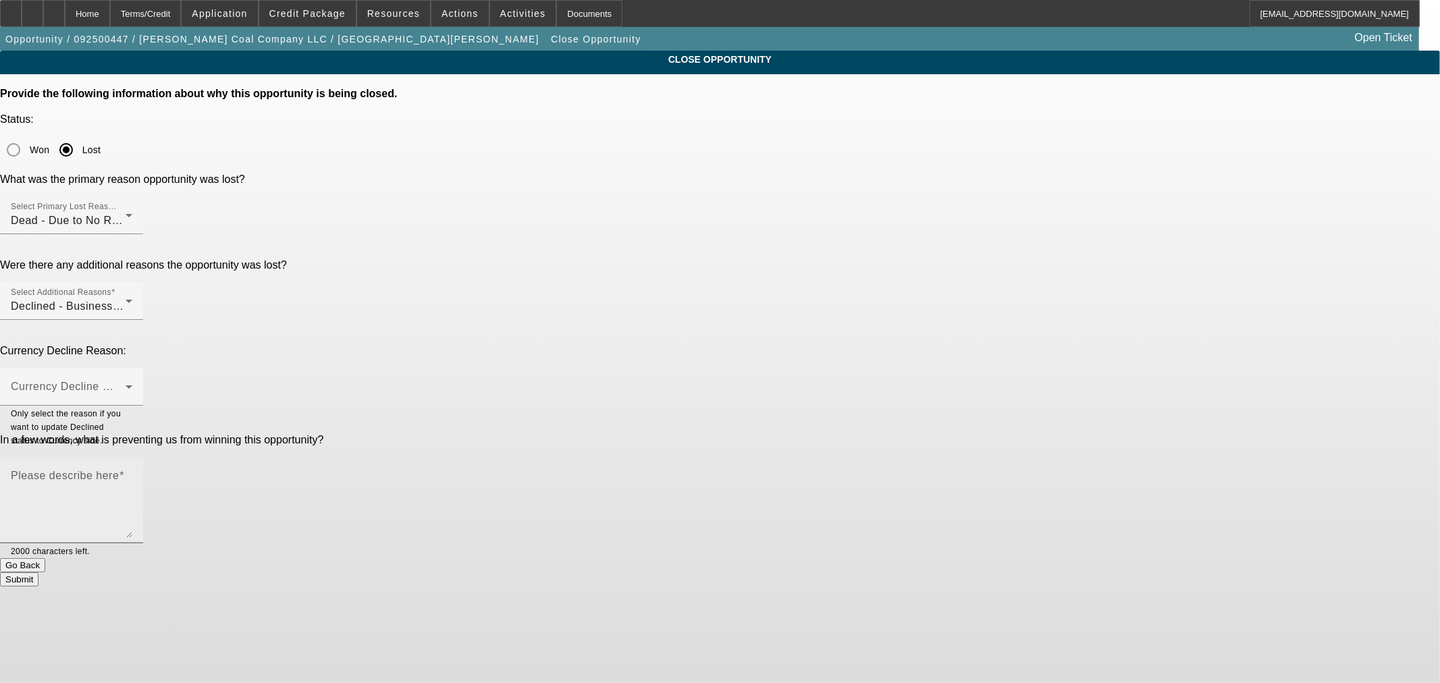
click at [119, 470] on mat-label "Please describe here" at bounding box center [65, 475] width 108 height 11
click at [132, 473] on textarea "Please describe here" at bounding box center [72, 505] width 122 height 65
type textarea "Reached out for additional items and PG. Never heard back. Can reopen if the re…"
click at [38, 573] on button "Submit" at bounding box center [19, 580] width 38 height 14
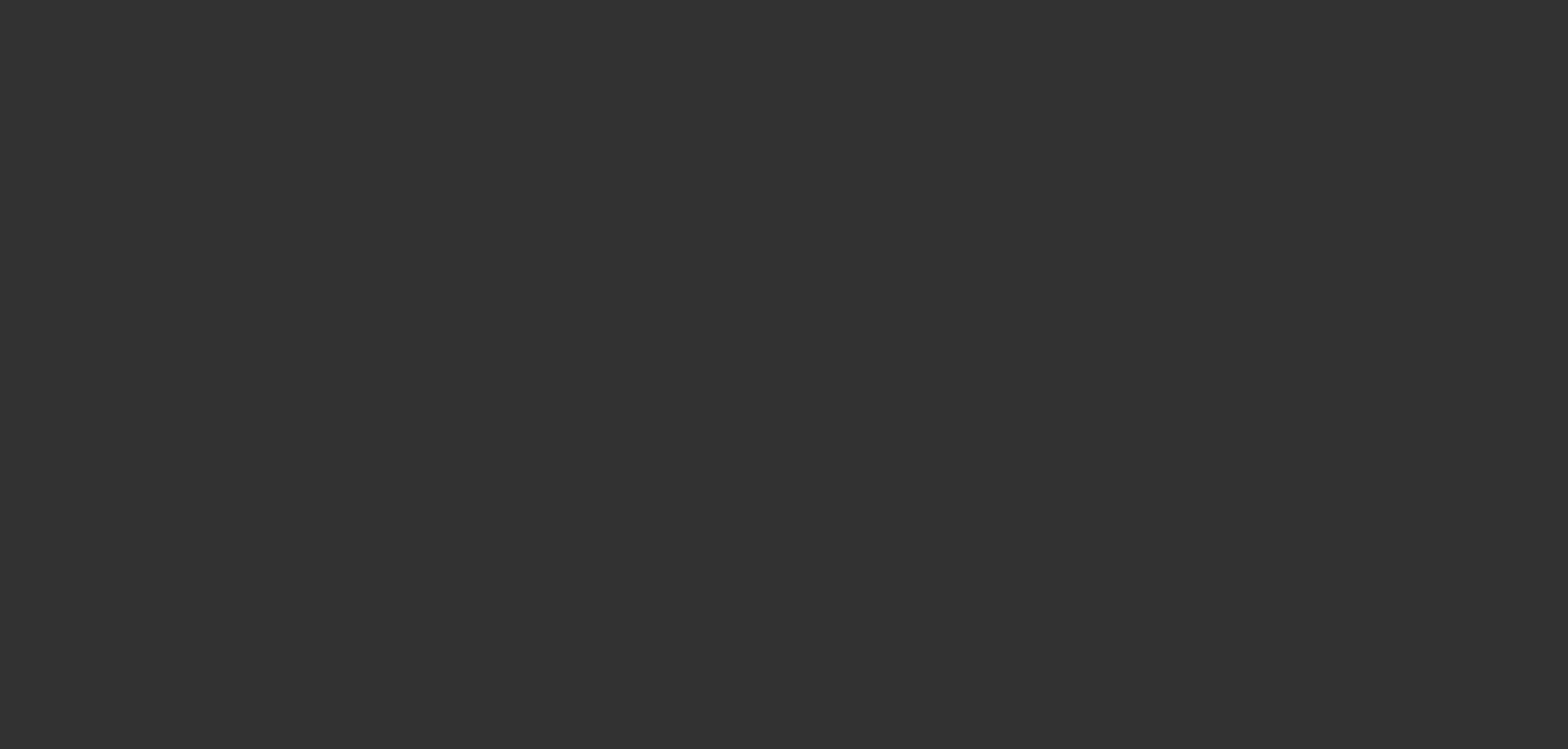
select select "0.2"
select select "2"
select select "0"
select select "6"
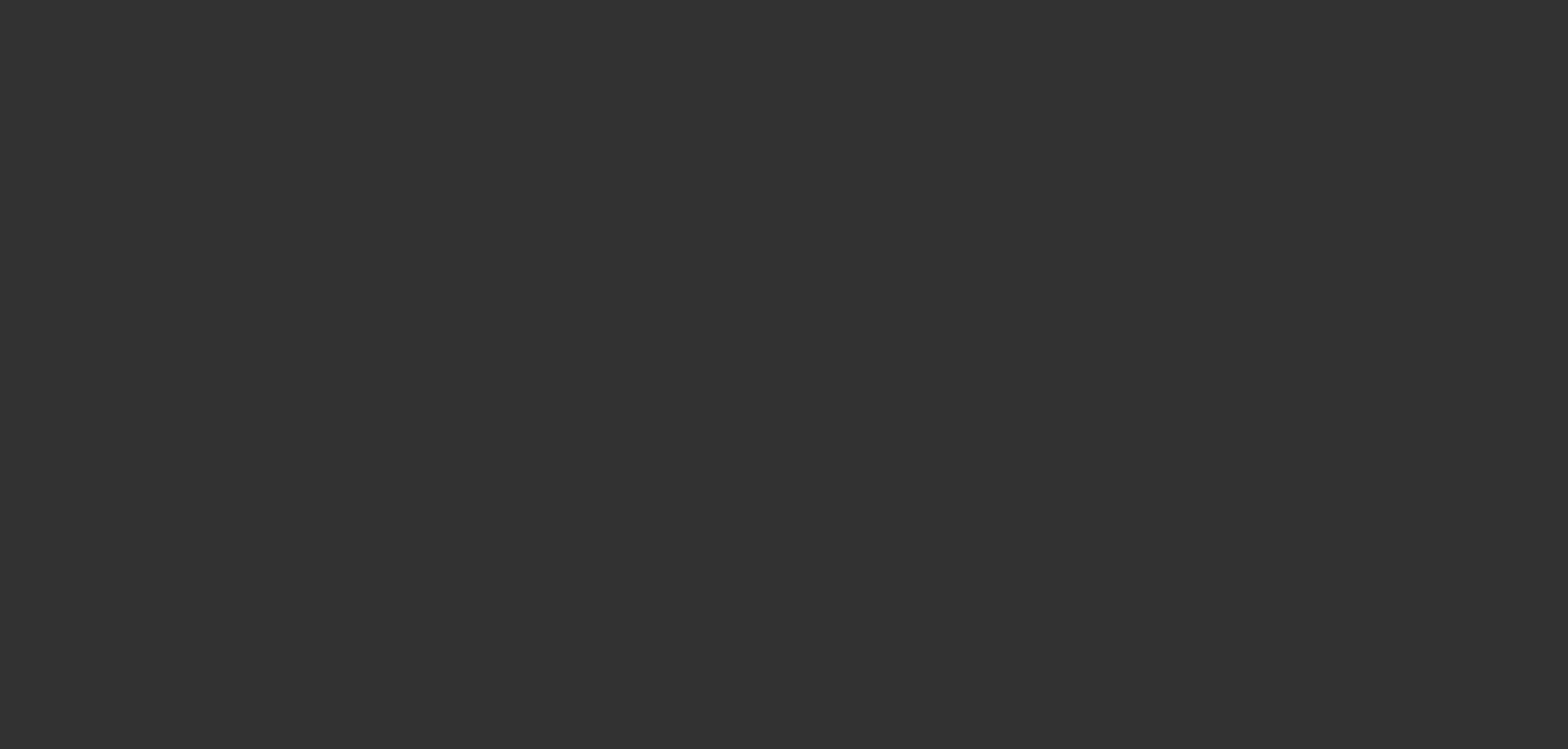
select select "0"
select select "2"
select select "0"
select select "6"
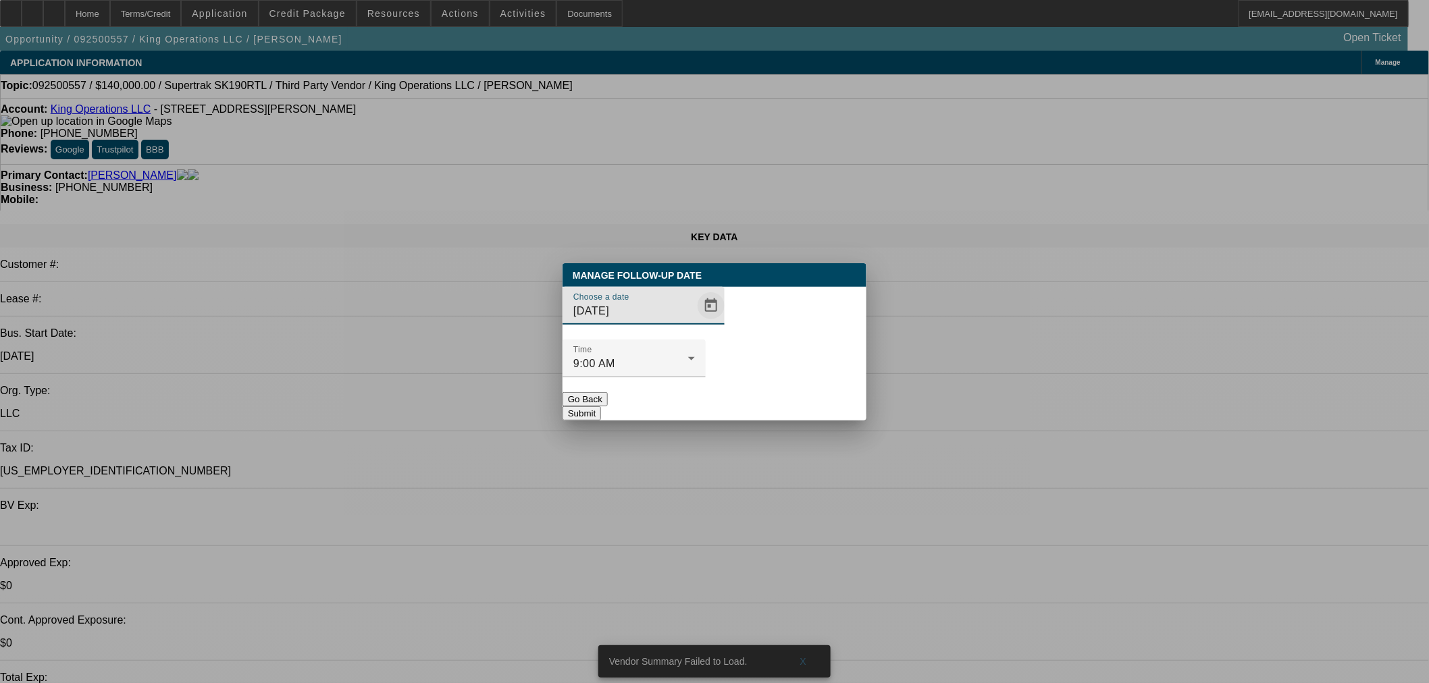
click at [696, 322] on span "Open calendar" at bounding box center [711, 306] width 32 height 32
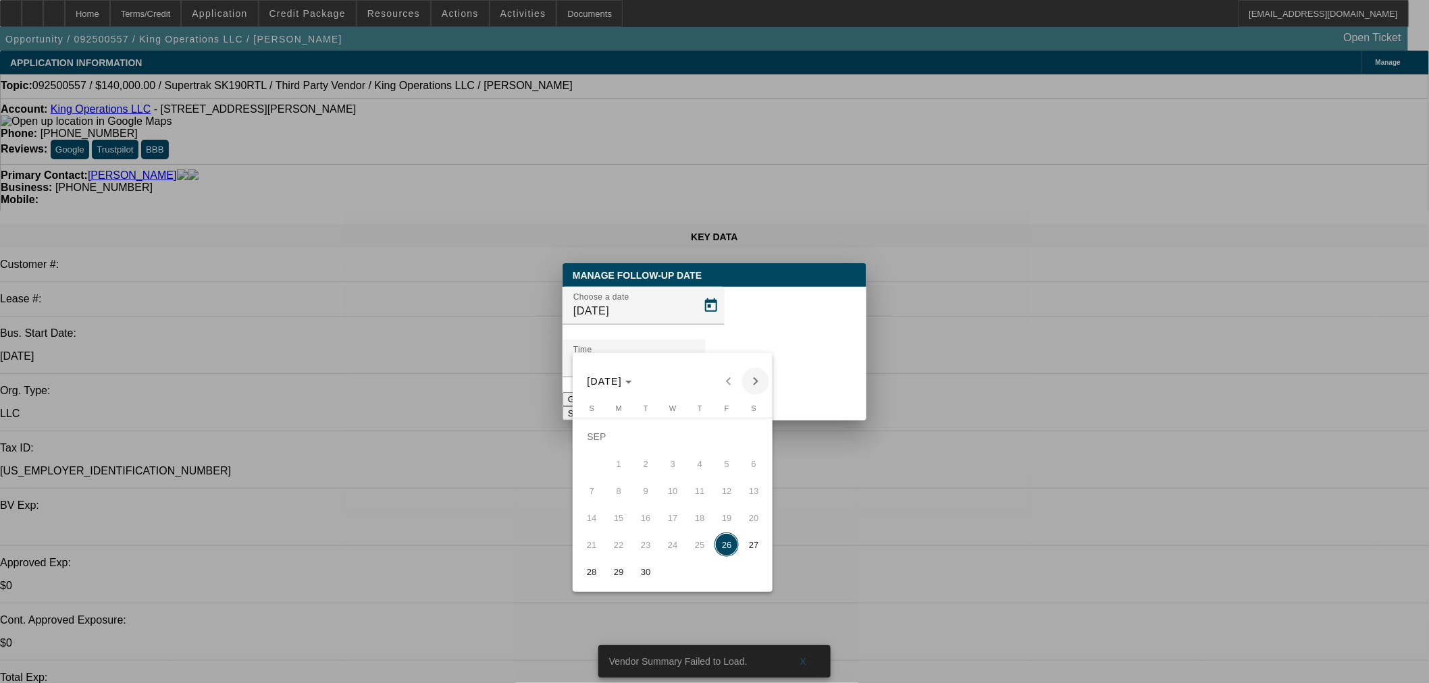
click at [750, 380] on span "Next month" at bounding box center [755, 381] width 27 height 27
click at [671, 447] on span "1" at bounding box center [672, 437] width 24 height 24
type input "[DATE]"
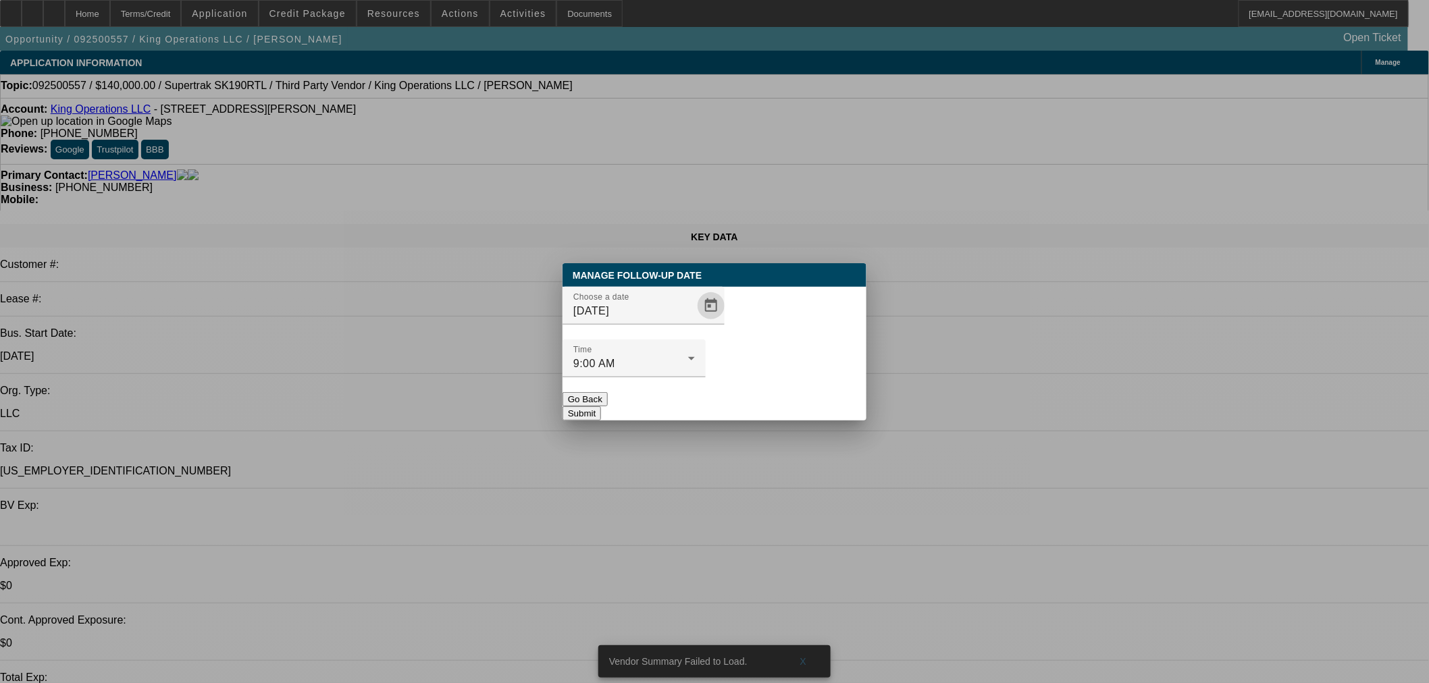
drag, startPoint x: 764, startPoint y: 373, endPoint x: 871, endPoint y: 366, distance: 107.6
click at [601, 407] on button "Submit" at bounding box center [582, 414] width 38 height 14
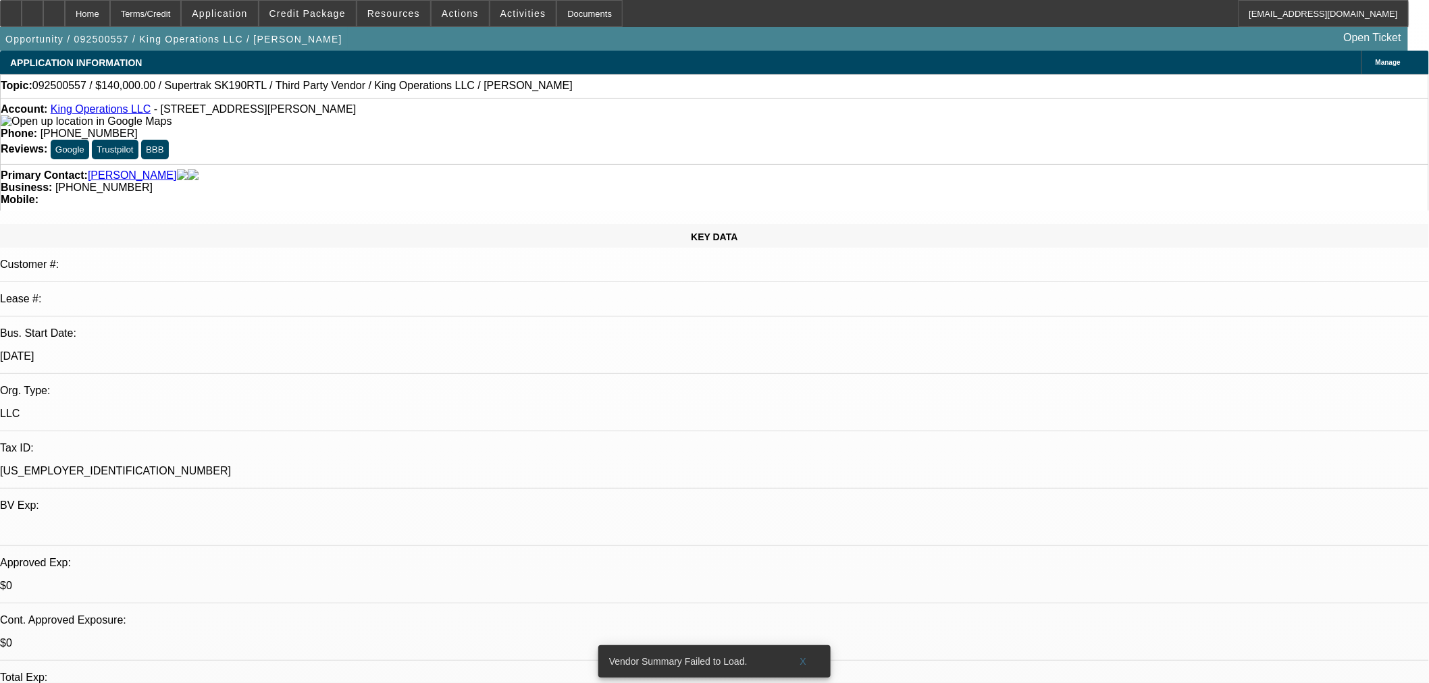
radio input "true"
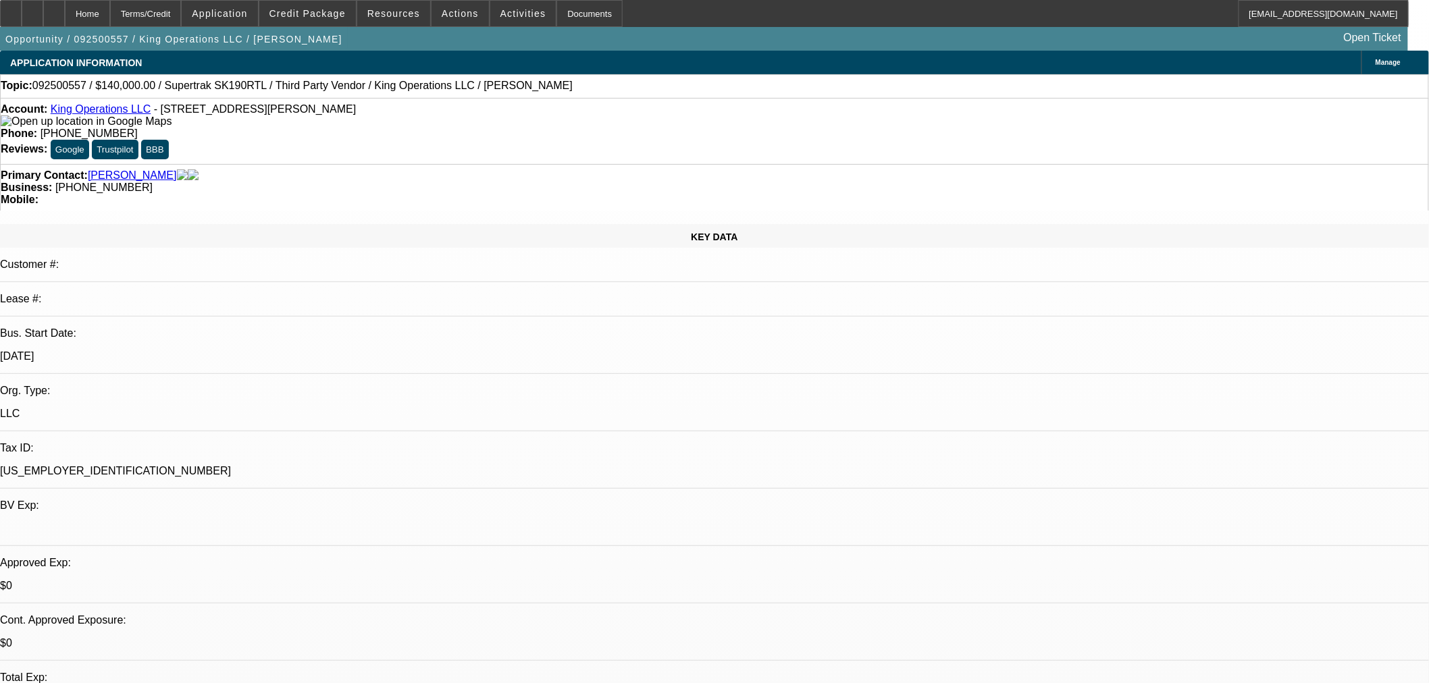
type textarea "Close out next week if nothing added."
radio input "true"
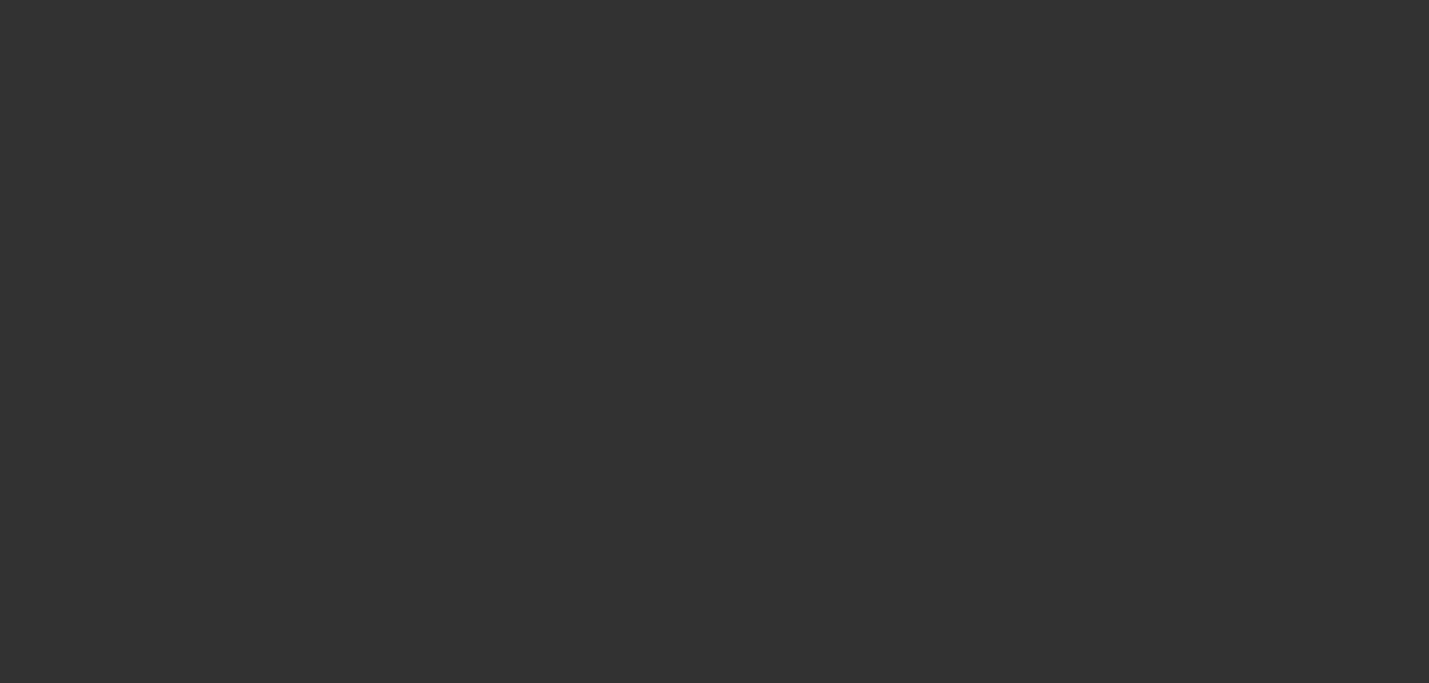
select select "0"
select select "2"
select select "0"
select select "2"
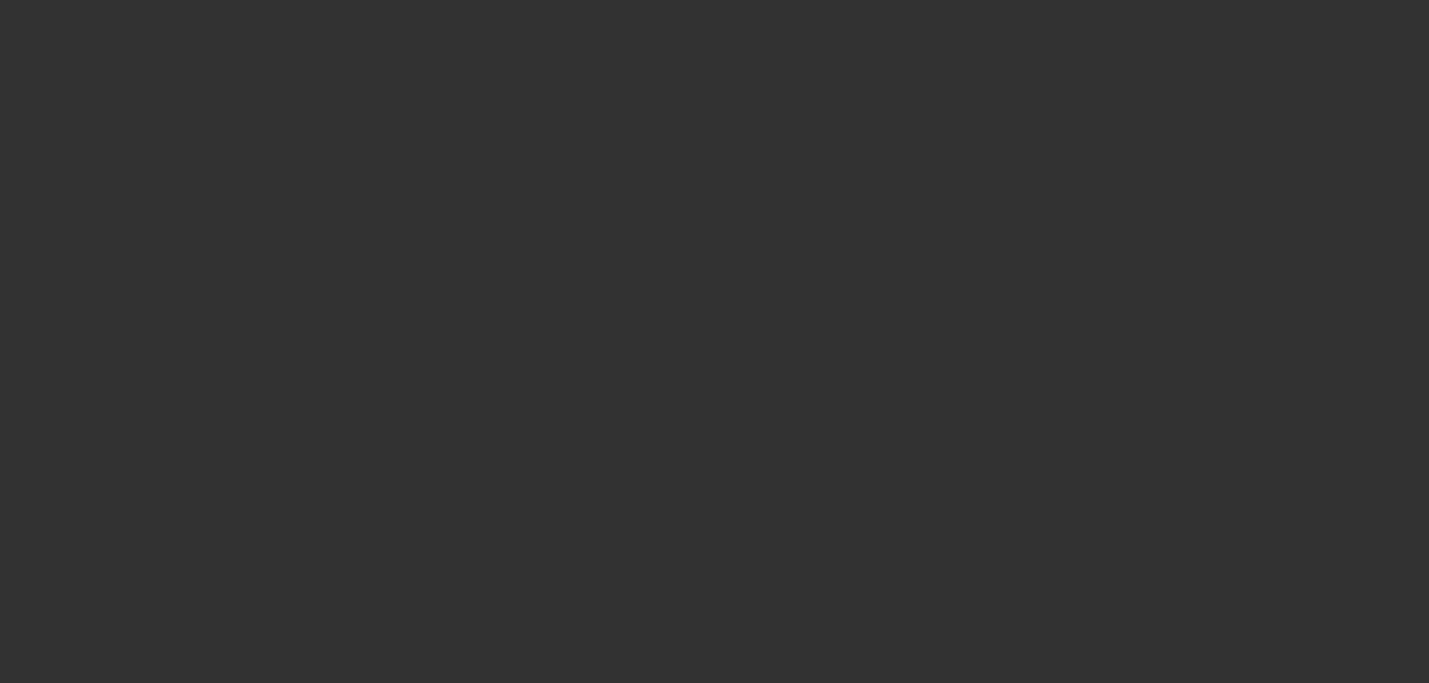
select select "0"
select select "1"
select select "2"
select select "6"
select select "1"
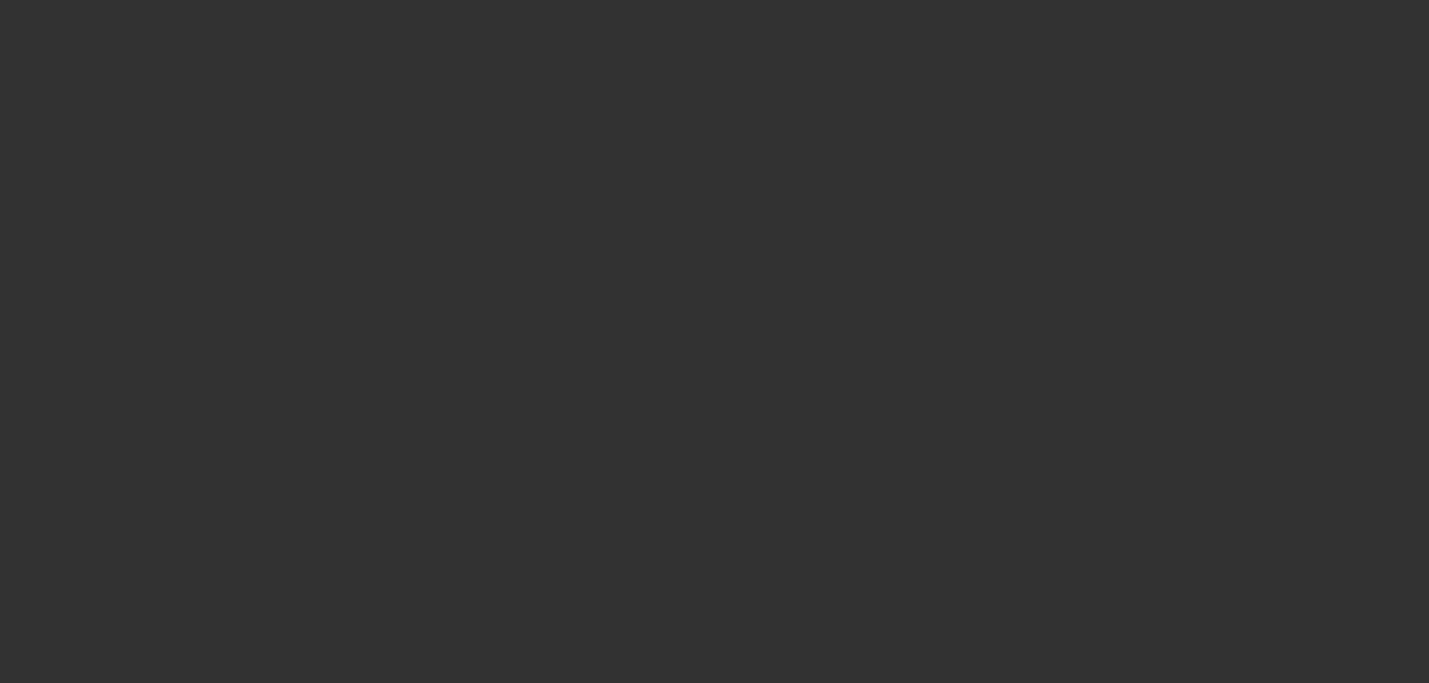
select select "2"
select select "6"
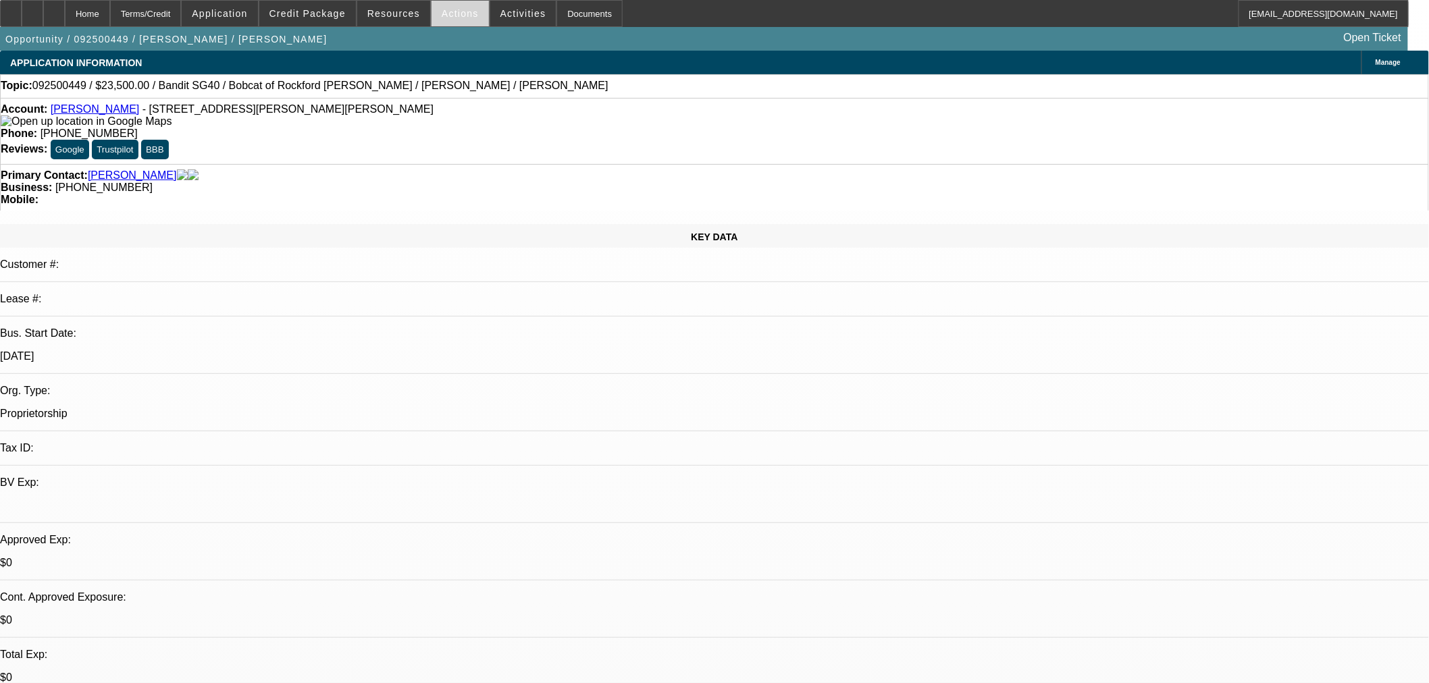
click at [462, 15] on span "Actions" at bounding box center [460, 13] width 37 height 11
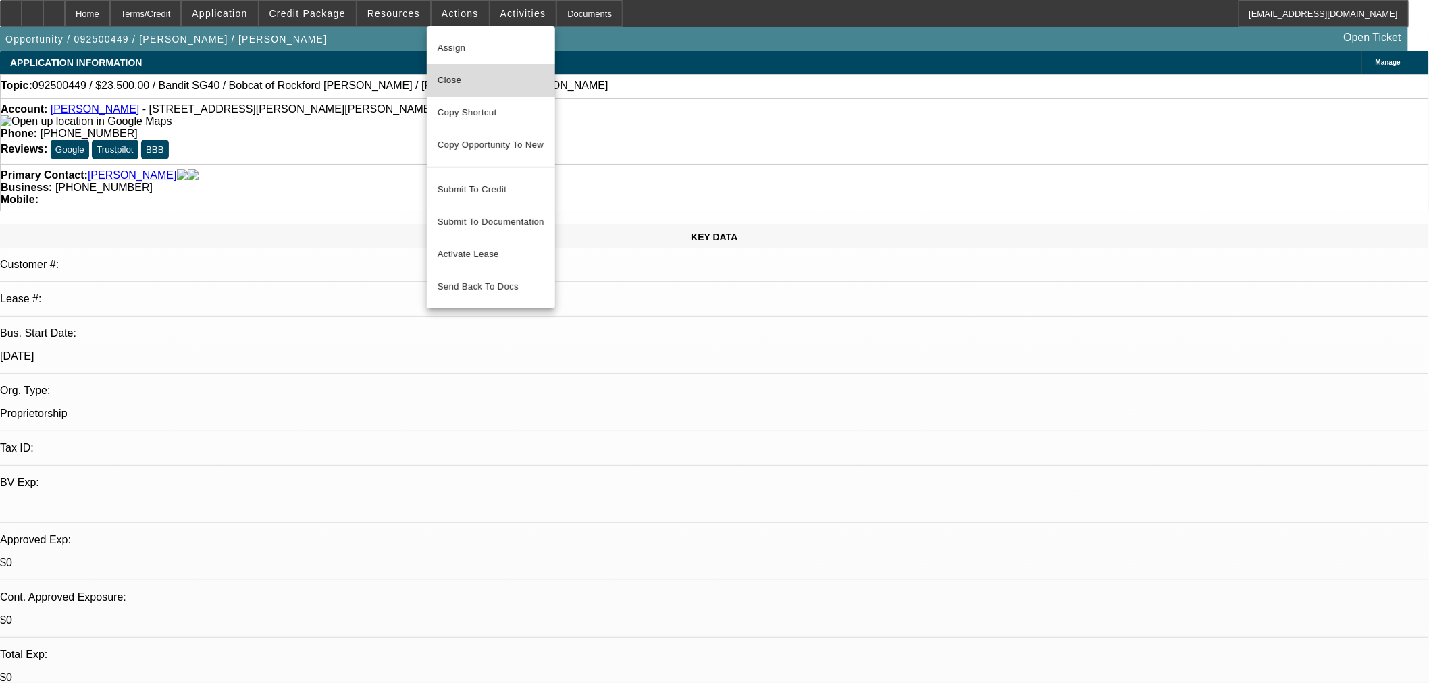
click at [459, 83] on span "Close" at bounding box center [491, 80] width 107 height 16
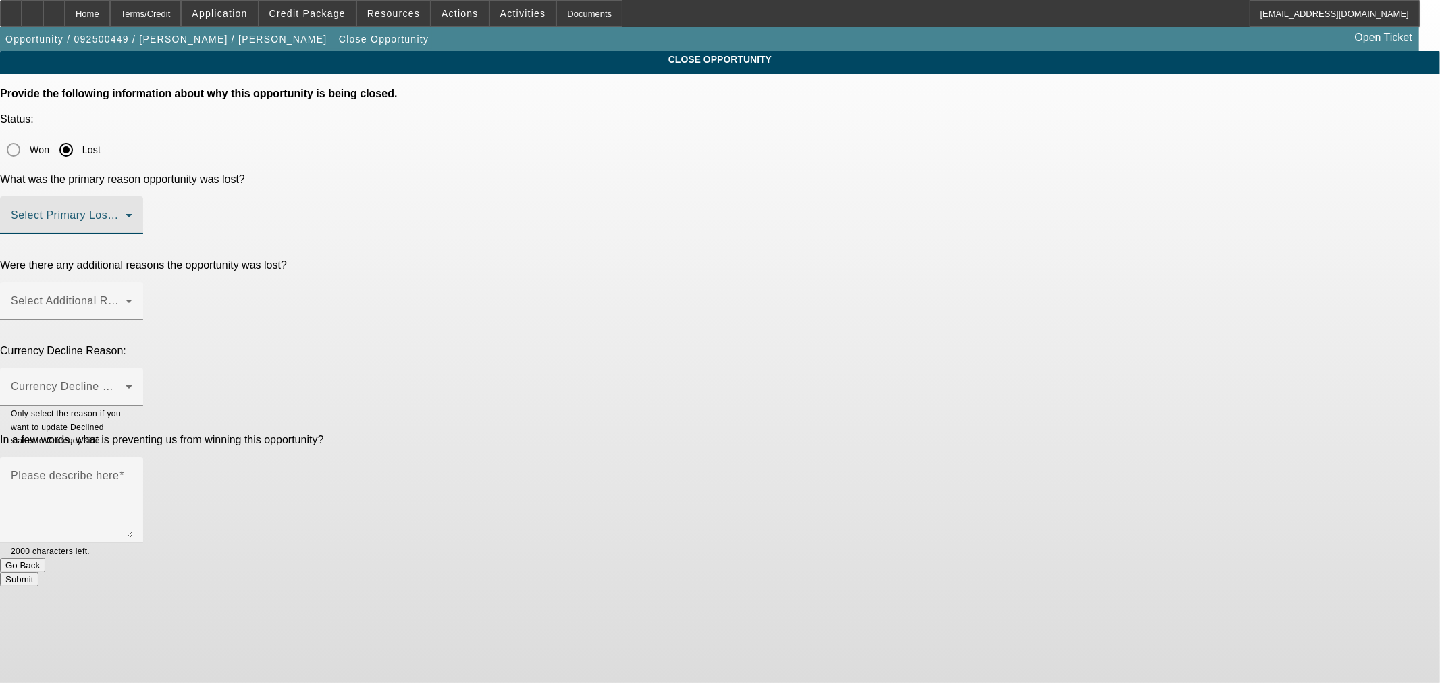
click at [126, 213] on span at bounding box center [68, 221] width 115 height 16
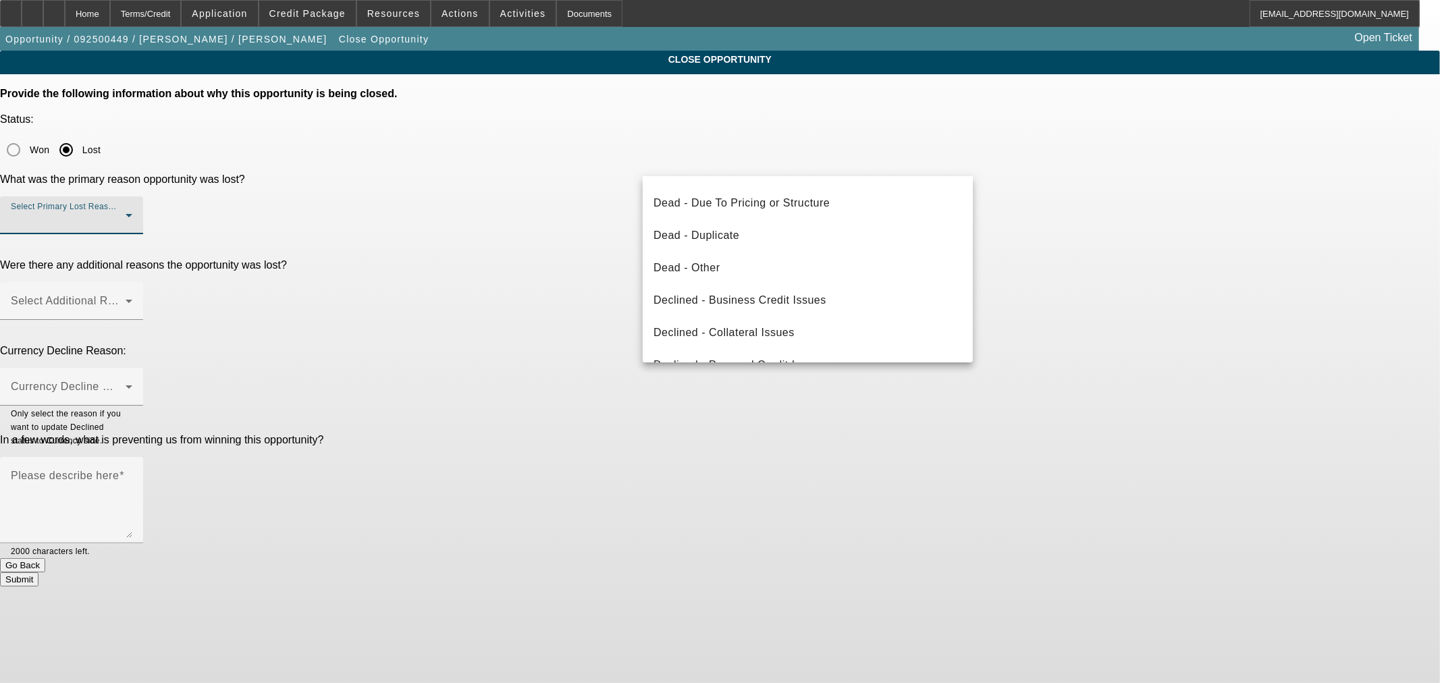
scroll to position [180, 0]
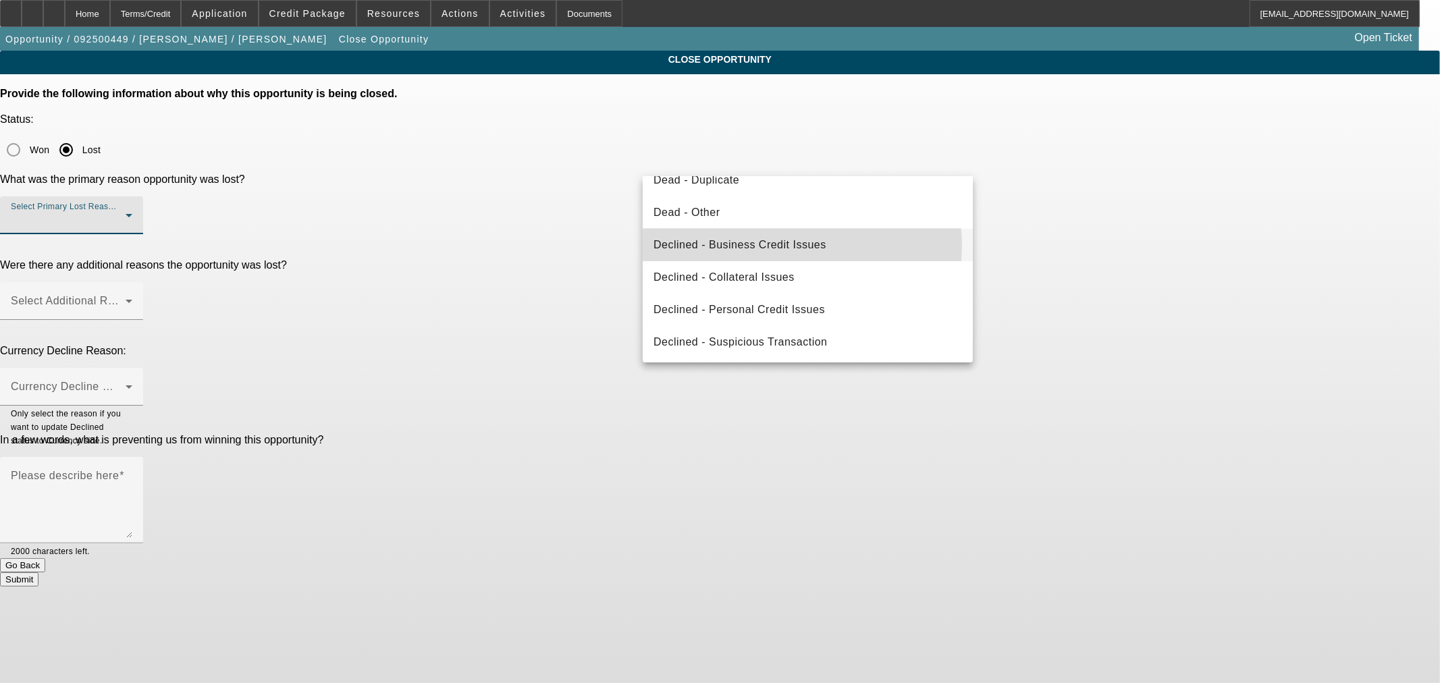
click at [802, 244] on span "Declined - Business Credit Issues" at bounding box center [740, 245] width 173 height 16
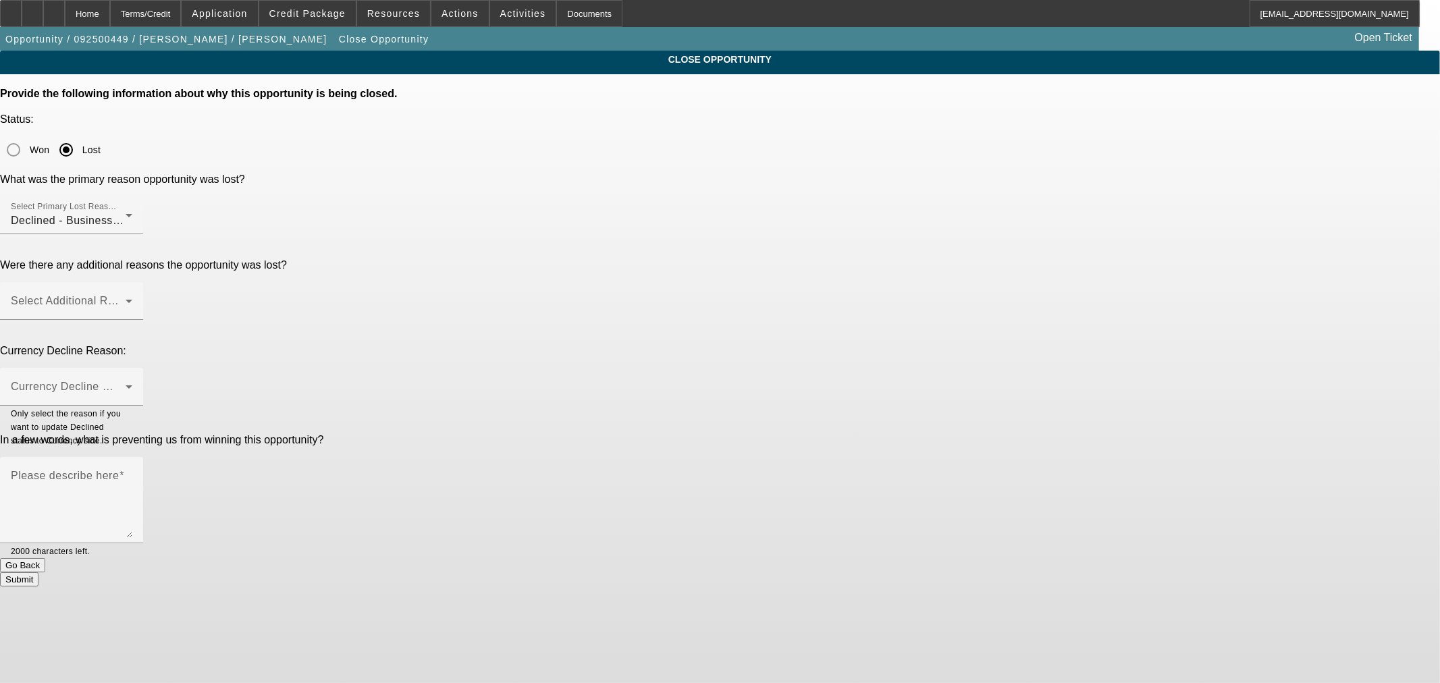
click at [132, 282] on div "Select Additional Reasons" at bounding box center [72, 301] width 122 height 38
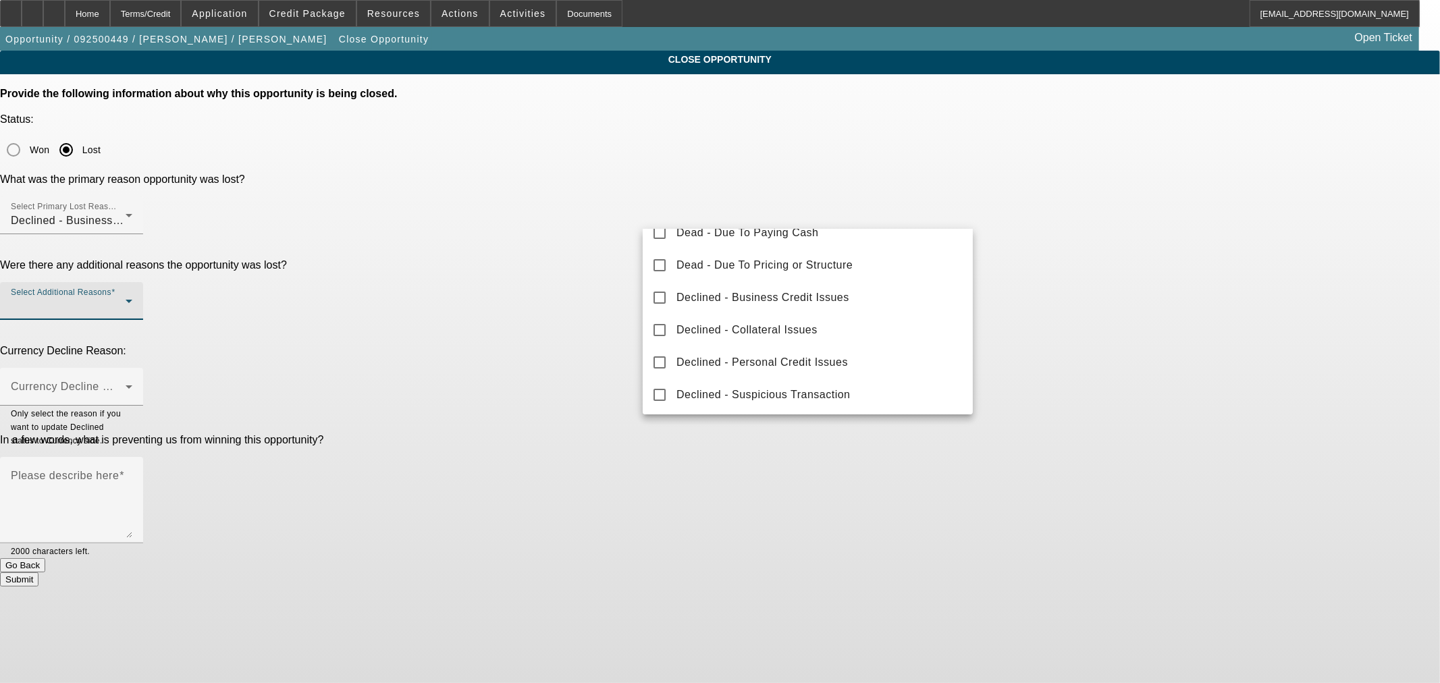
scroll to position [149, 0]
click at [813, 357] on span "Declined - Personal Credit Issues" at bounding box center [763, 361] width 172 height 16
click at [555, 210] on div at bounding box center [720, 341] width 1440 height 683
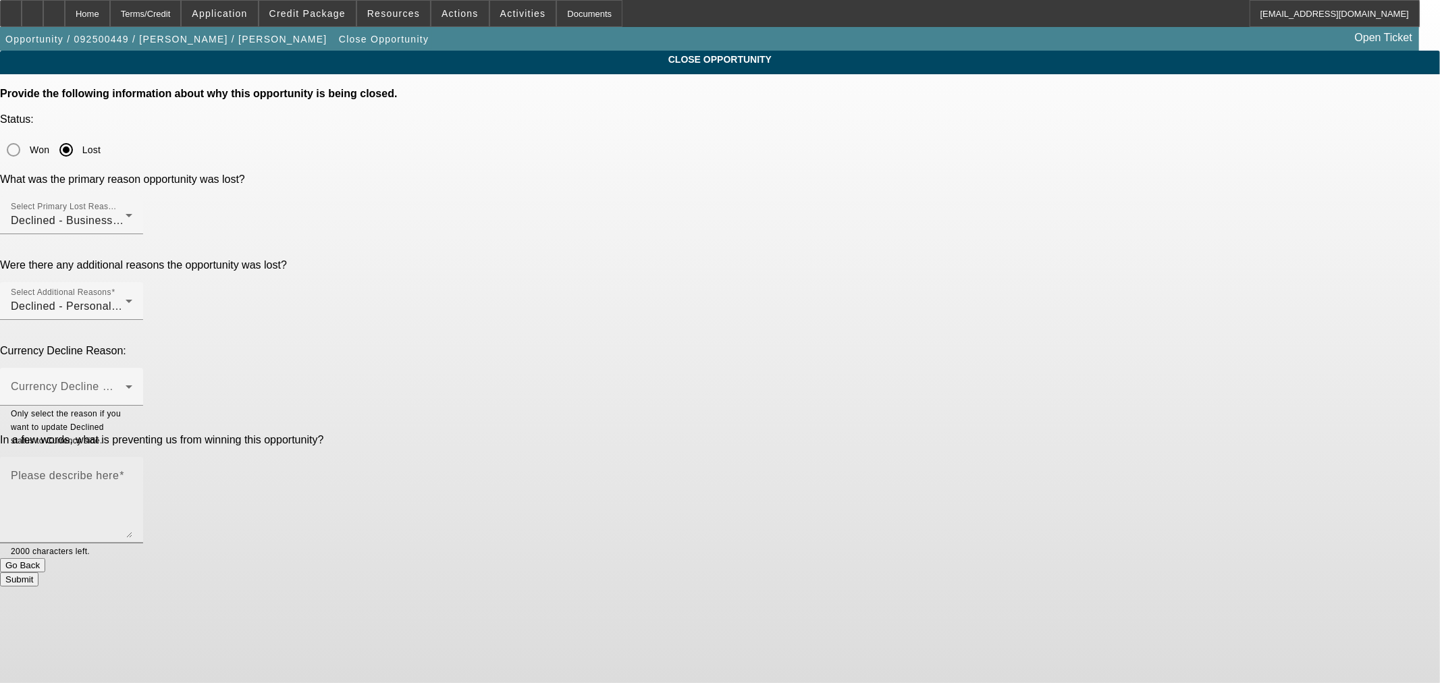
click at [132, 473] on textarea "Please describe here" at bounding box center [72, 505] width 122 height 65
type textarea "Asked for husband on the app. Never heard back."
click at [38, 573] on button "Submit" at bounding box center [19, 580] width 38 height 14
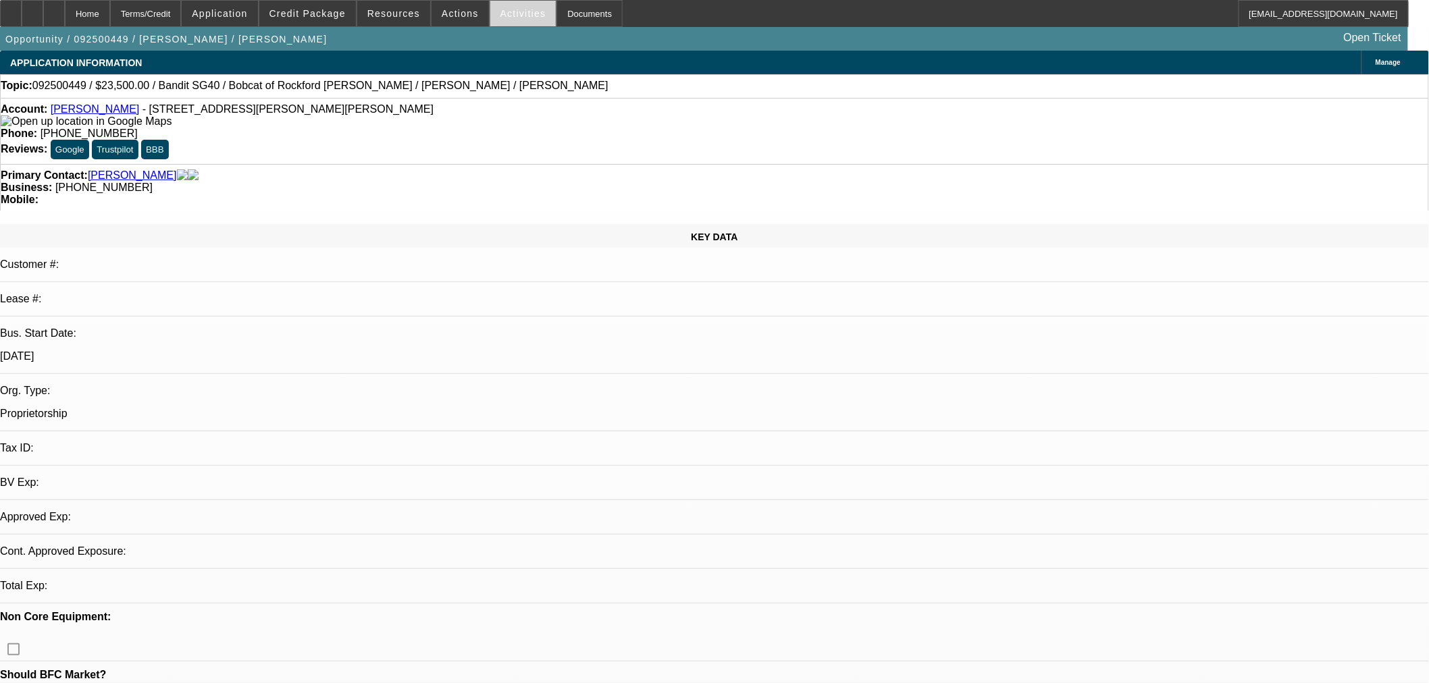
select select "0"
select select "2"
select select "0"
select select "2"
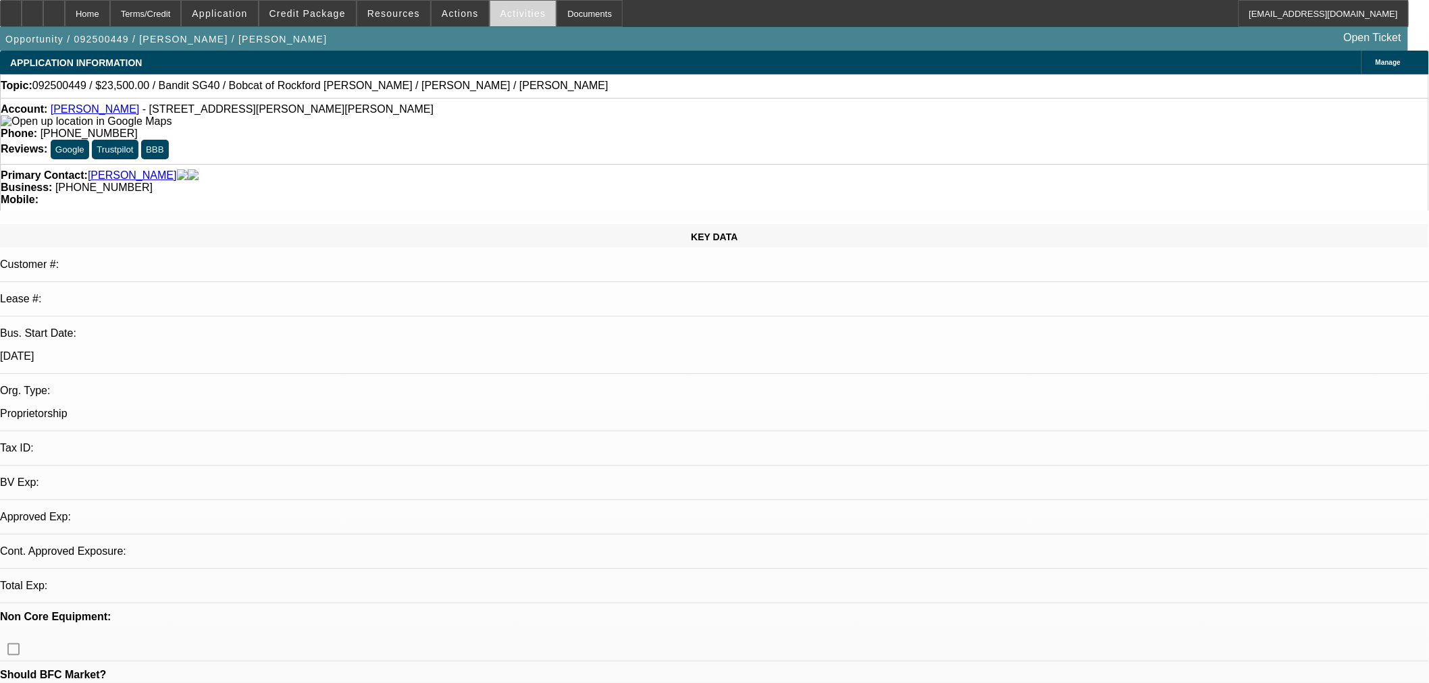
select select "0"
select select "1"
select select "2"
select select "6"
select select "1"
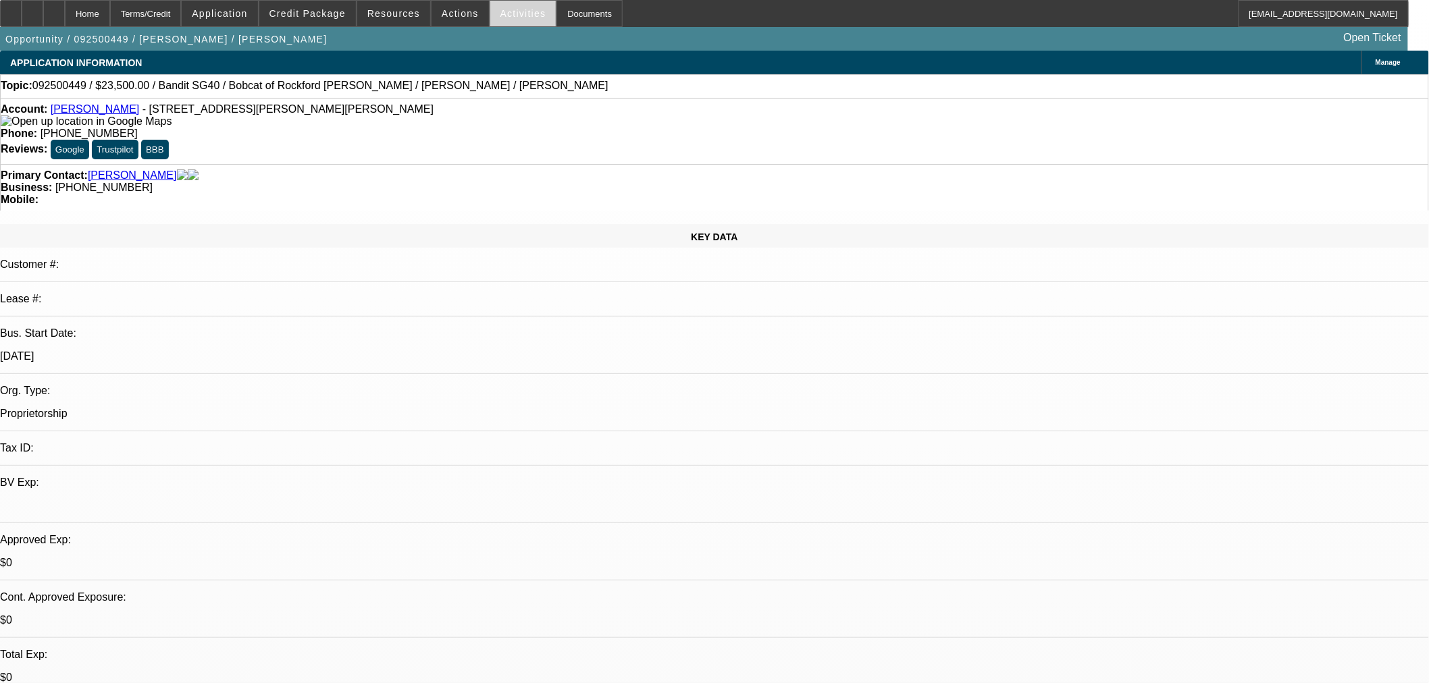
select select "2"
select select "6"
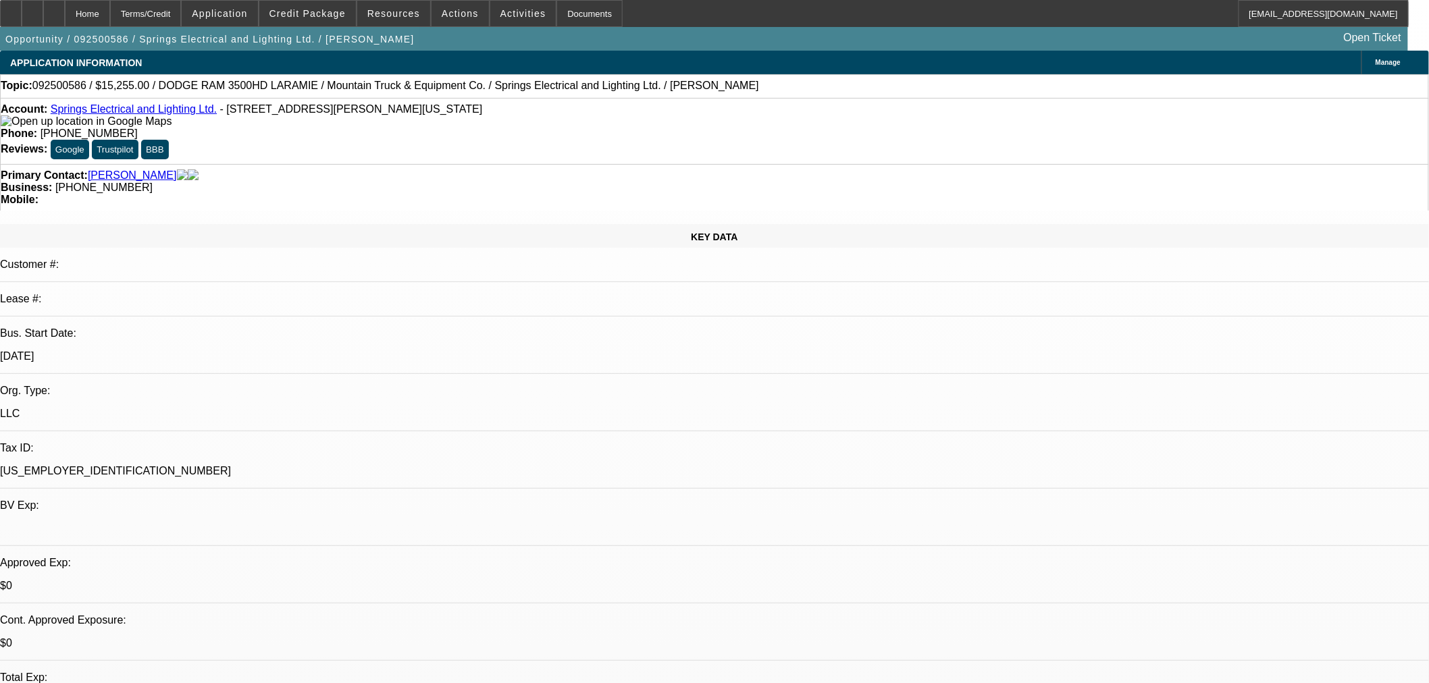
select select "0.1"
select select "2"
select select "0"
select select "6"
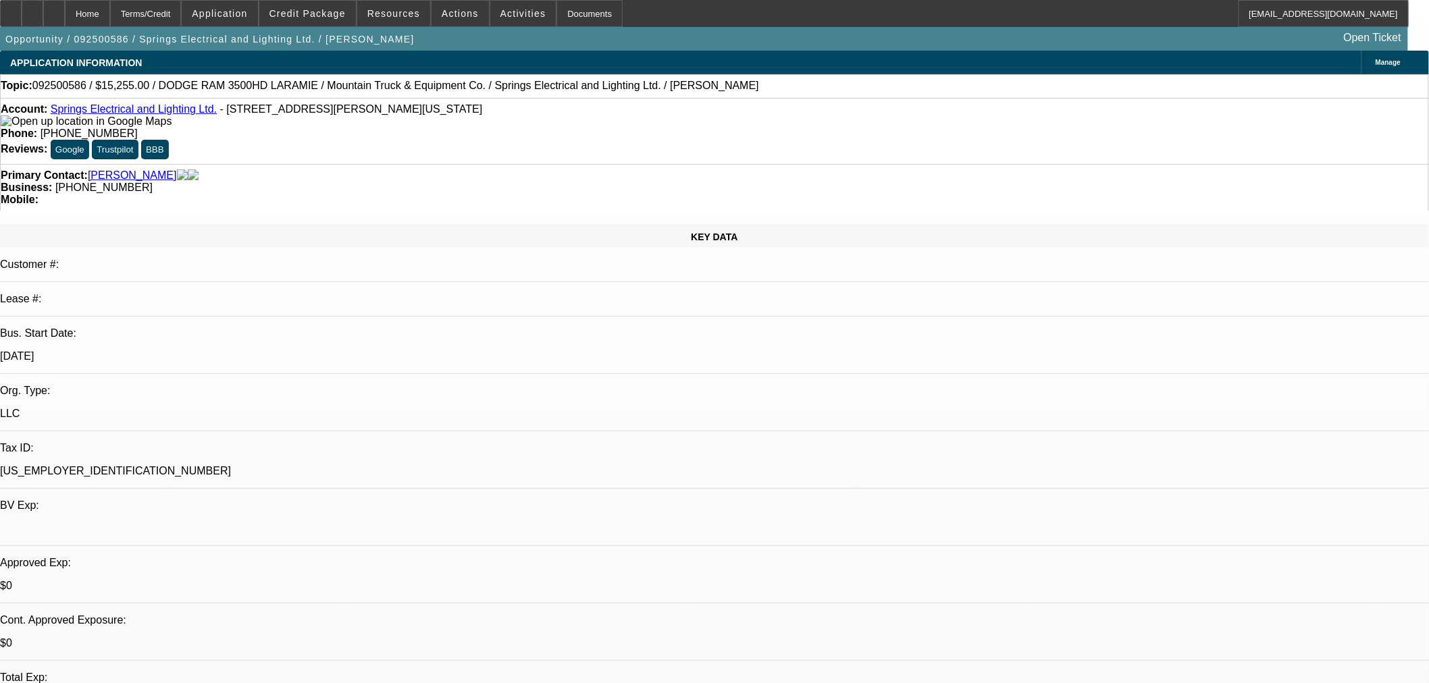
select select "0.1"
select select "2"
select select "0"
select select "6"
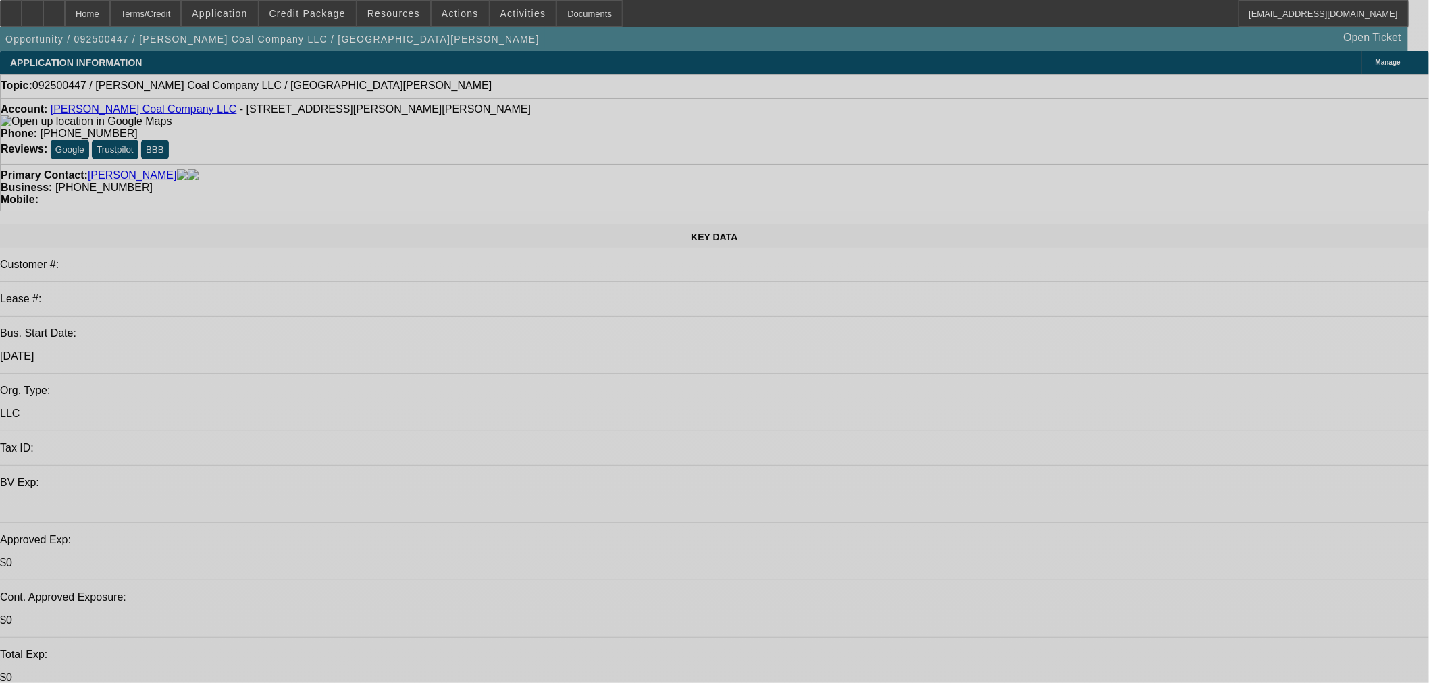
select select "0"
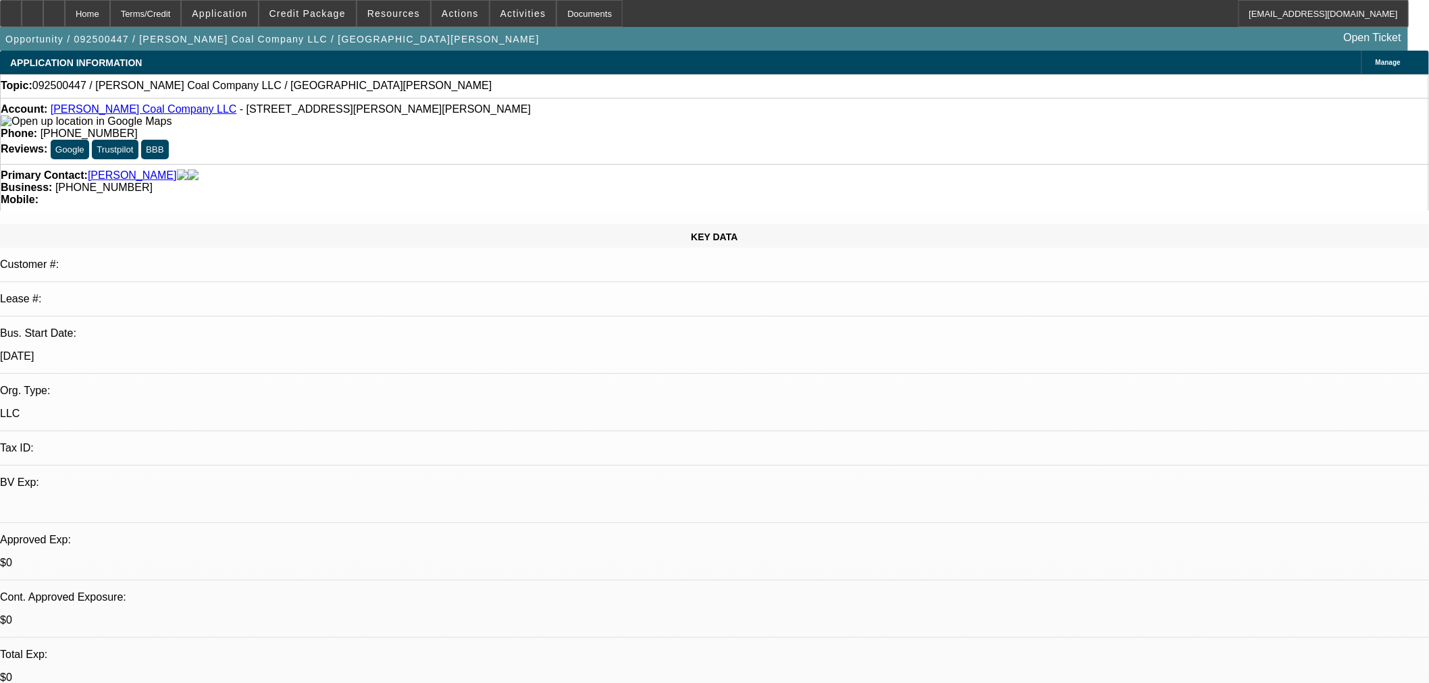
select select "2"
select select "0"
select select "6"
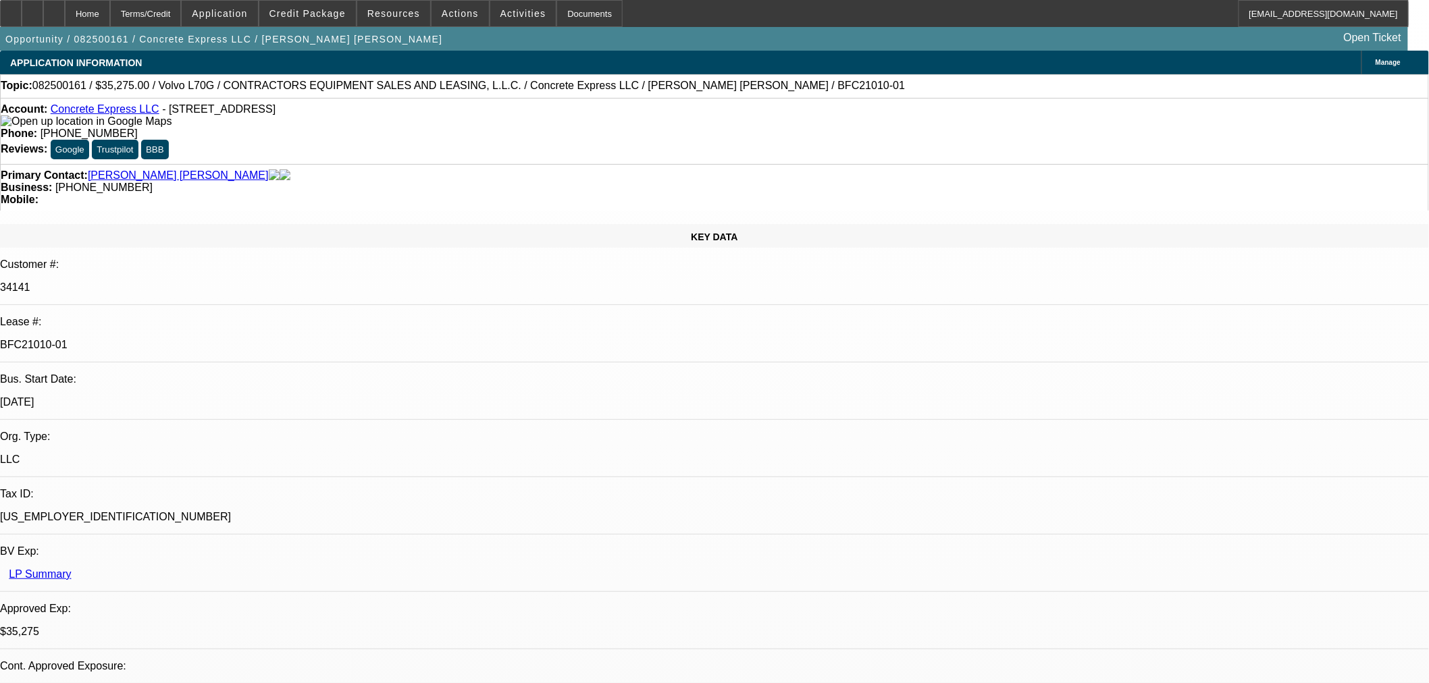
select select "0.15"
select select "2"
select select "0"
select select "6"
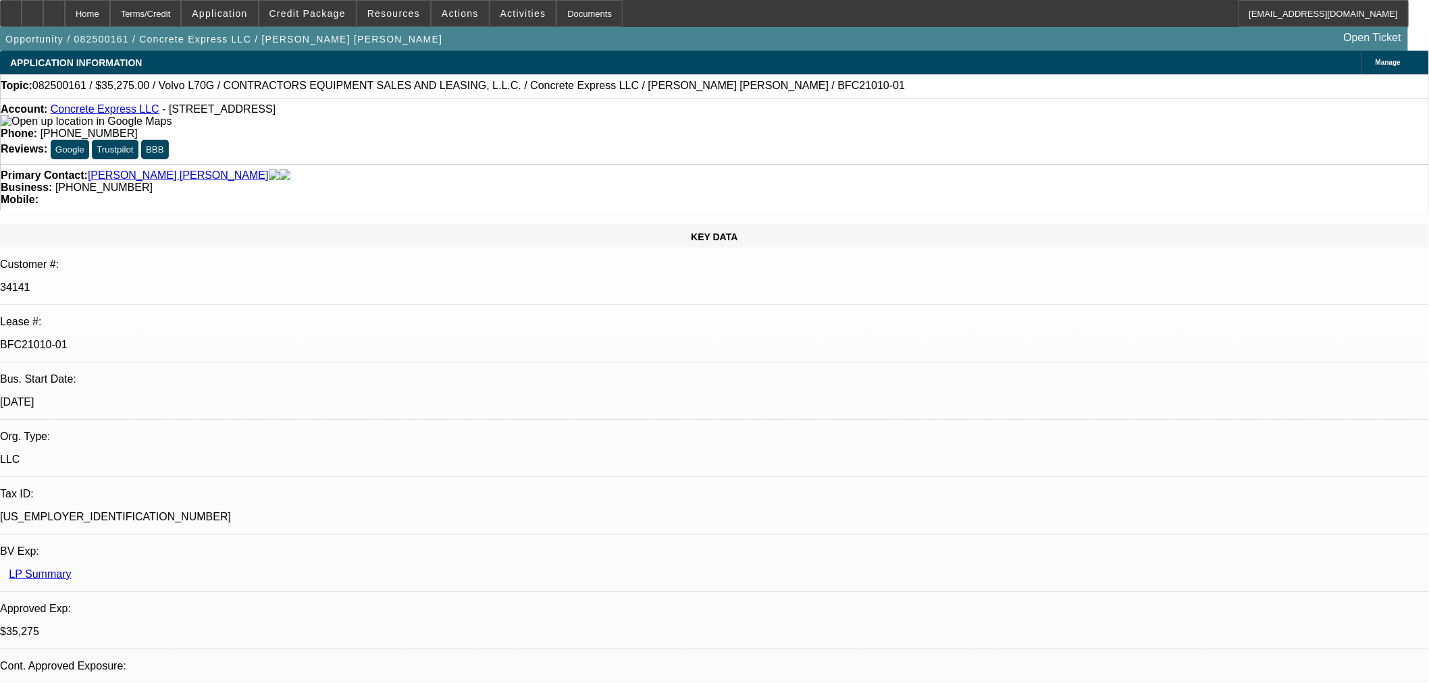
select select "0.15"
select select "2"
select select "0"
select select "6"
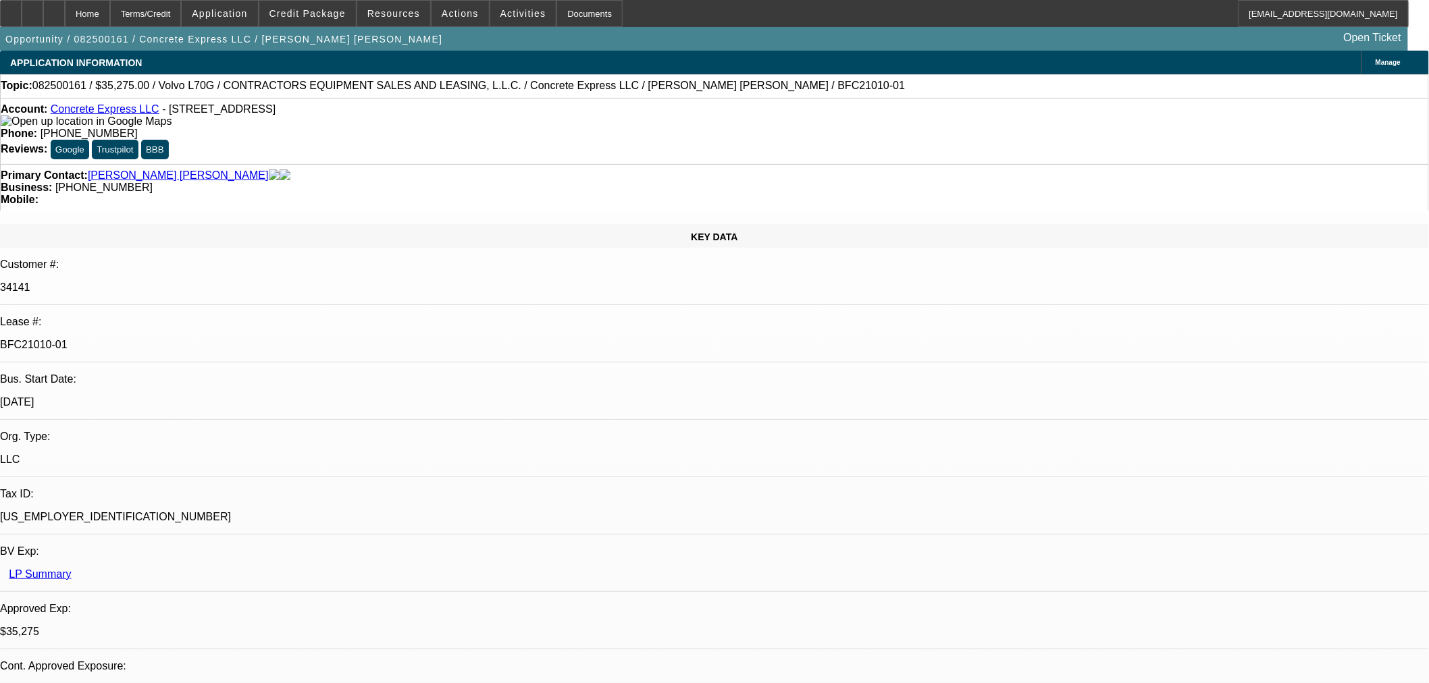
select select "0.2"
select select "2"
select select "0"
select select "6"
